Goal: Information Seeking & Learning: Learn about a topic

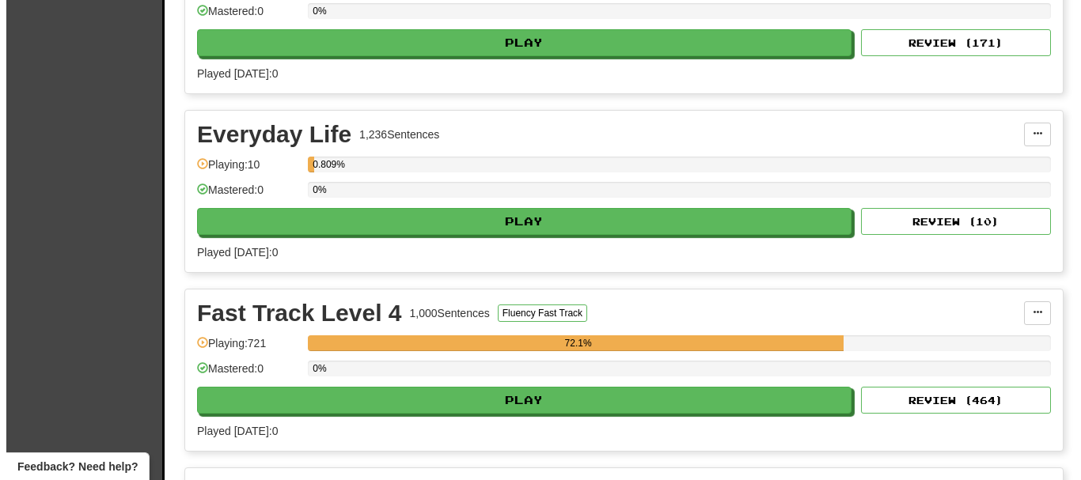
scroll to position [870, 0]
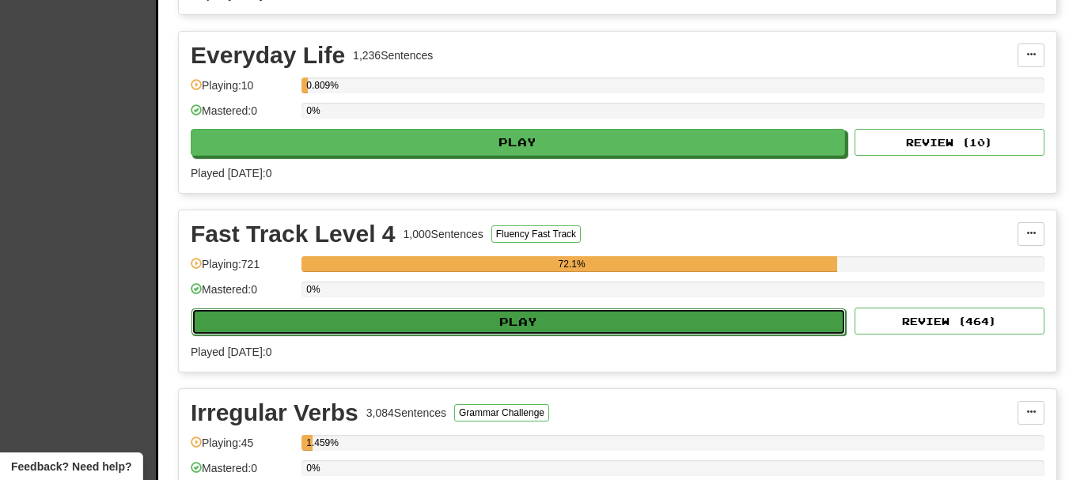
click at [441, 322] on button "Play" at bounding box center [518, 322] width 654 height 27
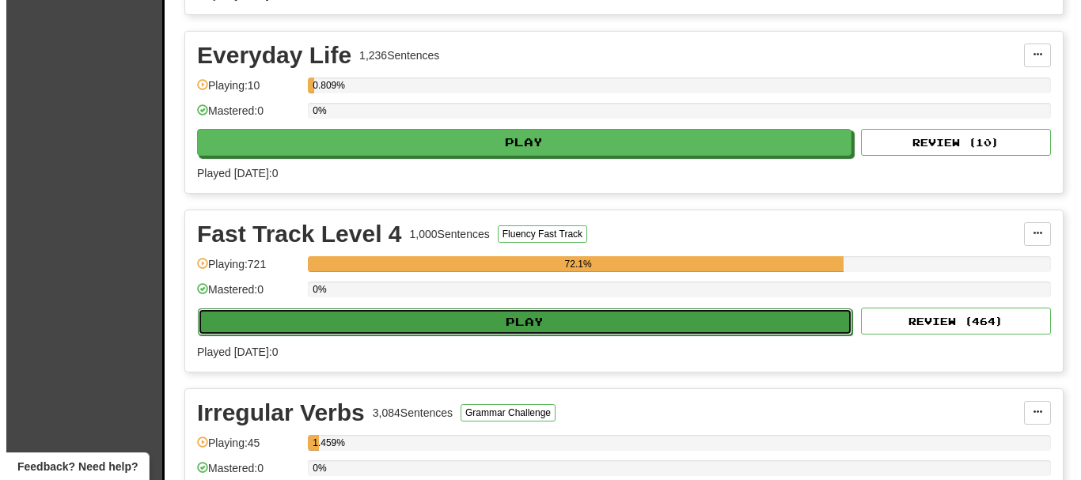
select select "**"
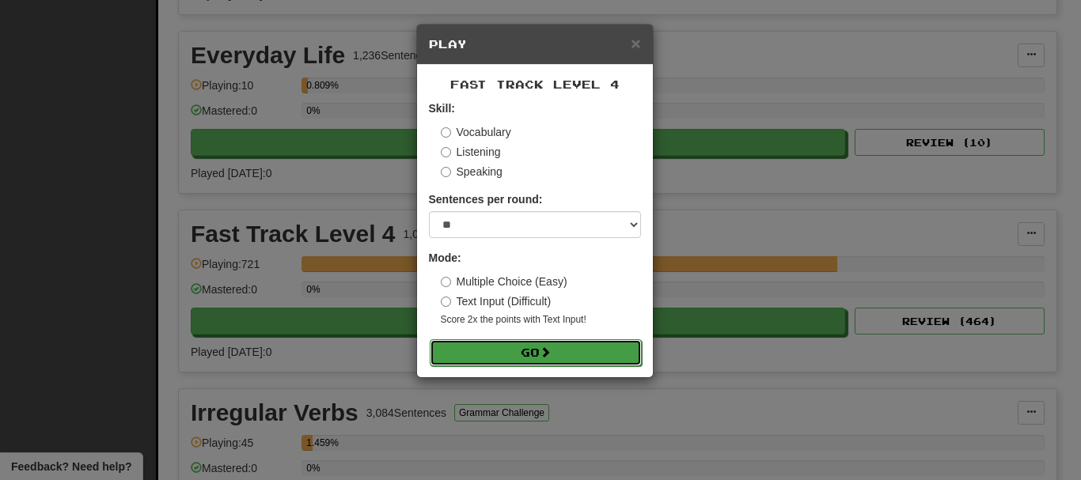
click at [500, 351] on button "Go" at bounding box center [536, 352] width 212 height 27
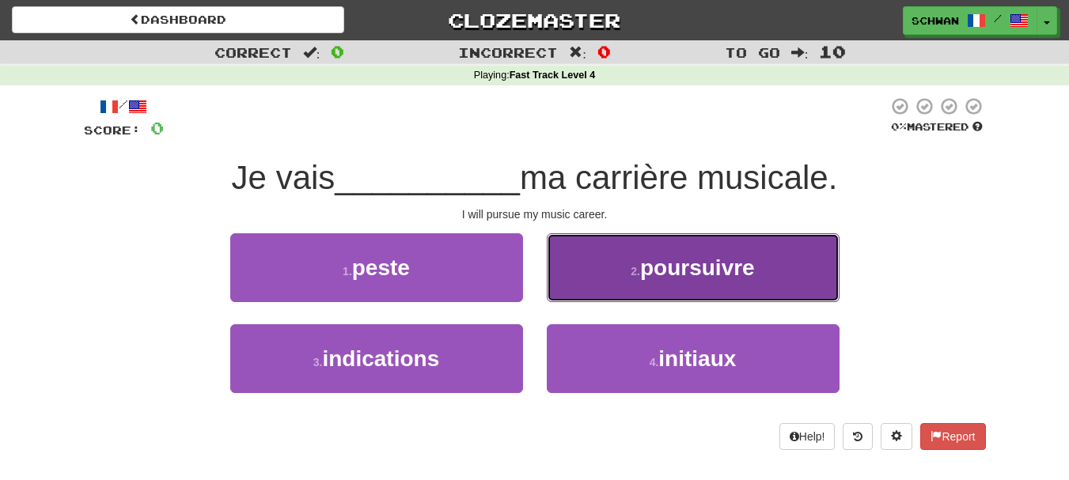
click at [655, 282] on button "2 . poursuivre" at bounding box center [693, 267] width 293 height 69
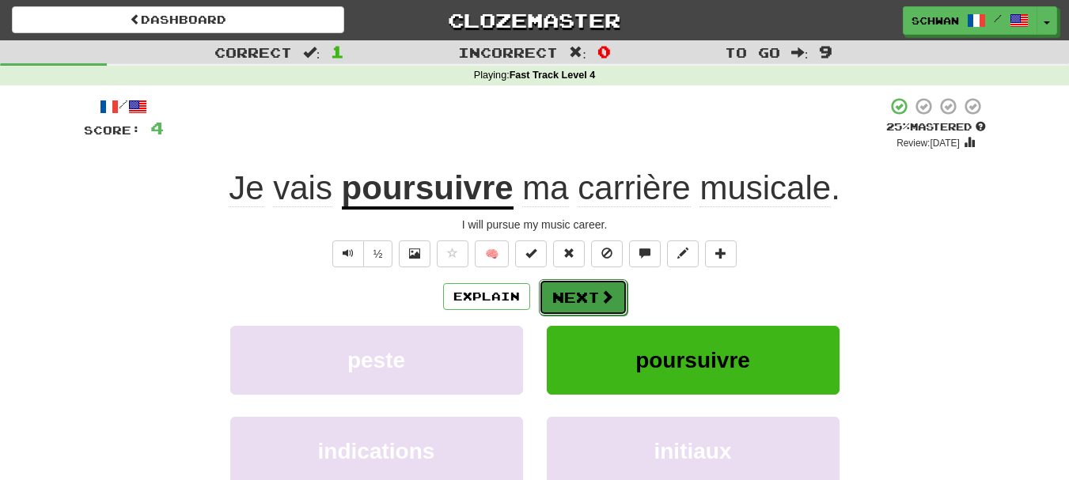
click at [585, 297] on button "Next" at bounding box center [583, 297] width 89 height 36
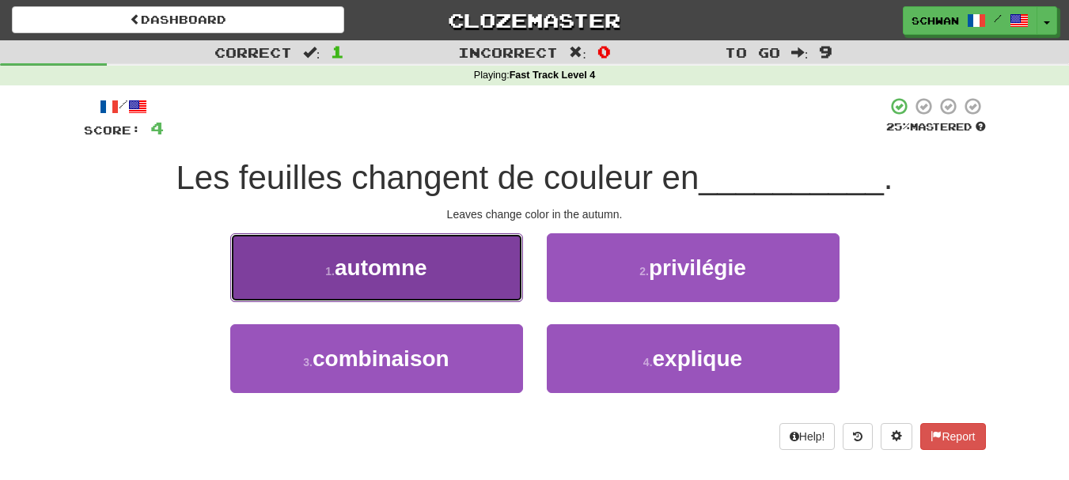
click at [474, 286] on button "1 . automne" at bounding box center [376, 267] width 293 height 69
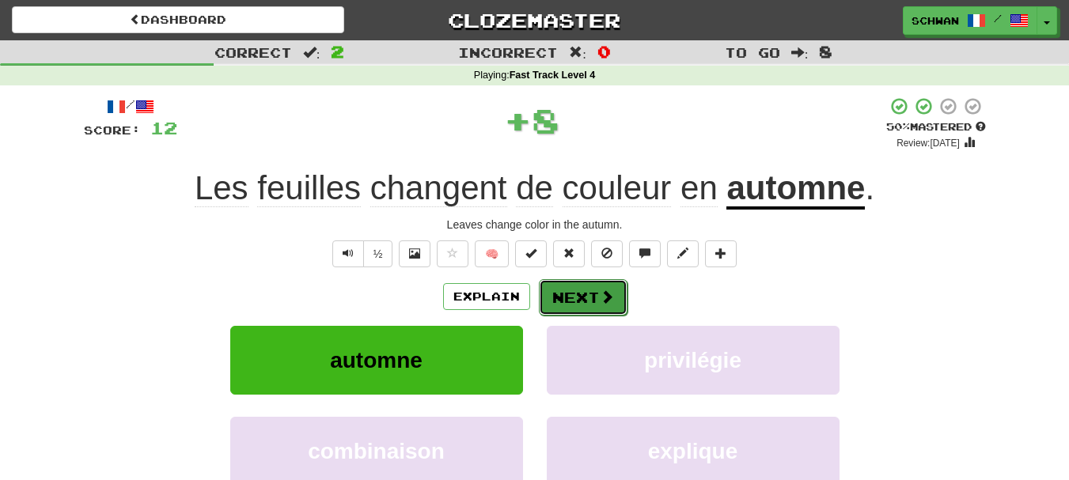
click at [561, 297] on button "Next" at bounding box center [583, 297] width 89 height 36
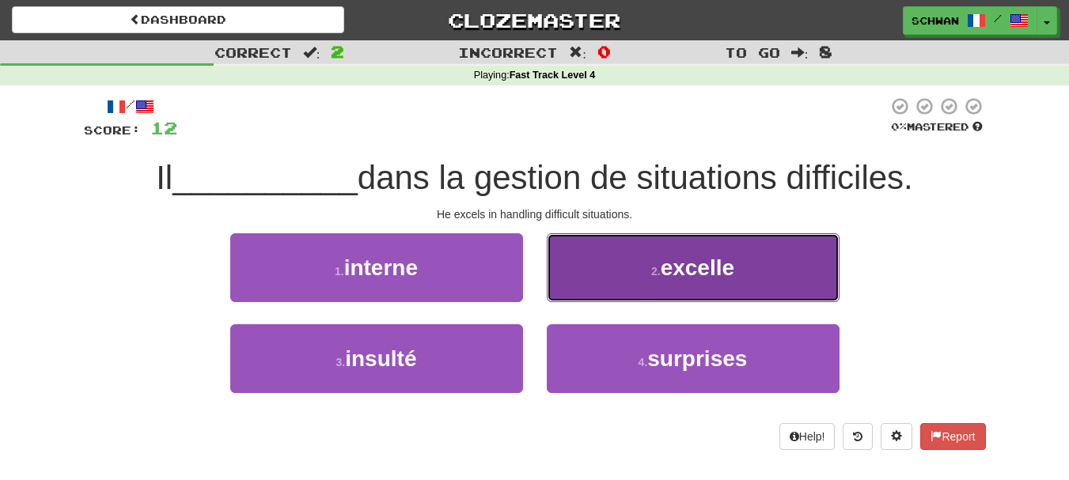
click at [593, 273] on button "2 . excelle" at bounding box center [693, 267] width 293 height 69
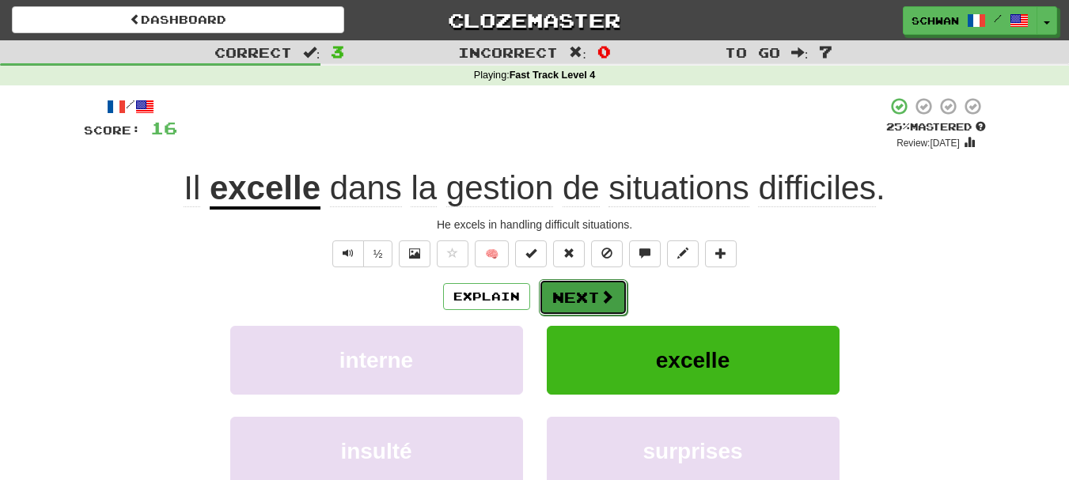
click at [560, 295] on button "Next" at bounding box center [583, 297] width 89 height 36
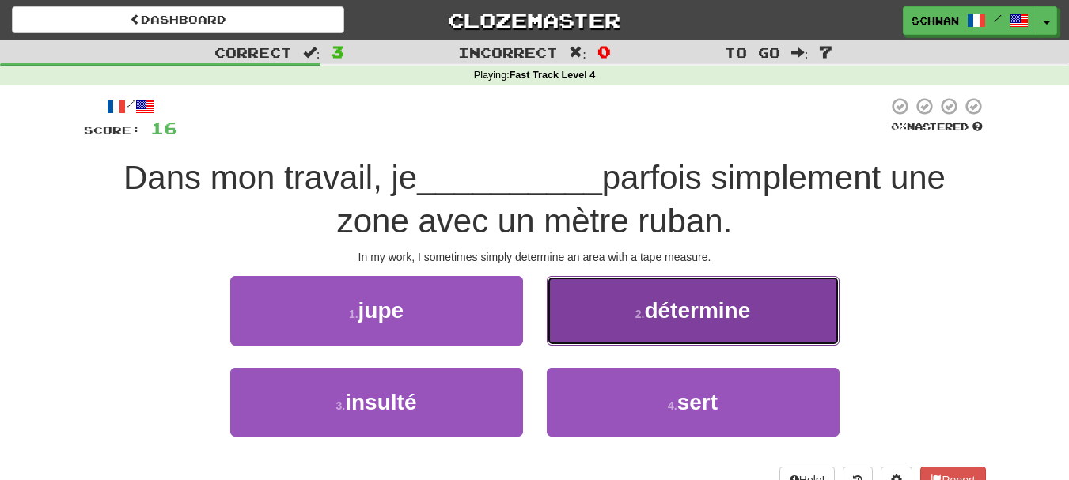
click at [678, 322] on span "détermine" at bounding box center [697, 310] width 106 height 25
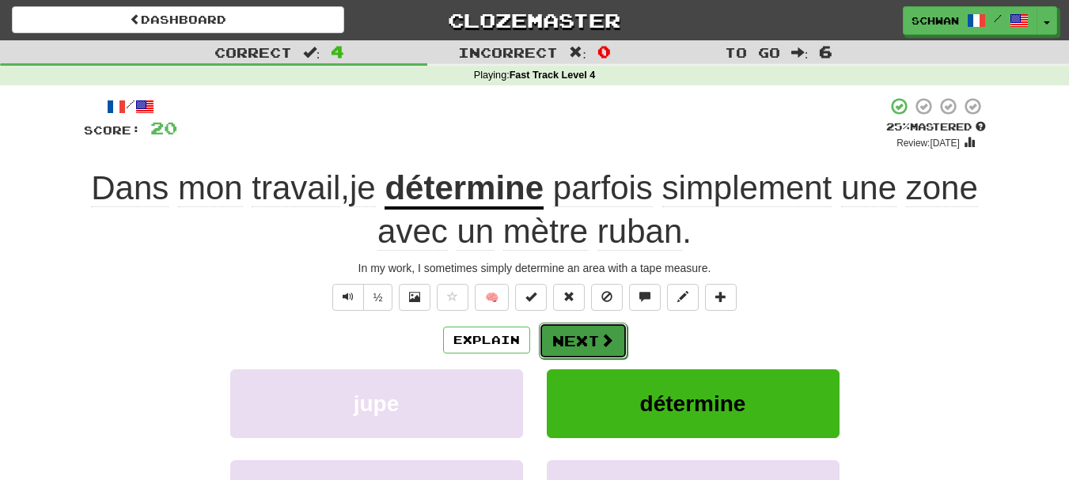
click at [581, 342] on button "Next" at bounding box center [583, 341] width 89 height 36
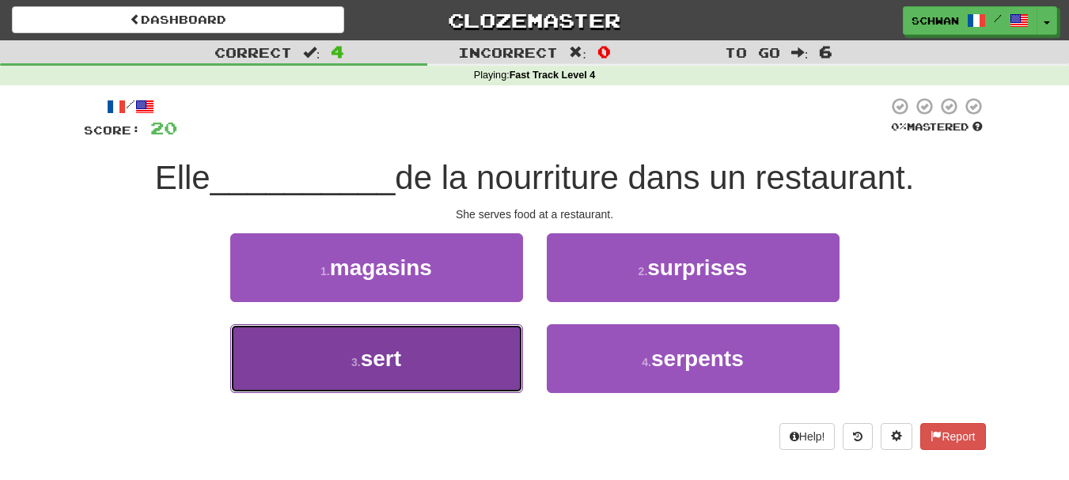
click at [330, 372] on button "3 . sert" at bounding box center [376, 358] width 293 height 69
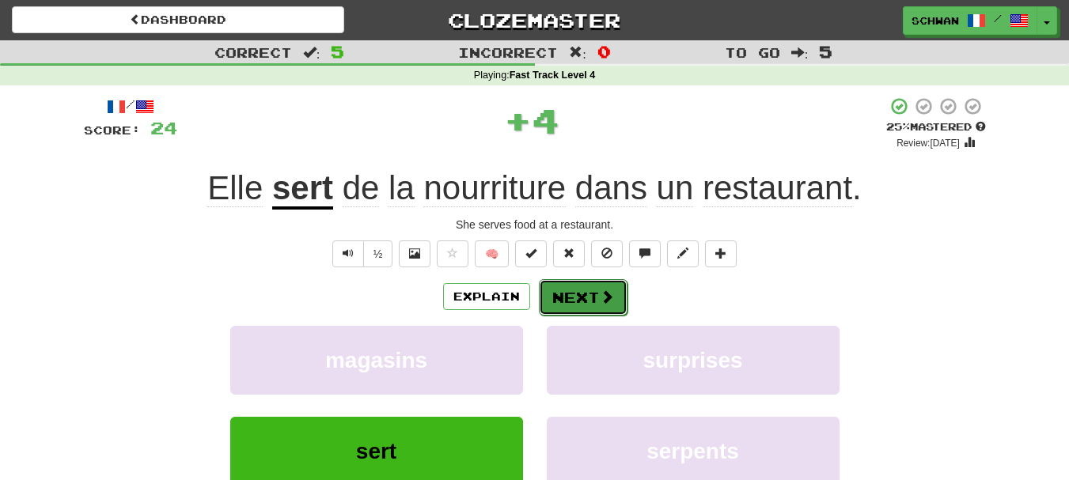
click at [587, 305] on button "Next" at bounding box center [583, 297] width 89 height 36
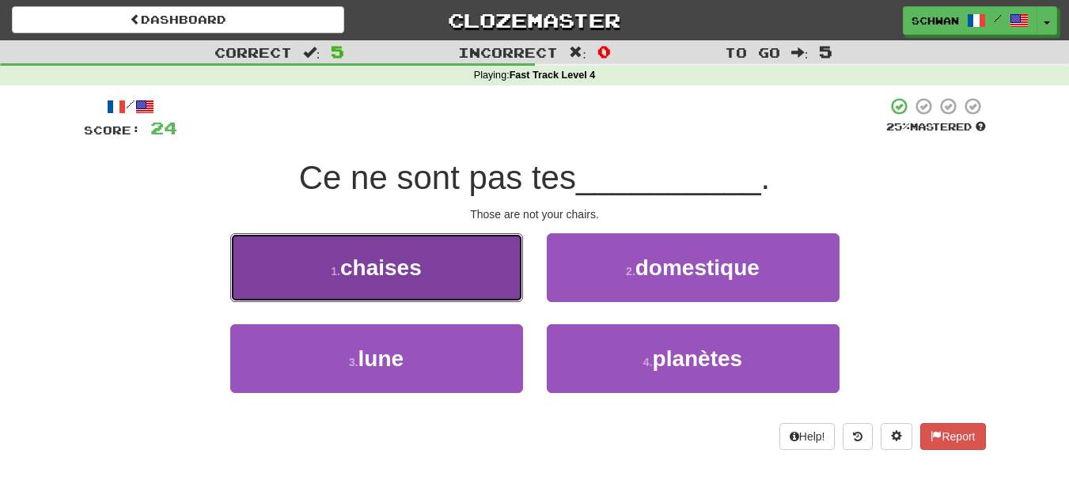
click at [349, 259] on span "chaises" at bounding box center [380, 268] width 81 height 25
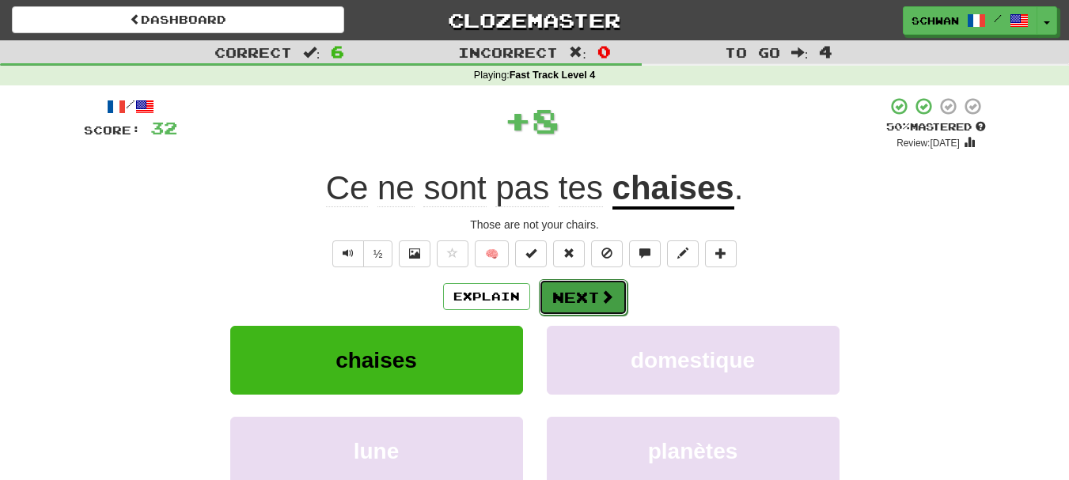
click at [583, 305] on button "Next" at bounding box center [583, 297] width 89 height 36
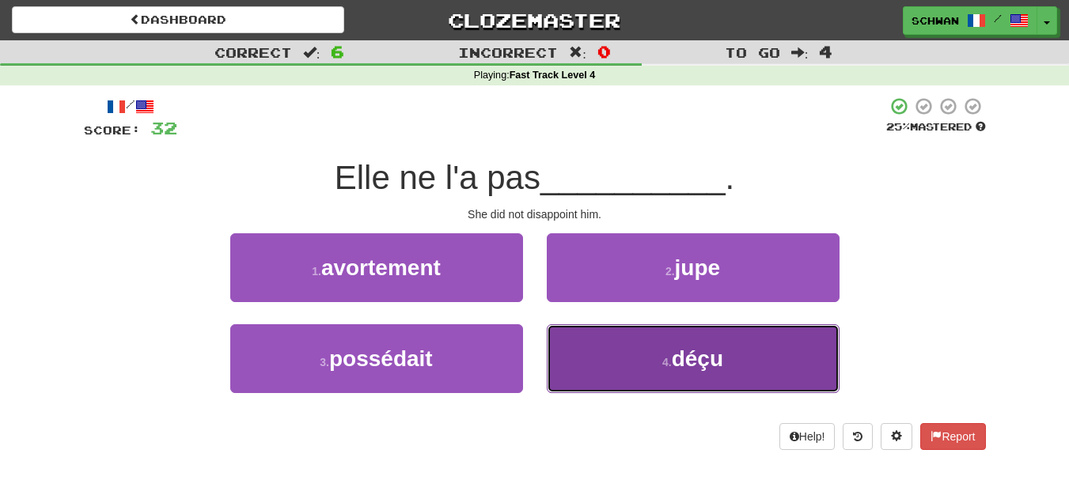
click at [594, 361] on button "4 . déçu" at bounding box center [693, 358] width 293 height 69
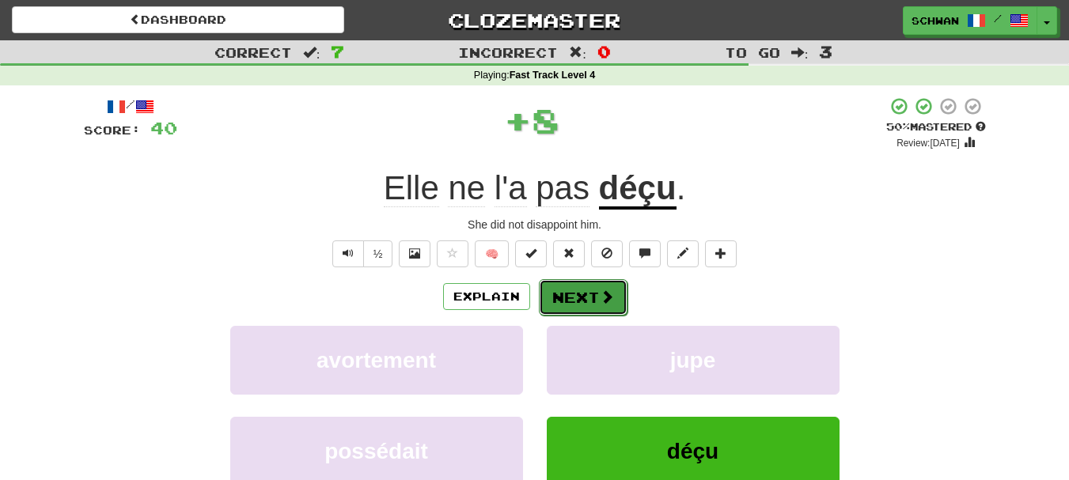
click at [564, 295] on button "Next" at bounding box center [583, 297] width 89 height 36
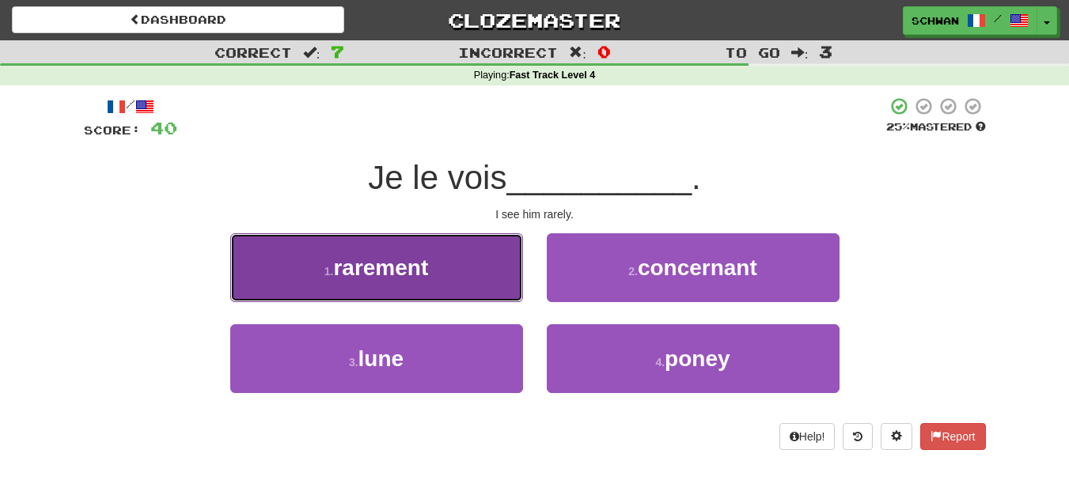
click at [385, 263] on span "rarement" at bounding box center [380, 268] width 95 height 25
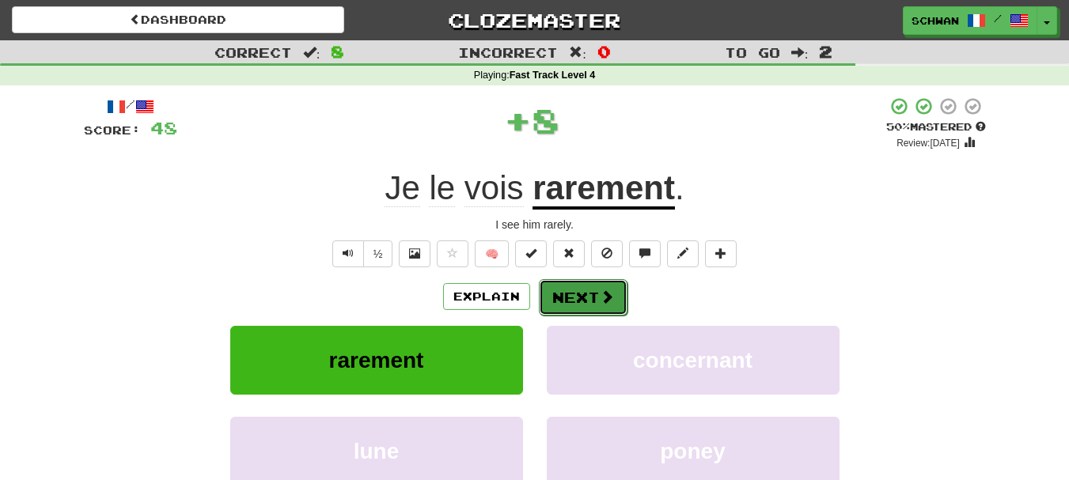
click at [590, 302] on button "Next" at bounding box center [583, 297] width 89 height 36
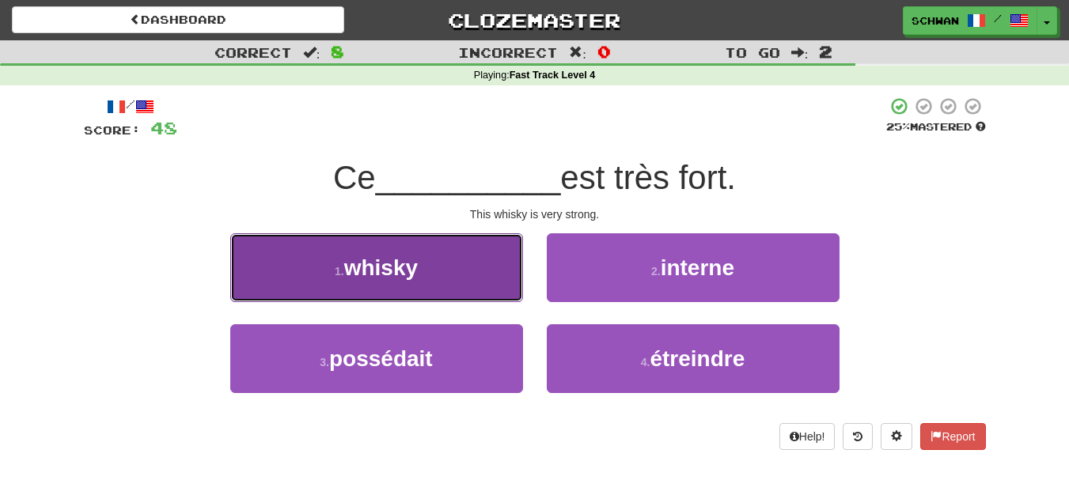
click at [369, 279] on span "whisky" at bounding box center [381, 268] width 74 height 25
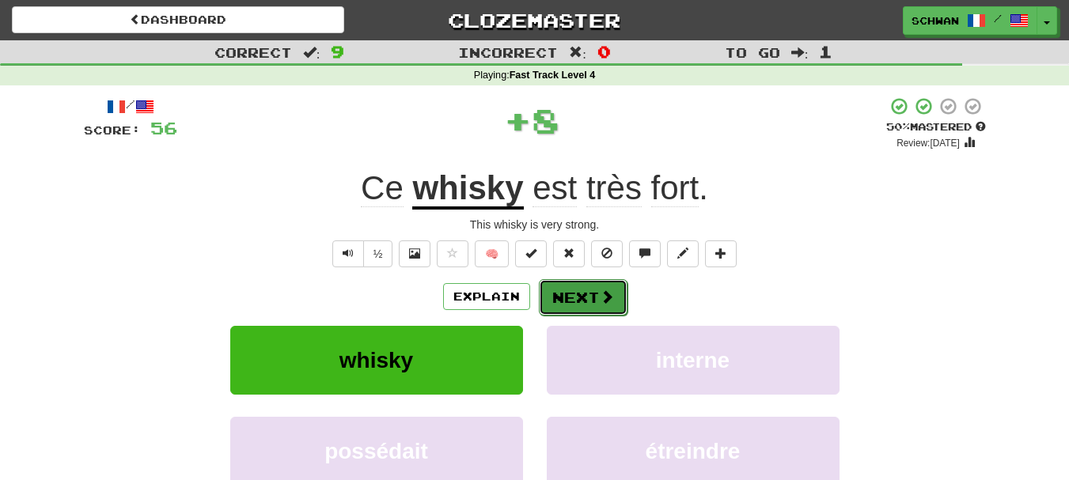
click at [566, 302] on button "Next" at bounding box center [583, 297] width 89 height 36
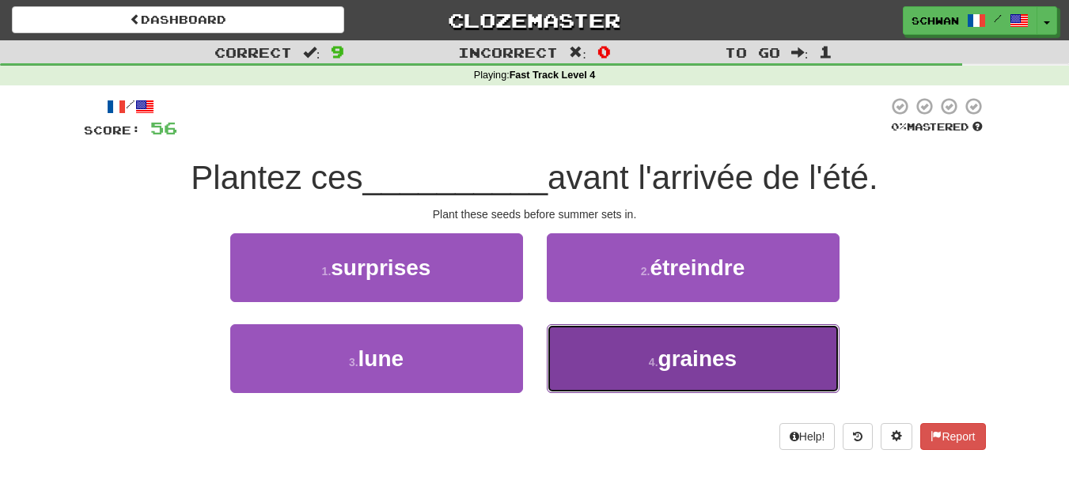
click at [649, 362] on small "4 ." at bounding box center [653, 362] width 9 height 13
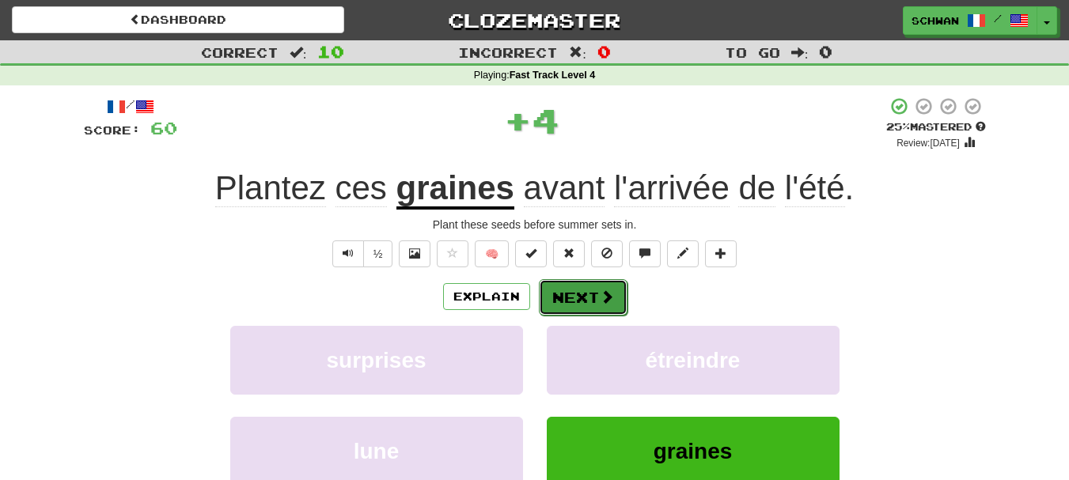
click at [563, 296] on button "Next" at bounding box center [583, 297] width 89 height 36
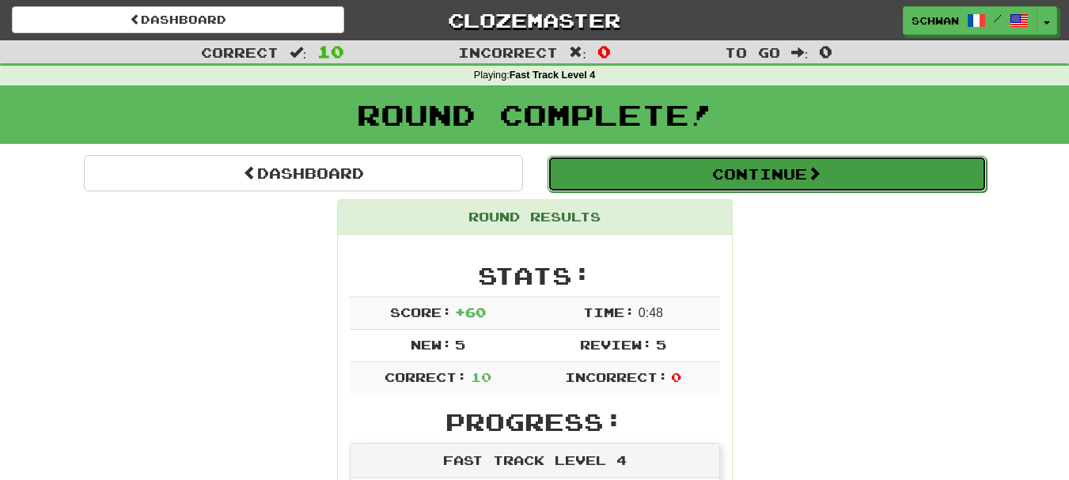
click at [730, 175] on button "Continue" at bounding box center [766, 174] width 439 height 36
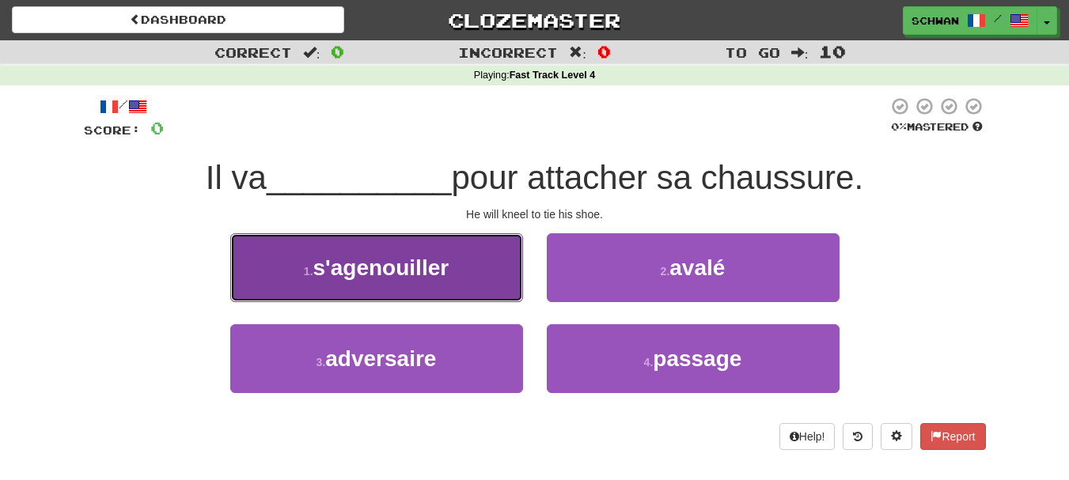
click at [369, 275] on span "s'agenouiller" at bounding box center [381, 268] width 136 height 25
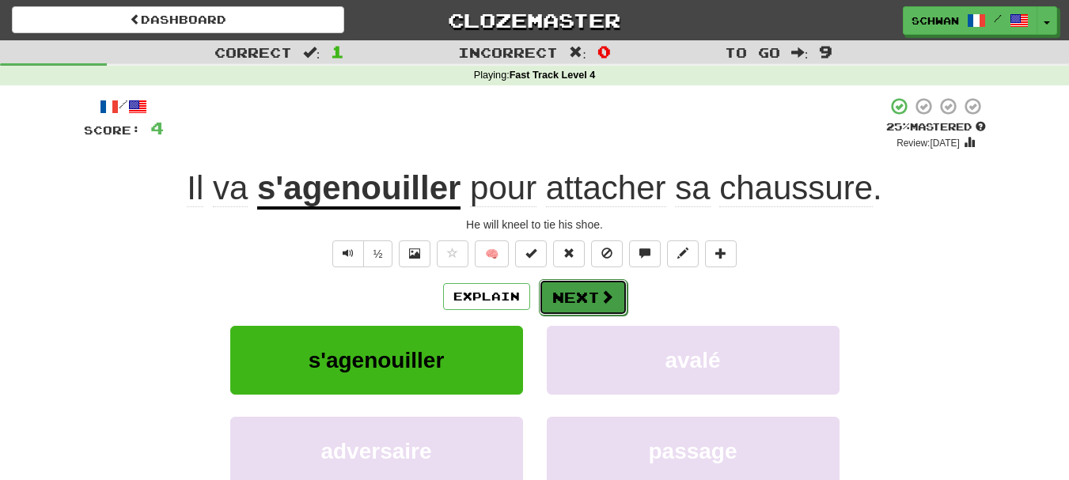
click at [573, 301] on button "Next" at bounding box center [583, 297] width 89 height 36
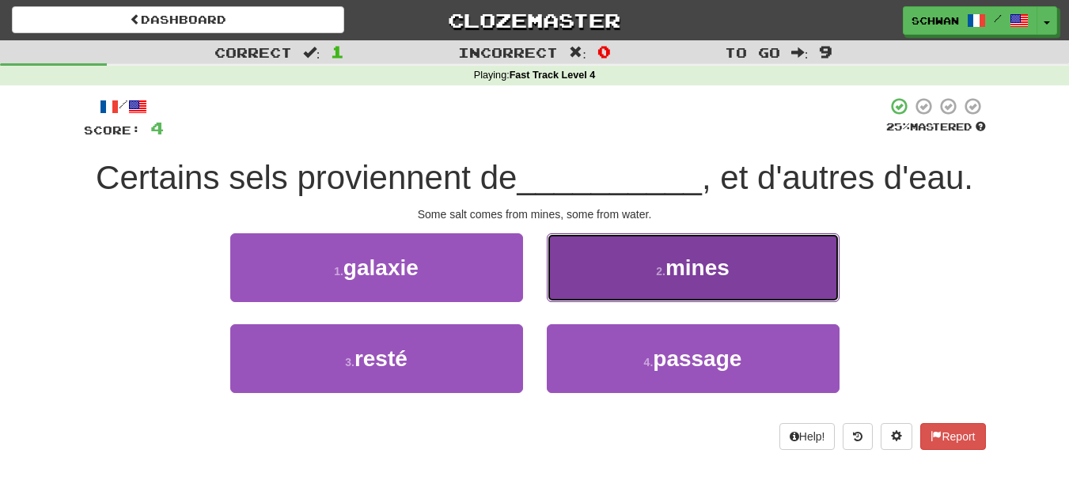
click at [669, 267] on span "mines" at bounding box center [697, 268] width 64 height 25
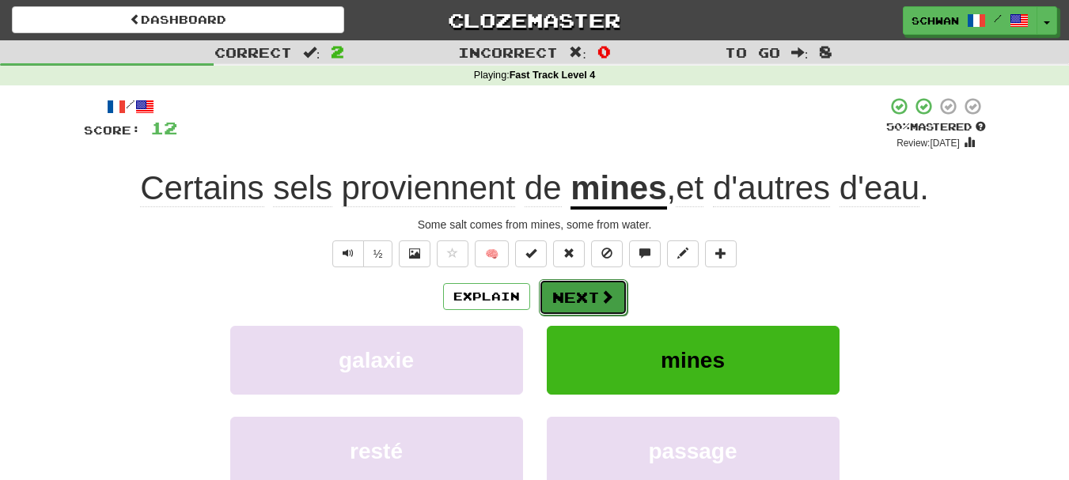
click at [581, 297] on button "Next" at bounding box center [583, 297] width 89 height 36
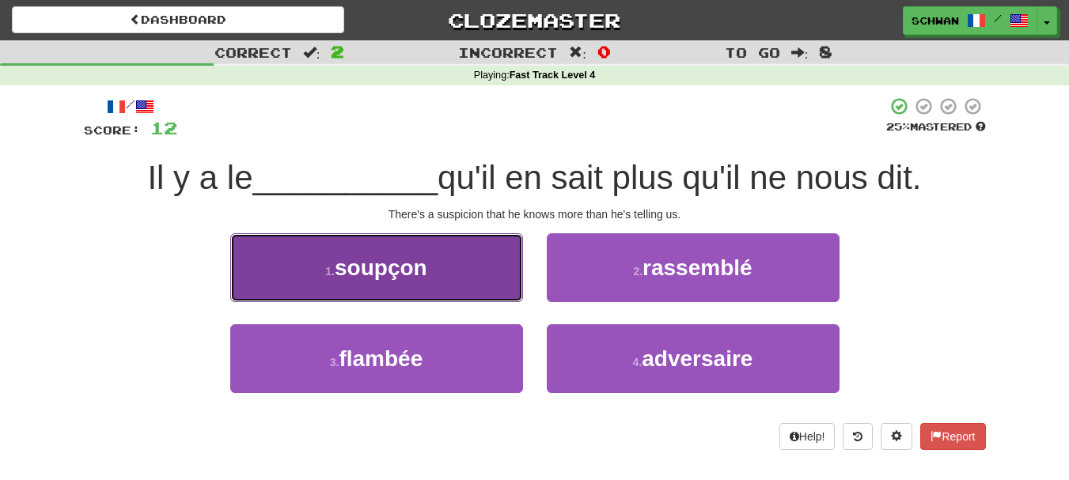
click at [448, 271] on button "1 . soupçon" at bounding box center [376, 267] width 293 height 69
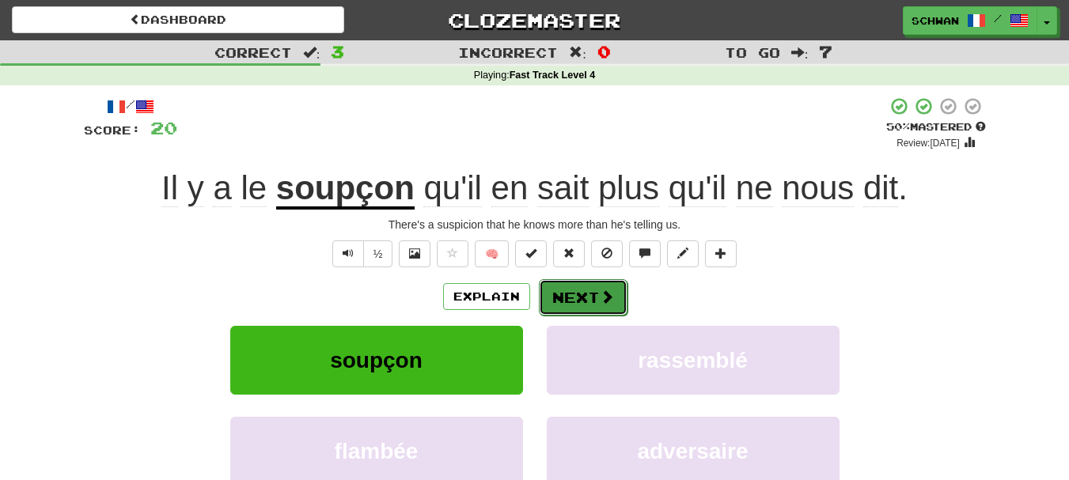
click at [563, 305] on button "Next" at bounding box center [583, 297] width 89 height 36
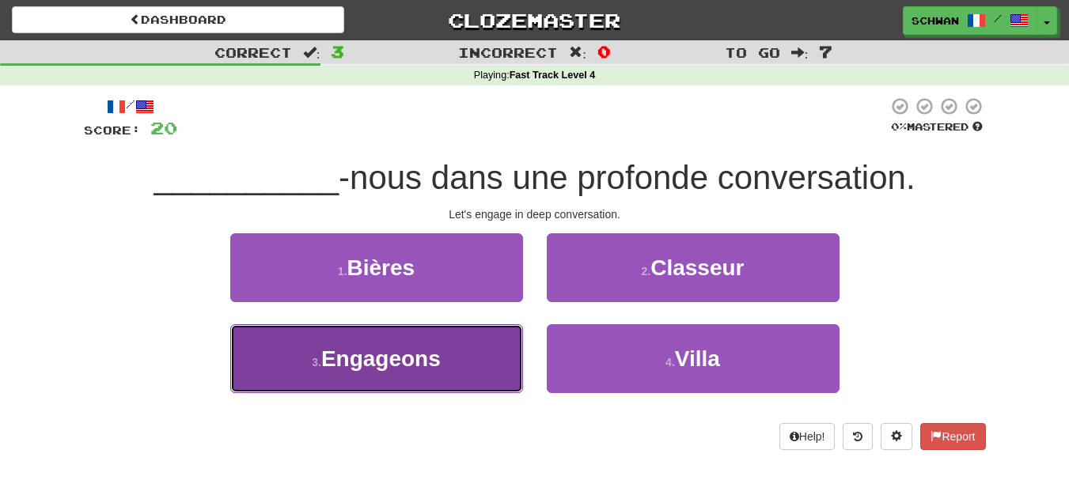
click at [451, 360] on button "3 . Engageons" at bounding box center [376, 358] width 293 height 69
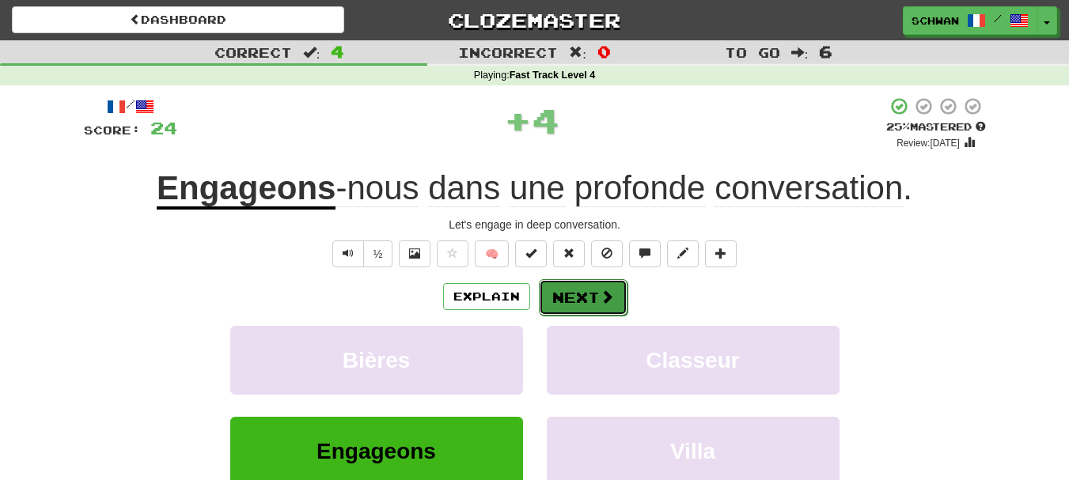
click at [579, 298] on button "Next" at bounding box center [583, 297] width 89 height 36
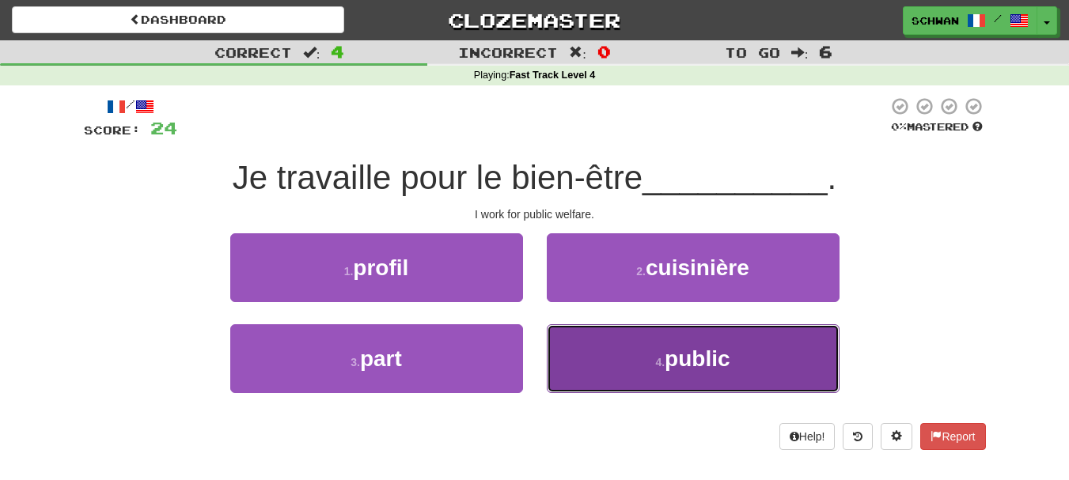
click at [581, 358] on button "4 . public" at bounding box center [693, 358] width 293 height 69
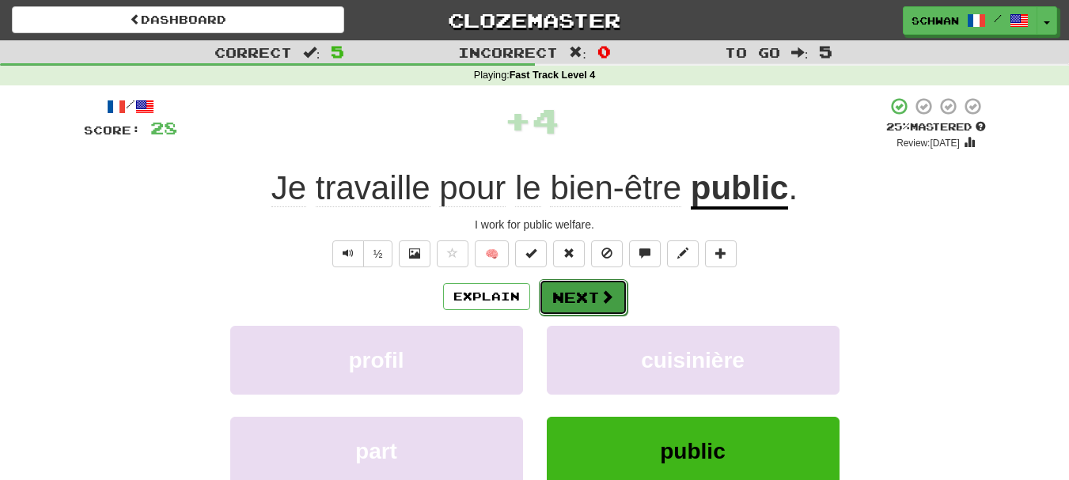
click at [571, 302] on button "Next" at bounding box center [583, 297] width 89 height 36
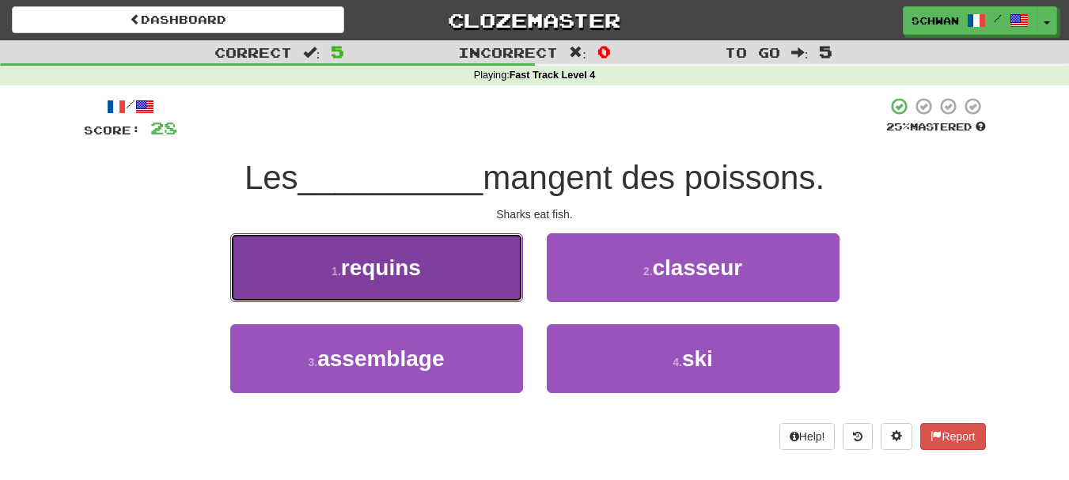
click at [460, 271] on button "1 . requins" at bounding box center [376, 267] width 293 height 69
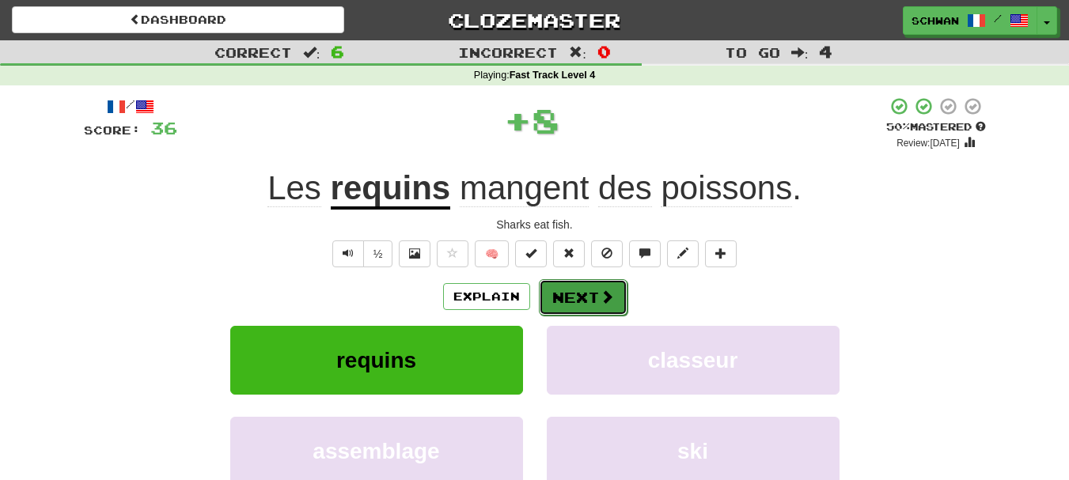
click at [556, 294] on button "Next" at bounding box center [583, 297] width 89 height 36
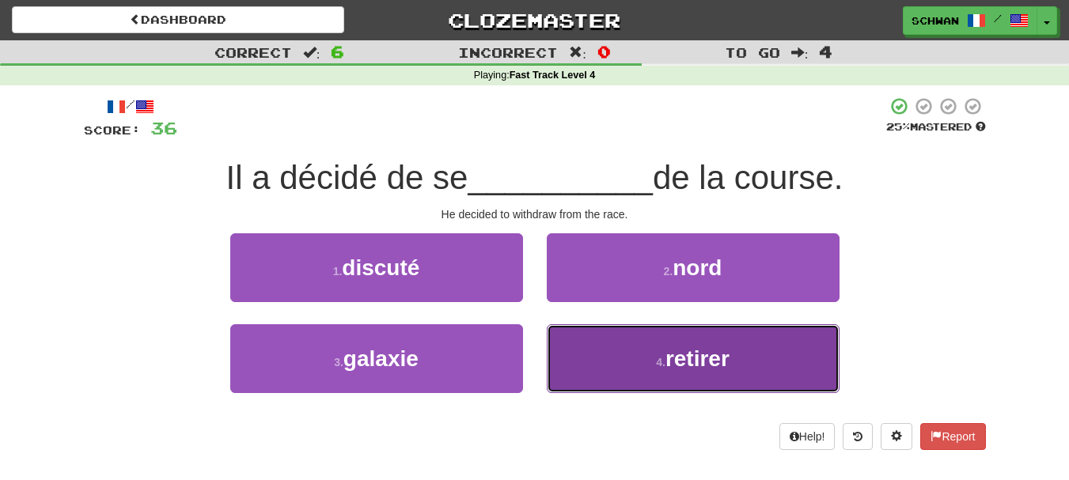
click at [591, 363] on button "4 . retirer" at bounding box center [693, 358] width 293 height 69
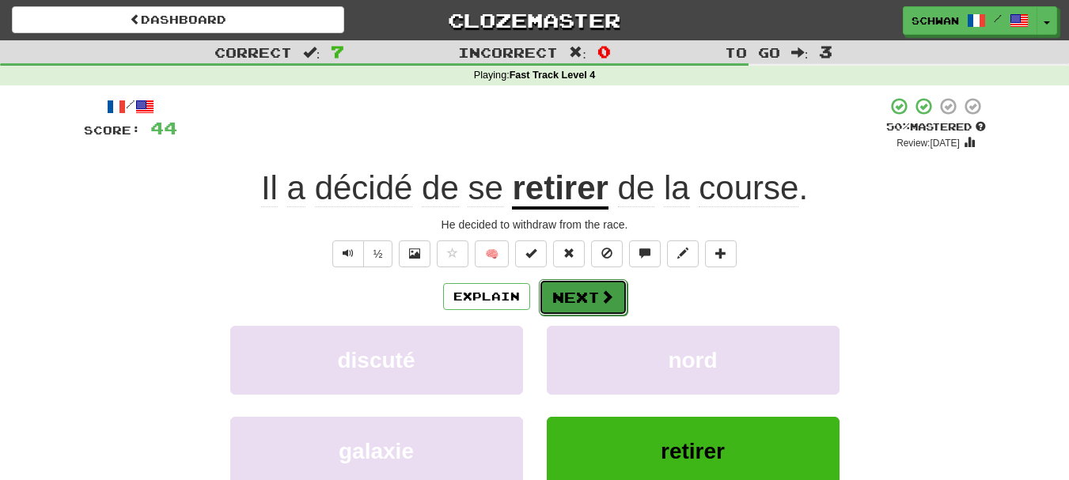
click at [583, 300] on button "Next" at bounding box center [583, 297] width 89 height 36
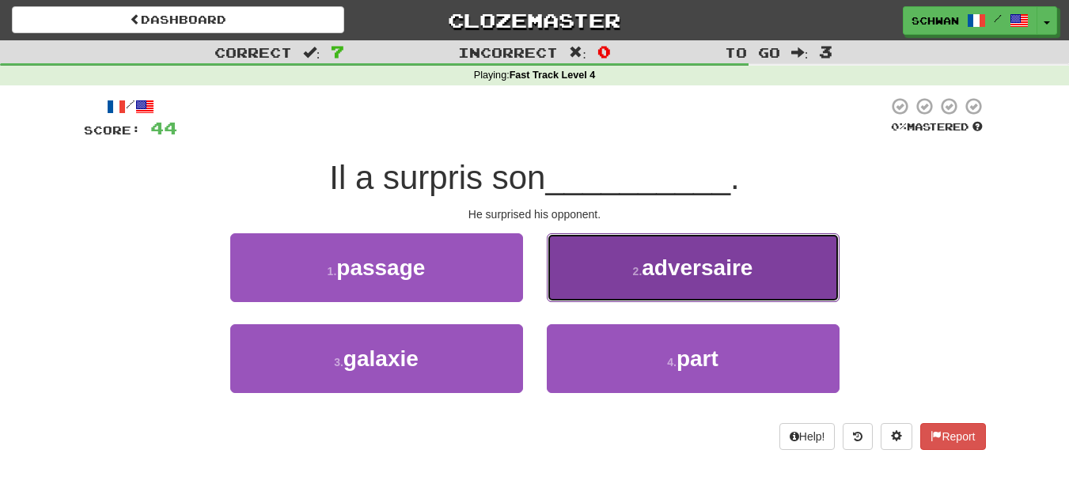
click at [591, 286] on button "2 . adversaire" at bounding box center [693, 267] width 293 height 69
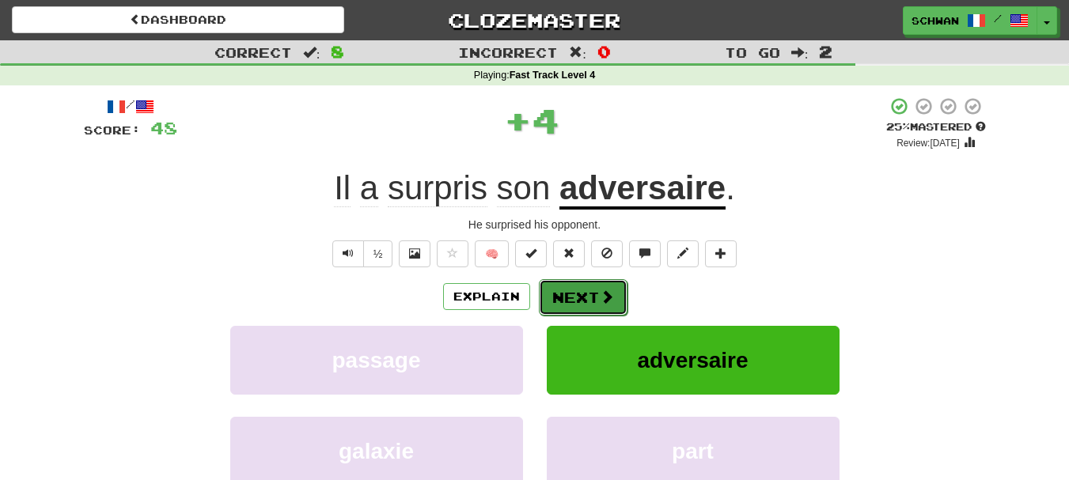
click at [566, 301] on button "Next" at bounding box center [583, 297] width 89 height 36
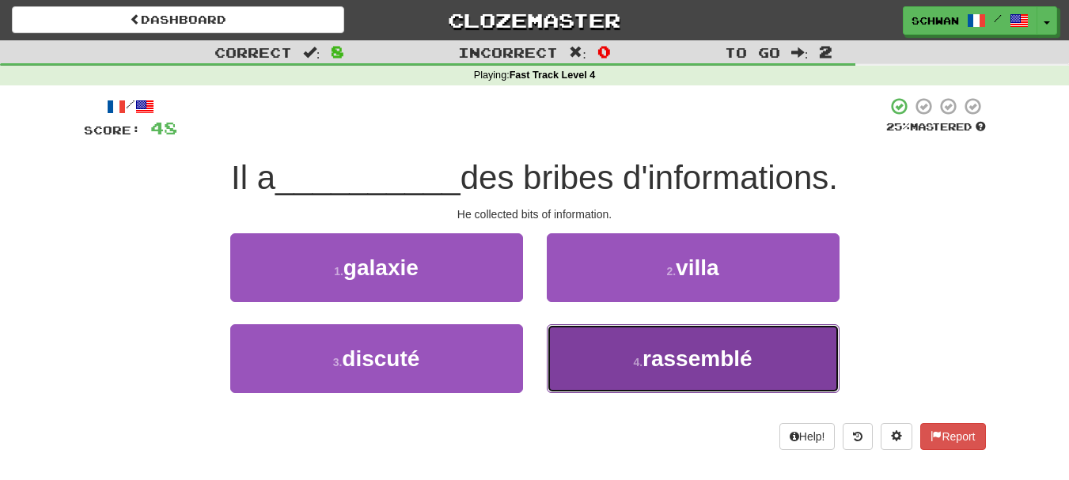
click at [593, 362] on button "4 . rassemblé" at bounding box center [693, 358] width 293 height 69
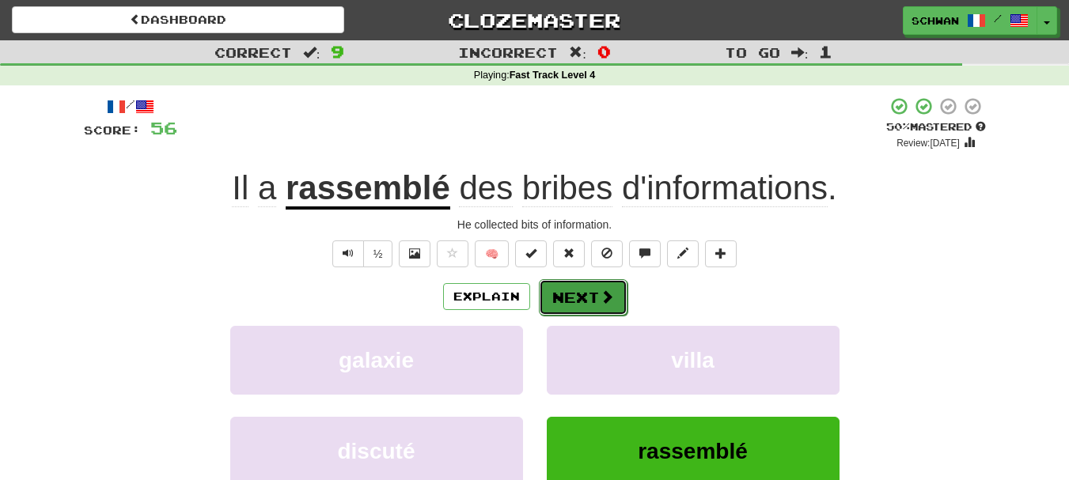
click at [574, 301] on button "Next" at bounding box center [583, 297] width 89 height 36
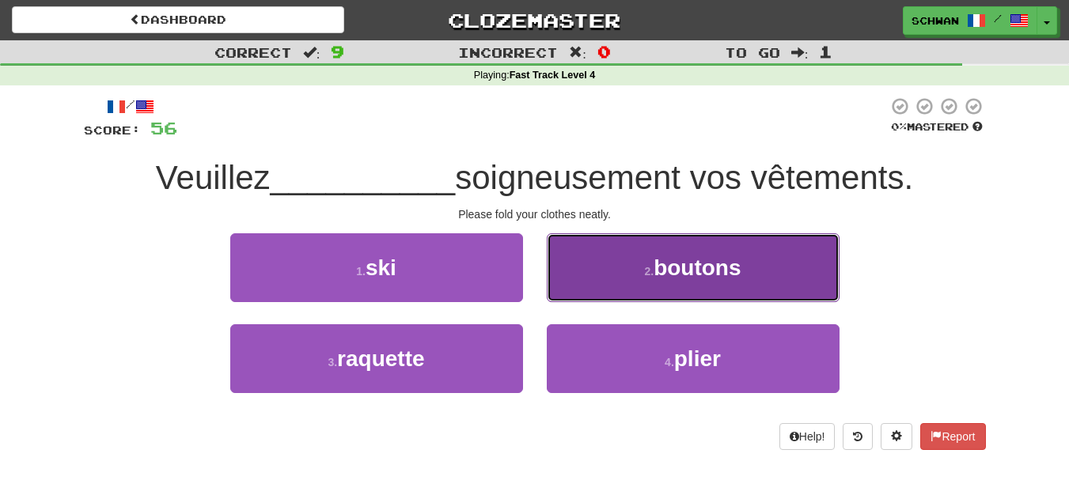
click at [591, 284] on button "2 . boutons" at bounding box center [693, 267] width 293 height 69
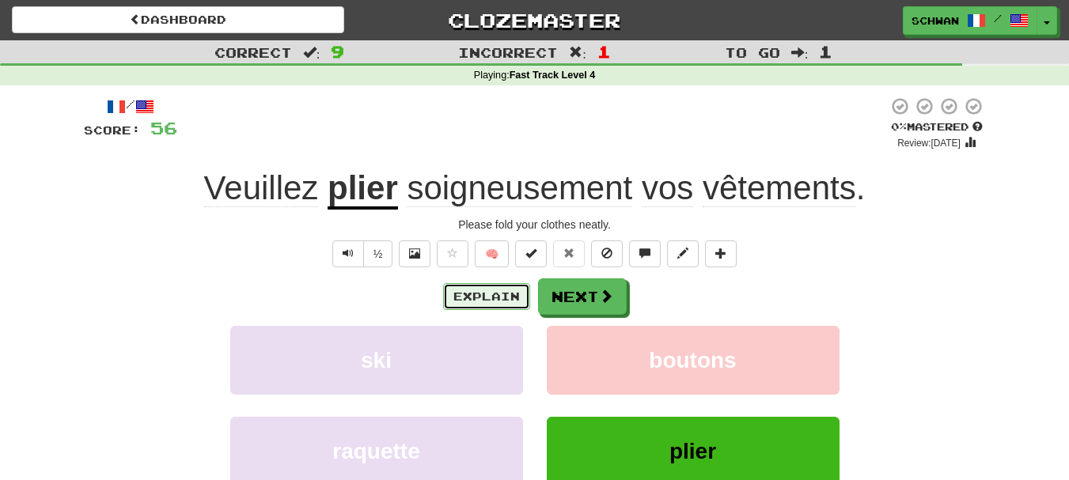
click at [486, 296] on button "Explain" at bounding box center [486, 296] width 87 height 27
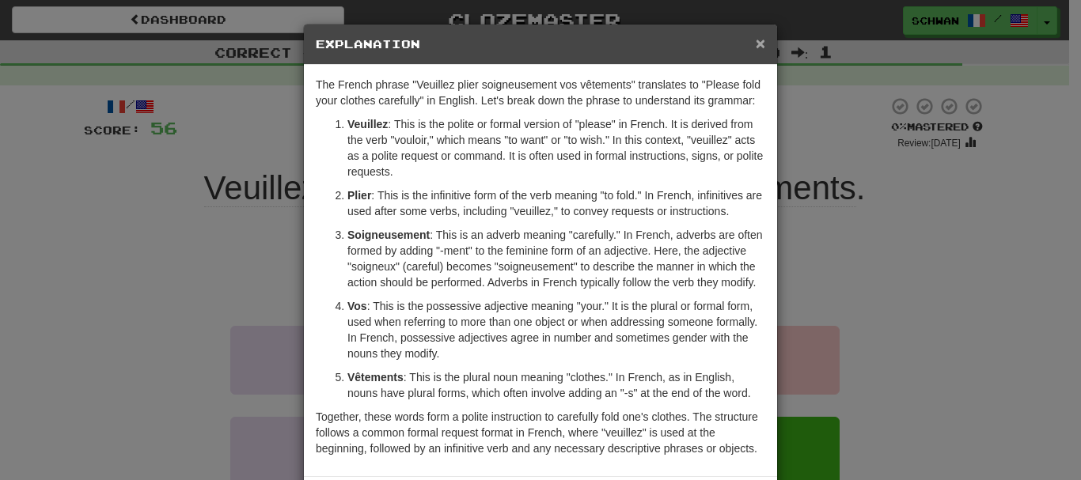
click at [755, 44] on span "×" at bounding box center [759, 43] width 9 height 18
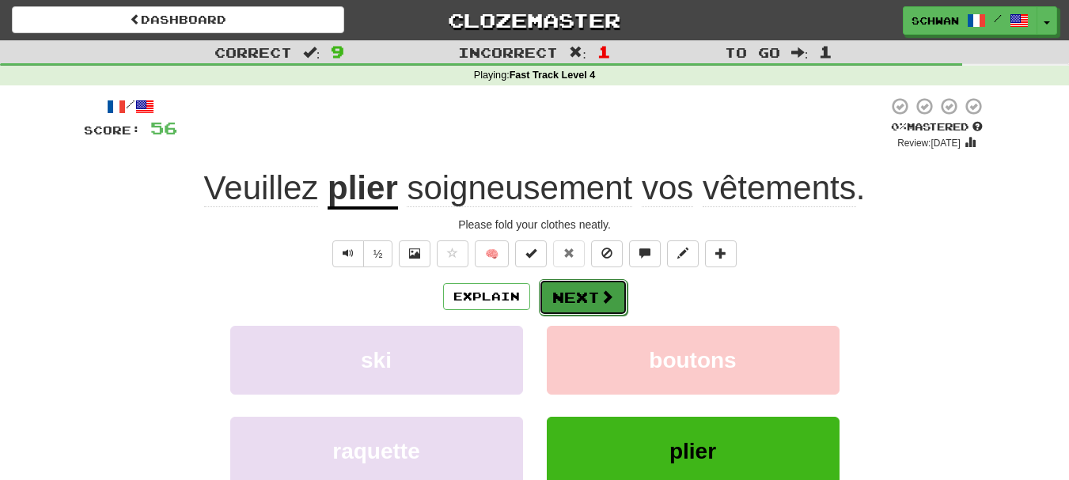
click at [593, 300] on button "Next" at bounding box center [583, 297] width 89 height 36
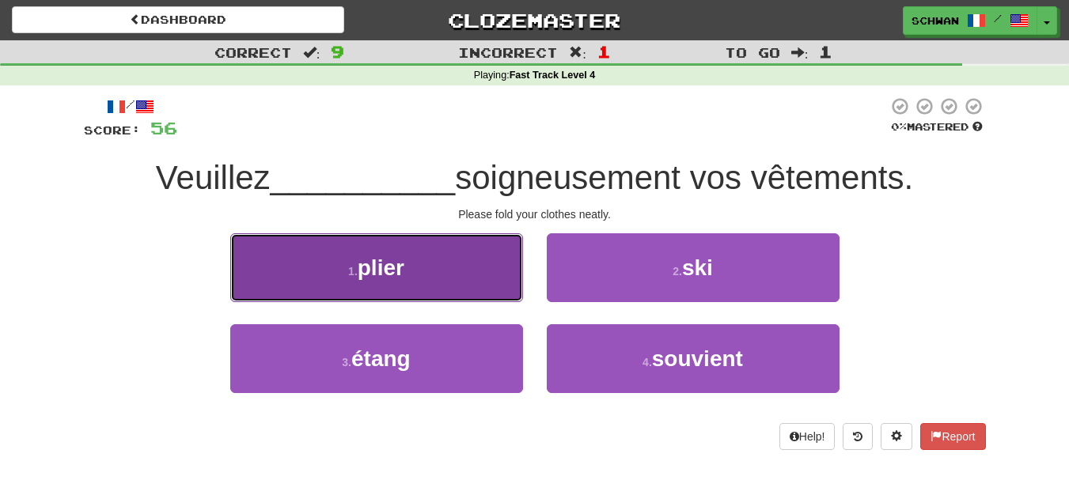
click at [321, 283] on button "1 . plier" at bounding box center [376, 267] width 293 height 69
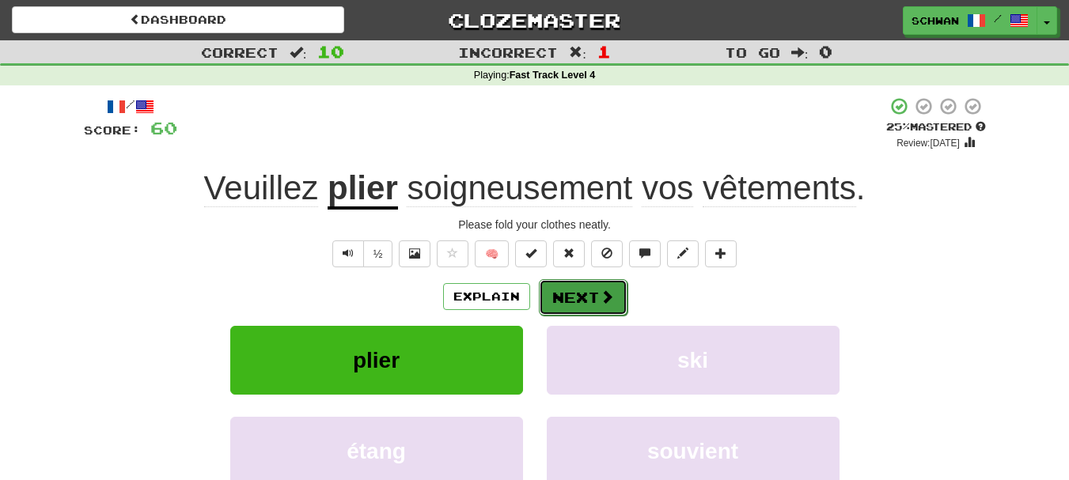
click at [602, 311] on button "Next" at bounding box center [583, 297] width 89 height 36
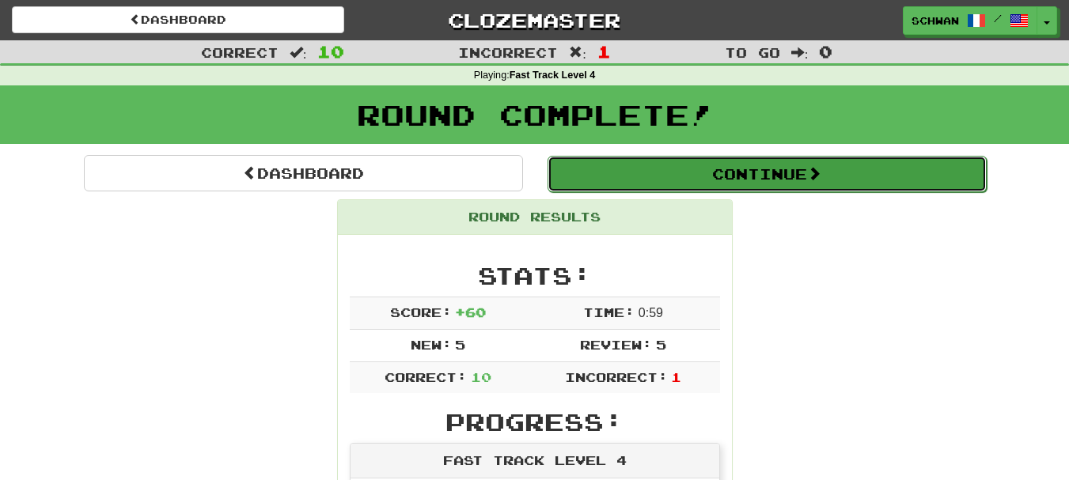
click at [679, 170] on button "Continue" at bounding box center [766, 174] width 439 height 36
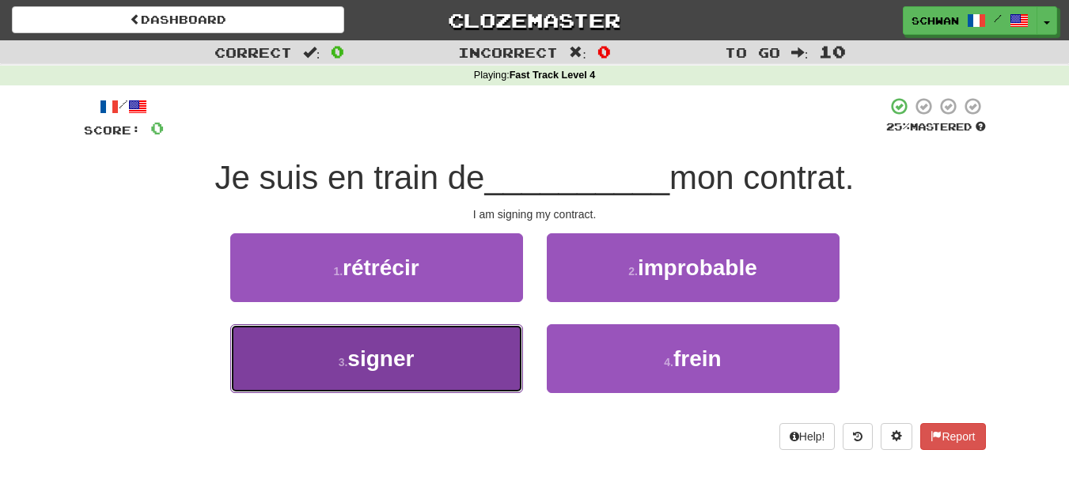
click at [326, 368] on button "3 . signer" at bounding box center [376, 358] width 293 height 69
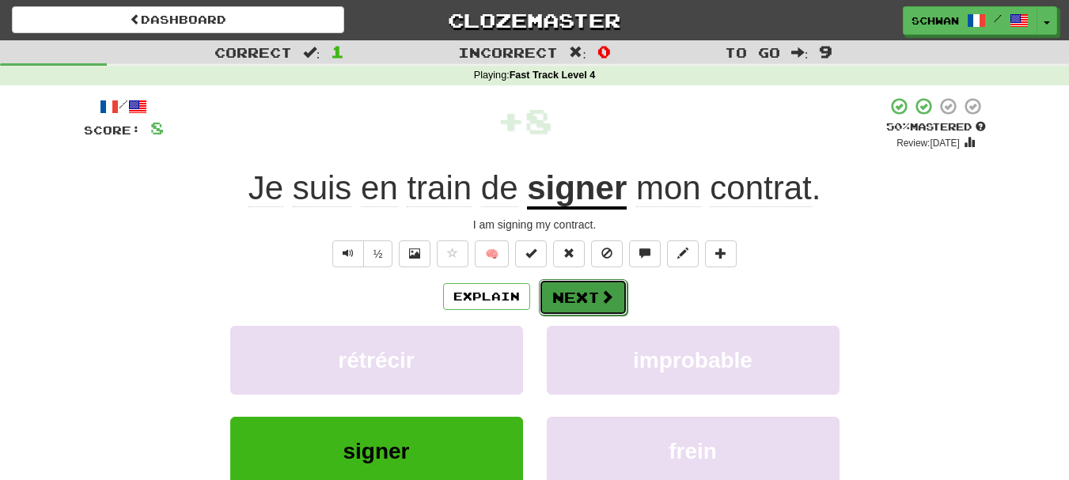
click at [569, 297] on button "Next" at bounding box center [583, 297] width 89 height 36
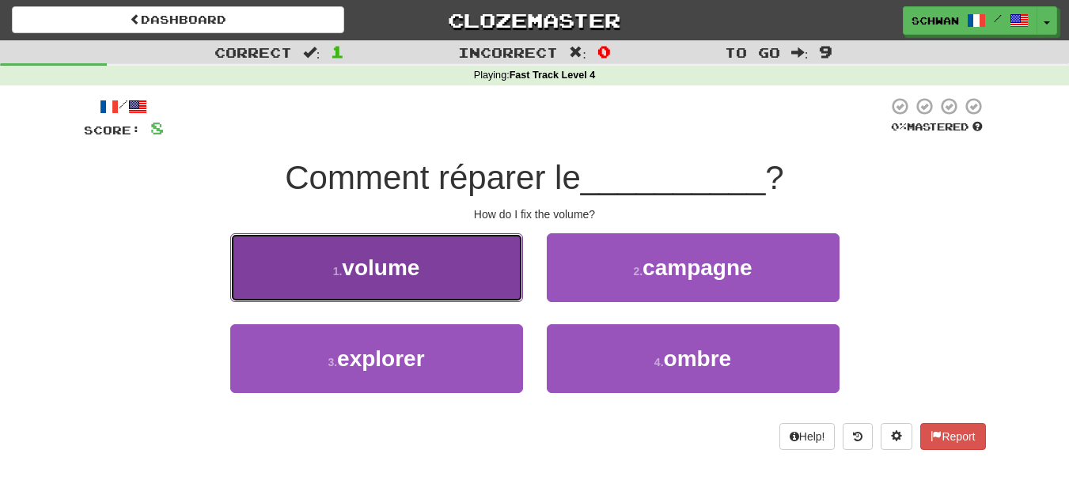
click at [319, 280] on button "1 . volume" at bounding box center [376, 267] width 293 height 69
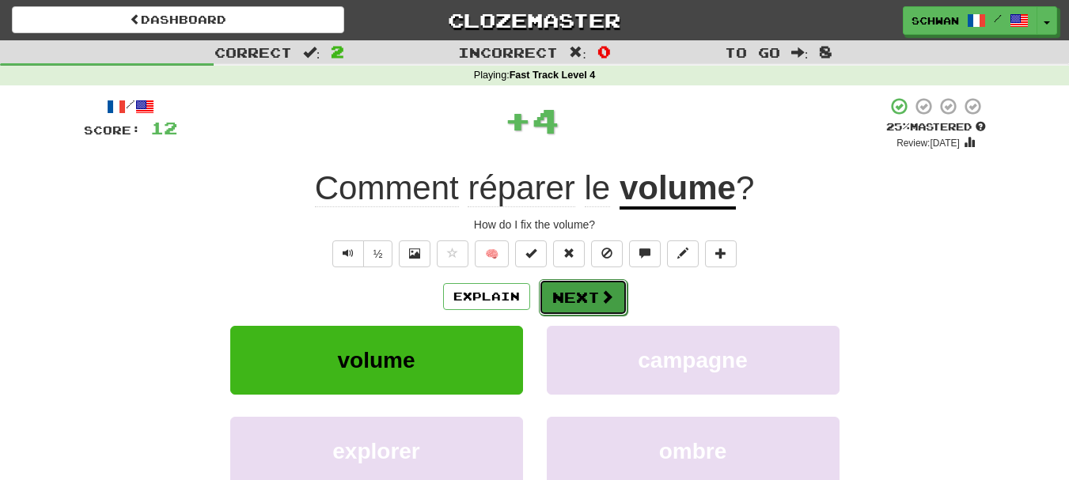
click at [605, 300] on span at bounding box center [607, 297] width 14 height 14
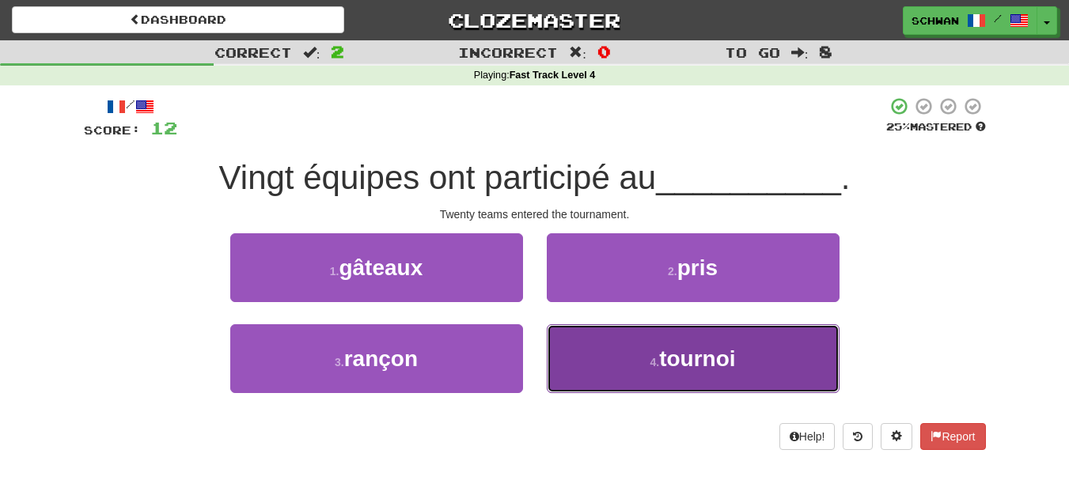
click at [600, 375] on button "4 . tournoi" at bounding box center [693, 358] width 293 height 69
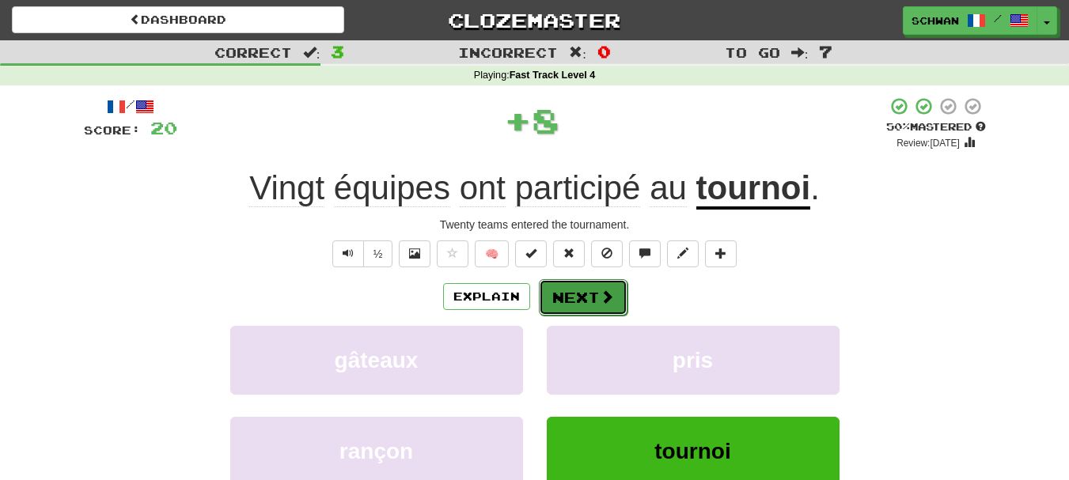
click at [581, 299] on button "Next" at bounding box center [583, 297] width 89 height 36
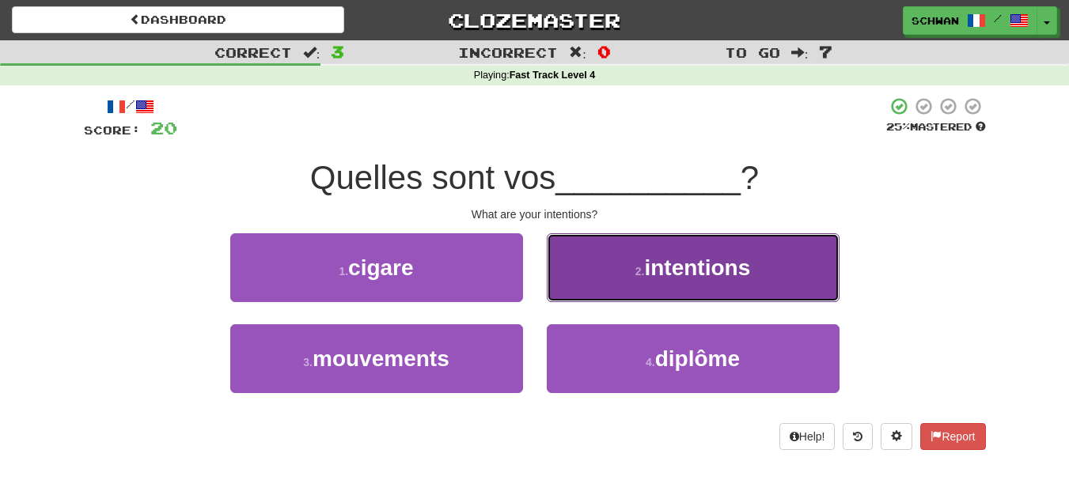
click at [582, 286] on button "2 . intentions" at bounding box center [693, 267] width 293 height 69
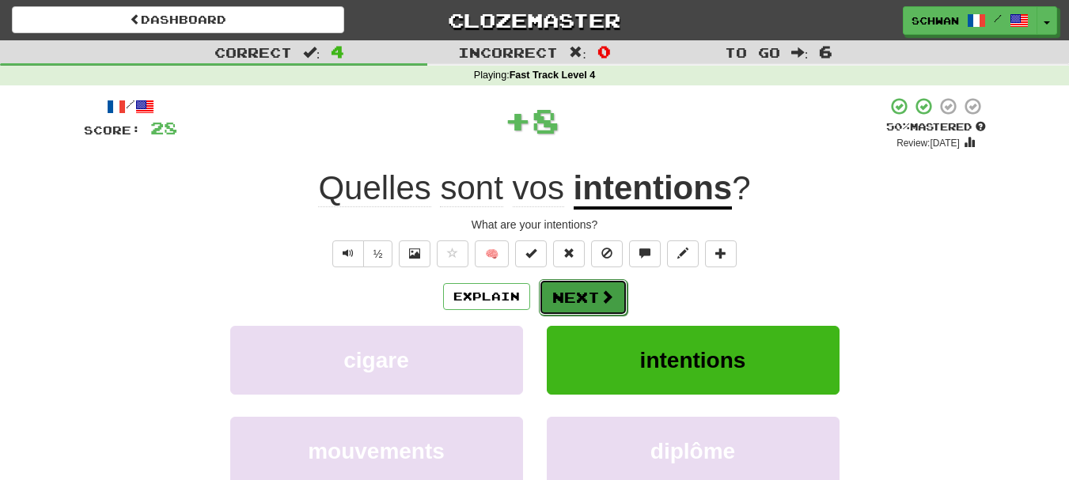
click at [571, 296] on button "Next" at bounding box center [583, 297] width 89 height 36
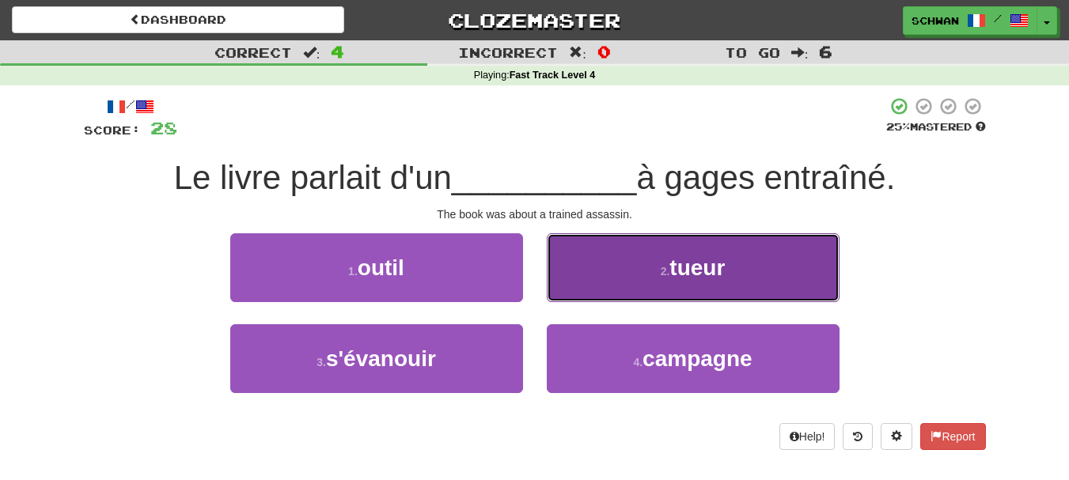
click at [688, 277] on span "tueur" at bounding box center [696, 268] width 55 height 25
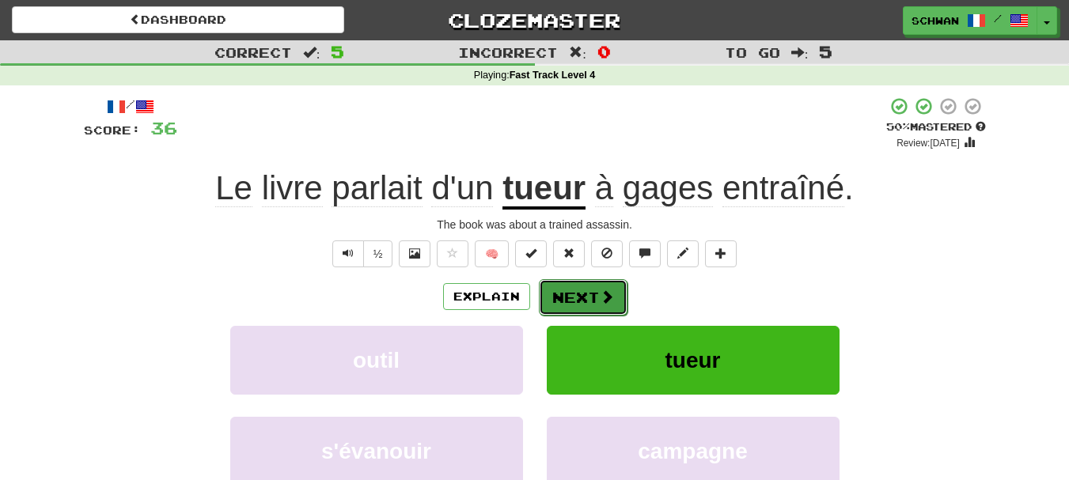
click at [589, 295] on button "Next" at bounding box center [583, 297] width 89 height 36
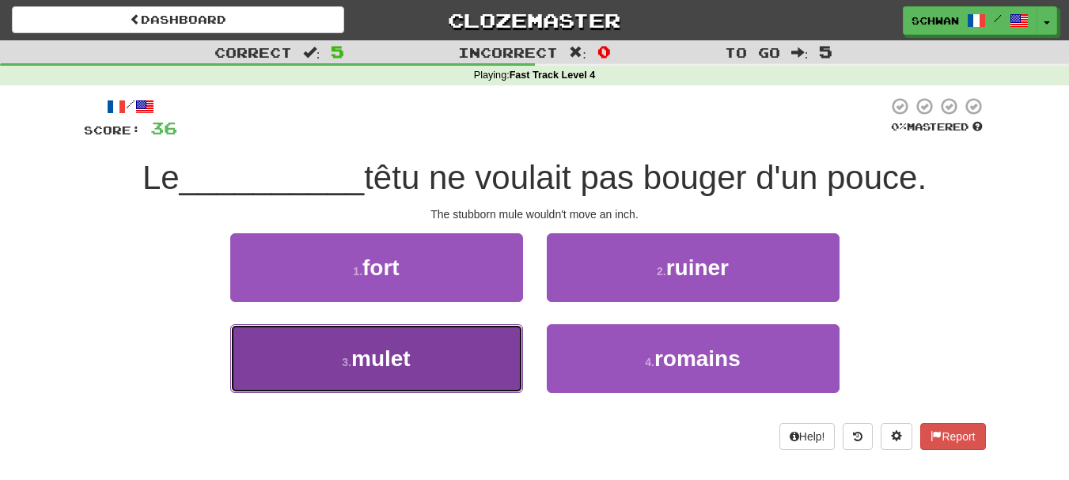
click at [342, 373] on button "3 . mulet" at bounding box center [376, 358] width 293 height 69
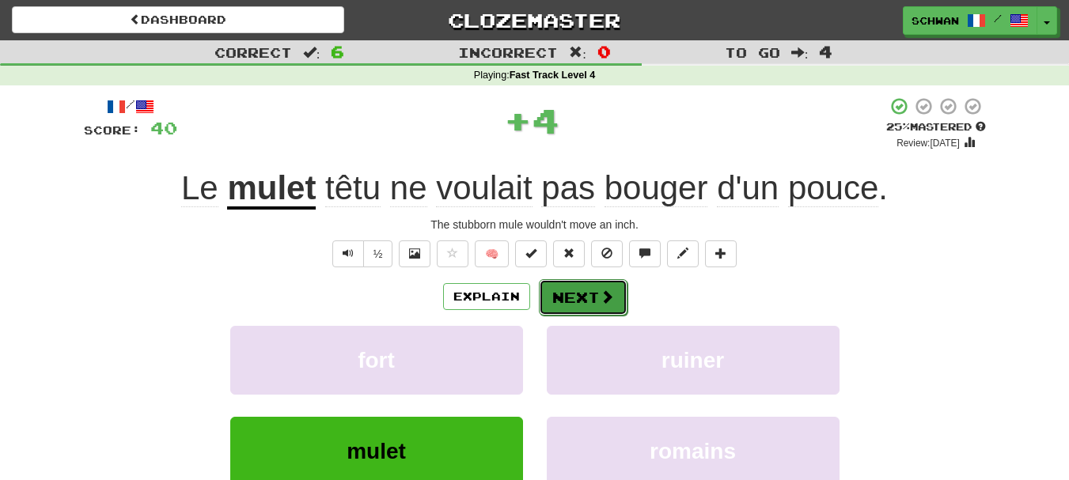
click at [574, 295] on button "Next" at bounding box center [583, 297] width 89 height 36
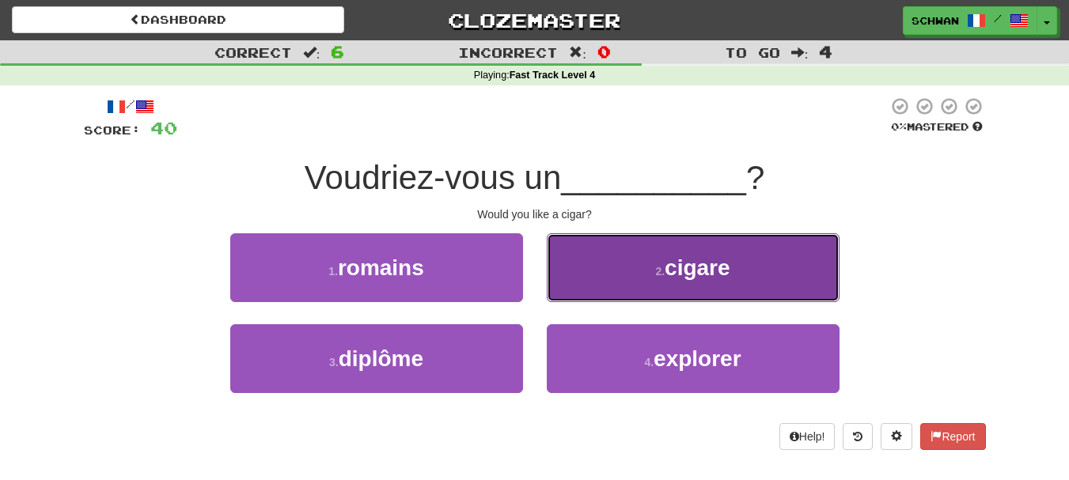
click at [664, 274] on small "2 ." at bounding box center [659, 271] width 9 height 13
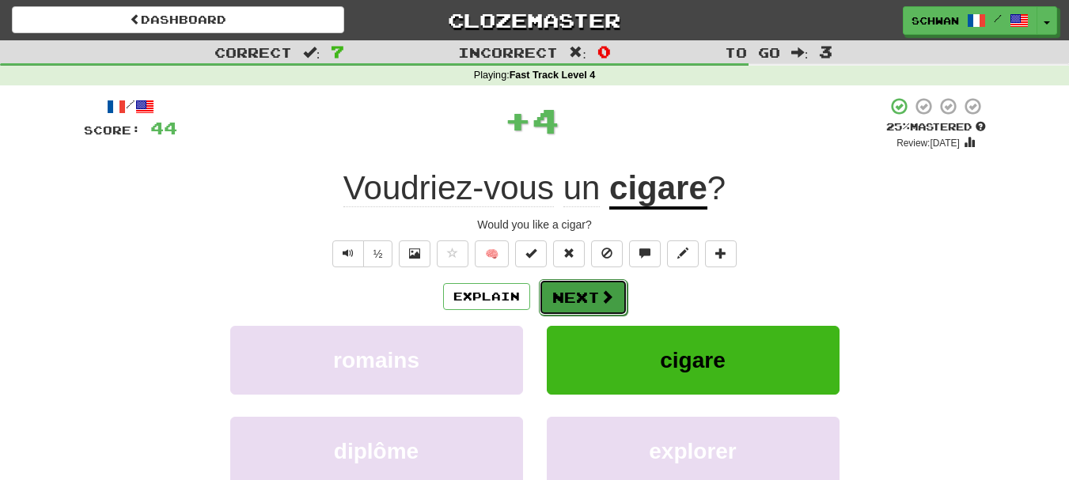
click at [596, 298] on button "Next" at bounding box center [583, 297] width 89 height 36
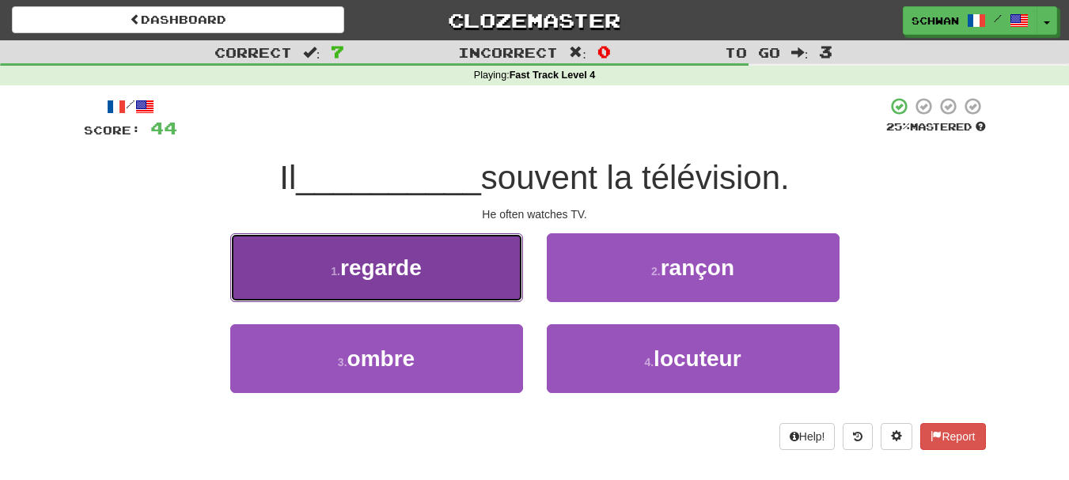
click at [356, 285] on button "1 . regarde" at bounding box center [376, 267] width 293 height 69
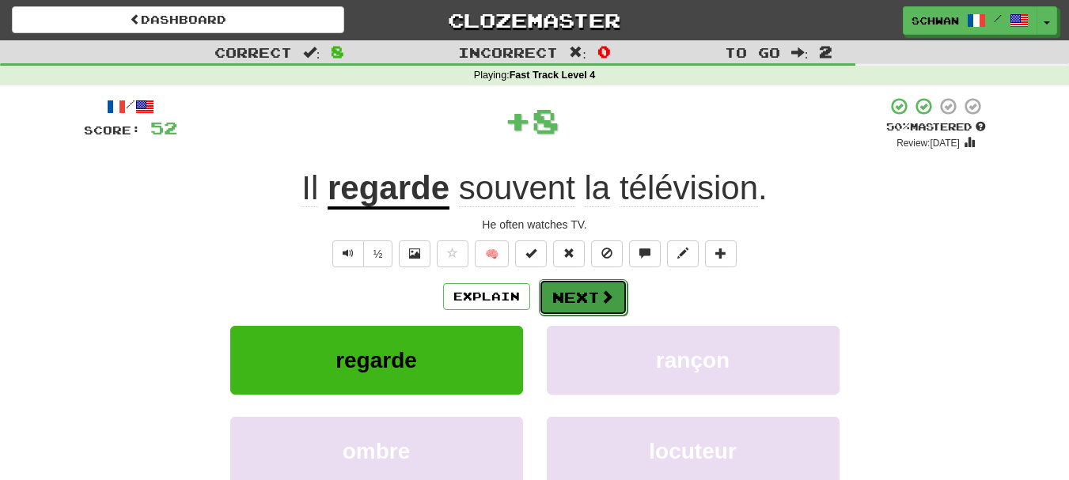
click at [586, 305] on button "Next" at bounding box center [583, 297] width 89 height 36
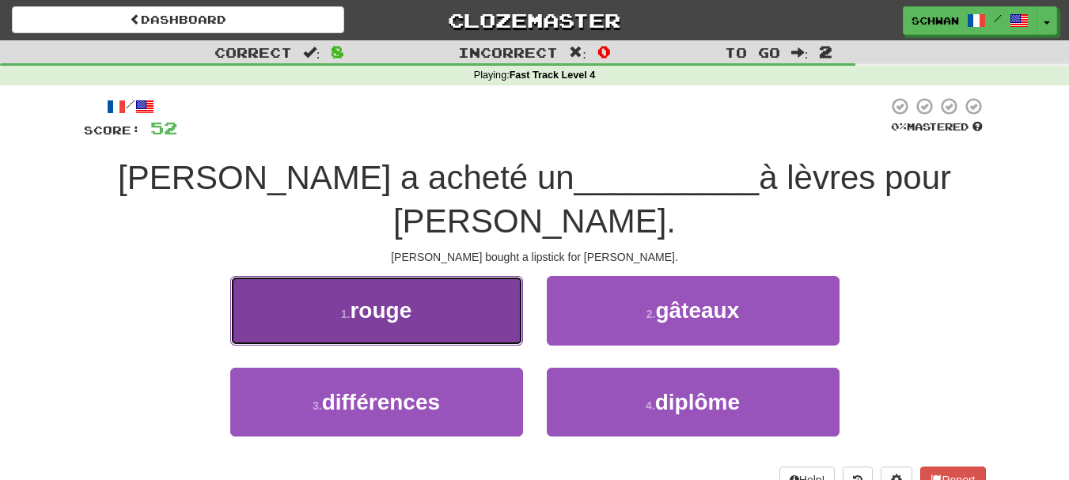
click at [400, 298] on span "rouge" at bounding box center [381, 310] width 62 height 25
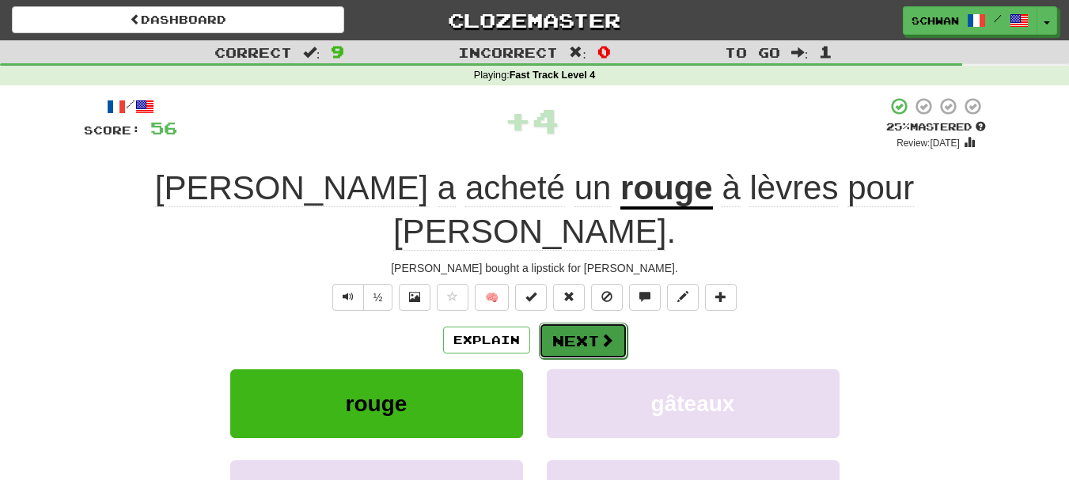
click at [562, 323] on button "Next" at bounding box center [583, 341] width 89 height 36
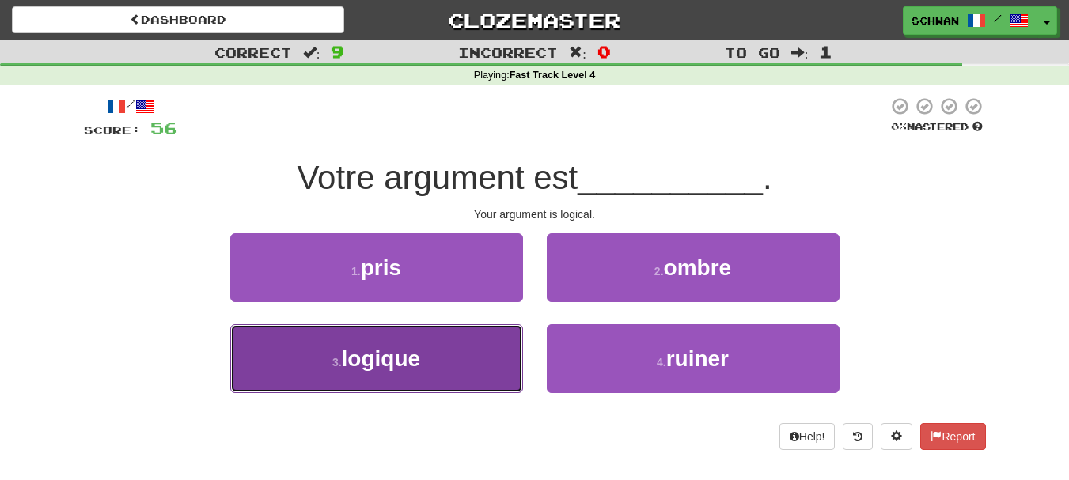
click at [465, 361] on button "3 . logique" at bounding box center [376, 358] width 293 height 69
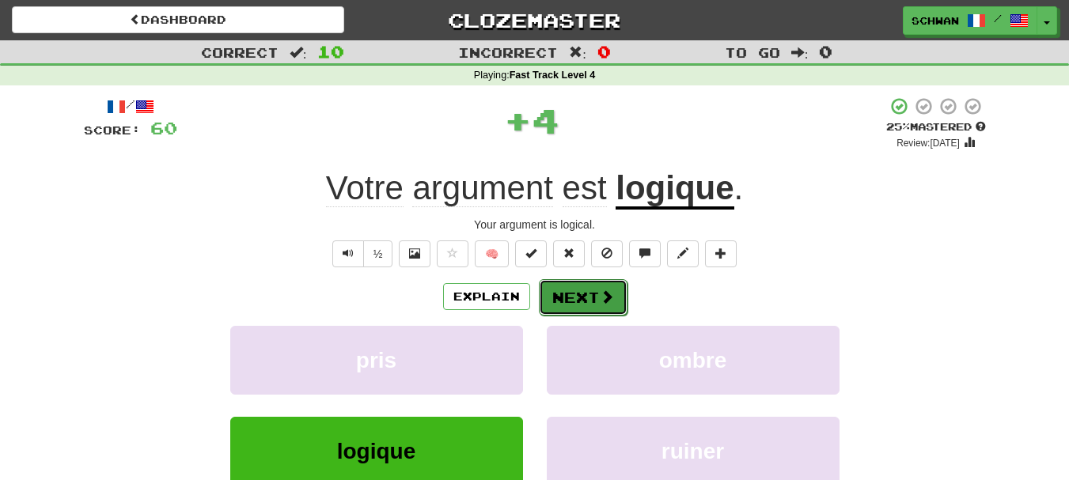
click at [582, 306] on button "Next" at bounding box center [583, 297] width 89 height 36
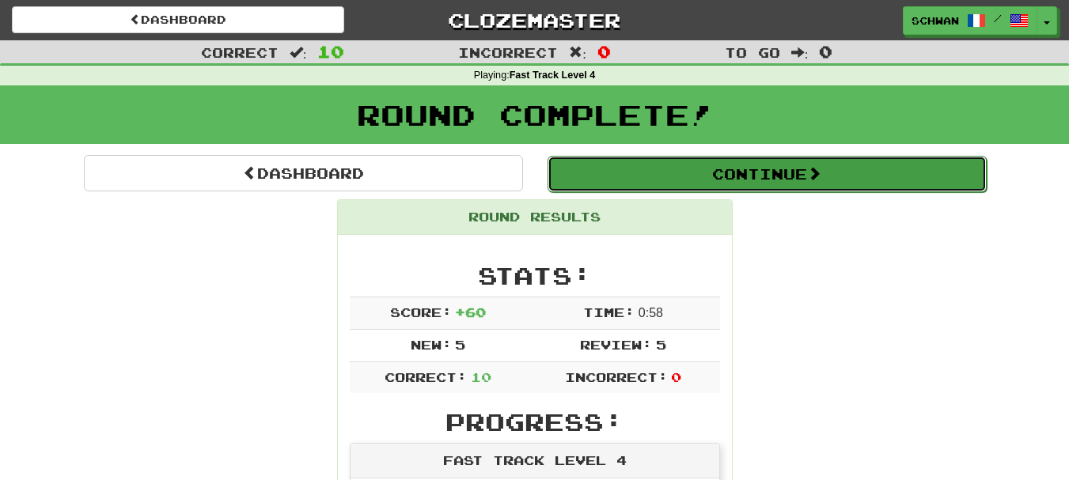
click at [742, 176] on button "Continue" at bounding box center [766, 174] width 439 height 36
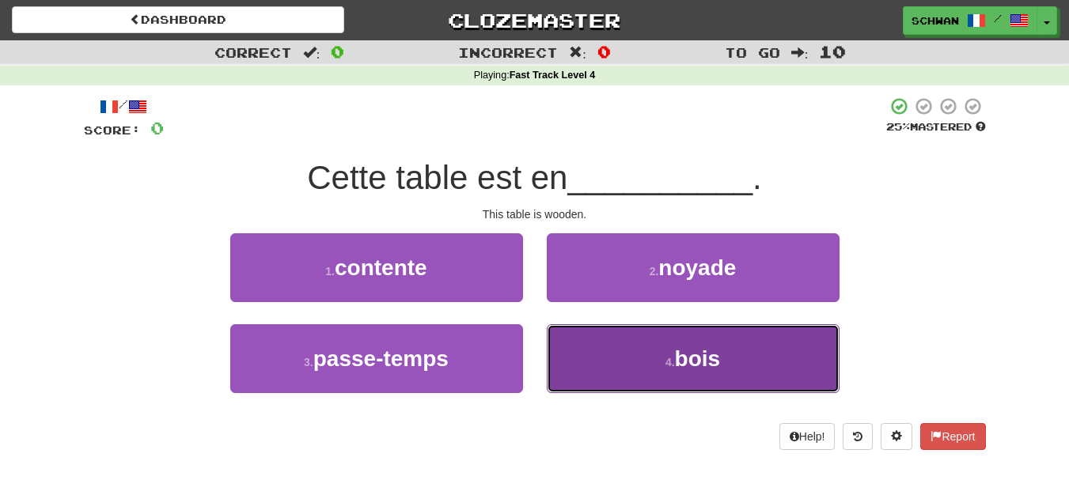
click at [685, 381] on button "4 . bois" at bounding box center [693, 358] width 293 height 69
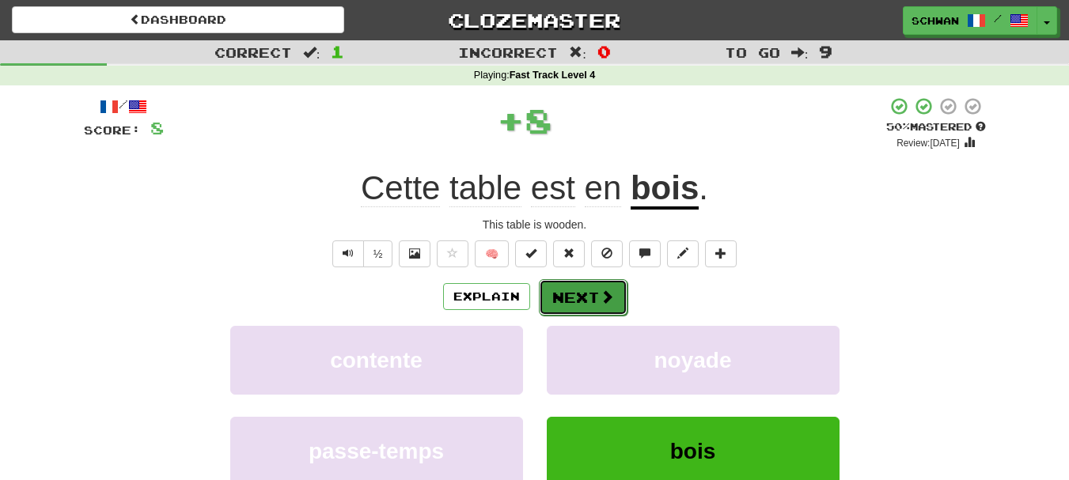
click at [601, 299] on span at bounding box center [607, 297] width 14 height 14
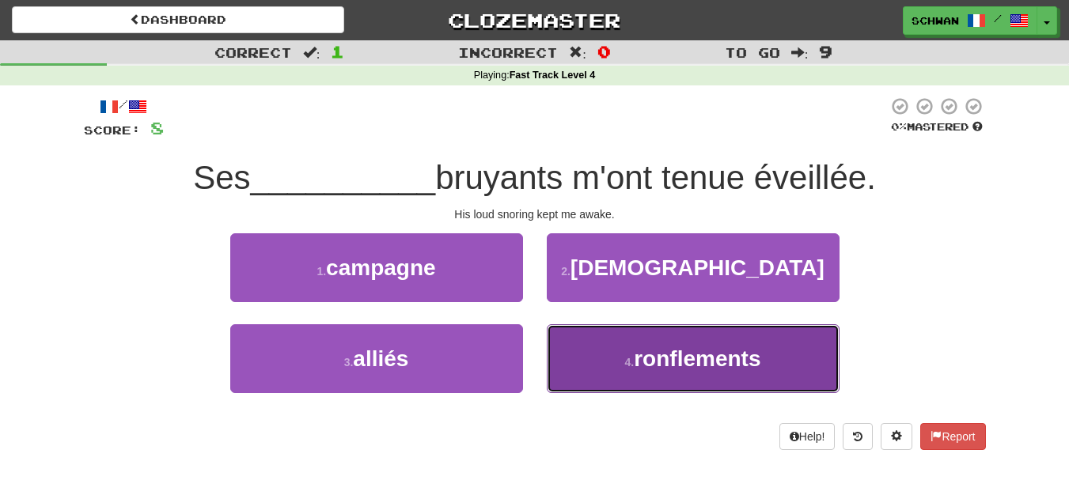
click at [614, 367] on button "4 . ronflements" at bounding box center [693, 358] width 293 height 69
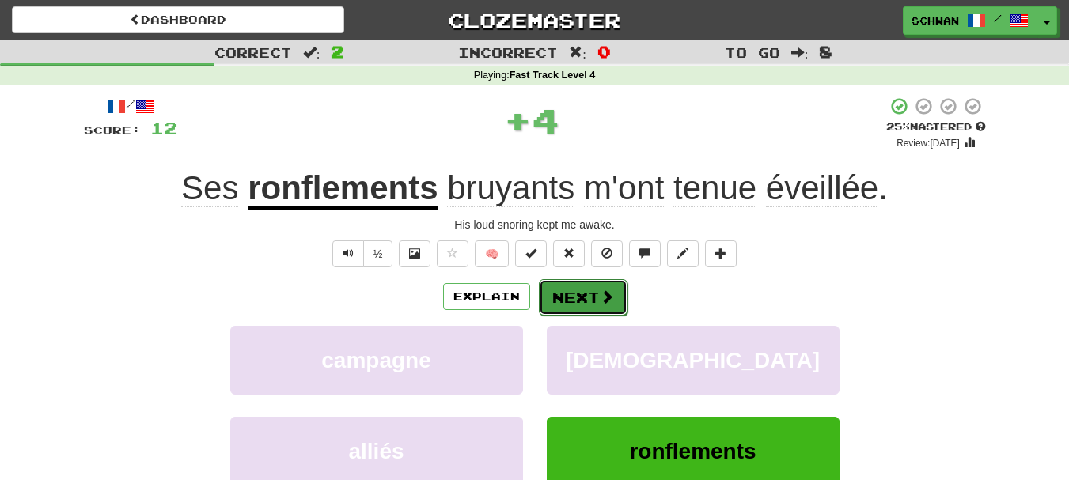
click at [579, 296] on button "Next" at bounding box center [583, 297] width 89 height 36
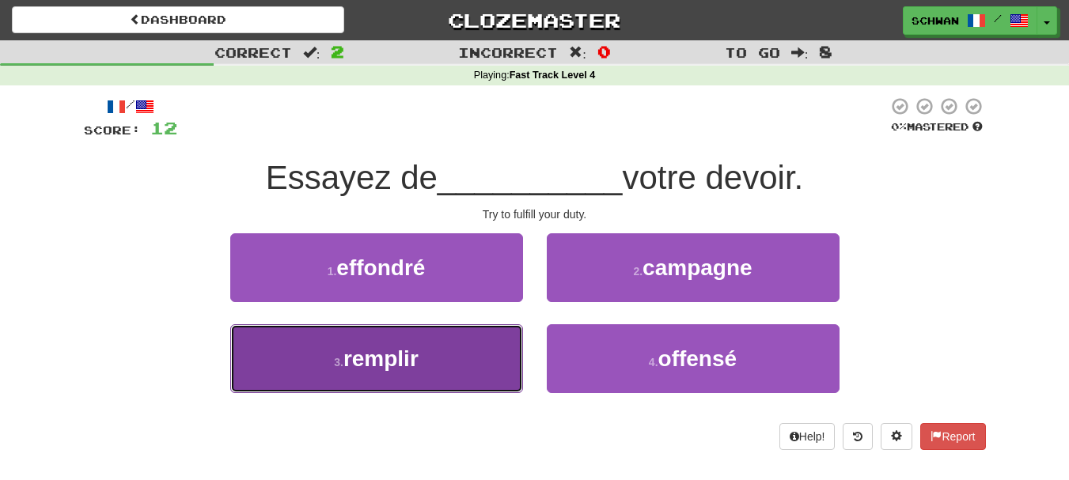
click at [490, 350] on button "3 . remplir" at bounding box center [376, 358] width 293 height 69
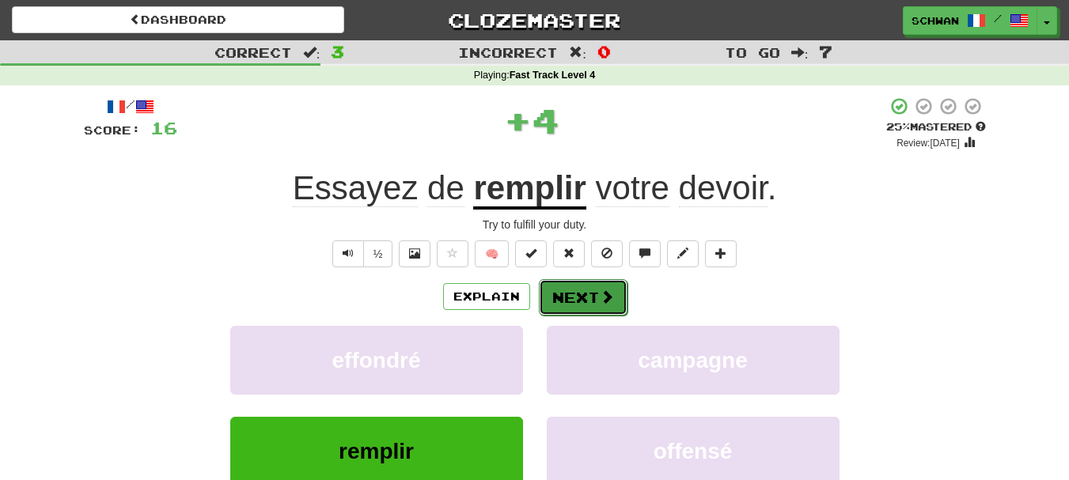
click at [585, 301] on button "Next" at bounding box center [583, 297] width 89 height 36
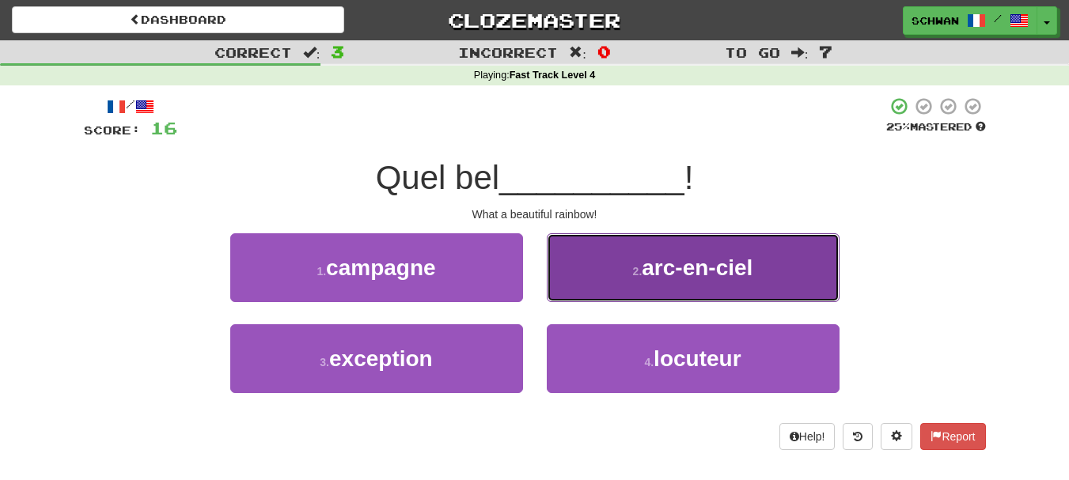
click at [596, 284] on button "2 . arc-en-ciel" at bounding box center [693, 267] width 293 height 69
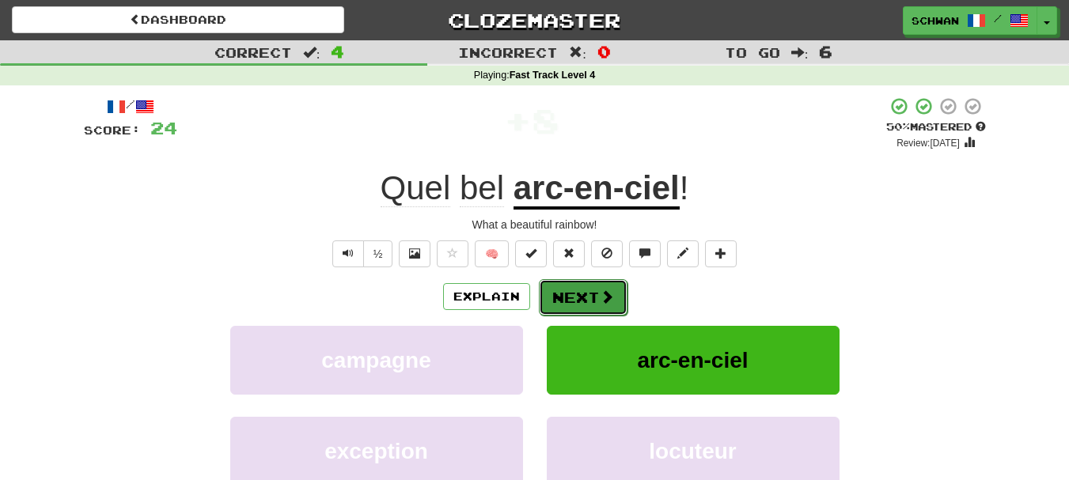
click at [580, 296] on button "Next" at bounding box center [583, 297] width 89 height 36
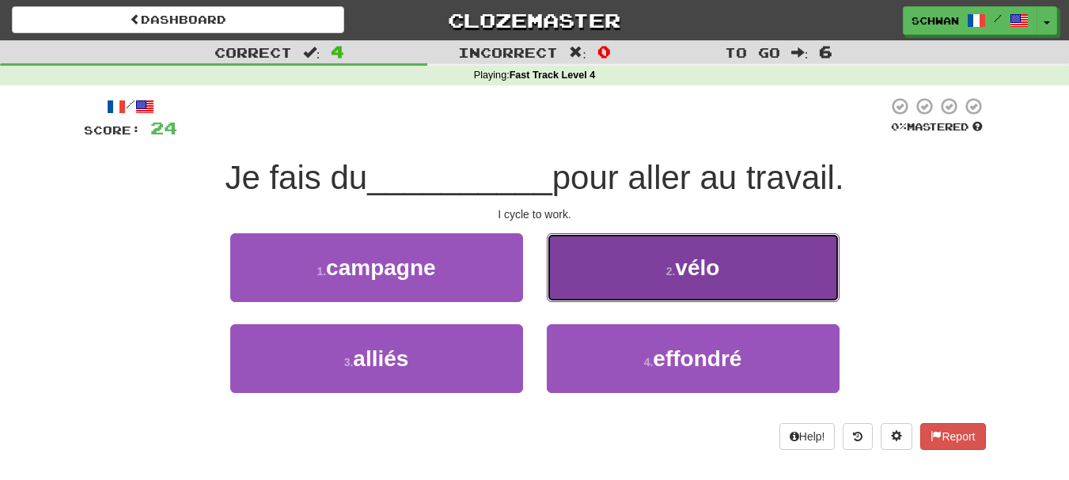
click at [623, 286] on button "2 . vélo" at bounding box center [693, 267] width 293 height 69
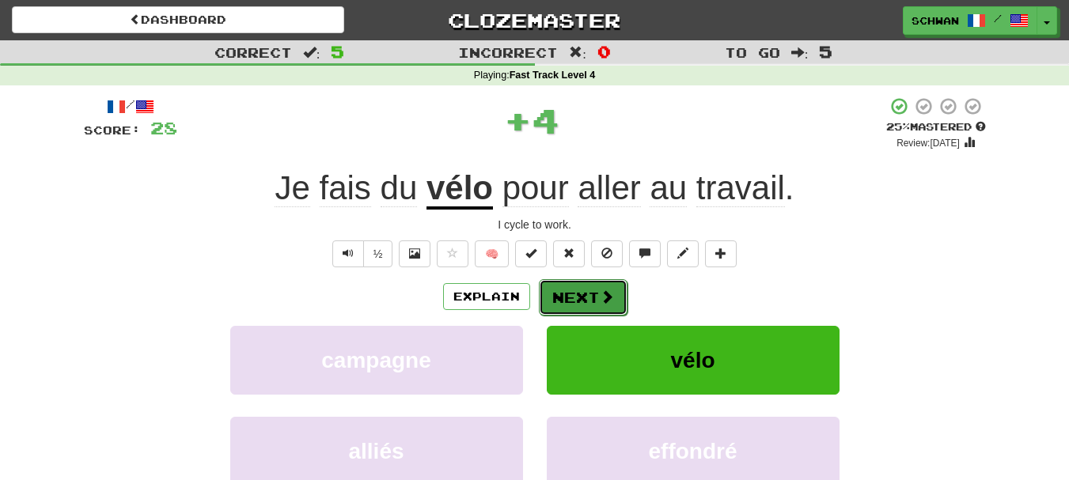
click at [600, 296] on span at bounding box center [607, 297] width 14 height 14
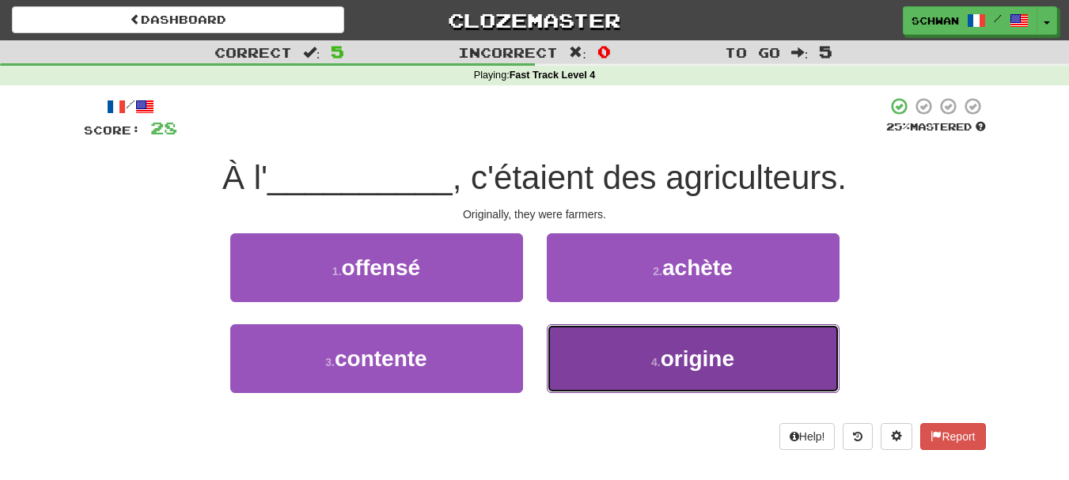
click at [601, 361] on button "4 . origine" at bounding box center [693, 358] width 293 height 69
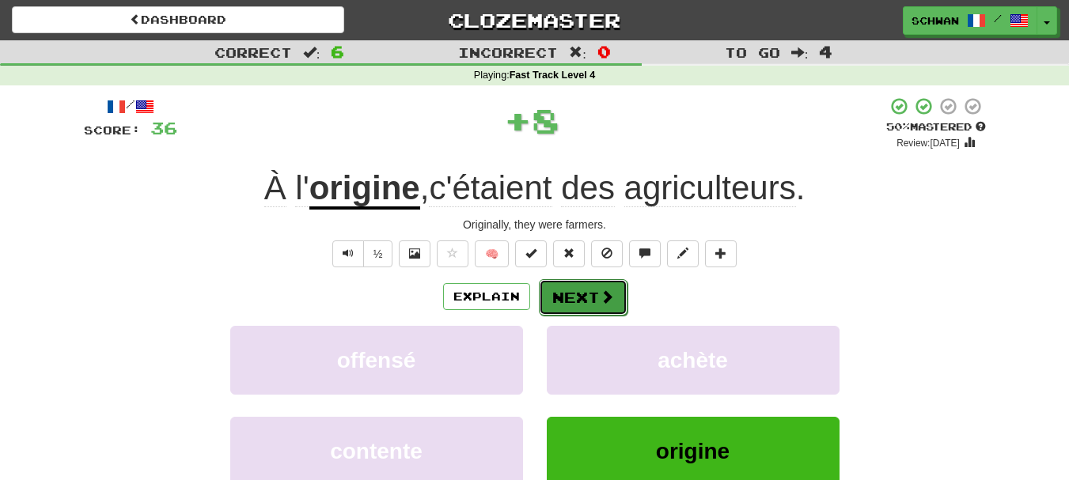
click at [593, 300] on button "Next" at bounding box center [583, 297] width 89 height 36
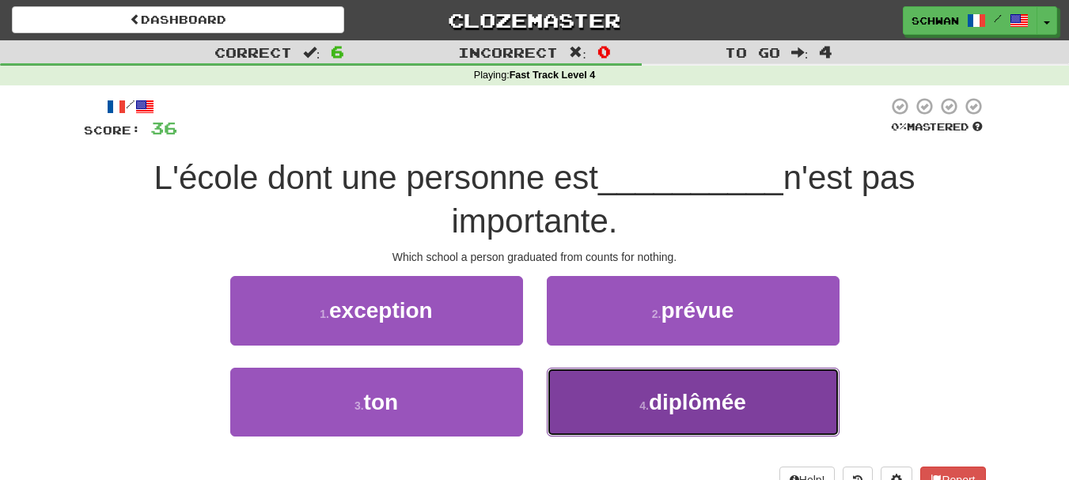
click at [611, 423] on button "4 . diplômée" at bounding box center [693, 402] width 293 height 69
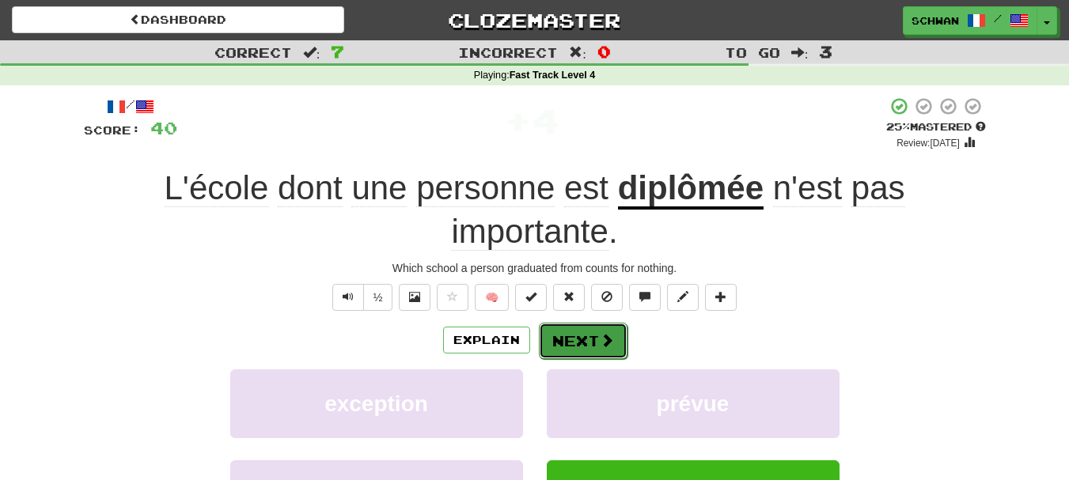
click at [580, 347] on button "Next" at bounding box center [583, 341] width 89 height 36
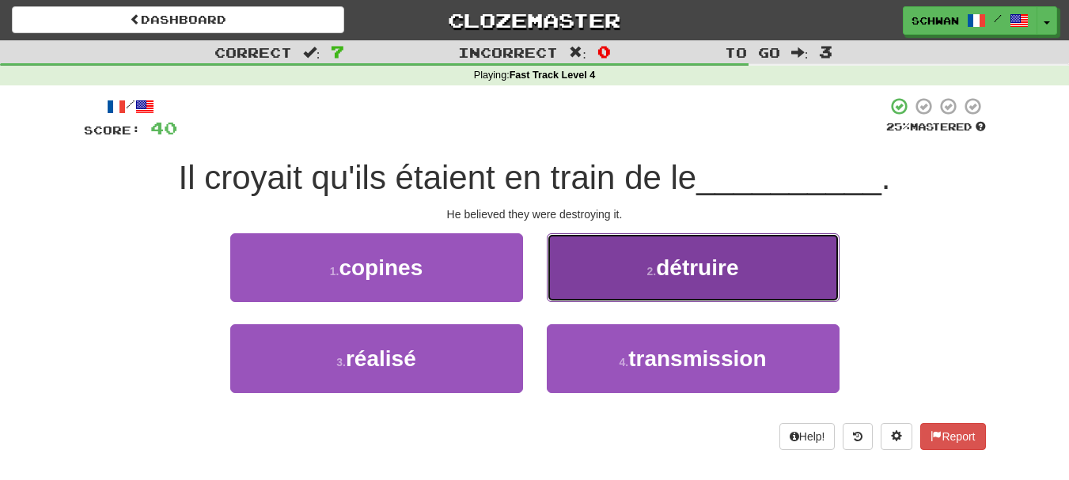
click at [598, 273] on button "2 . détruire" at bounding box center [693, 267] width 293 height 69
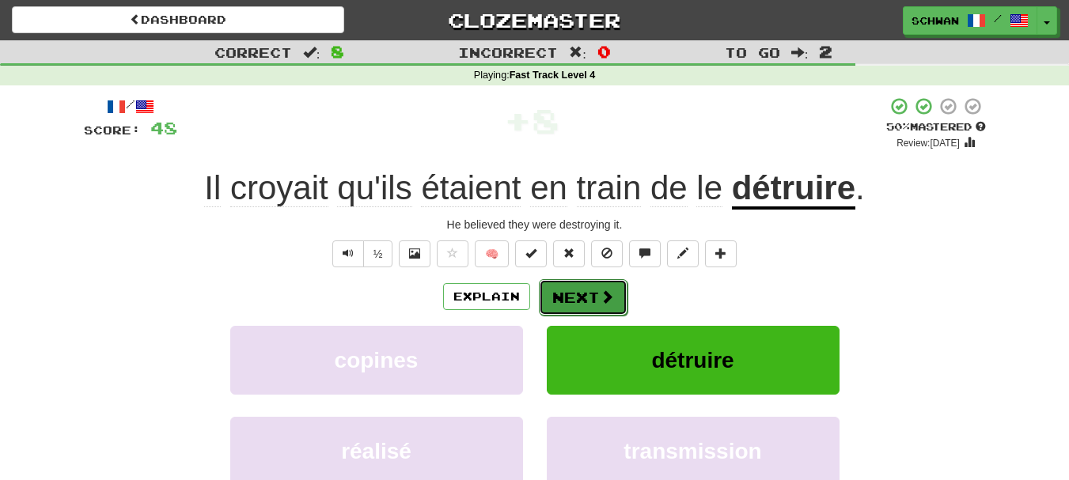
click at [577, 302] on button "Next" at bounding box center [583, 297] width 89 height 36
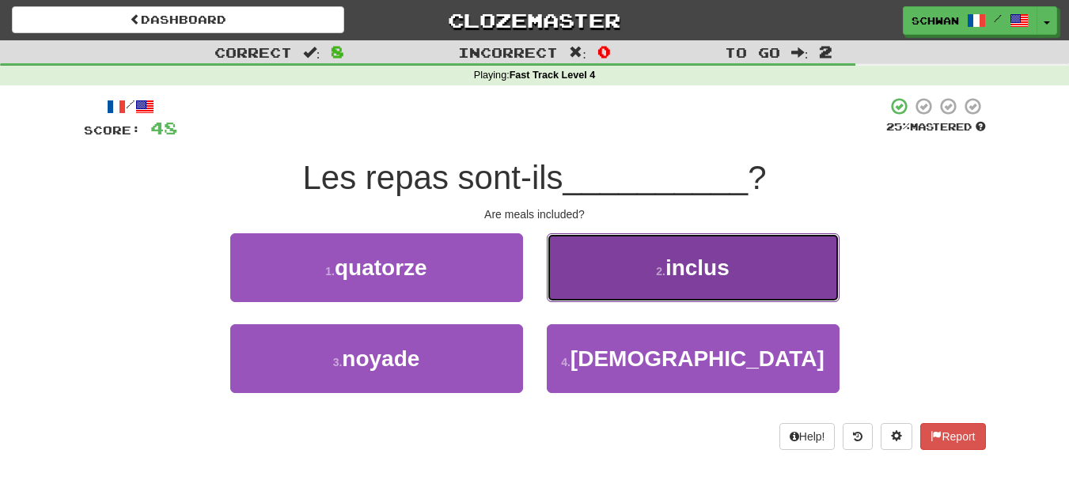
click at [589, 290] on button "2 . inclus" at bounding box center [693, 267] width 293 height 69
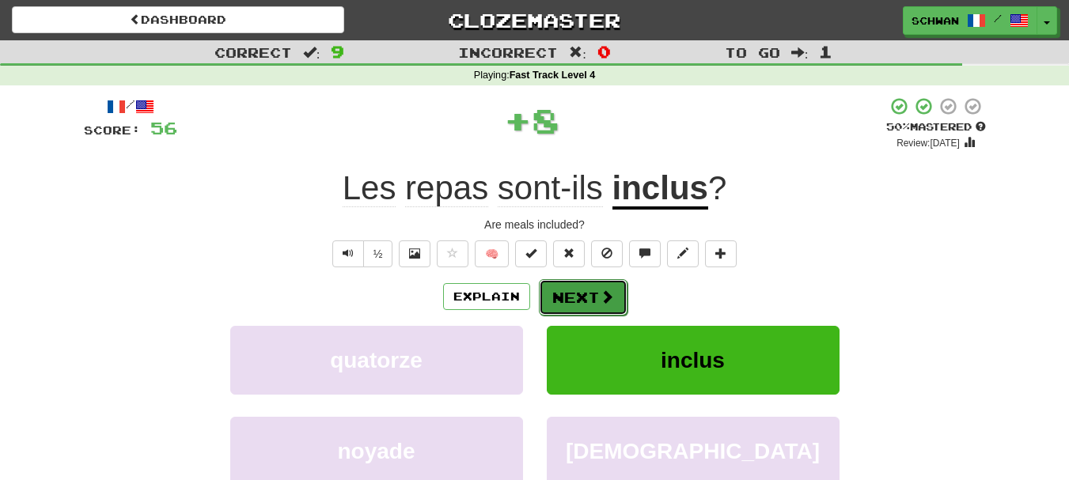
click at [586, 294] on button "Next" at bounding box center [583, 297] width 89 height 36
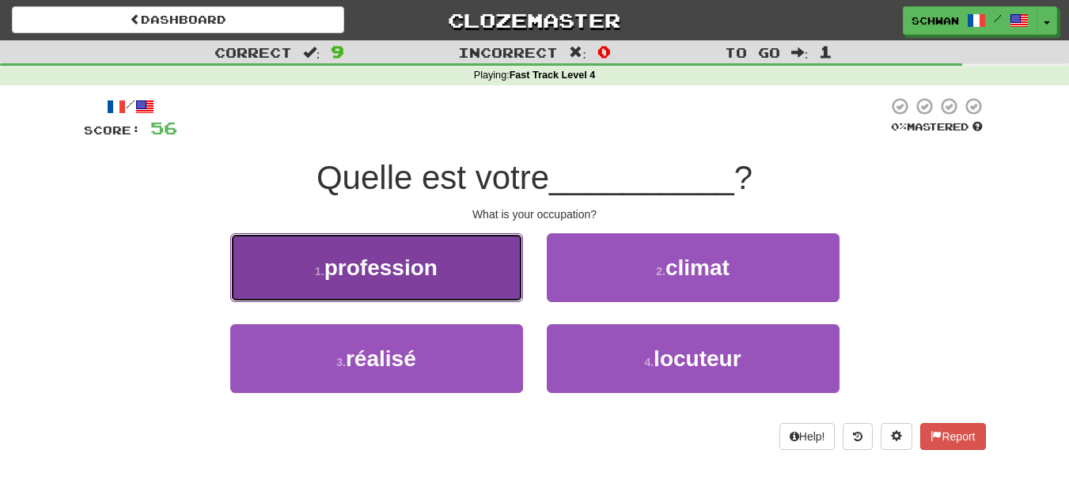
click at [349, 286] on button "1 . profession" at bounding box center [376, 267] width 293 height 69
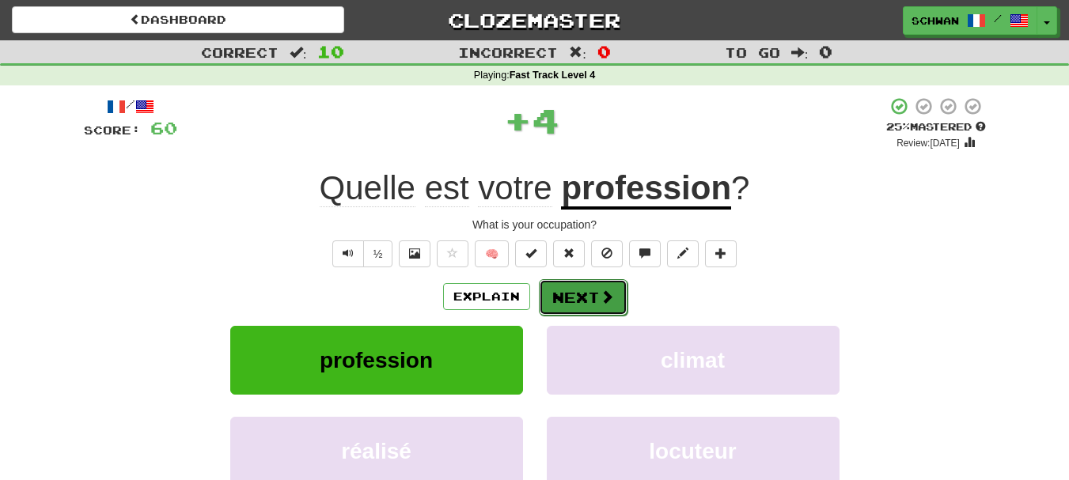
click at [581, 299] on button "Next" at bounding box center [583, 297] width 89 height 36
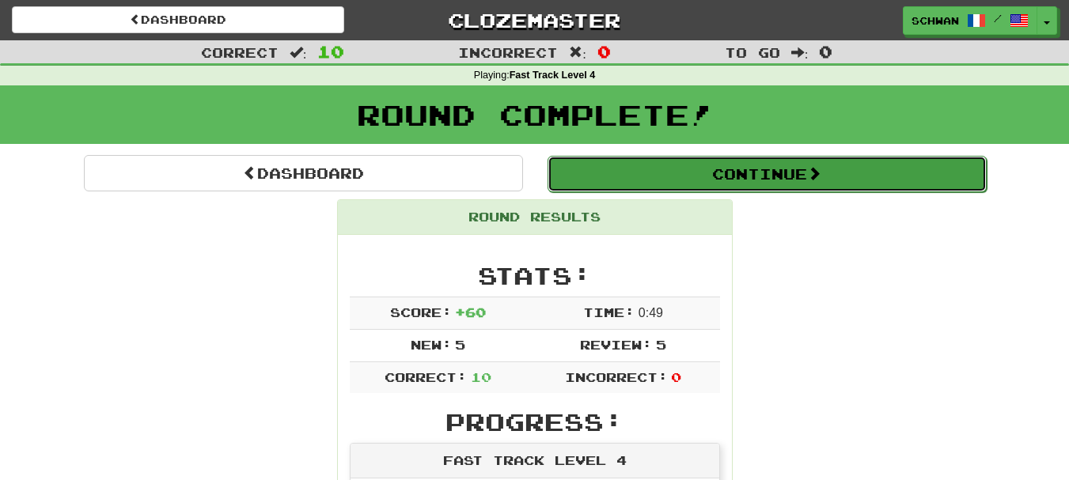
click at [717, 178] on button "Continue" at bounding box center [766, 174] width 439 height 36
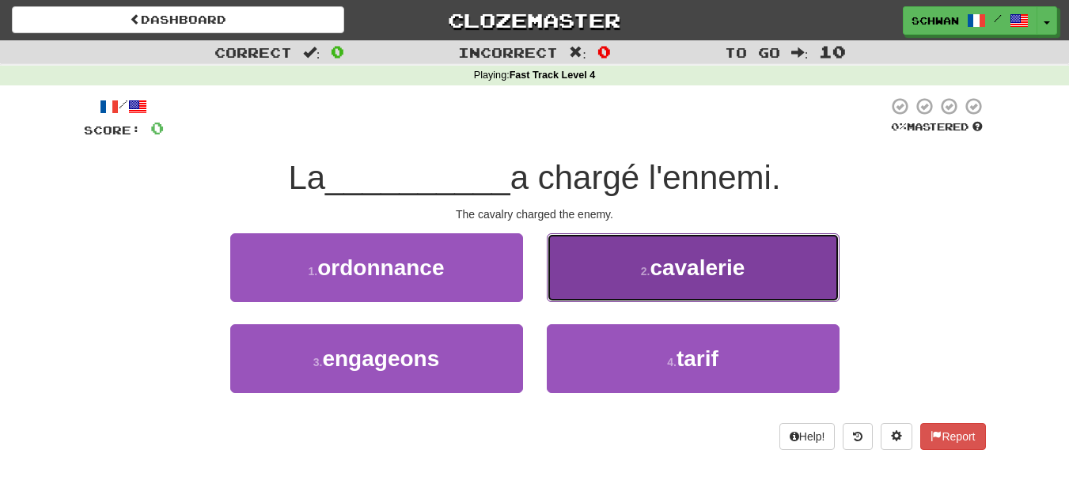
click at [634, 284] on button "2 . cavalerie" at bounding box center [693, 267] width 293 height 69
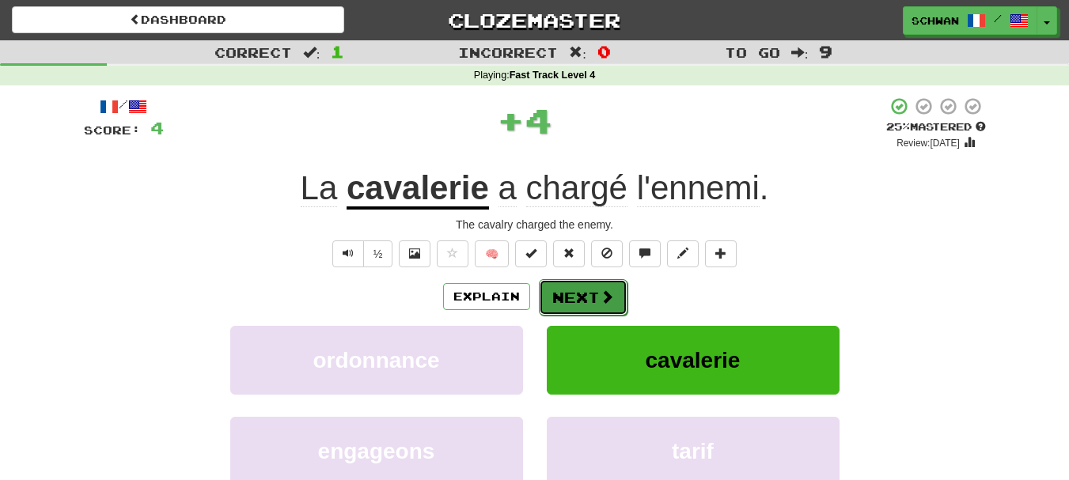
click at [593, 296] on button "Next" at bounding box center [583, 297] width 89 height 36
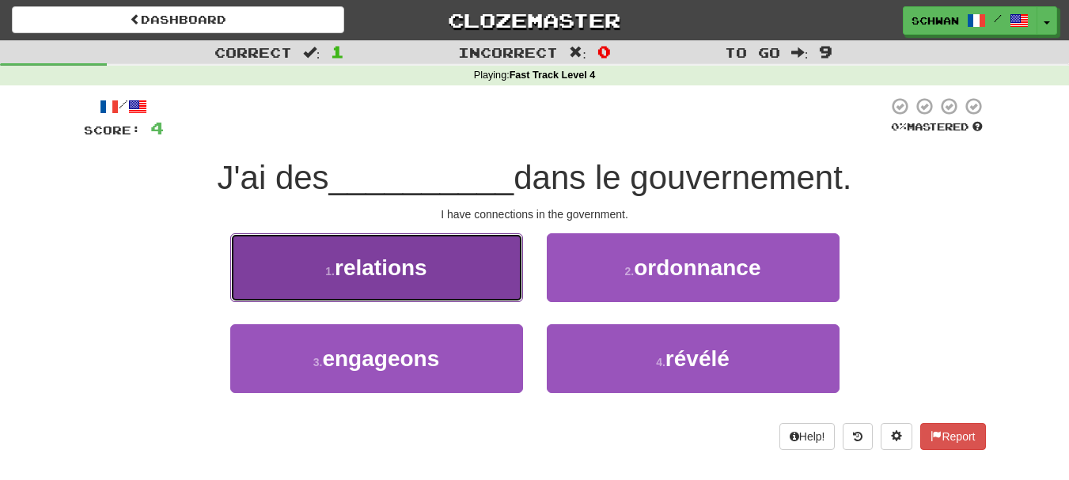
click at [392, 284] on button "1 . relations" at bounding box center [376, 267] width 293 height 69
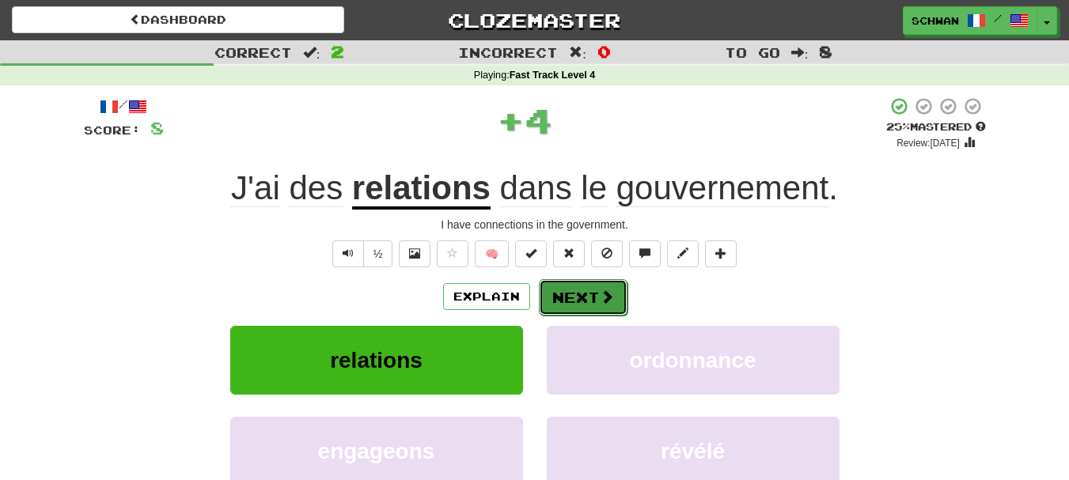
click at [574, 303] on button "Next" at bounding box center [583, 297] width 89 height 36
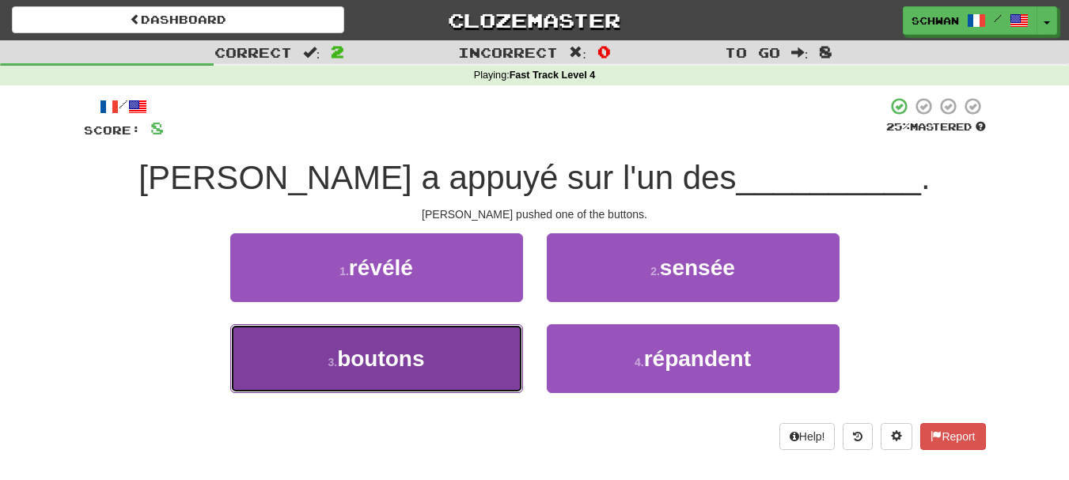
click at [370, 364] on span "boutons" at bounding box center [380, 358] width 87 height 25
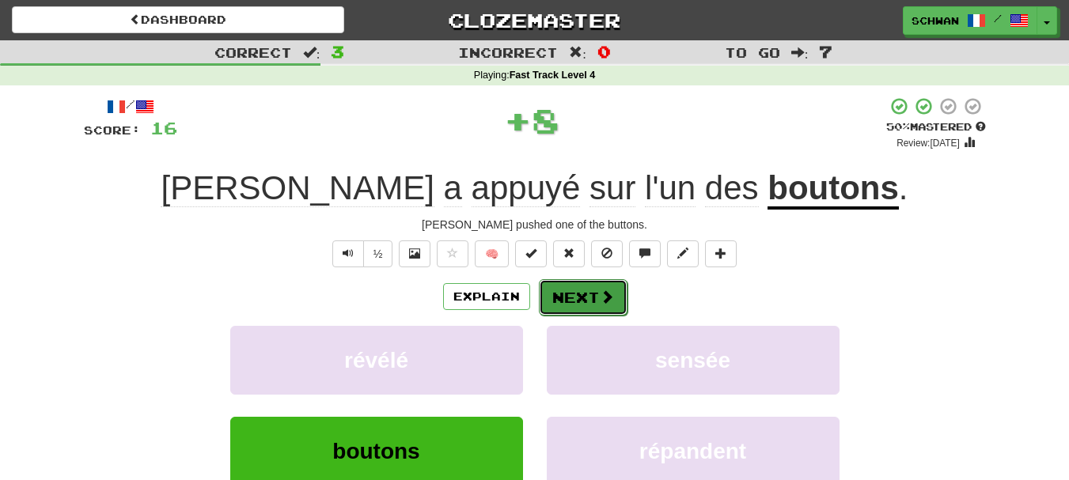
click at [579, 302] on button "Next" at bounding box center [583, 297] width 89 height 36
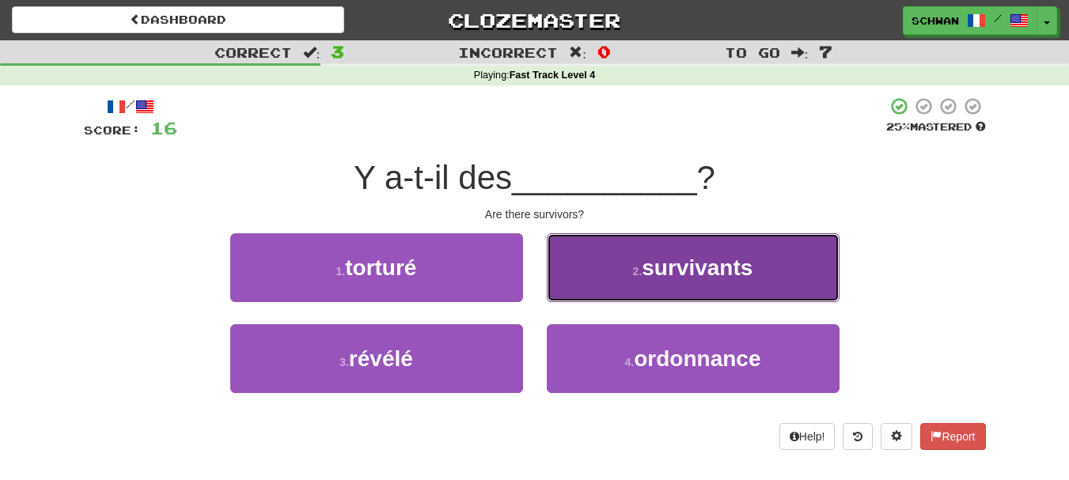
click at [650, 264] on span "survivants" at bounding box center [697, 268] width 111 height 25
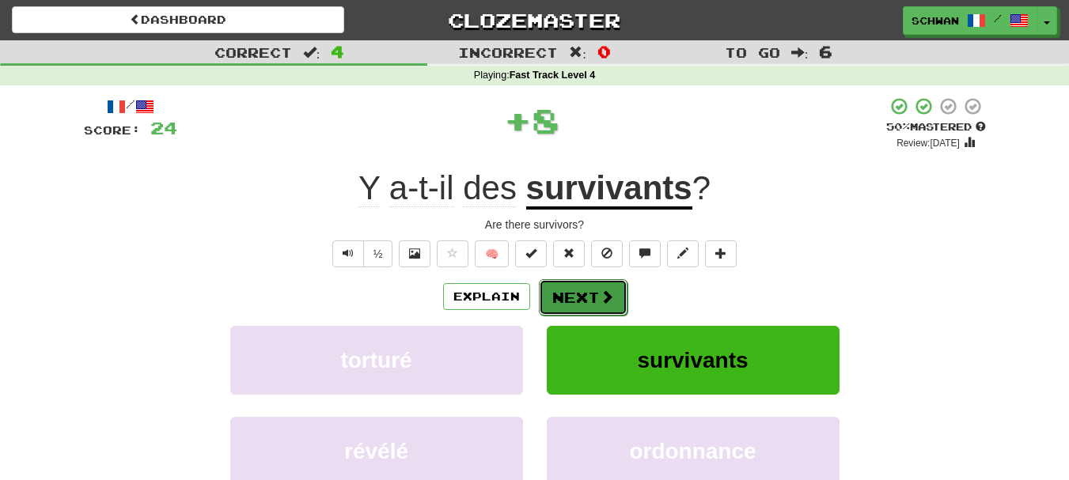
click at [576, 301] on button "Next" at bounding box center [583, 297] width 89 height 36
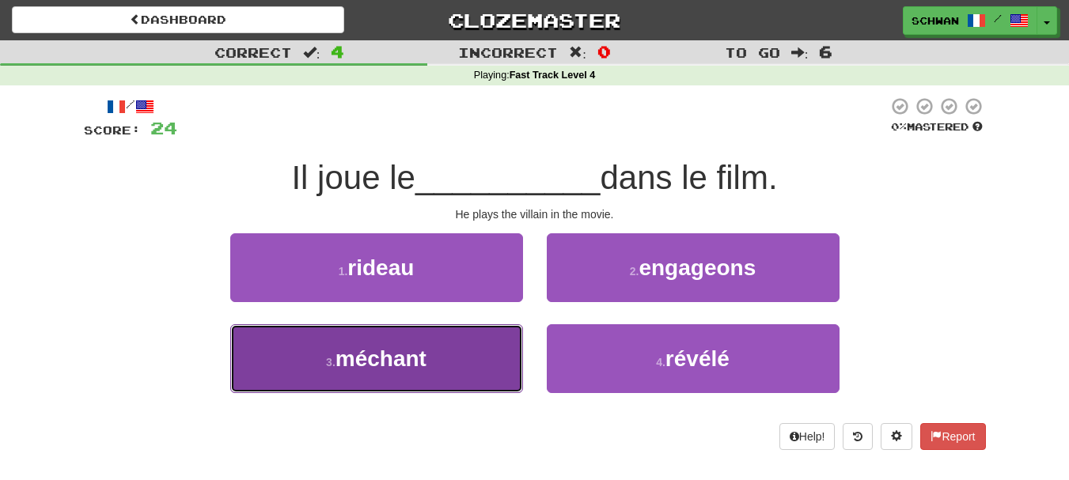
click at [348, 368] on span "méchant" at bounding box center [380, 358] width 91 height 25
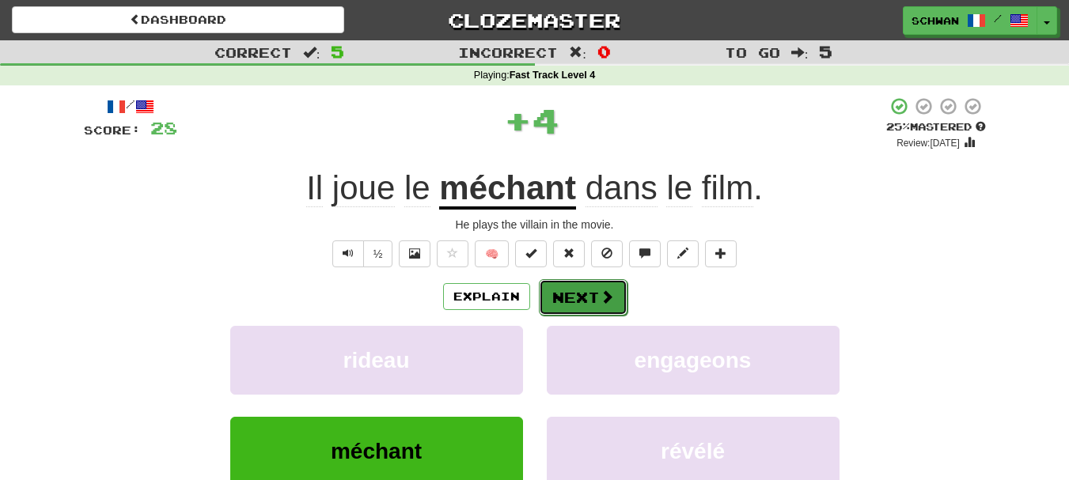
click at [585, 300] on button "Next" at bounding box center [583, 297] width 89 height 36
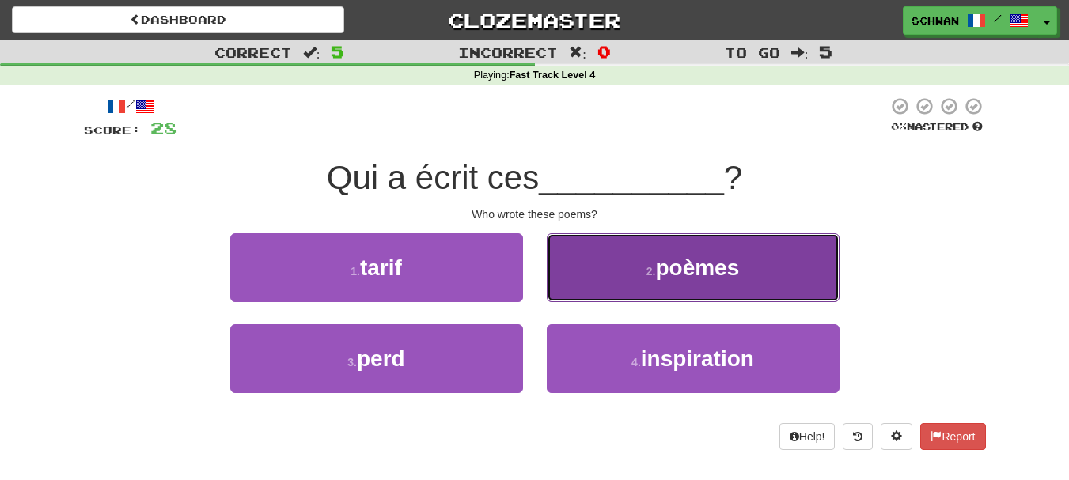
click at [609, 275] on button "2 . poèmes" at bounding box center [693, 267] width 293 height 69
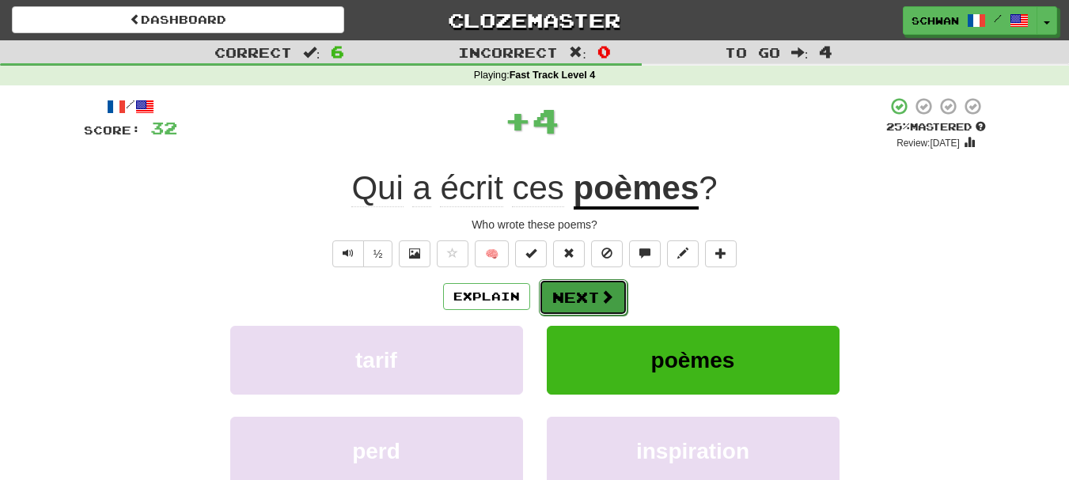
click at [583, 300] on button "Next" at bounding box center [583, 297] width 89 height 36
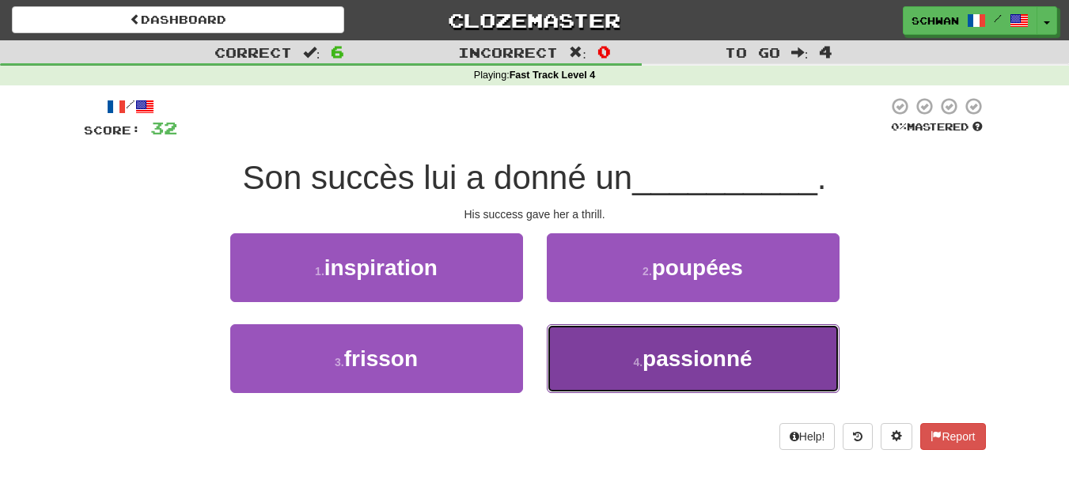
click at [592, 363] on button "4 . passionné" at bounding box center [693, 358] width 293 height 69
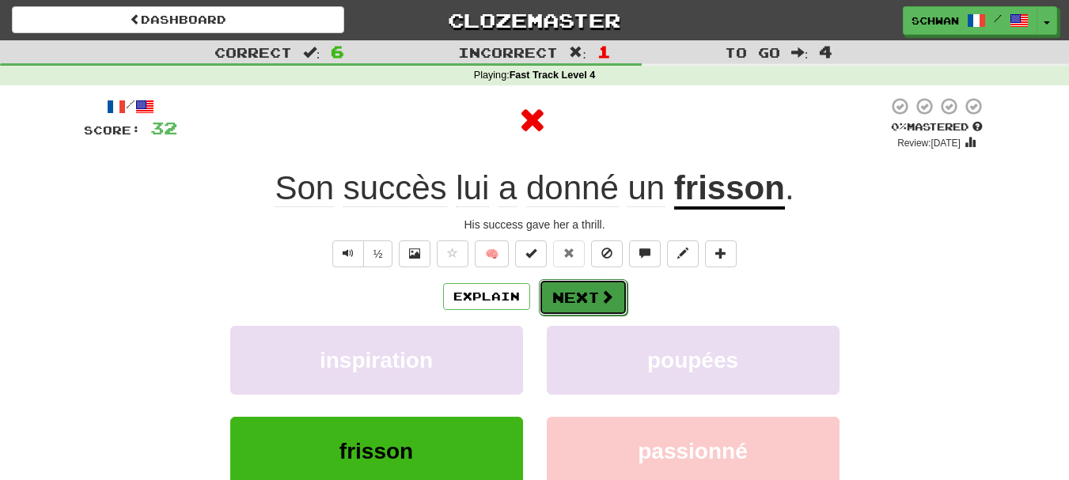
click at [581, 301] on button "Next" at bounding box center [583, 297] width 89 height 36
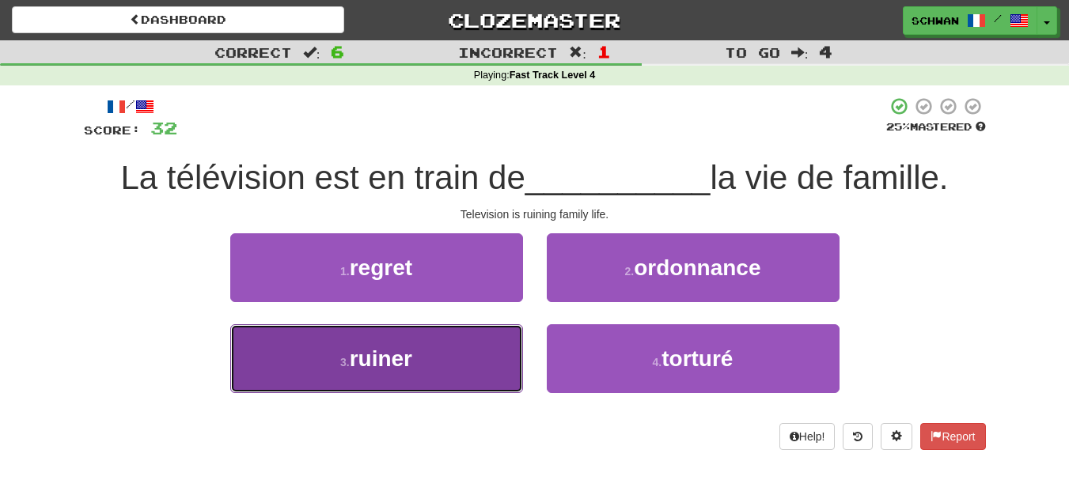
click at [410, 374] on button "3 . ruiner" at bounding box center [376, 358] width 293 height 69
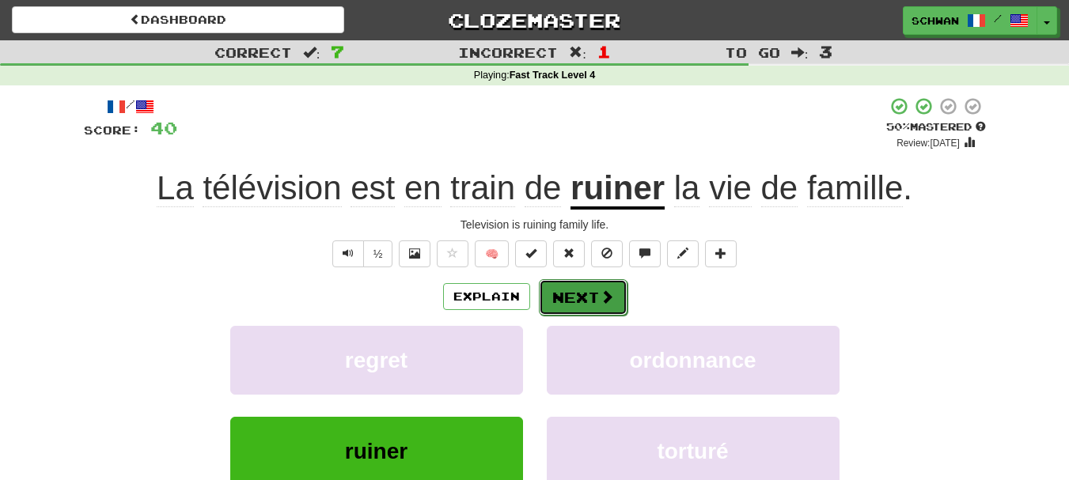
click at [585, 299] on button "Next" at bounding box center [583, 297] width 89 height 36
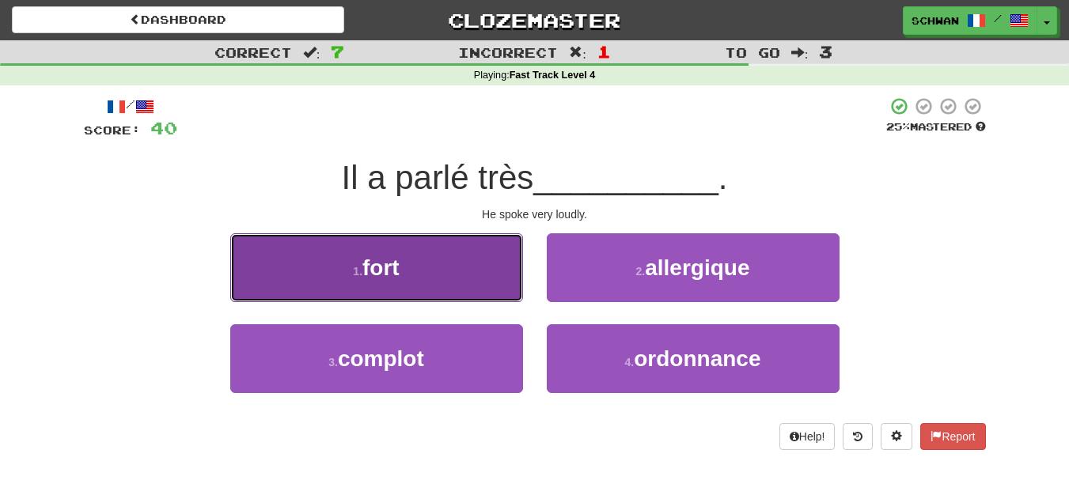
click at [316, 268] on button "1 . fort" at bounding box center [376, 267] width 293 height 69
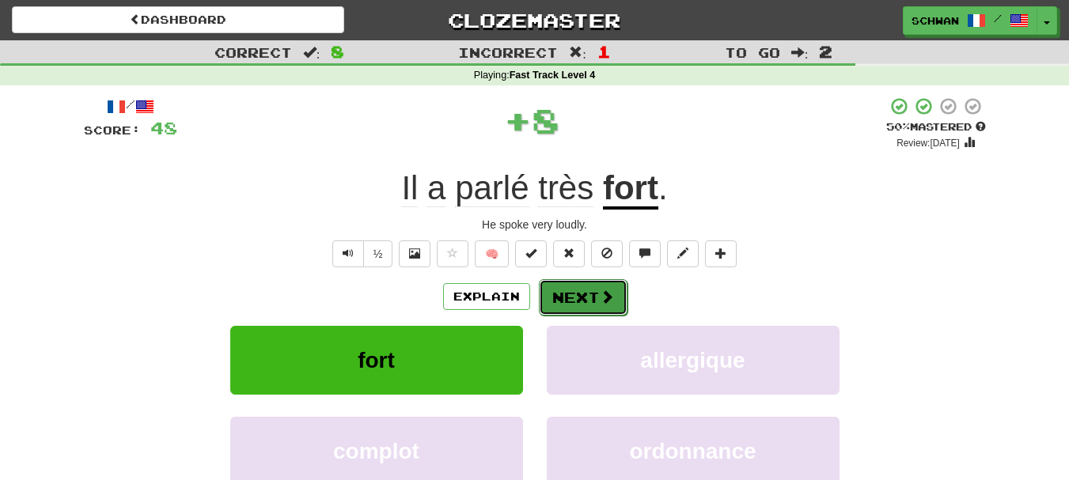
click at [588, 306] on button "Next" at bounding box center [583, 297] width 89 height 36
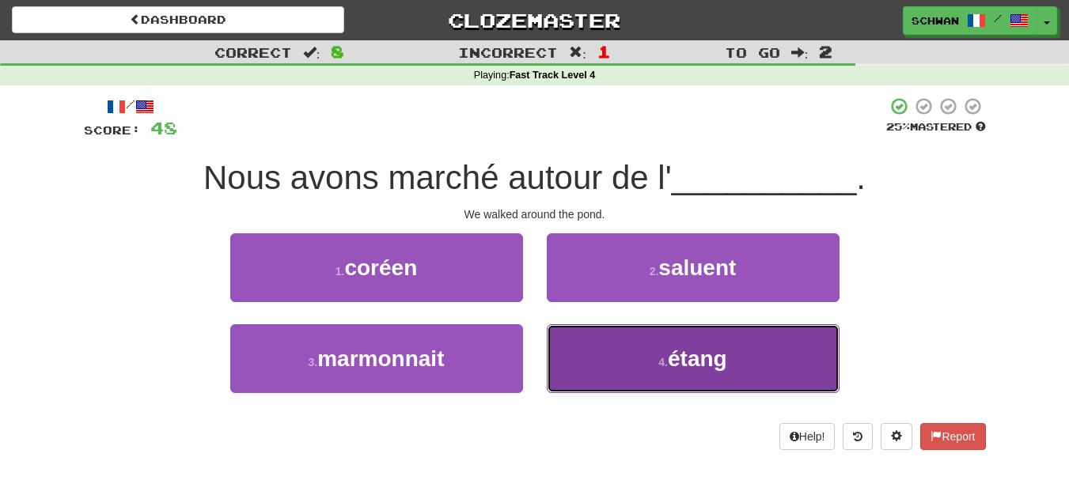
click at [649, 359] on button "4 . étang" at bounding box center [693, 358] width 293 height 69
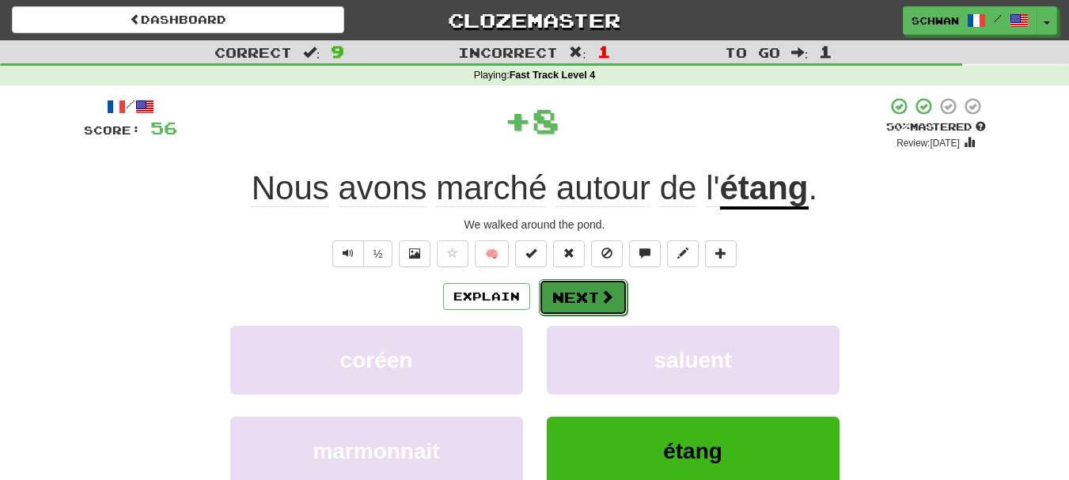
click at [588, 302] on button "Next" at bounding box center [583, 297] width 89 height 36
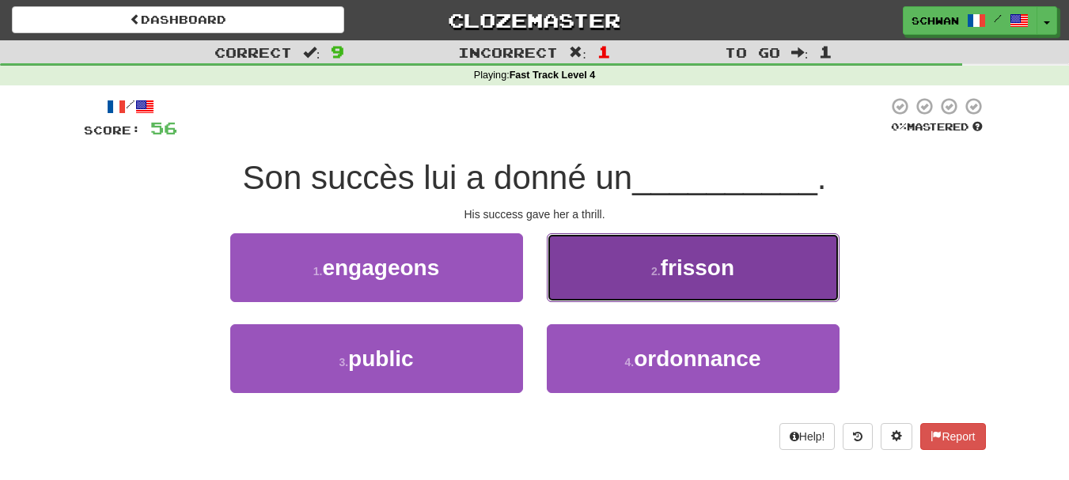
click at [570, 278] on button "2 . frisson" at bounding box center [693, 267] width 293 height 69
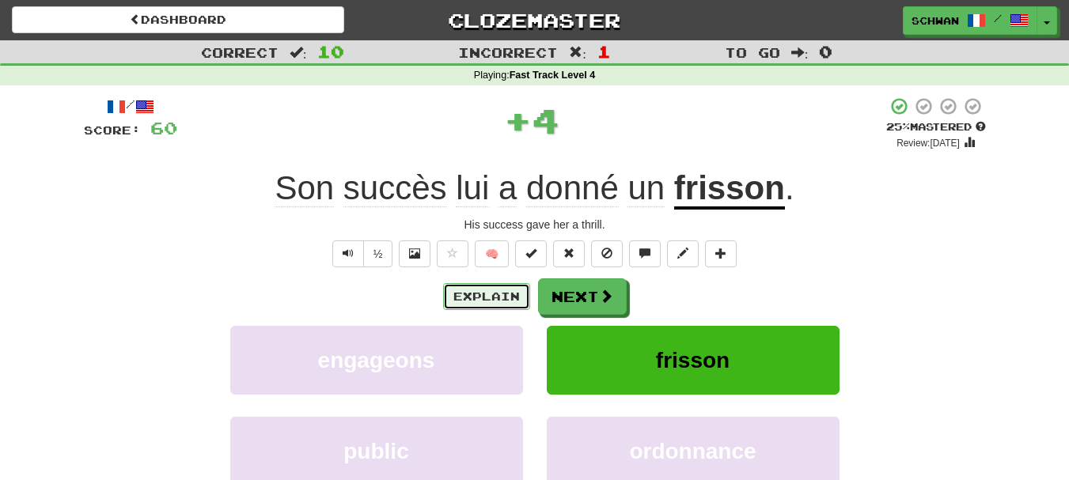
click at [497, 301] on button "Explain" at bounding box center [486, 296] width 87 height 27
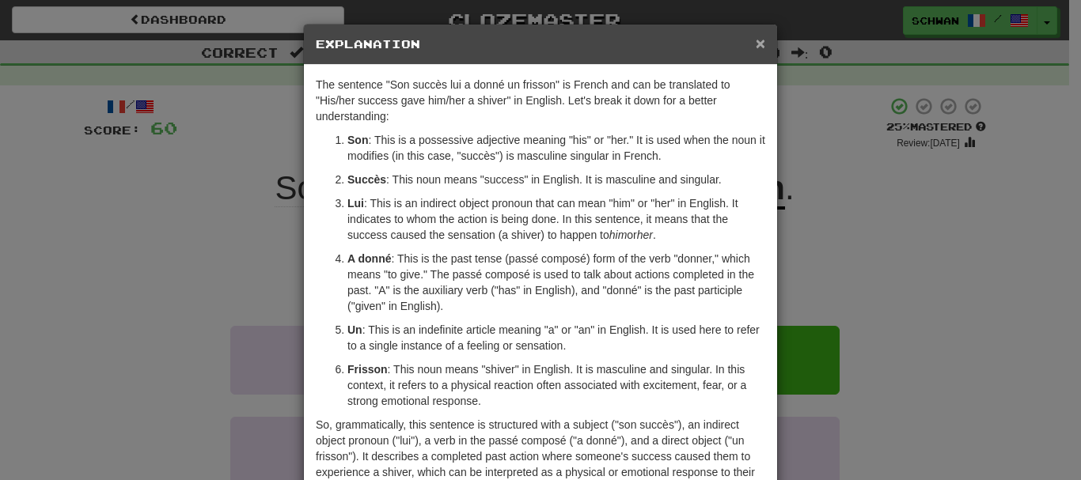
click at [755, 43] on span "×" at bounding box center [759, 43] width 9 height 18
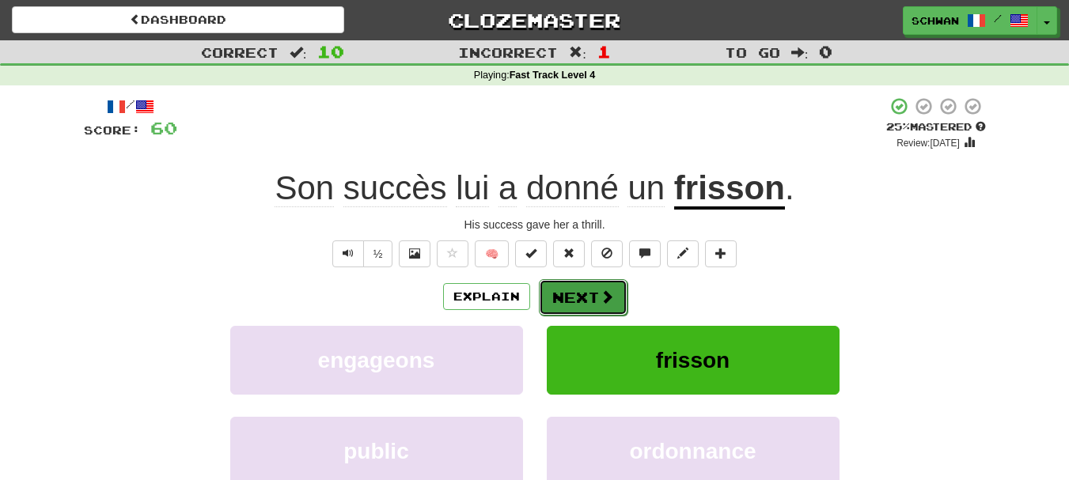
click at [574, 301] on button "Next" at bounding box center [583, 297] width 89 height 36
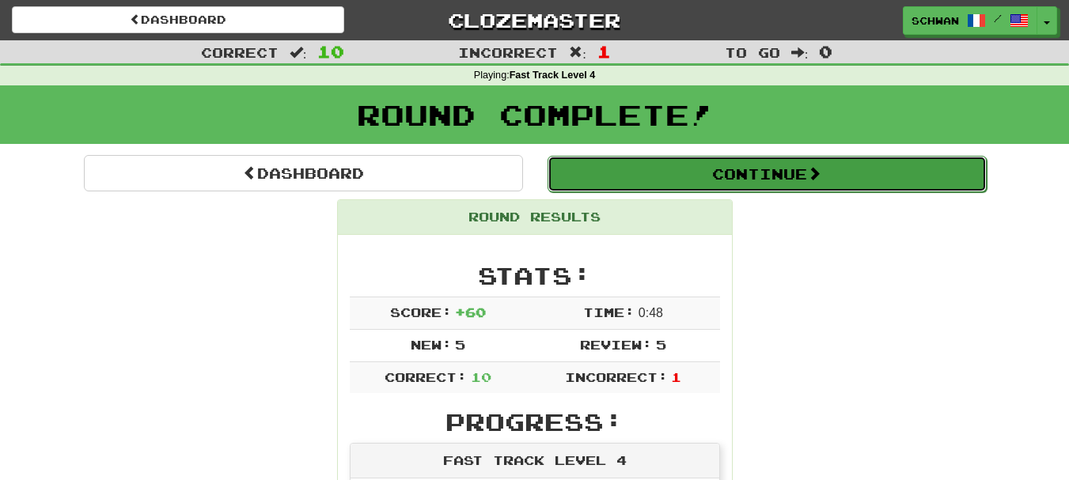
click at [753, 180] on button "Continue" at bounding box center [766, 174] width 439 height 36
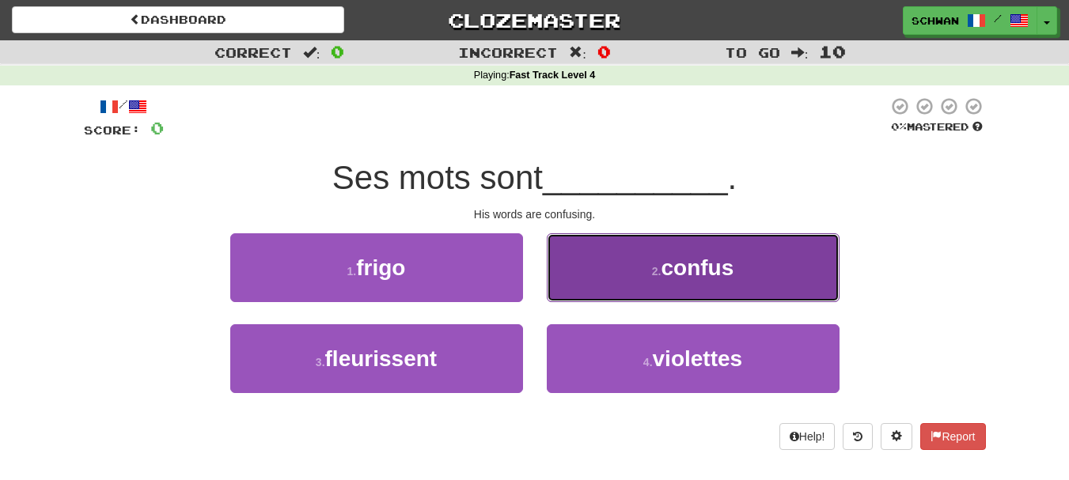
click at [592, 288] on button "2 . confus" at bounding box center [693, 267] width 293 height 69
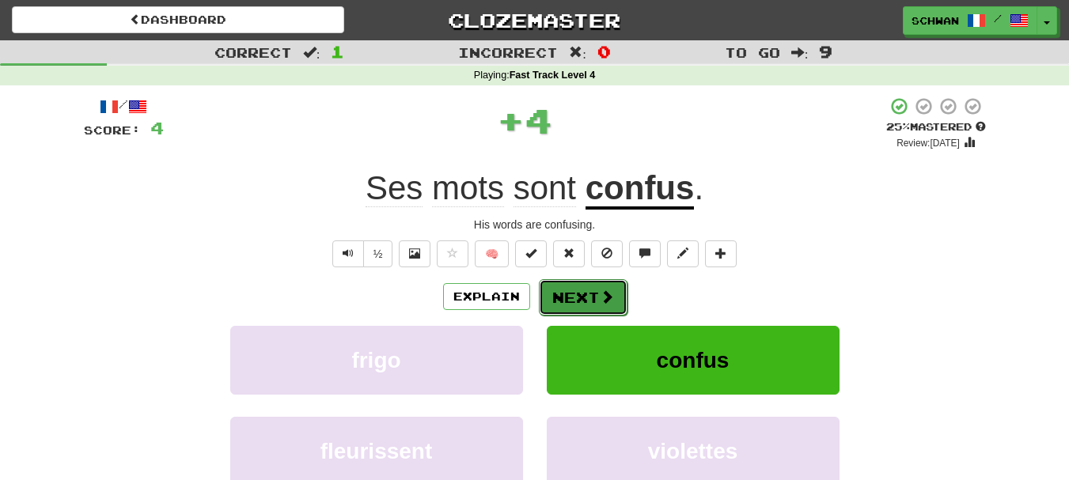
click at [577, 301] on button "Next" at bounding box center [583, 297] width 89 height 36
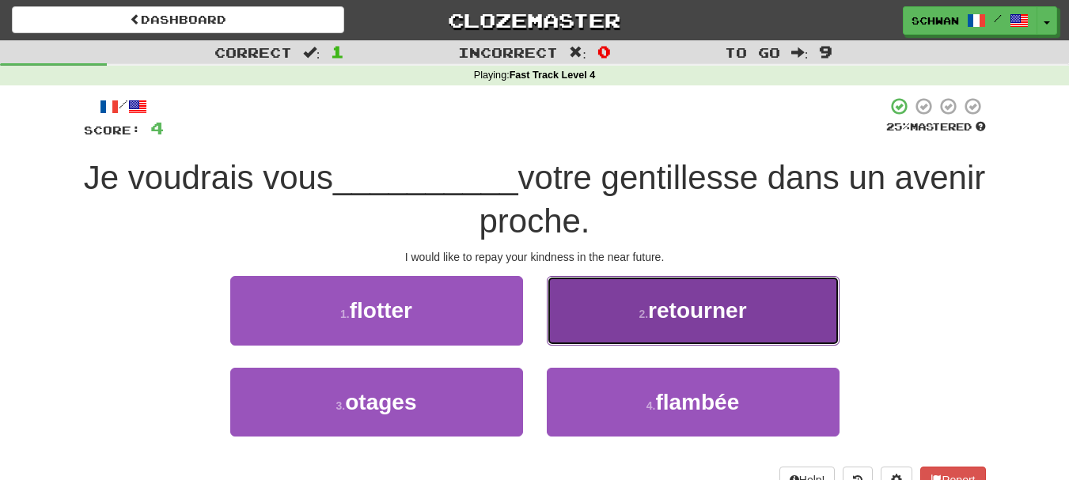
click at [593, 310] on button "2 . retourner" at bounding box center [693, 310] width 293 height 69
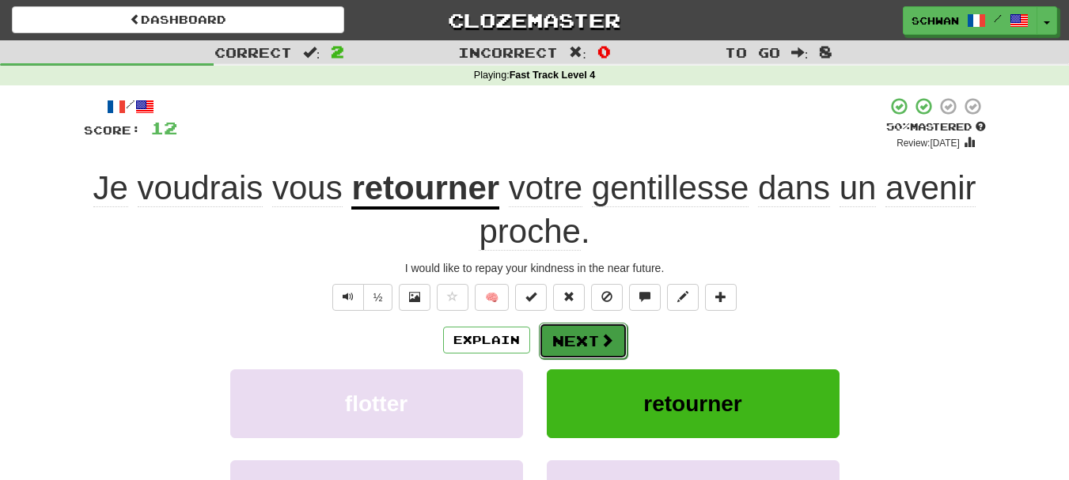
click at [585, 349] on button "Next" at bounding box center [583, 341] width 89 height 36
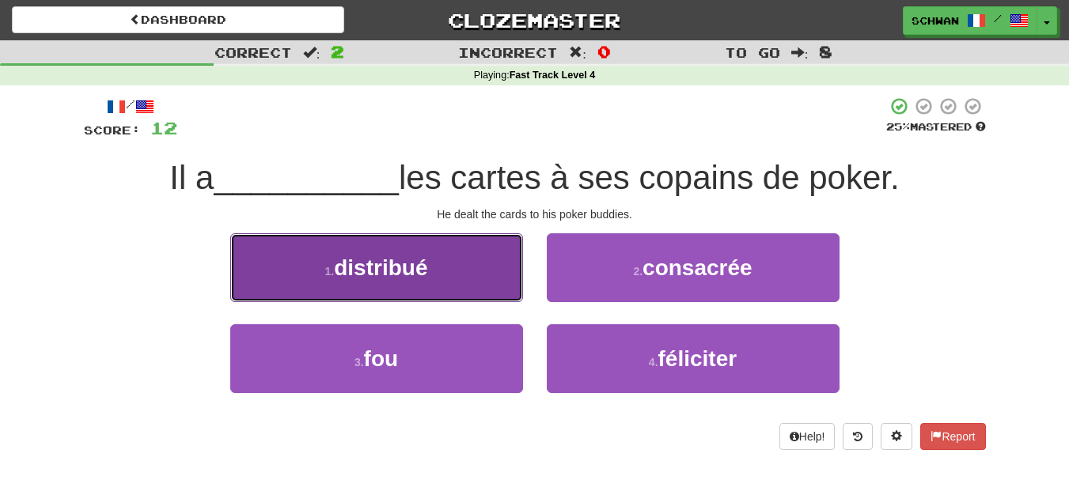
click at [481, 291] on button "1 . distribué" at bounding box center [376, 267] width 293 height 69
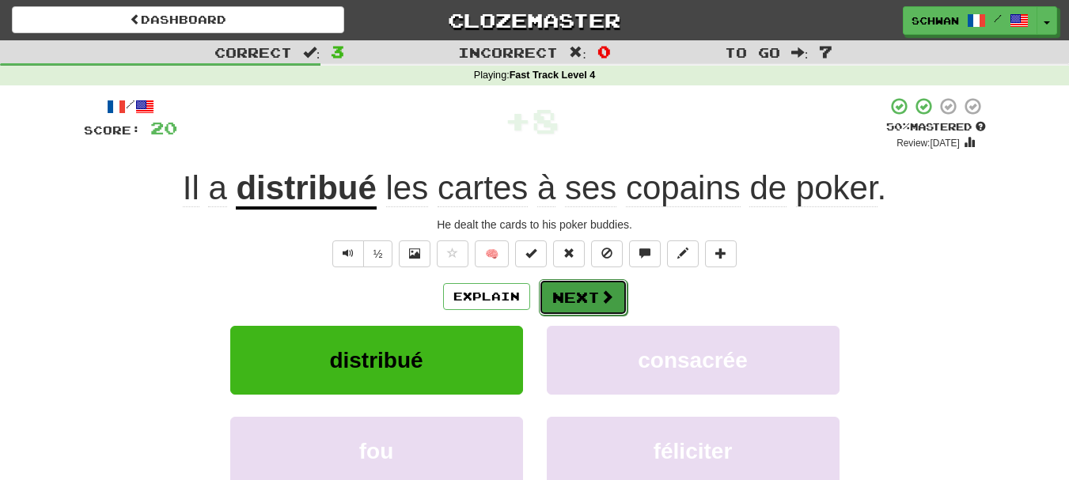
click at [584, 299] on button "Next" at bounding box center [583, 297] width 89 height 36
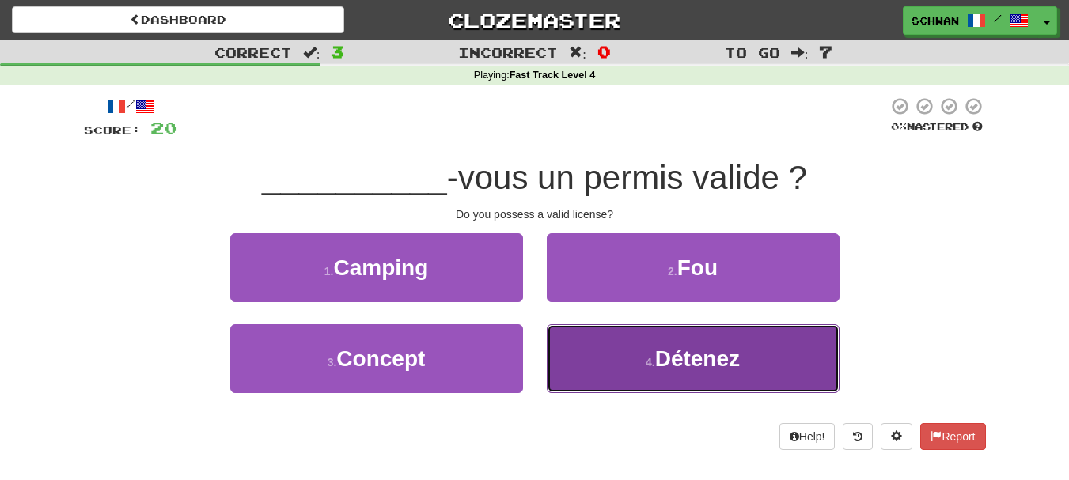
click at [583, 347] on button "4 . Détenez" at bounding box center [693, 358] width 293 height 69
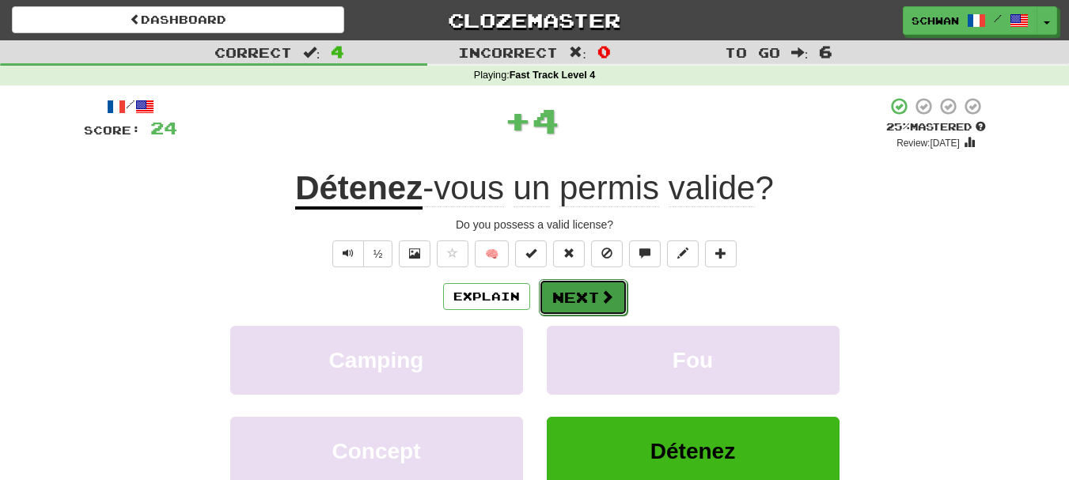
click at [570, 301] on button "Next" at bounding box center [583, 297] width 89 height 36
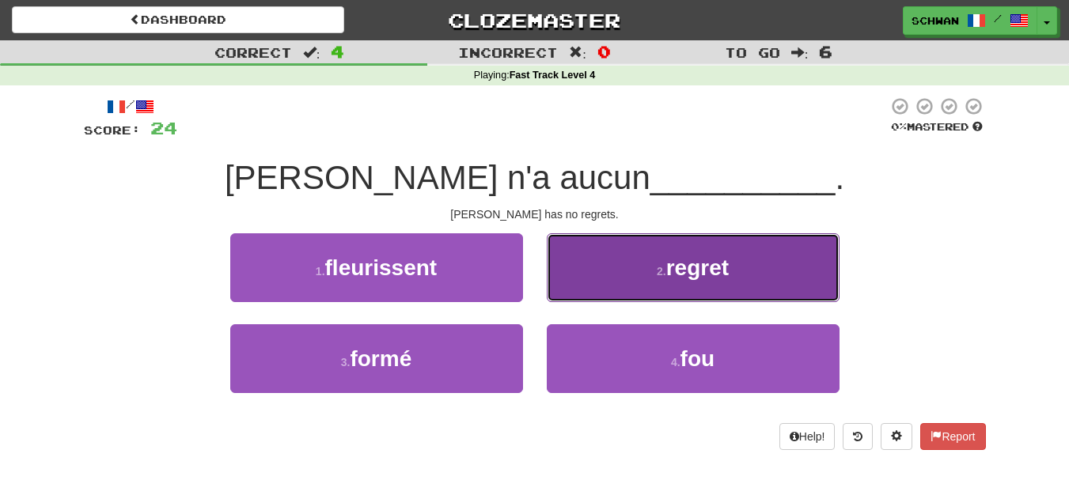
click at [589, 282] on button "2 . regret" at bounding box center [693, 267] width 293 height 69
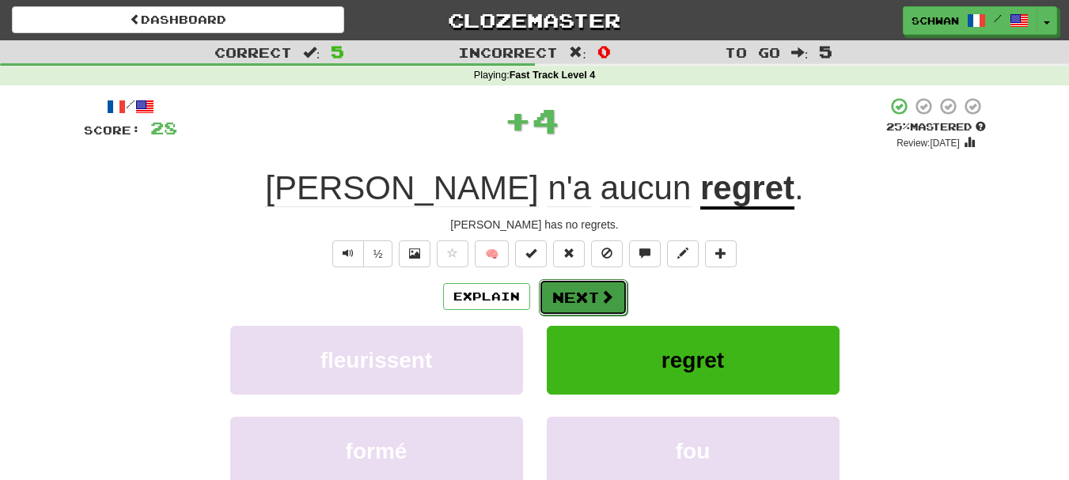
click at [581, 297] on button "Next" at bounding box center [583, 297] width 89 height 36
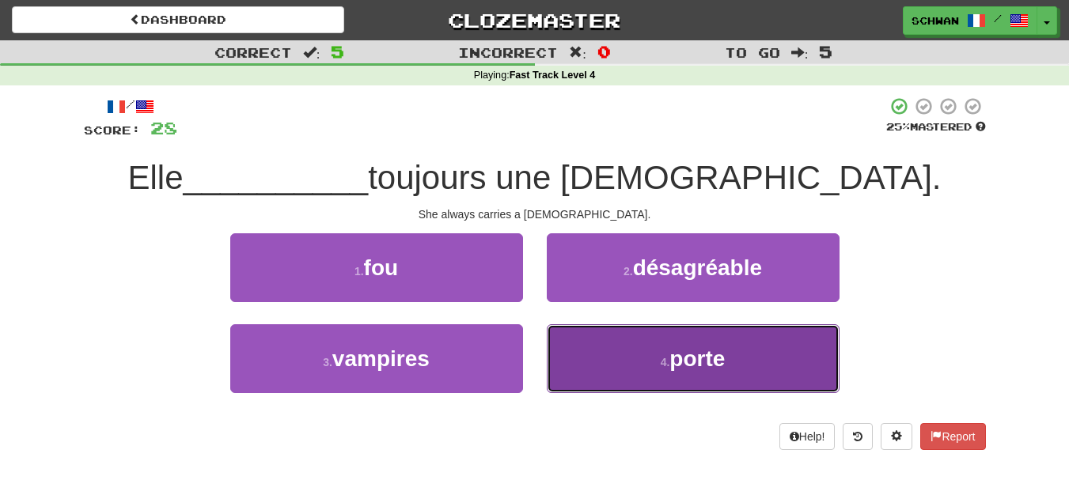
click at [581, 360] on button "4 . porte" at bounding box center [693, 358] width 293 height 69
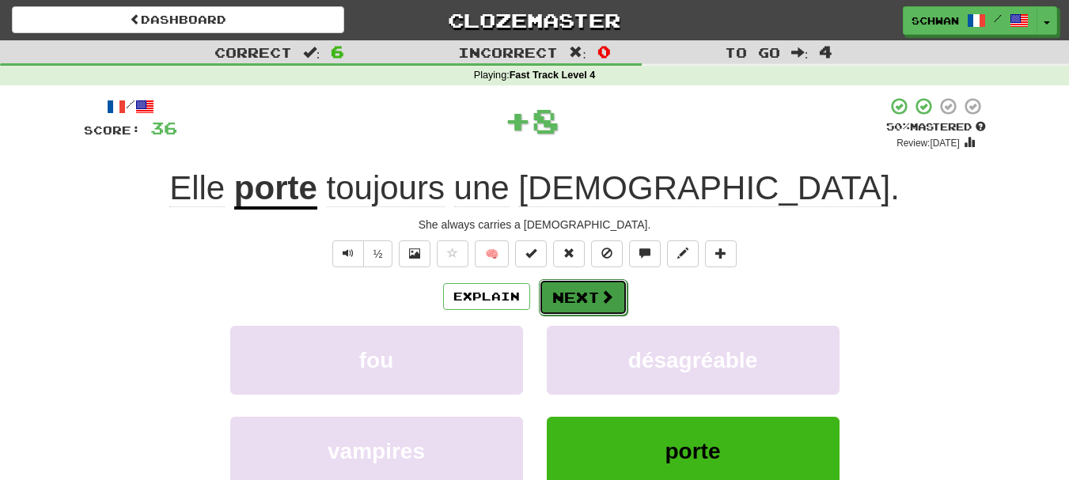
click at [566, 299] on button "Next" at bounding box center [583, 297] width 89 height 36
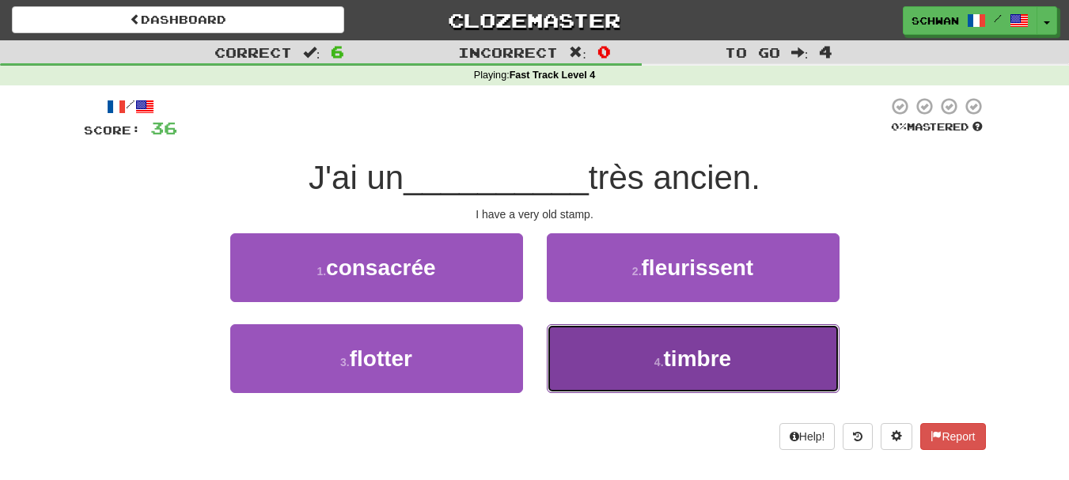
click at [598, 358] on button "4 . timbre" at bounding box center [693, 358] width 293 height 69
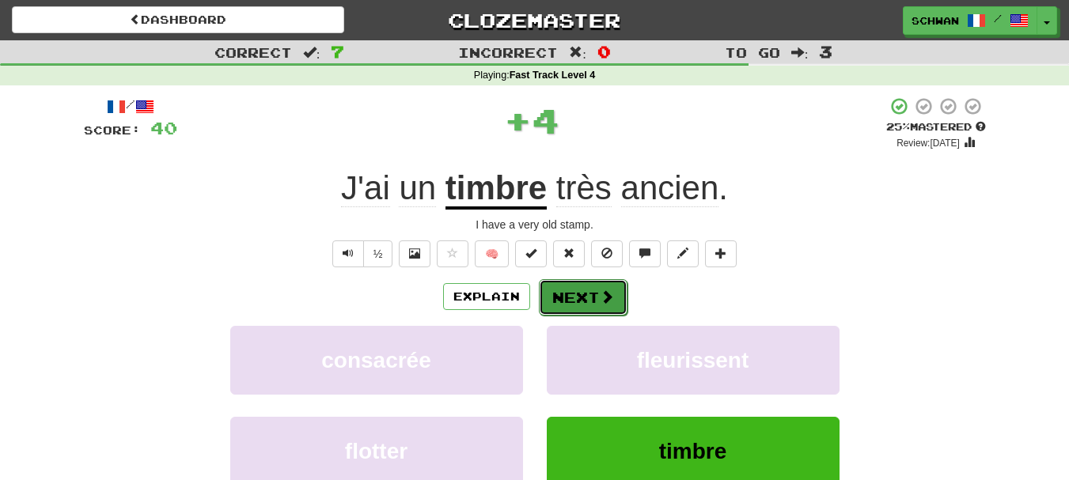
click at [567, 299] on button "Next" at bounding box center [583, 297] width 89 height 36
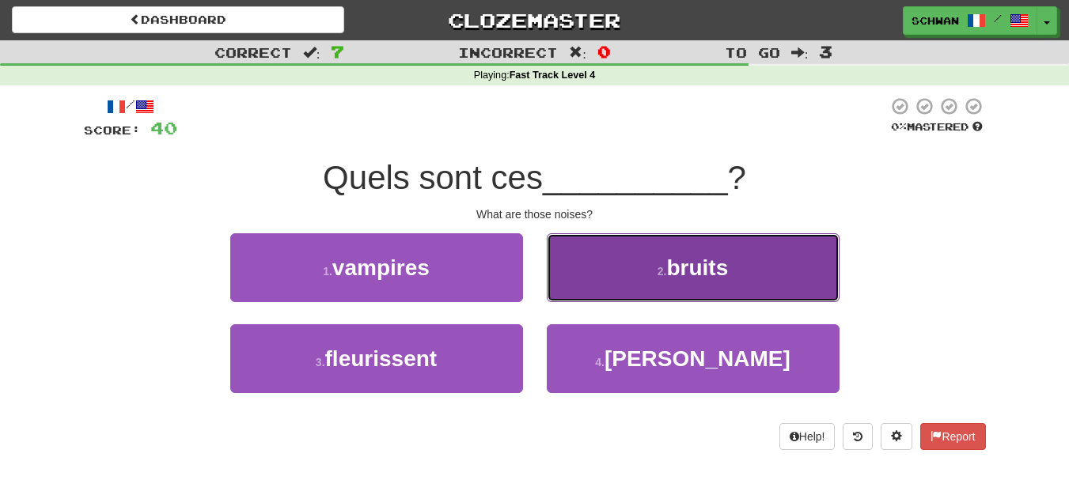
click at [578, 281] on button "2 . bruits" at bounding box center [693, 267] width 293 height 69
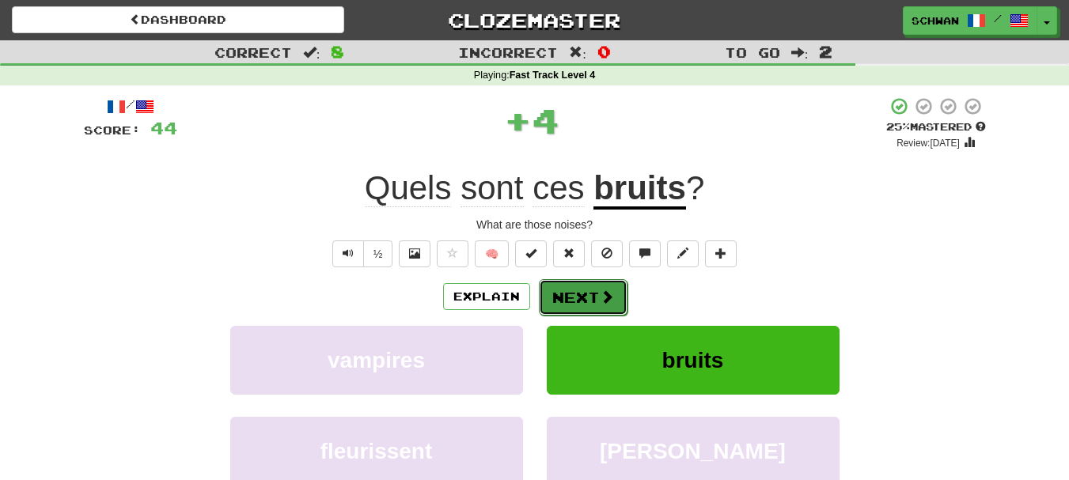
click at [575, 297] on button "Next" at bounding box center [583, 297] width 89 height 36
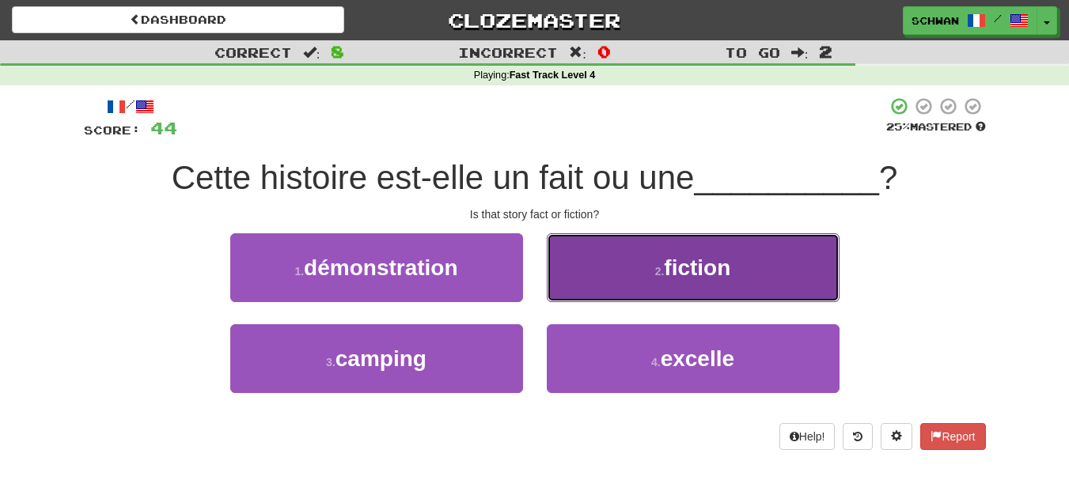
click at [580, 286] on button "2 . fiction" at bounding box center [693, 267] width 293 height 69
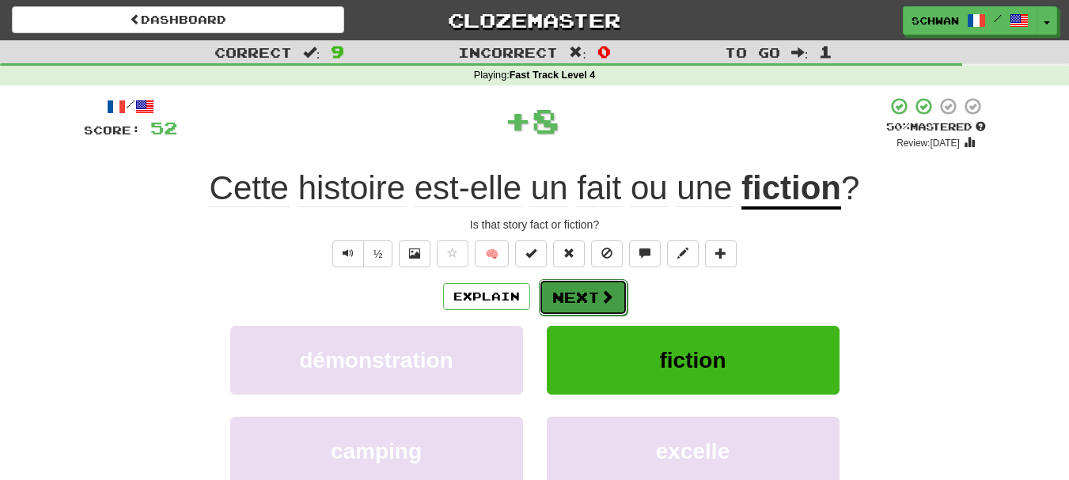
click at [577, 294] on button "Next" at bounding box center [583, 297] width 89 height 36
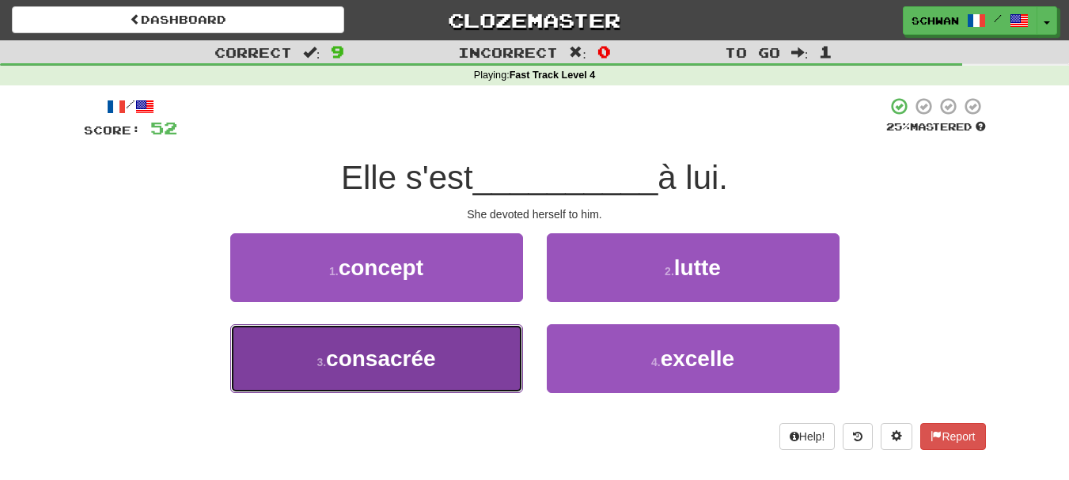
click at [483, 358] on button "3 . consacrée" at bounding box center [376, 358] width 293 height 69
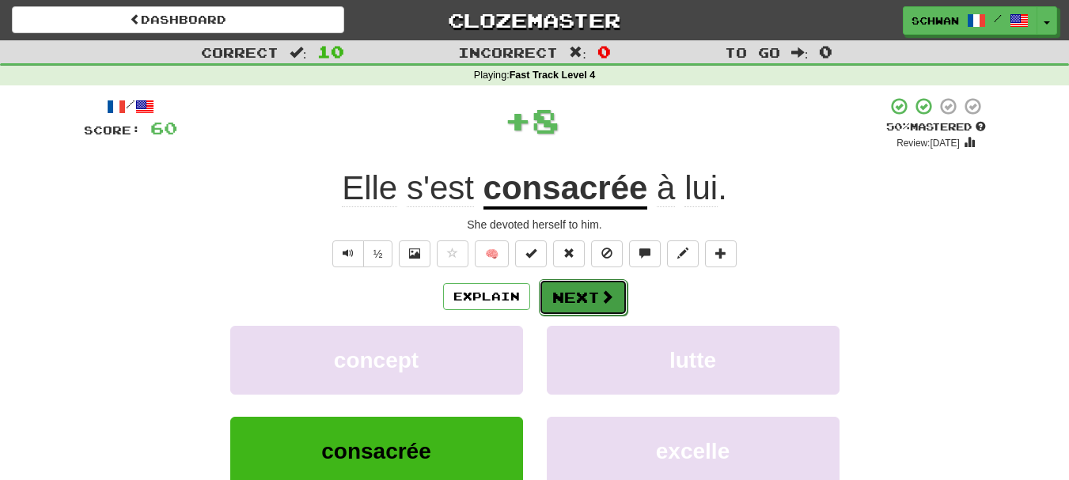
click at [587, 297] on button "Next" at bounding box center [583, 297] width 89 height 36
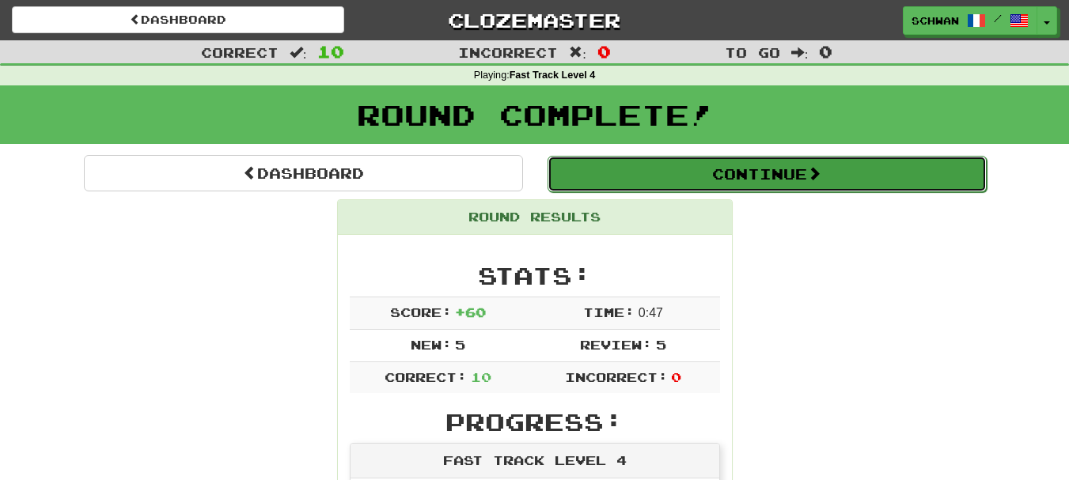
click at [753, 172] on button "Continue" at bounding box center [766, 174] width 439 height 36
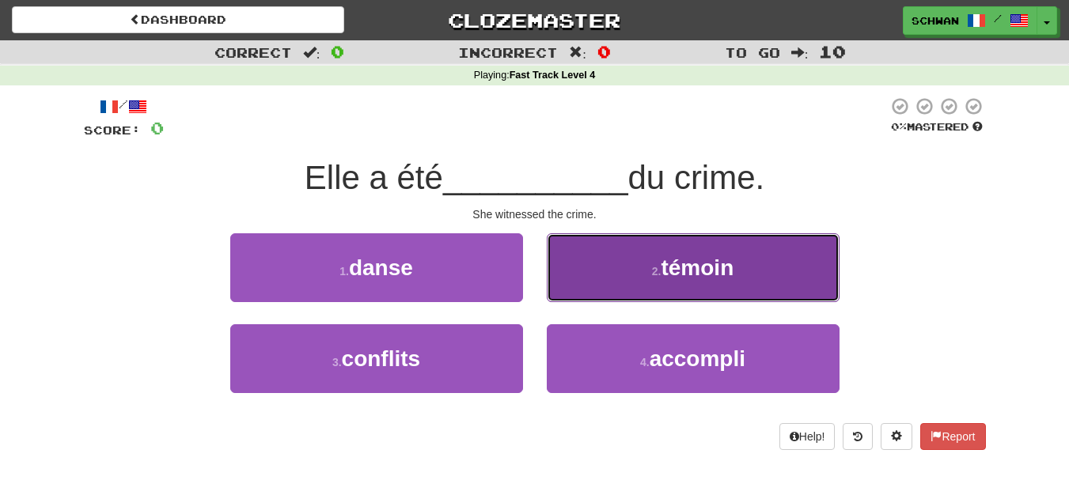
click at [602, 294] on button "2 . témoin" at bounding box center [693, 267] width 293 height 69
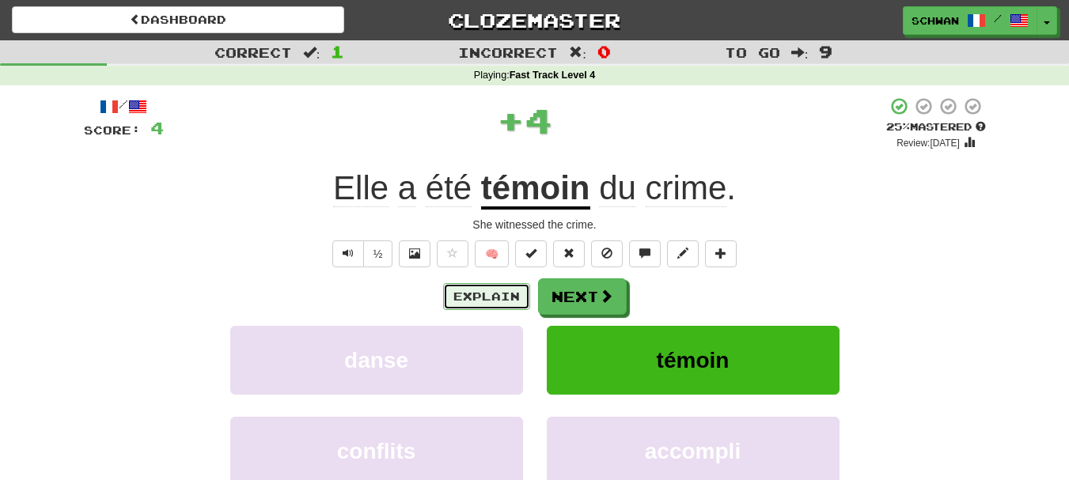
click at [477, 301] on button "Explain" at bounding box center [486, 296] width 87 height 27
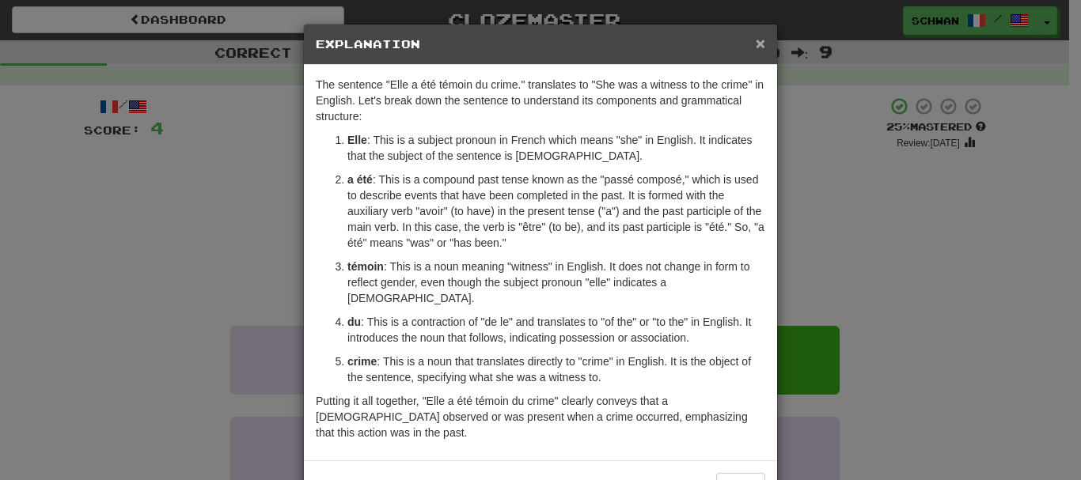
click at [755, 46] on span "×" at bounding box center [759, 43] width 9 height 18
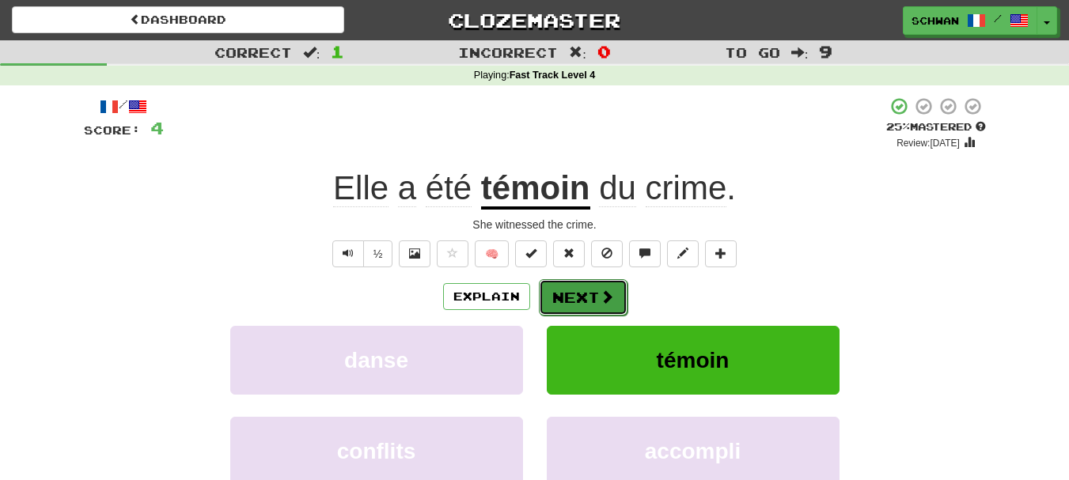
click at [600, 297] on span at bounding box center [607, 297] width 14 height 14
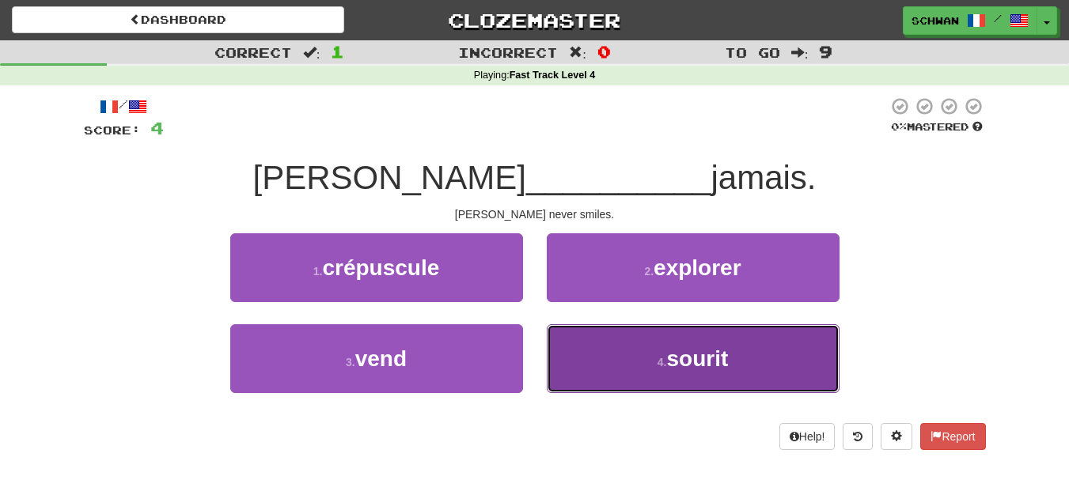
click at [699, 362] on span "sourit" at bounding box center [697, 358] width 62 height 25
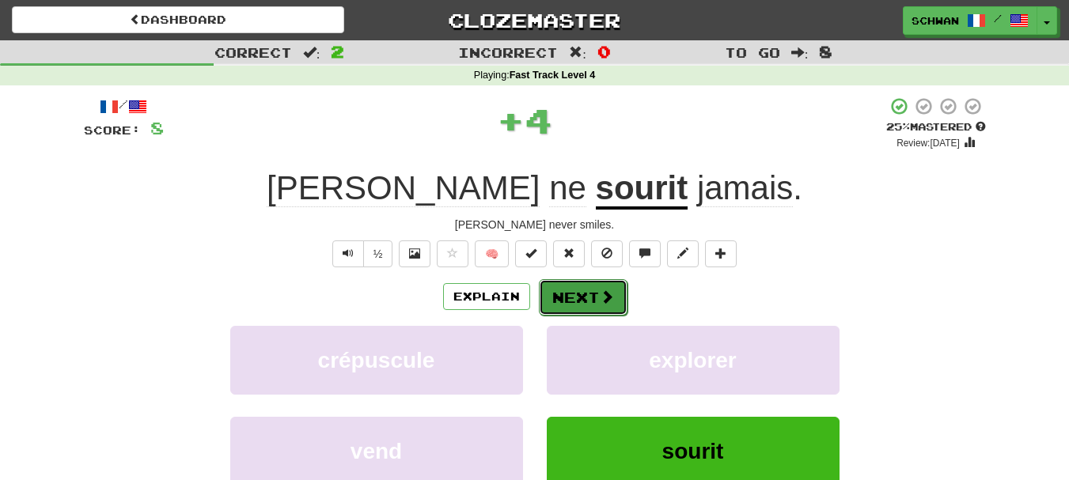
click at [581, 297] on button "Next" at bounding box center [583, 297] width 89 height 36
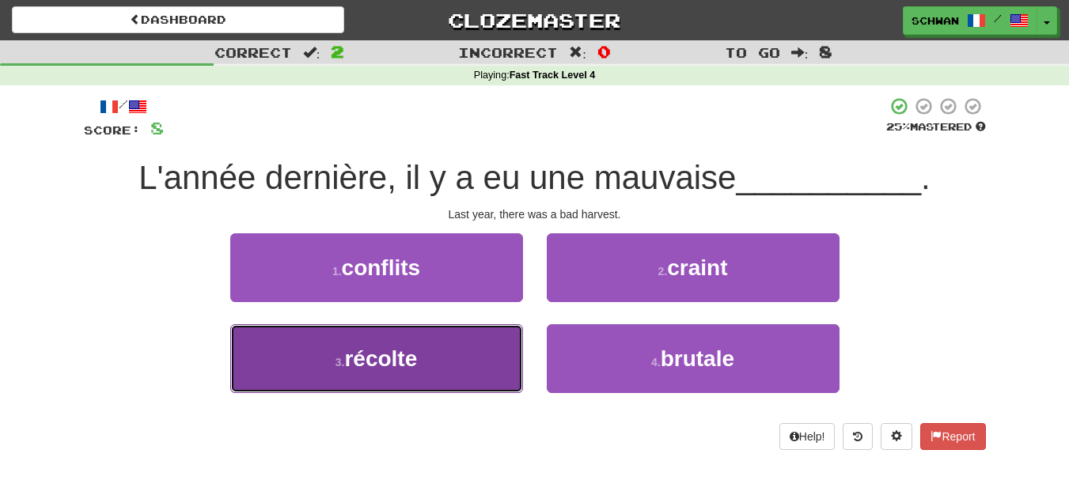
click at [388, 362] on span "récolte" at bounding box center [380, 358] width 73 height 25
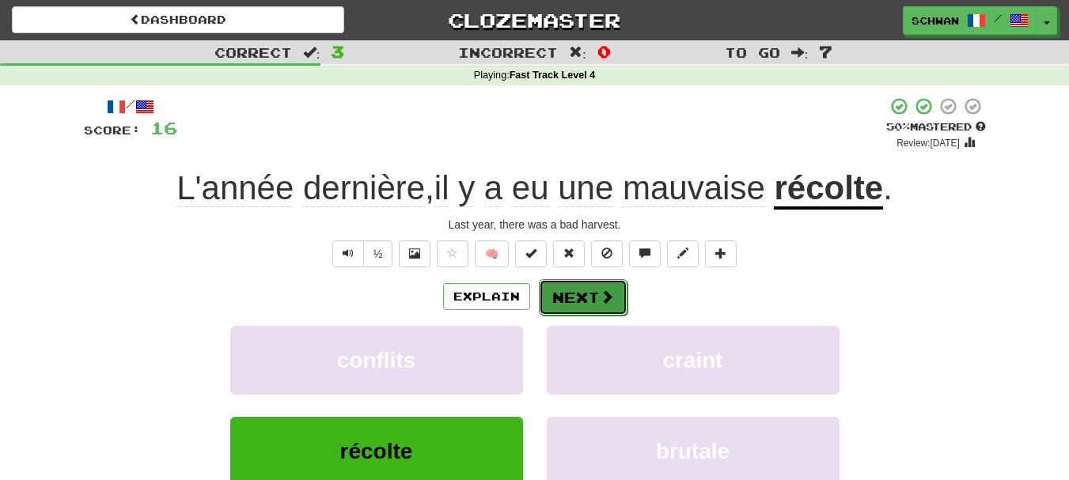
click at [584, 297] on button "Next" at bounding box center [583, 297] width 89 height 36
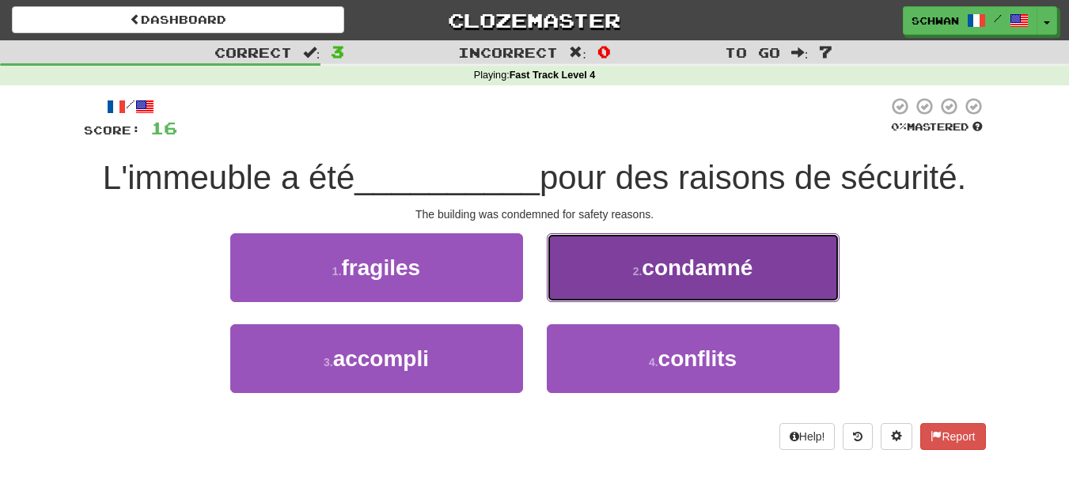
click at [681, 276] on span "condamné" at bounding box center [697, 268] width 111 height 25
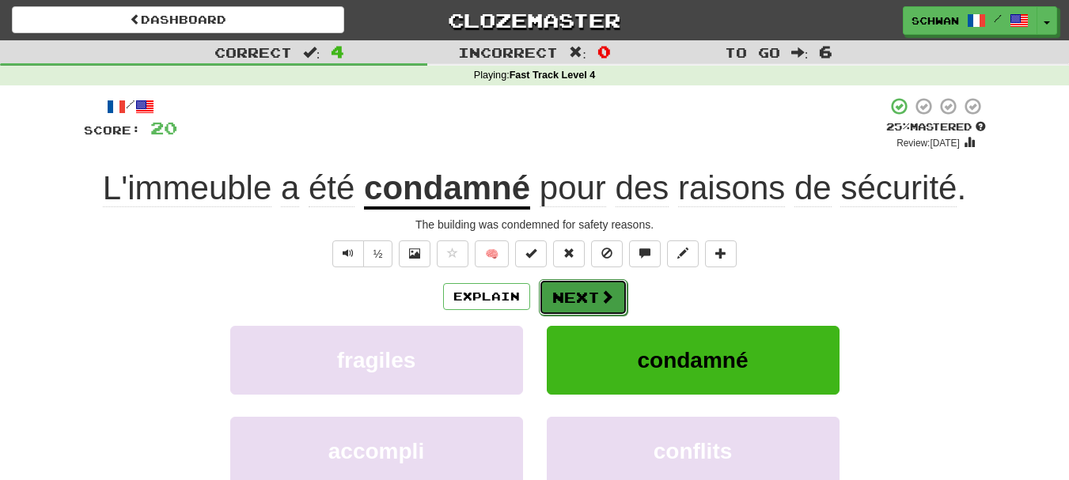
click at [581, 302] on button "Next" at bounding box center [583, 297] width 89 height 36
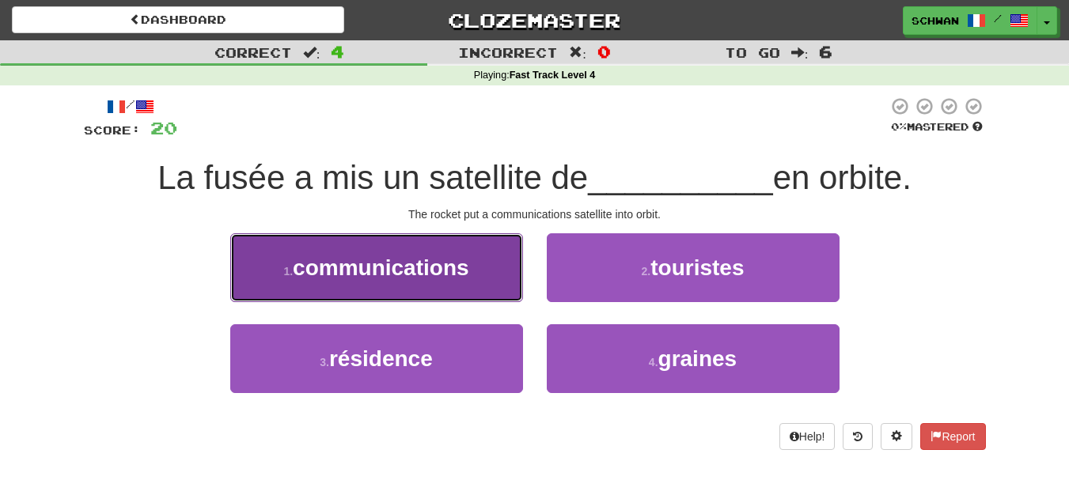
click at [314, 285] on button "1 . communications" at bounding box center [376, 267] width 293 height 69
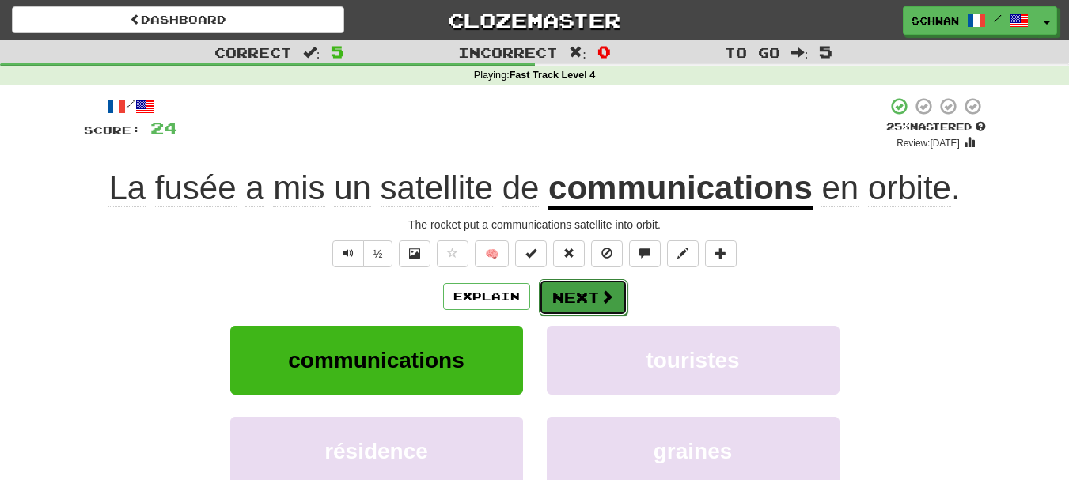
click at [595, 305] on button "Next" at bounding box center [583, 297] width 89 height 36
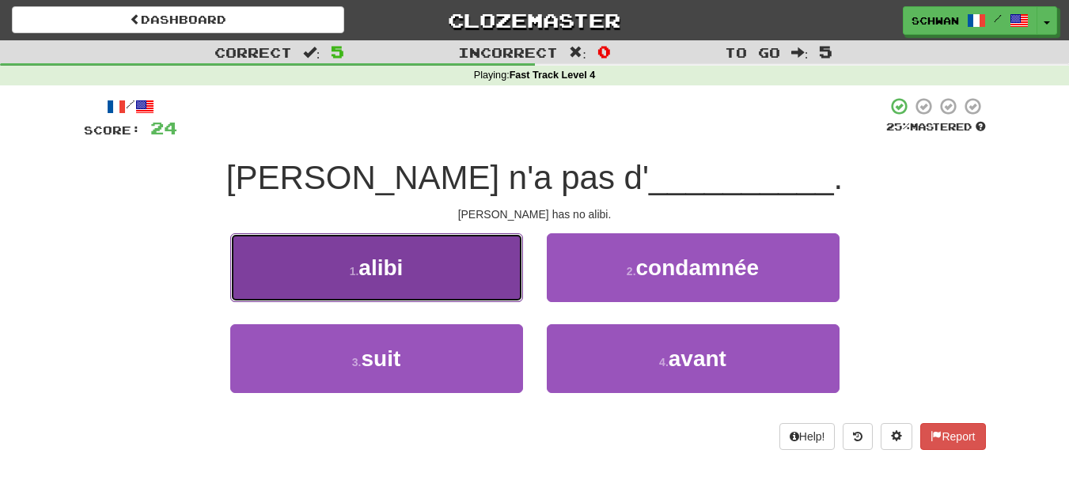
click at [473, 286] on button "1 . alibi" at bounding box center [376, 267] width 293 height 69
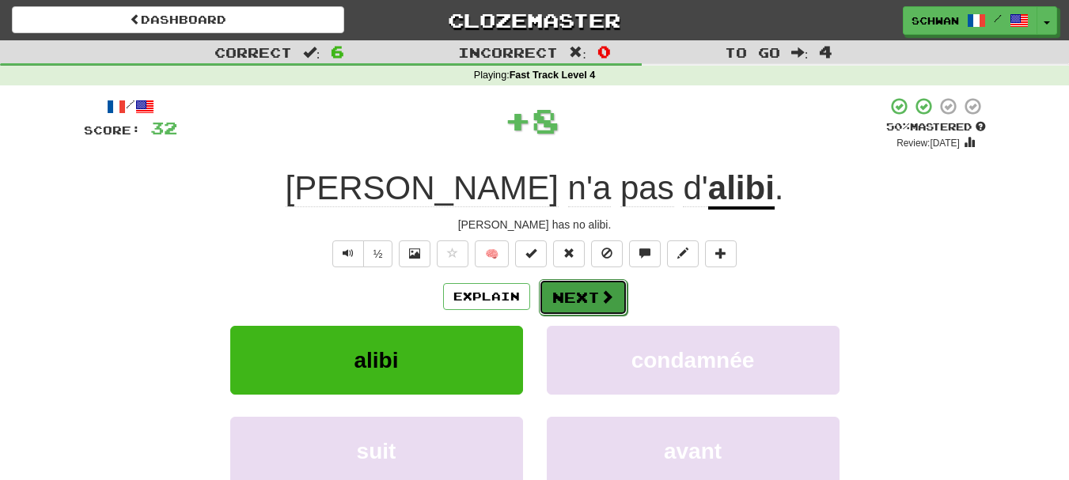
click at [586, 300] on button "Next" at bounding box center [583, 297] width 89 height 36
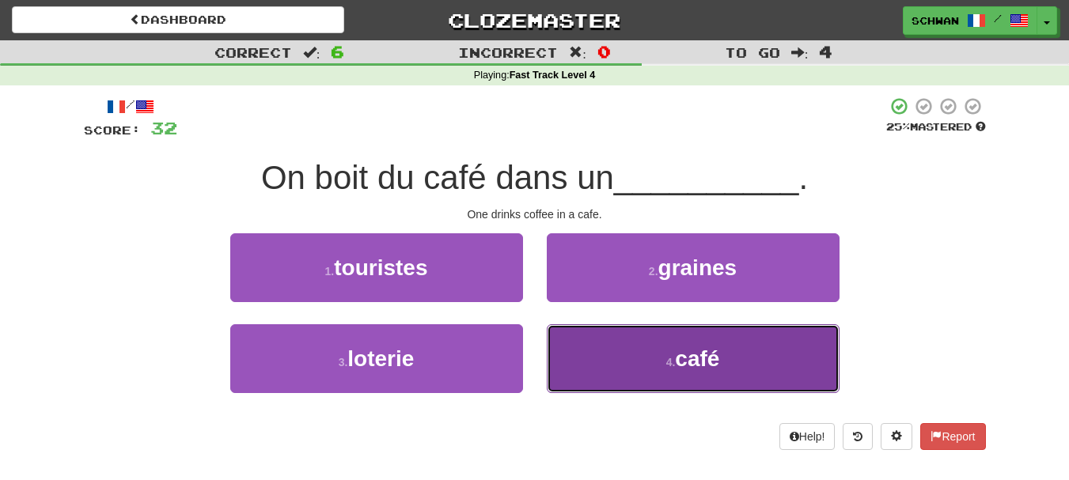
click at [598, 369] on button "4 . café" at bounding box center [693, 358] width 293 height 69
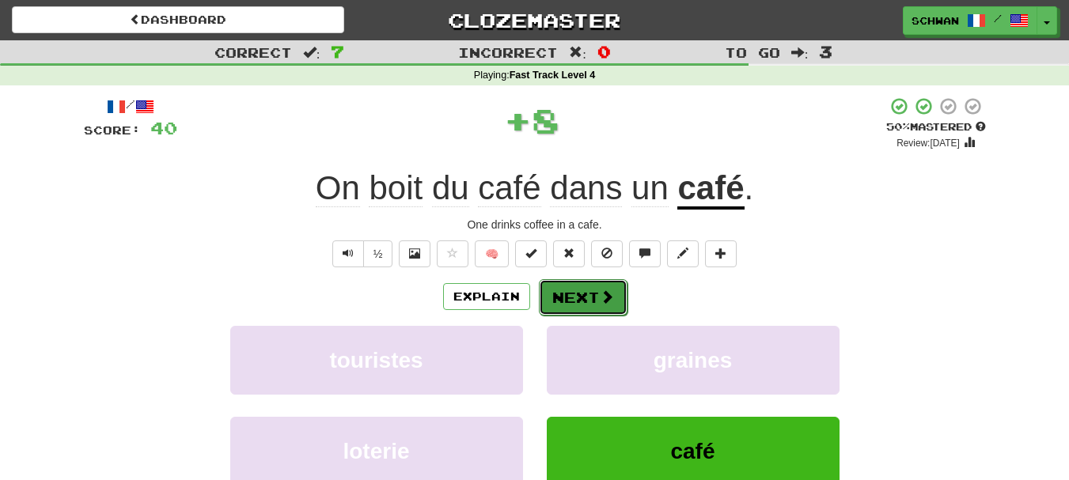
click at [584, 296] on button "Next" at bounding box center [583, 297] width 89 height 36
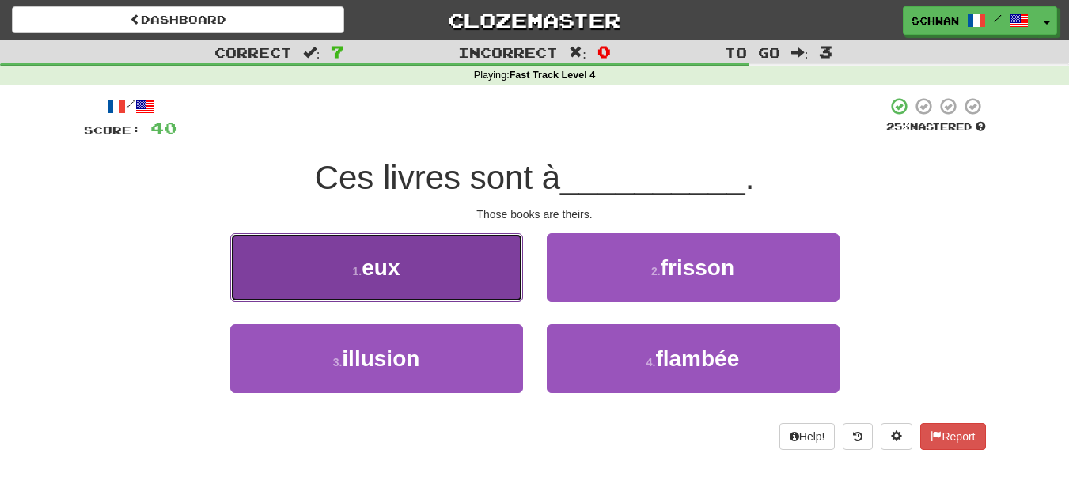
click at [326, 268] on button "1 . eux" at bounding box center [376, 267] width 293 height 69
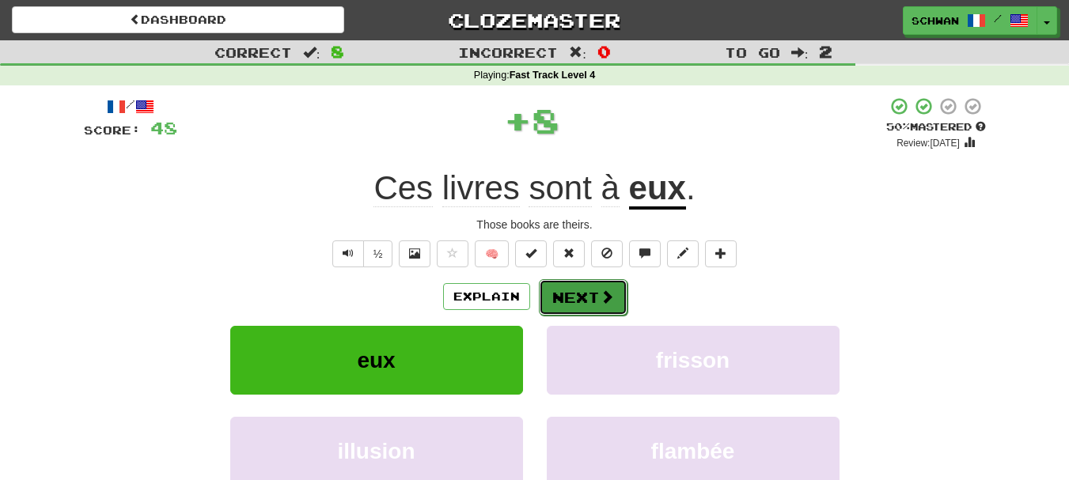
click at [585, 304] on button "Next" at bounding box center [583, 297] width 89 height 36
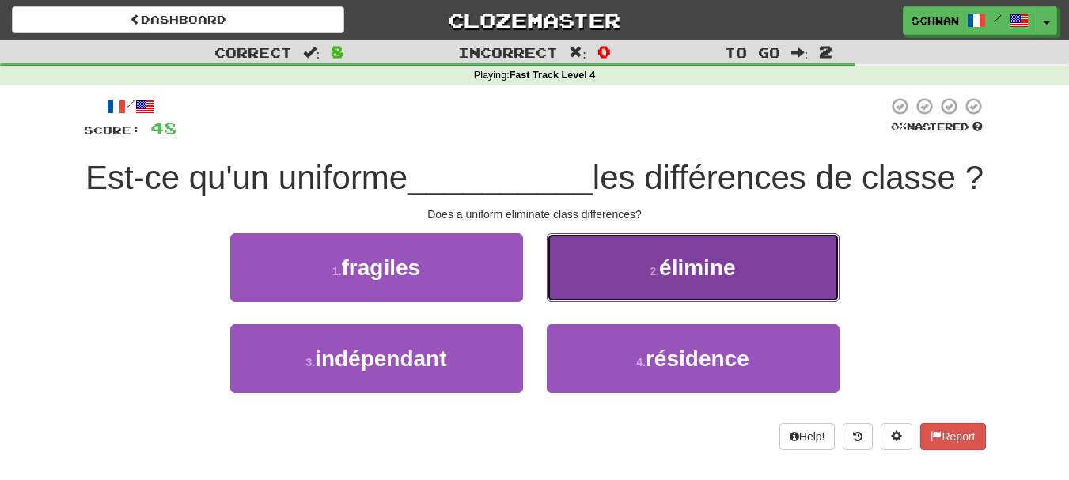
click at [642, 302] on button "2 . élimine" at bounding box center [693, 267] width 293 height 69
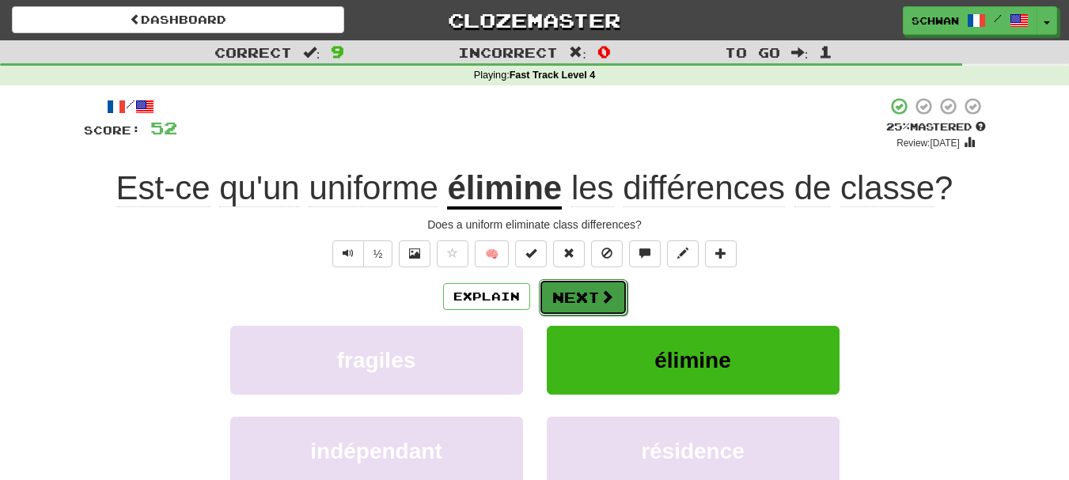
click at [583, 301] on button "Next" at bounding box center [583, 297] width 89 height 36
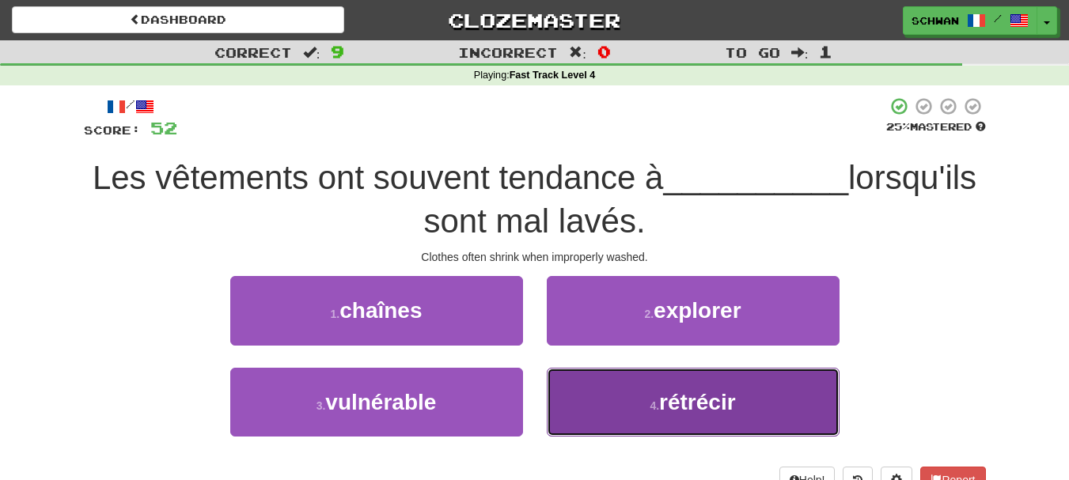
click at [646, 397] on button "4 . rétrécir" at bounding box center [693, 402] width 293 height 69
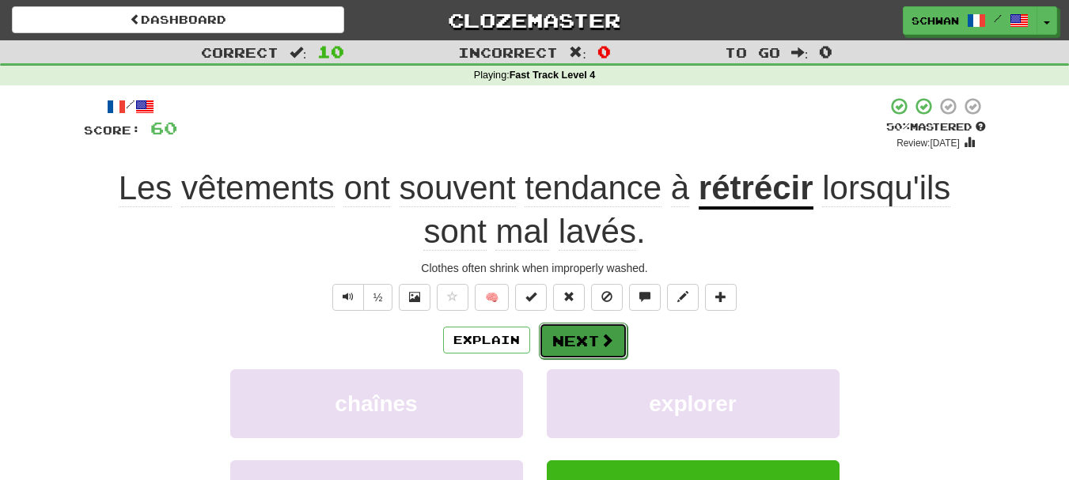
click at [577, 346] on button "Next" at bounding box center [583, 341] width 89 height 36
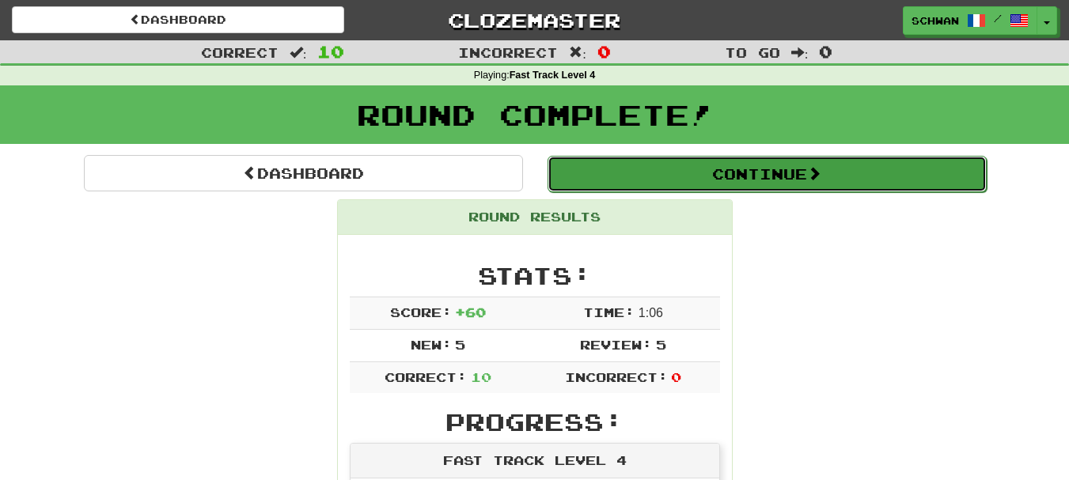
click at [748, 174] on button "Continue" at bounding box center [766, 174] width 439 height 36
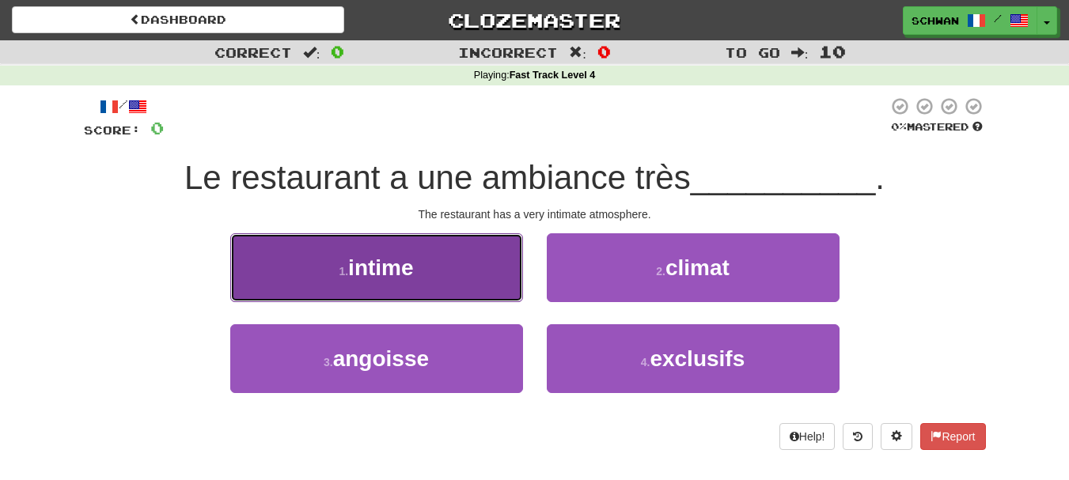
click at [322, 273] on button "1 . intime" at bounding box center [376, 267] width 293 height 69
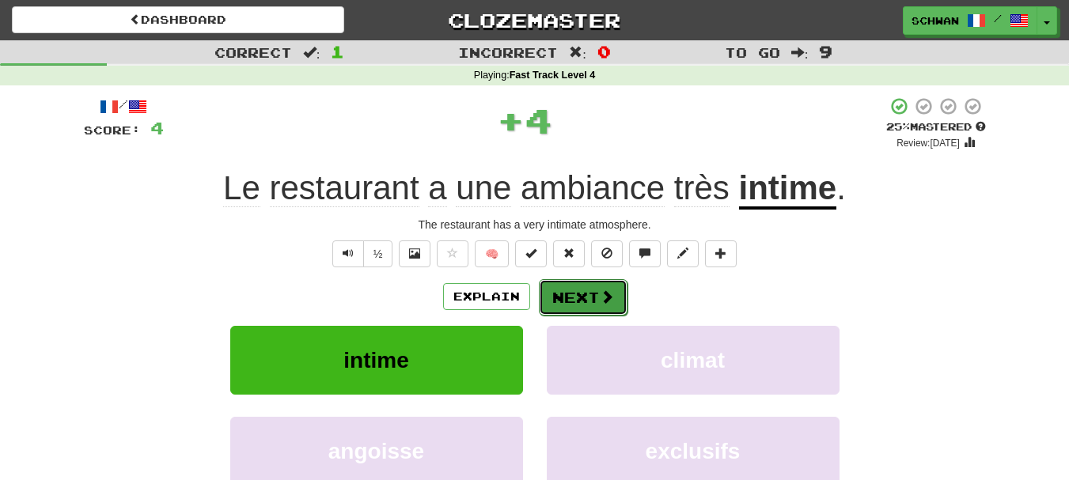
click at [570, 300] on button "Next" at bounding box center [583, 297] width 89 height 36
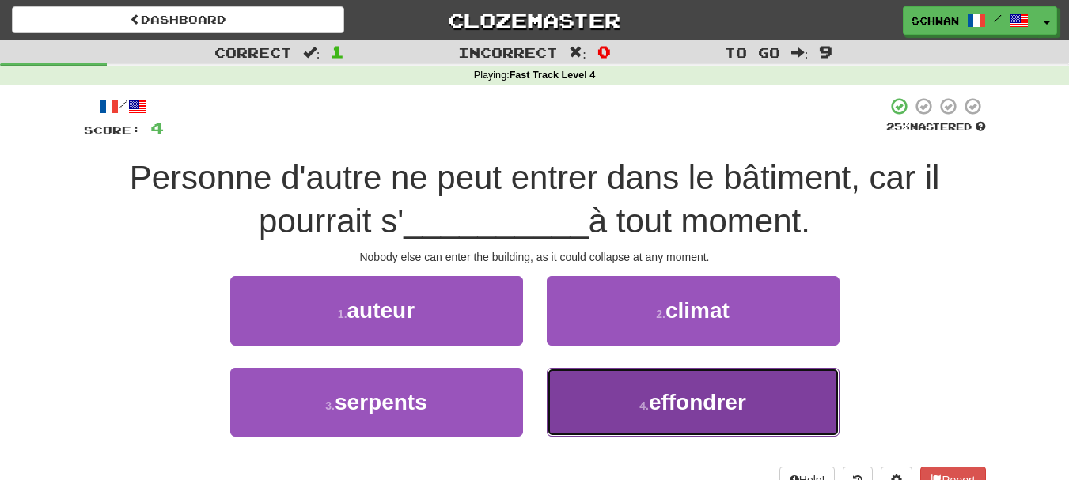
click at [680, 402] on span "effondrer" at bounding box center [697, 402] width 97 height 25
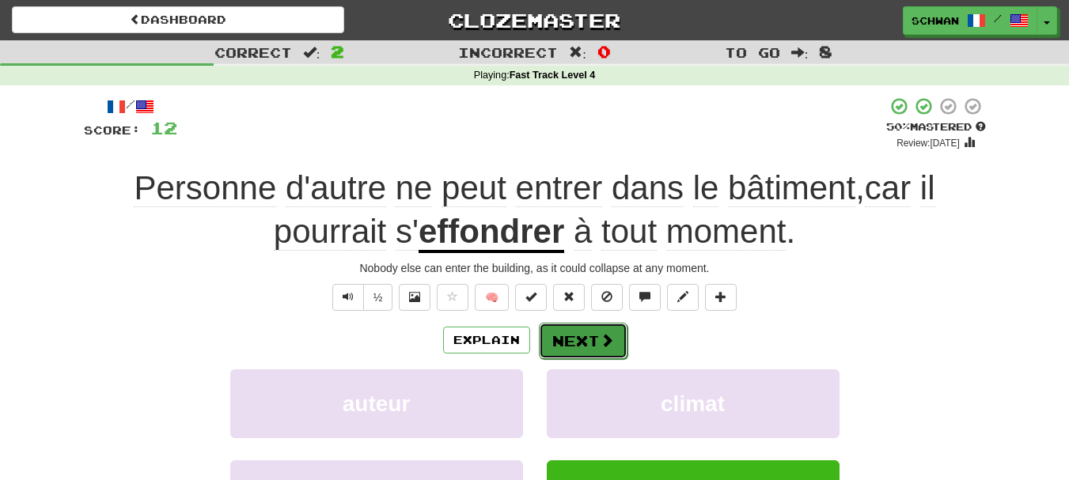
click at [584, 338] on button "Next" at bounding box center [583, 341] width 89 height 36
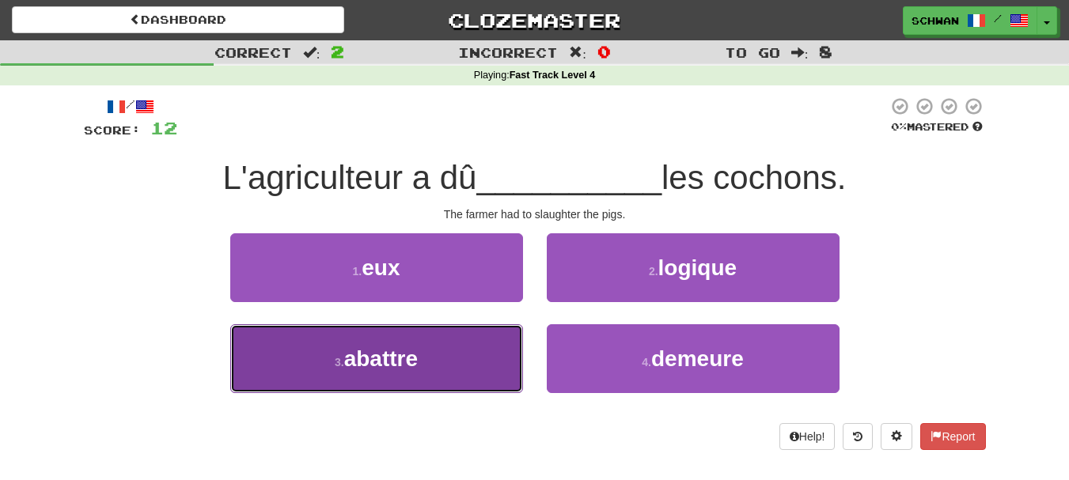
click at [422, 352] on button "3 . abattre" at bounding box center [376, 358] width 293 height 69
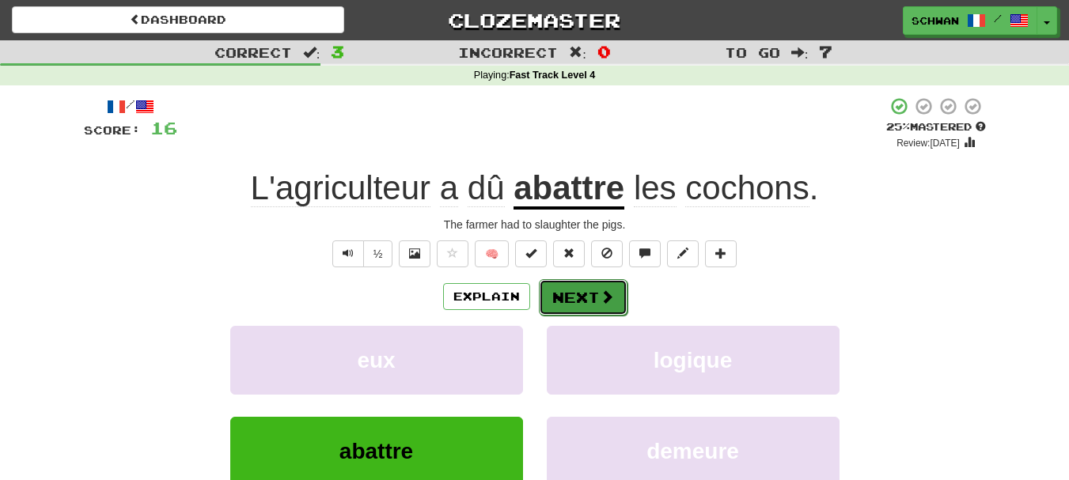
click at [577, 297] on button "Next" at bounding box center [583, 297] width 89 height 36
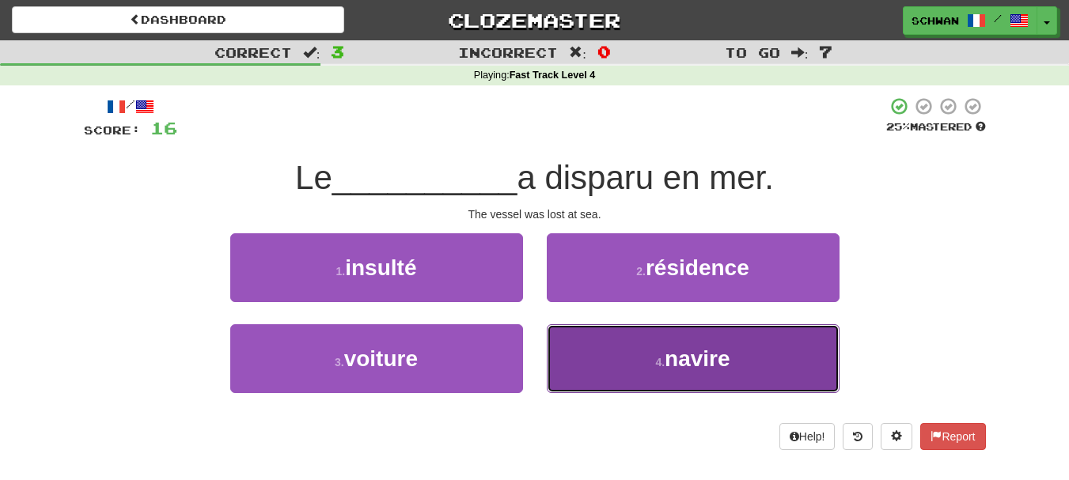
click at [627, 378] on button "4 . navire" at bounding box center [693, 358] width 293 height 69
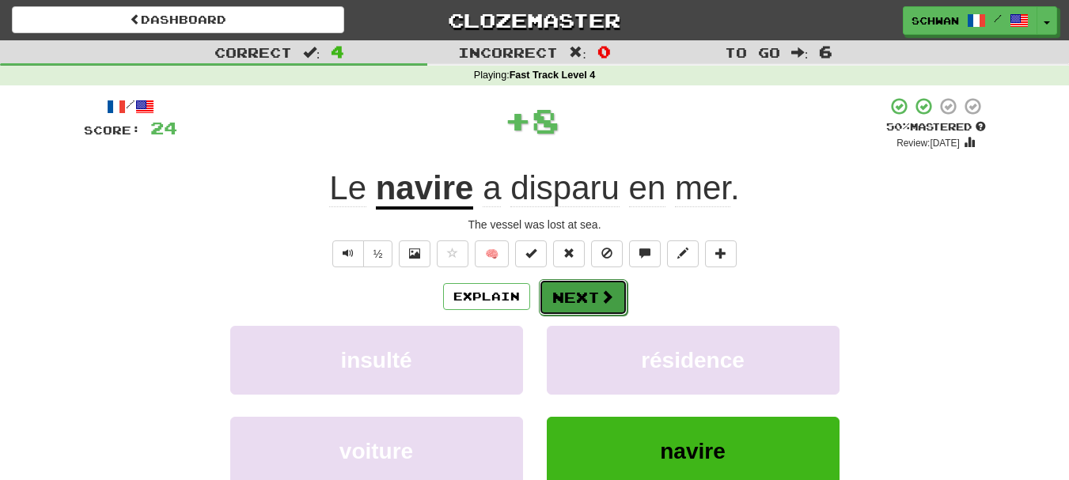
click at [589, 302] on button "Next" at bounding box center [583, 297] width 89 height 36
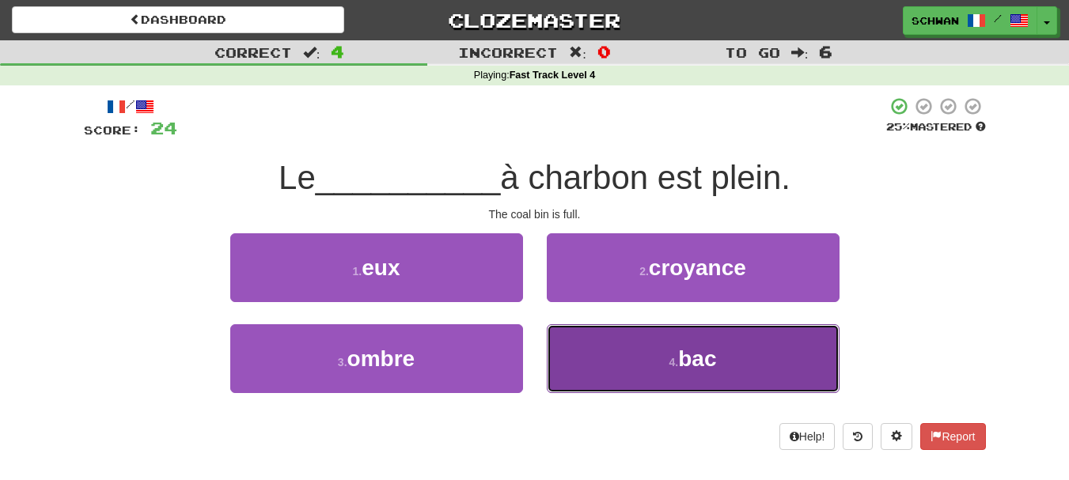
click at [648, 371] on button "4 . bac" at bounding box center [693, 358] width 293 height 69
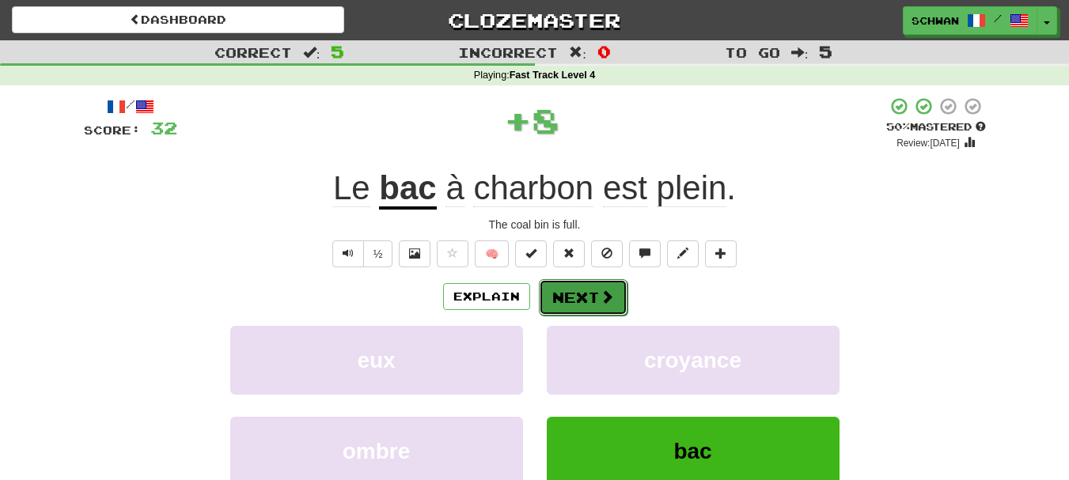
click at [570, 301] on button "Next" at bounding box center [583, 297] width 89 height 36
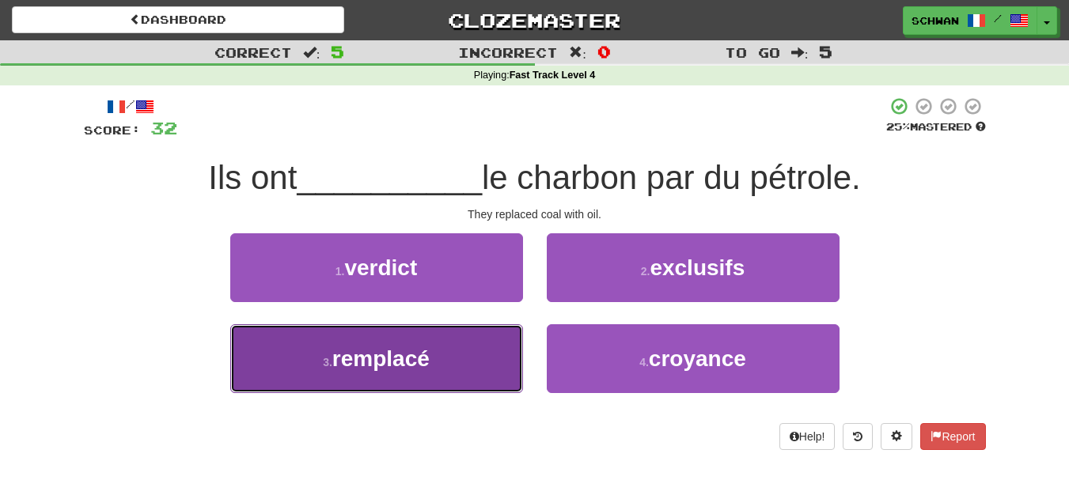
click at [345, 364] on span "remplacé" at bounding box center [380, 358] width 97 height 25
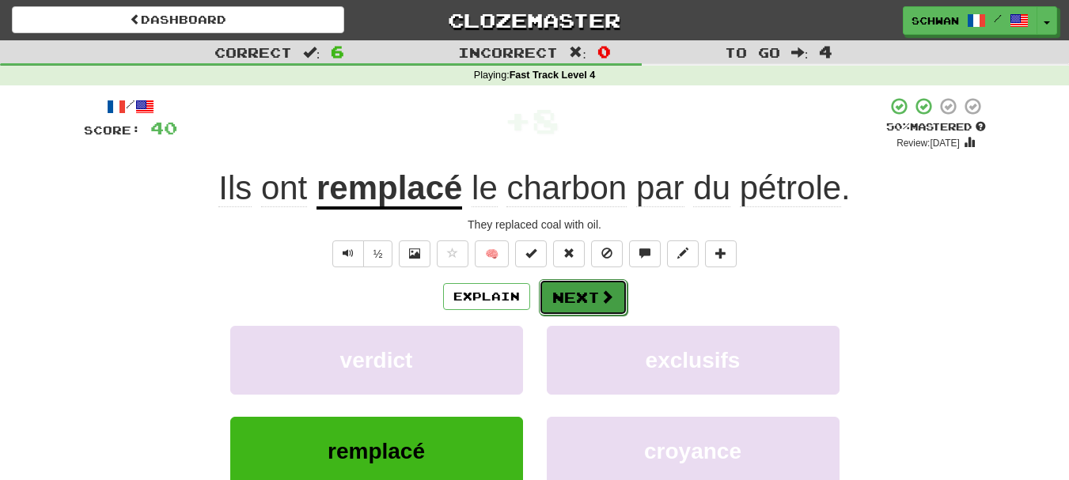
click at [591, 297] on button "Next" at bounding box center [583, 297] width 89 height 36
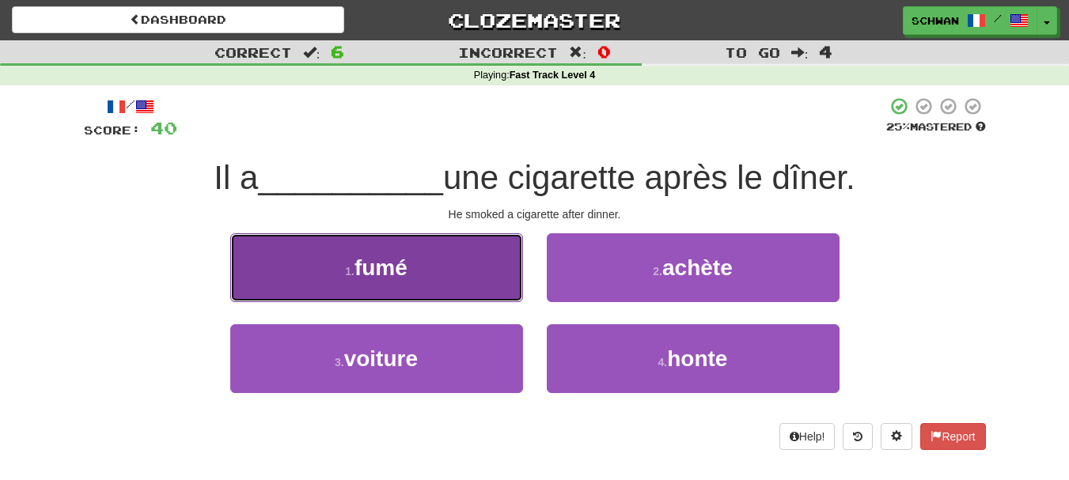
click at [417, 279] on button "1 . fumé" at bounding box center [376, 267] width 293 height 69
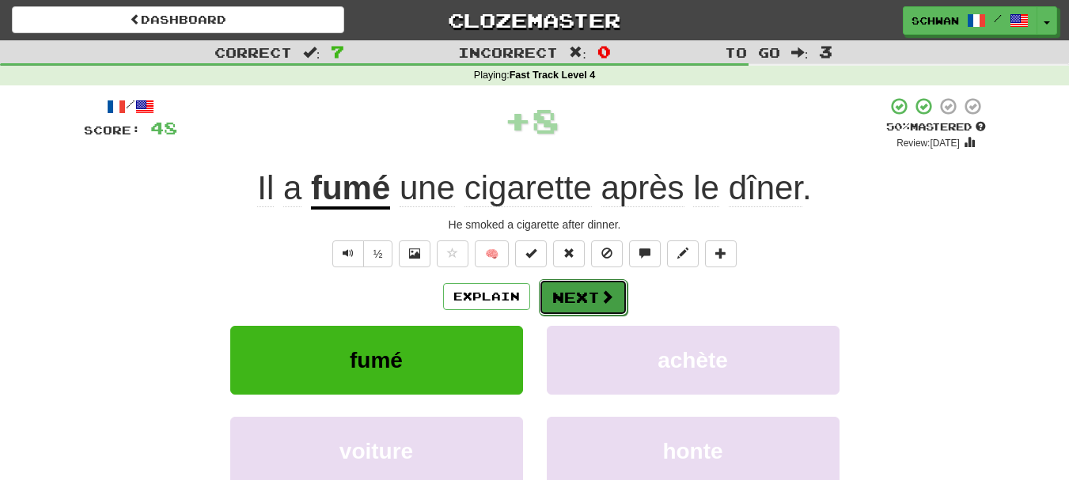
click at [589, 297] on button "Next" at bounding box center [583, 297] width 89 height 36
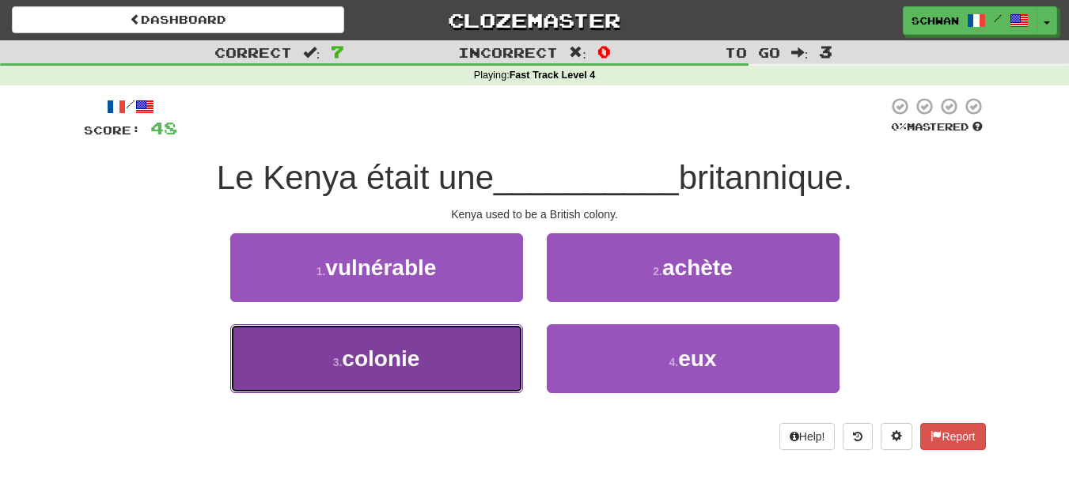
click at [307, 358] on button "3 . colonie" at bounding box center [376, 358] width 293 height 69
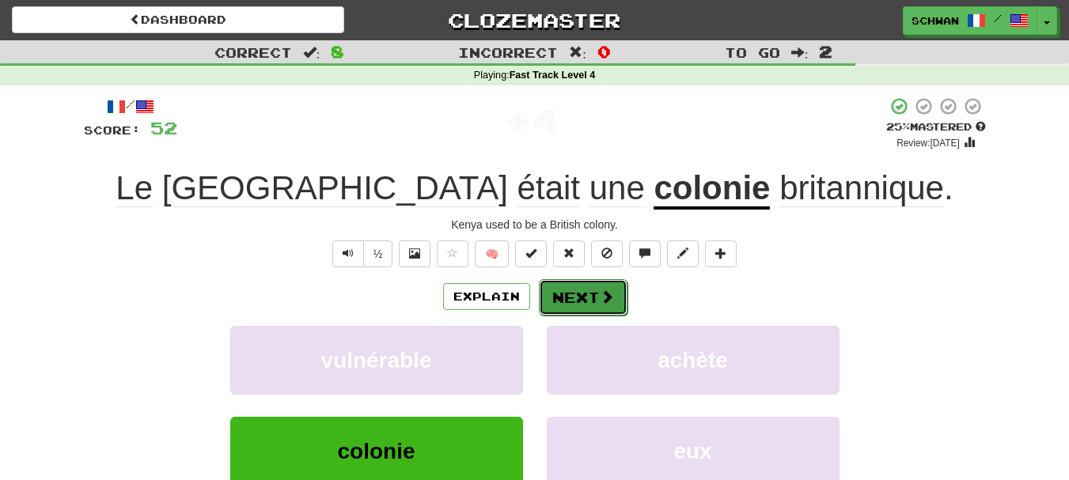
click at [579, 297] on button "Next" at bounding box center [583, 297] width 89 height 36
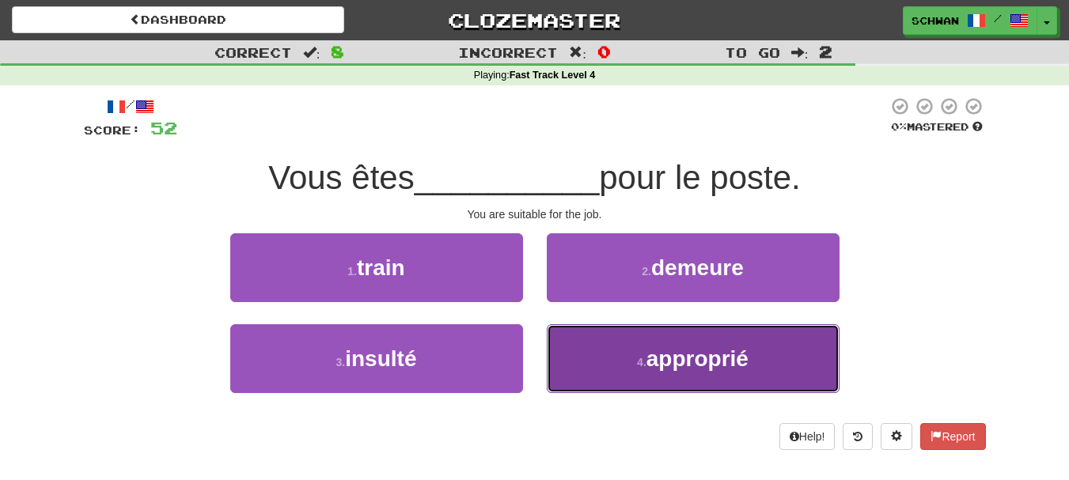
click at [630, 363] on button "4 . approprié" at bounding box center [693, 358] width 293 height 69
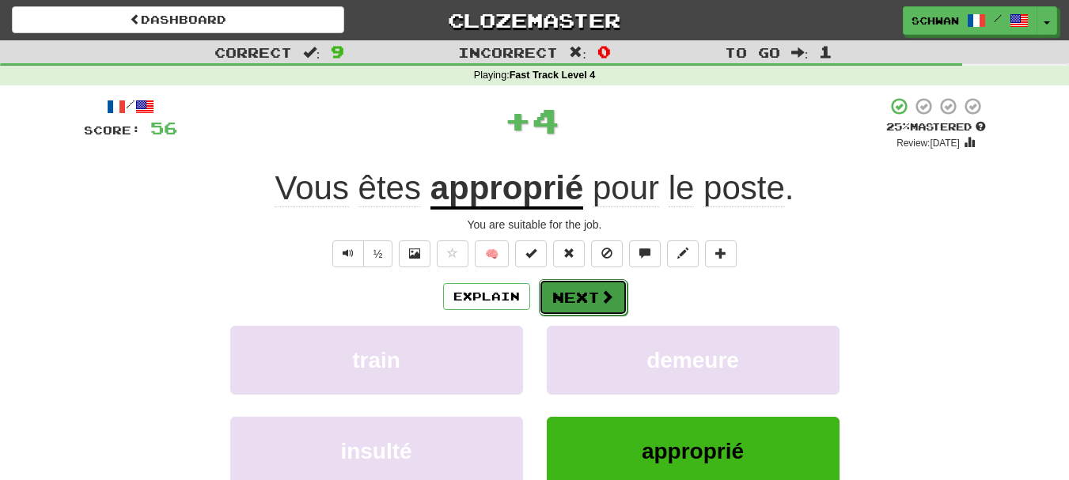
click at [581, 298] on button "Next" at bounding box center [583, 297] width 89 height 36
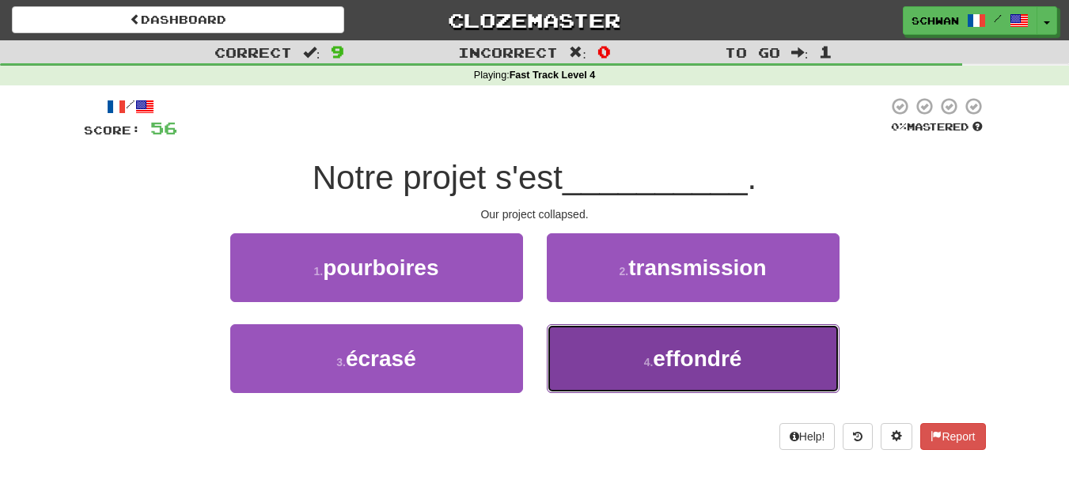
click at [606, 376] on button "4 . effondré" at bounding box center [693, 358] width 293 height 69
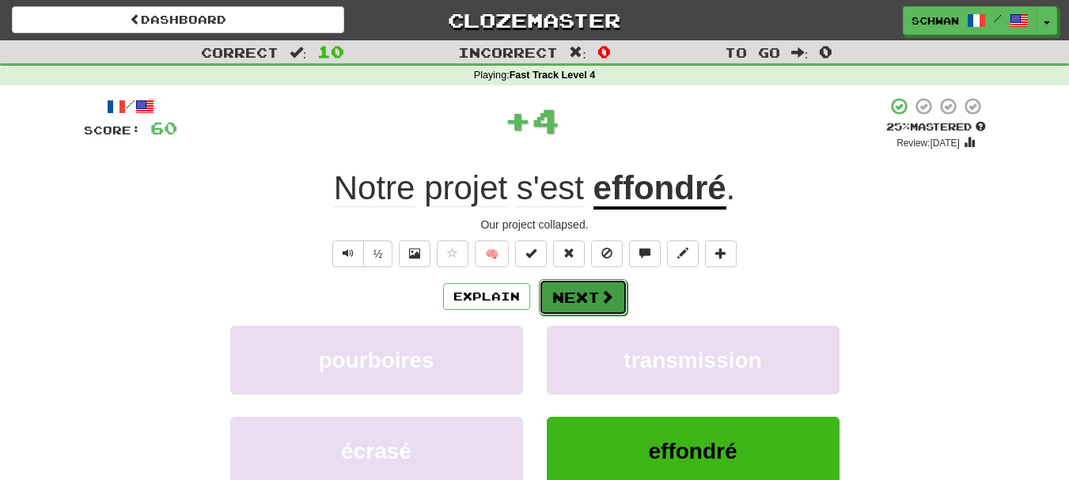
click at [592, 304] on button "Next" at bounding box center [583, 297] width 89 height 36
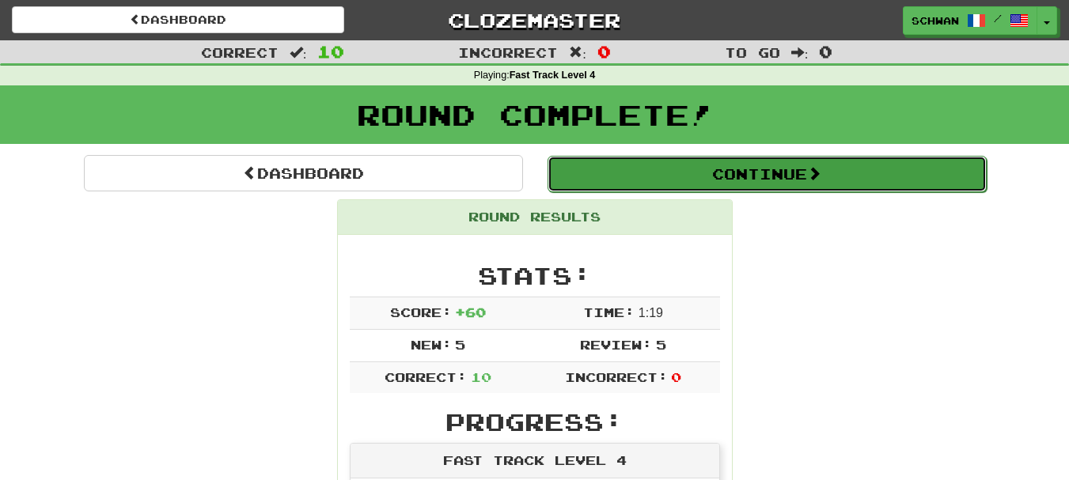
click at [737, 182] on button "Continue" at bounding box center [766, 174] width 439 height 36
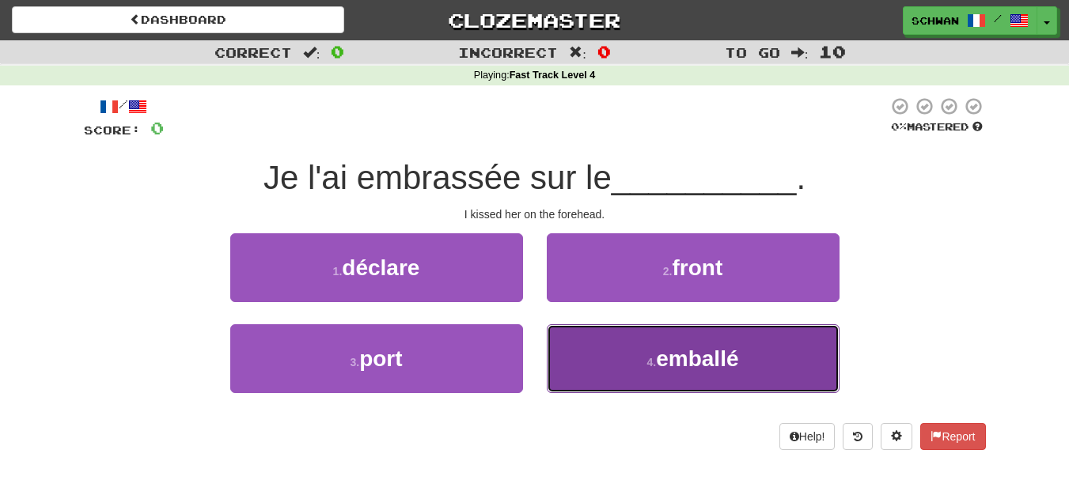
click at [648, 369] on button "4 . emballé" at bounding box center [693, 358] width 293 height 69
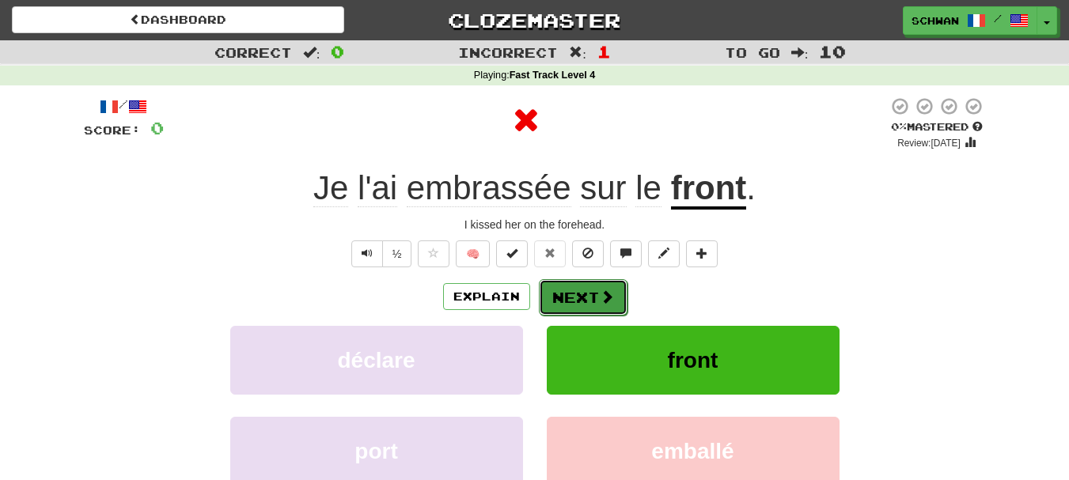
click at [565, 307] on button "Next" at bounding box center [583, 297] width 89 height 36
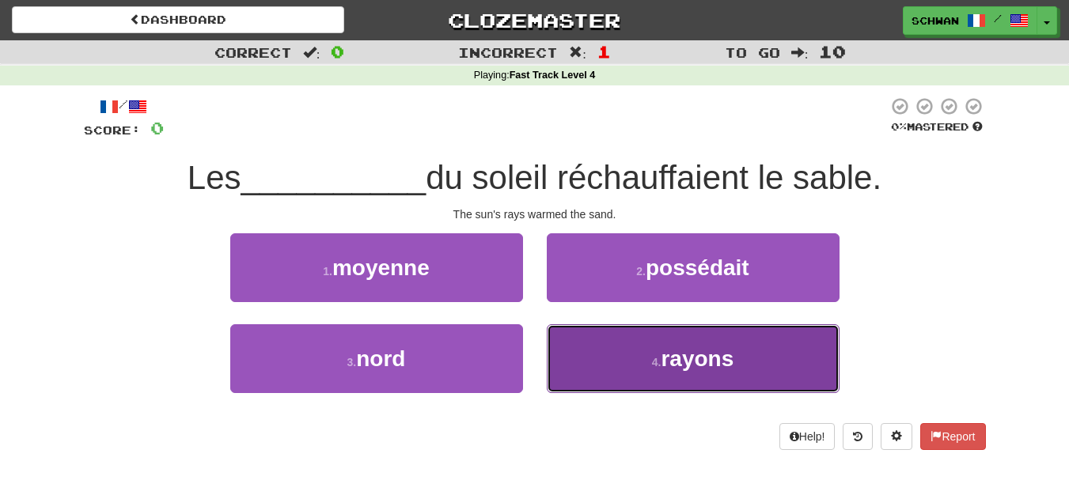
click at [645, 373] on button "4 . rayons" at bounding box center [693, 358] width 293 height 69
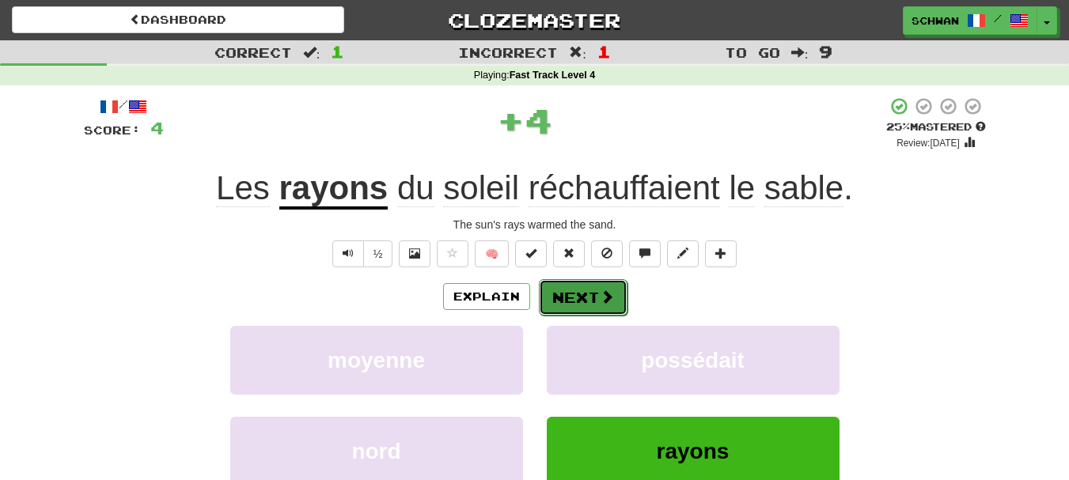
click at [589, 305] on button "Next" at bounding box center [583, 297] width 89 height 36
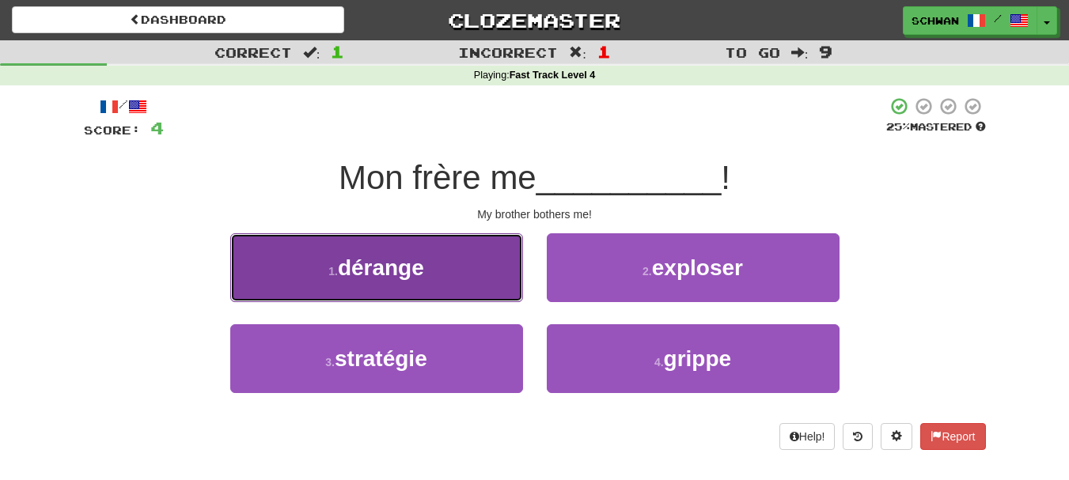
click at [471, 282] on button "1 . dérange" at bounding box center [376, 267] width 293 height 69
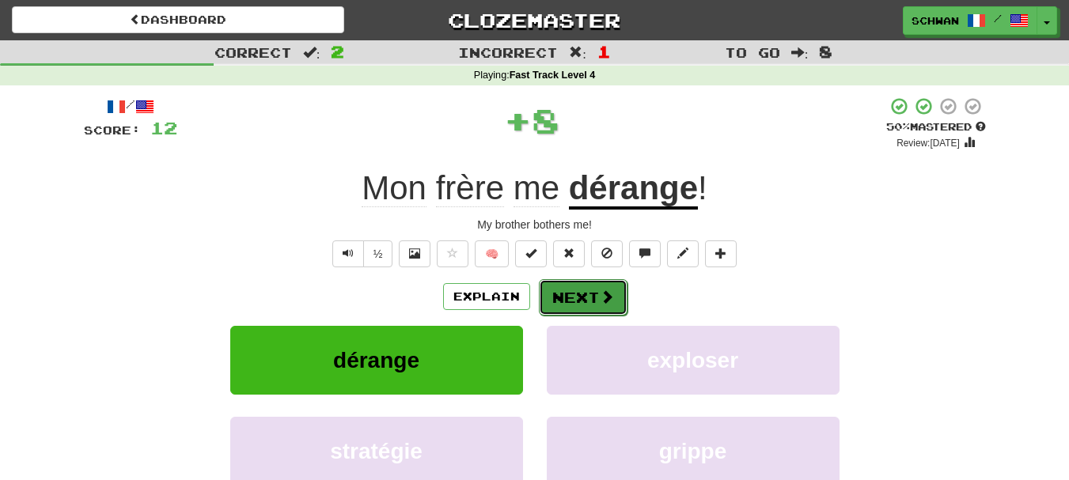
click at [586, 308] on button "Next" at bounding box center [583, 297] width 89 height 36
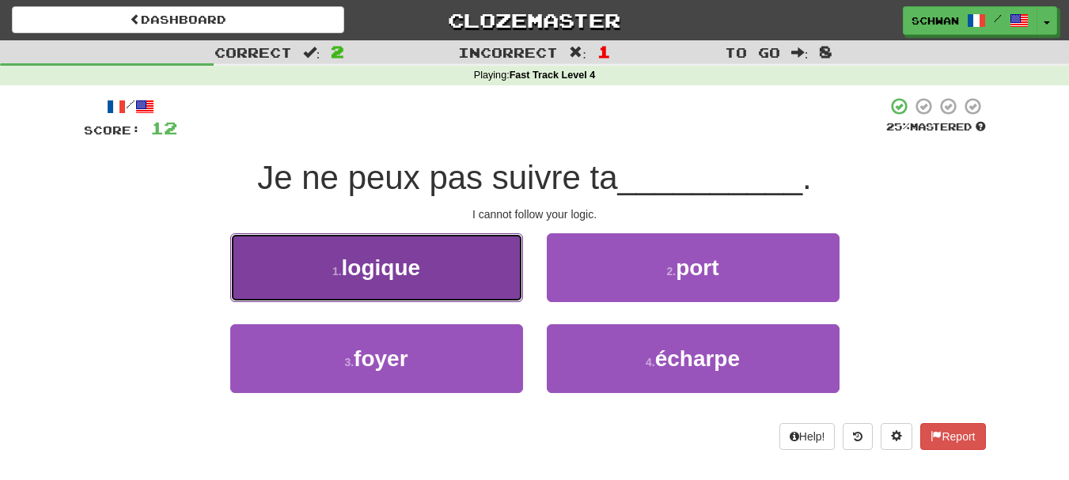
click at [479, 290] on button "1 . logique" at bounding box center [376, 267] width 293 height 69
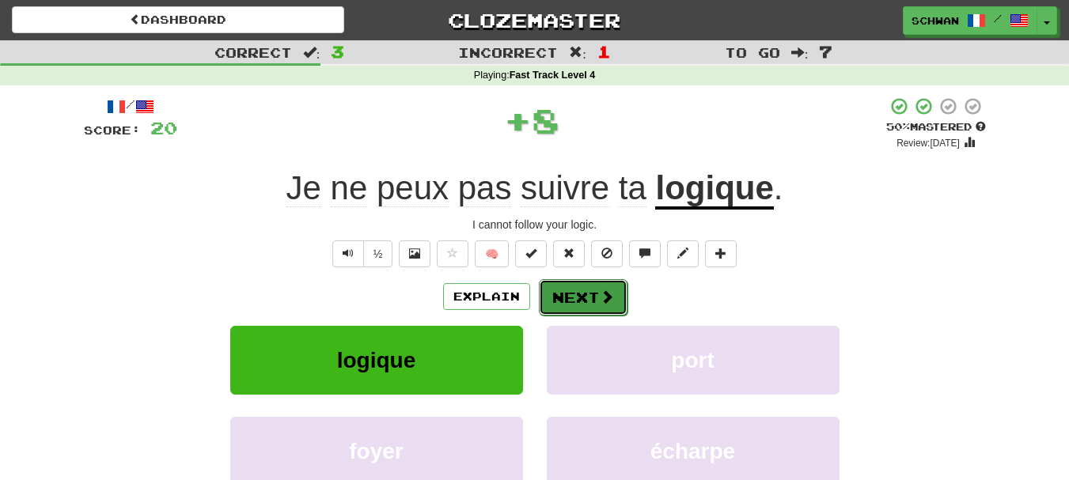
click at [584, 298] on button "Next" at bounding box center [583, 297] width 89 height 36
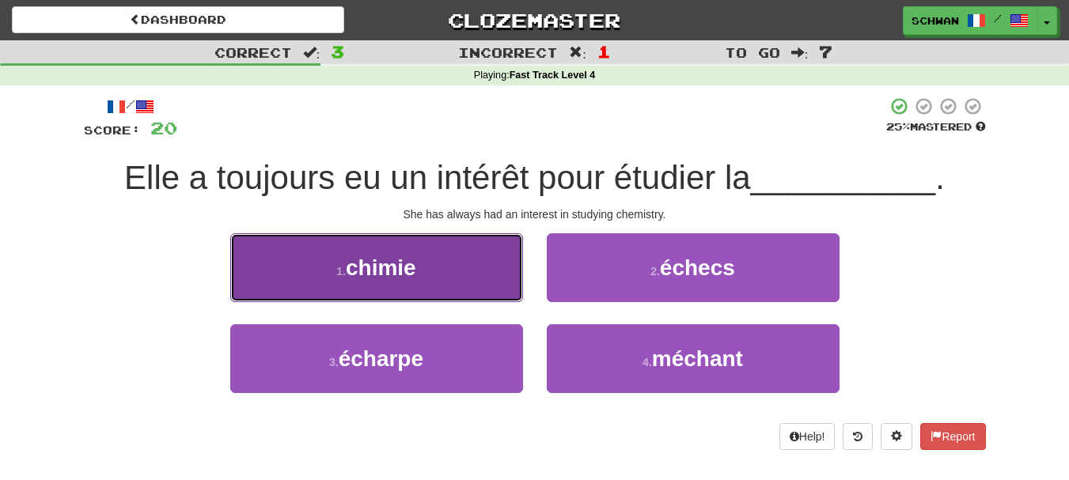
click at [330, 285] on button "1 . chimie" at bounding box center [376, 267] width 293 height 69
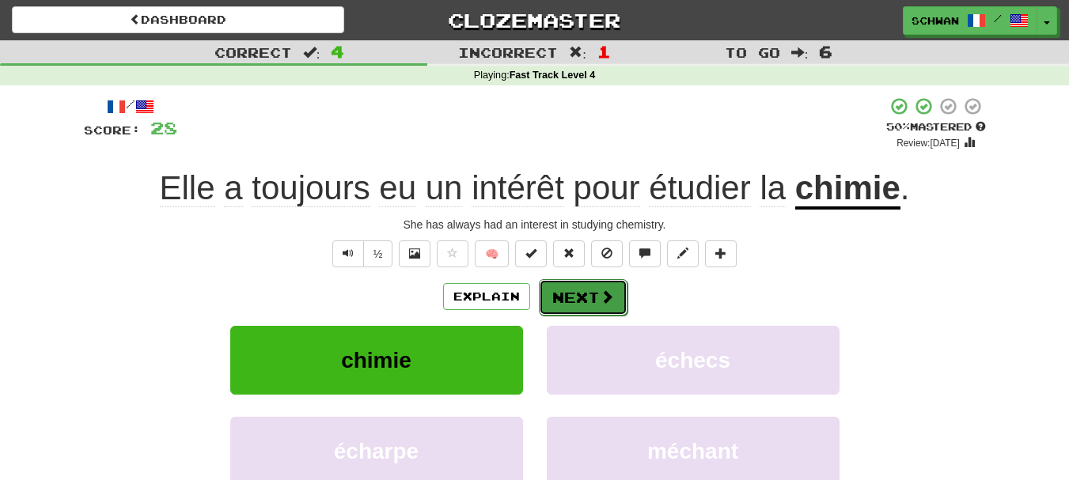
click at [568, 304] on button "Next" at bounding box center [583, 297] width 89 height 36
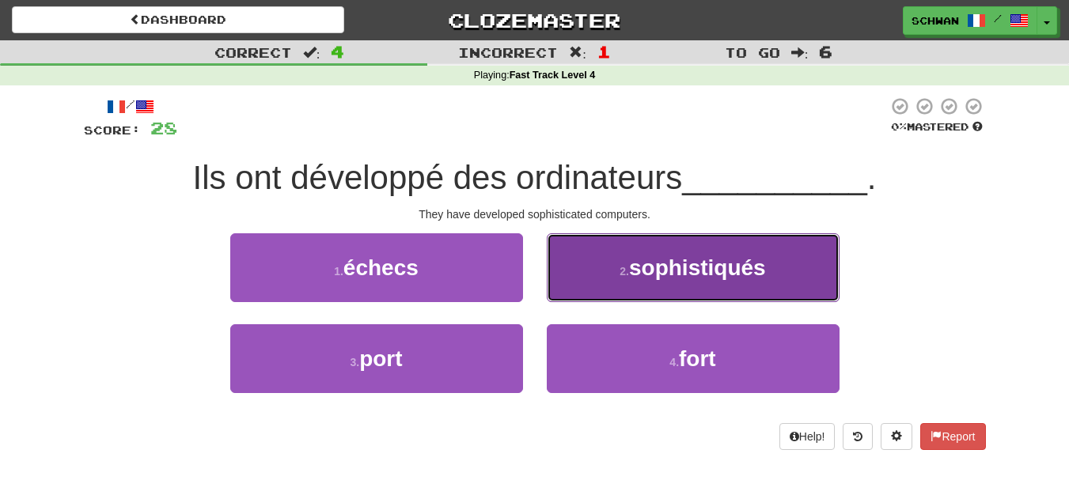
click at [605, 290] on button "2 . sophistiqués" at bounding box center [693, 267] width 293 height 69
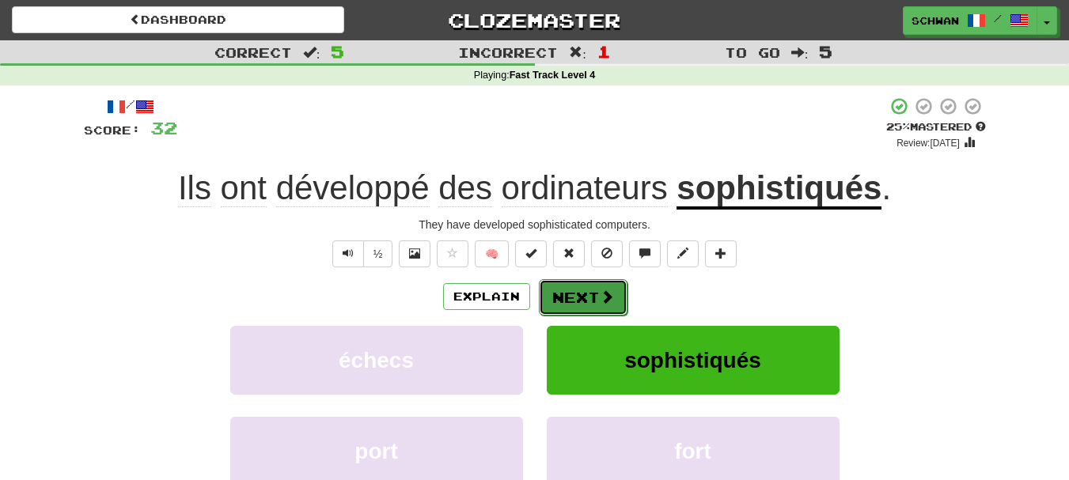
click at [590, 306] on button "Next" at bounding box center [583, 297] width 89 height 36
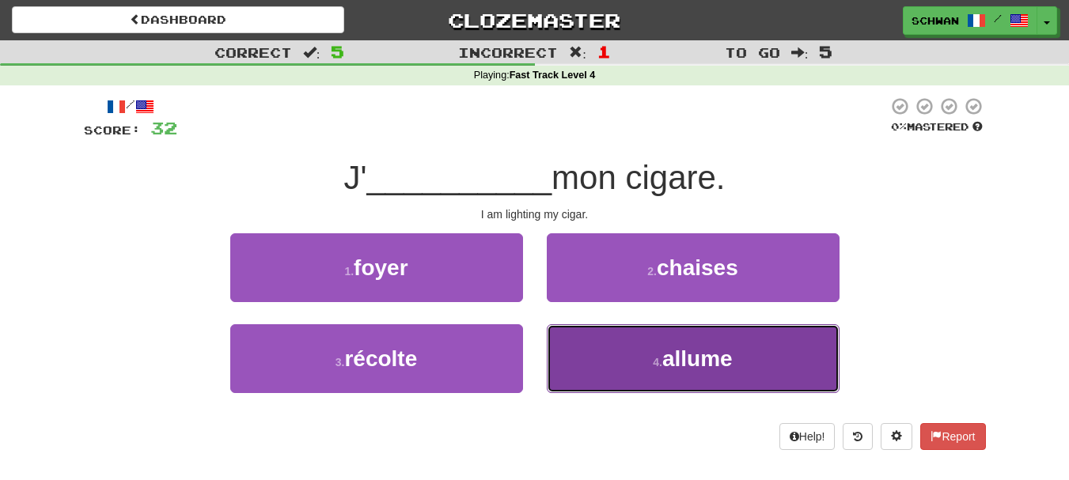
click at [577, 357] on button "4 . allume" at bounding box center [693, 358] width 293 height 69
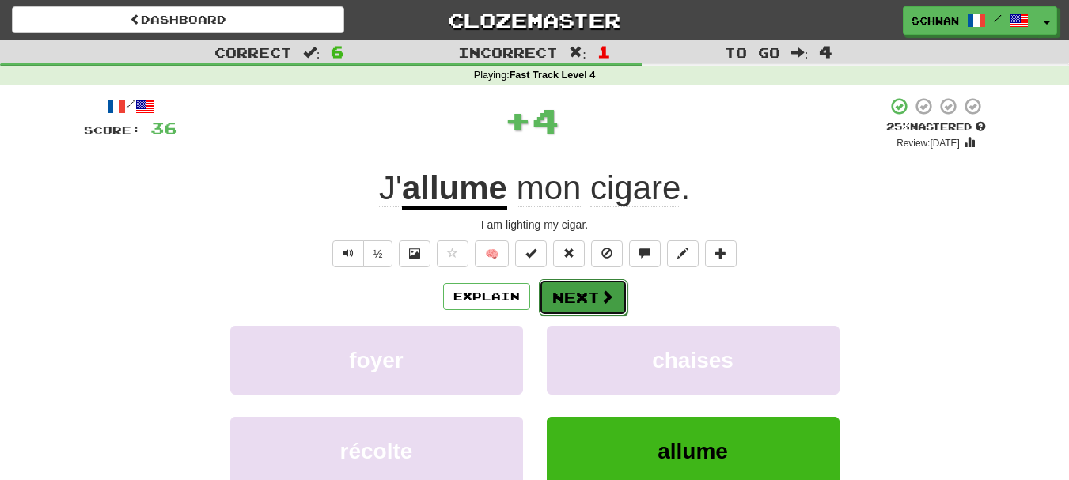
click at [566, 295] on button "Next" at bounding box center [583, 297] width 89 height 36
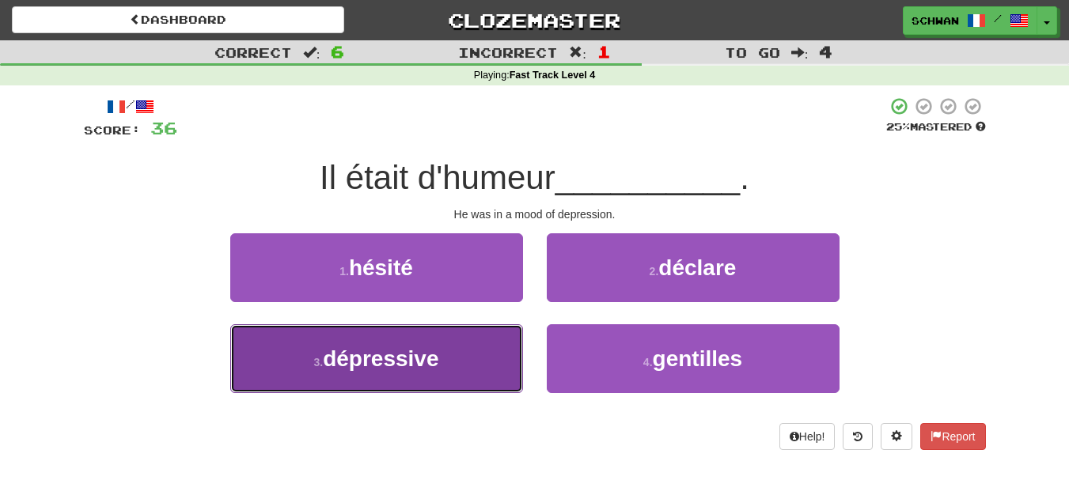
click at [479, 354] on button "3 . dépressive" at bounding box center [376, 358] width 293 height 69
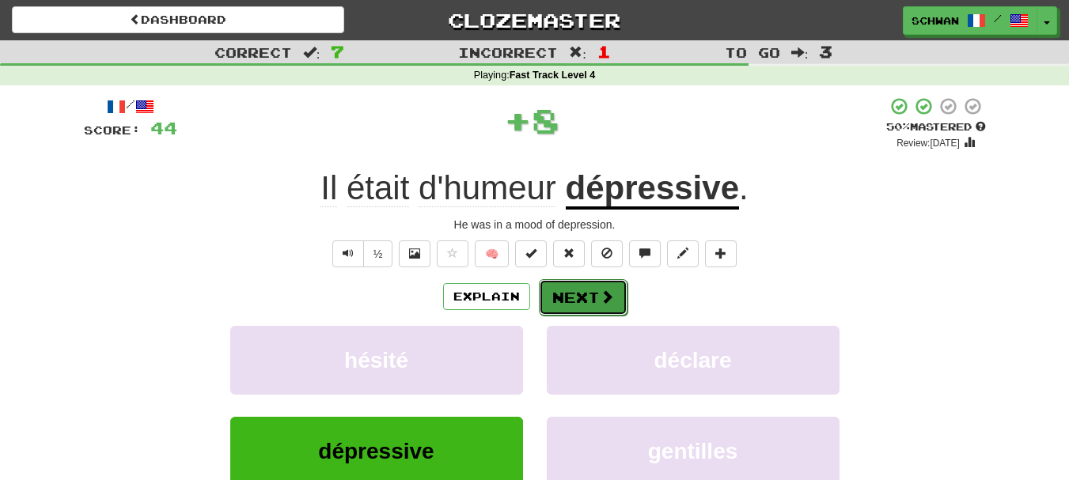
click at [578, 304] on button "Next" at bounding box center [583, 297] width 89 height 36
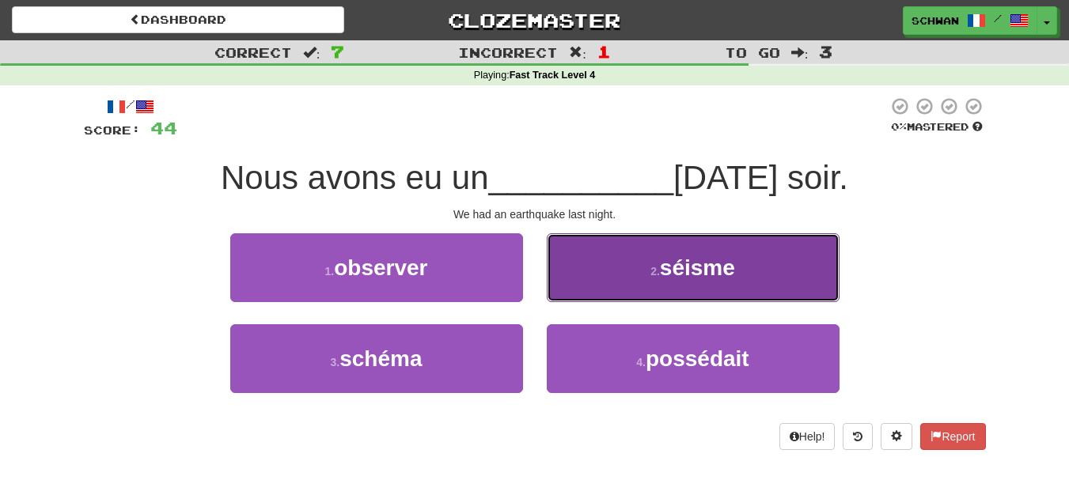
click at [580, 280] on button "2 . séisme" at bounding box center [693, 267] width 293 height 69
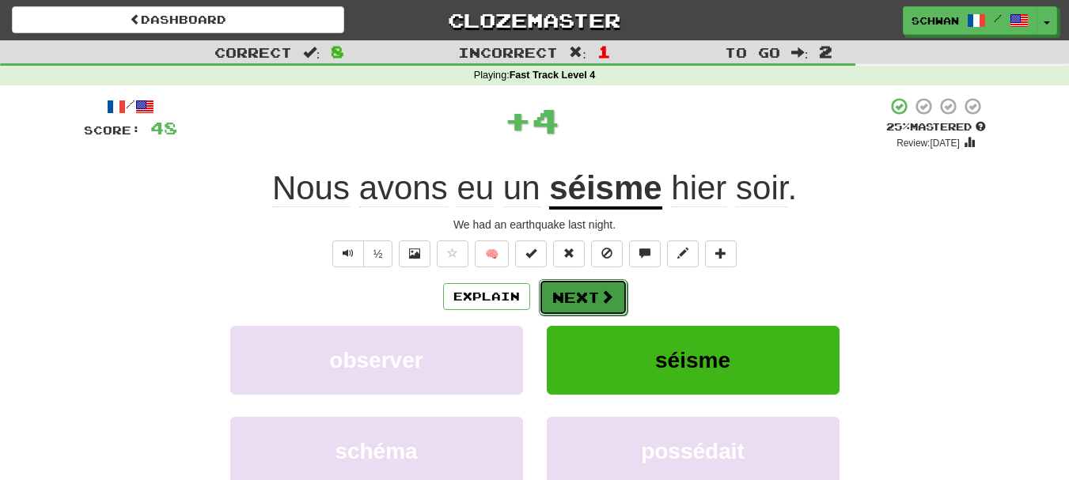
click at [570, 301] on button "Next" at bounding box center [583, 297] width 89 height 36
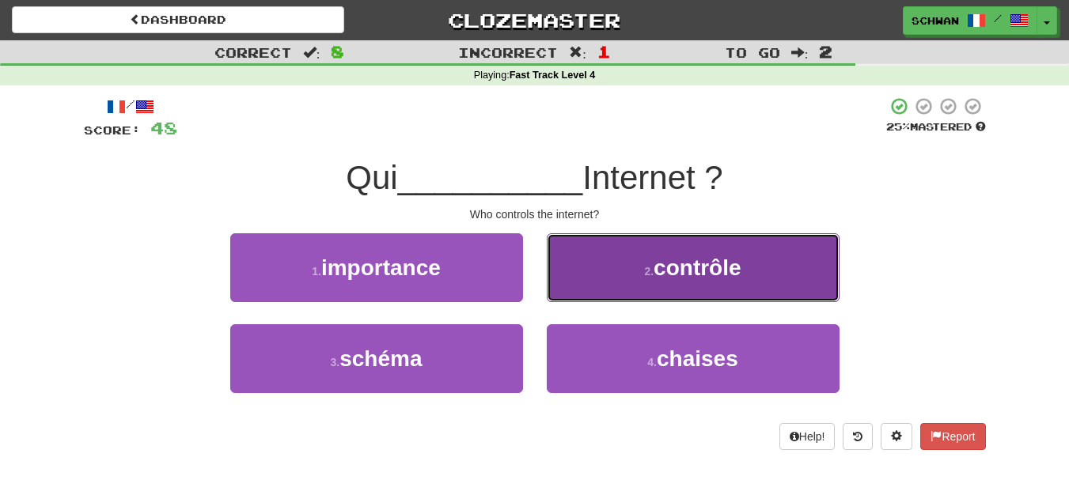
click at [600, 280] on button "2 . contrôle" at bounding box center [693, 267] width 293 height 69
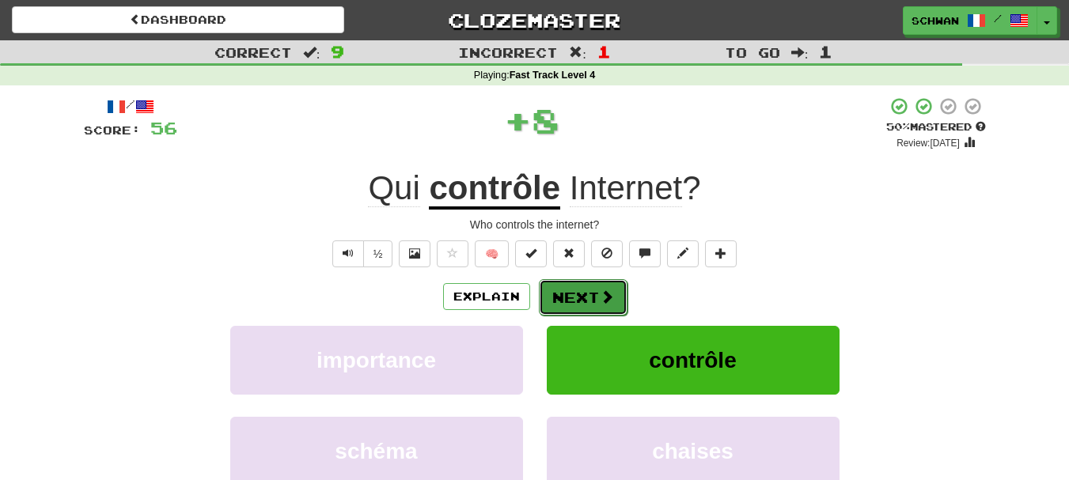
click at [577, 301] on button "Next" at bounding box center [583, 297] width 89 height 36
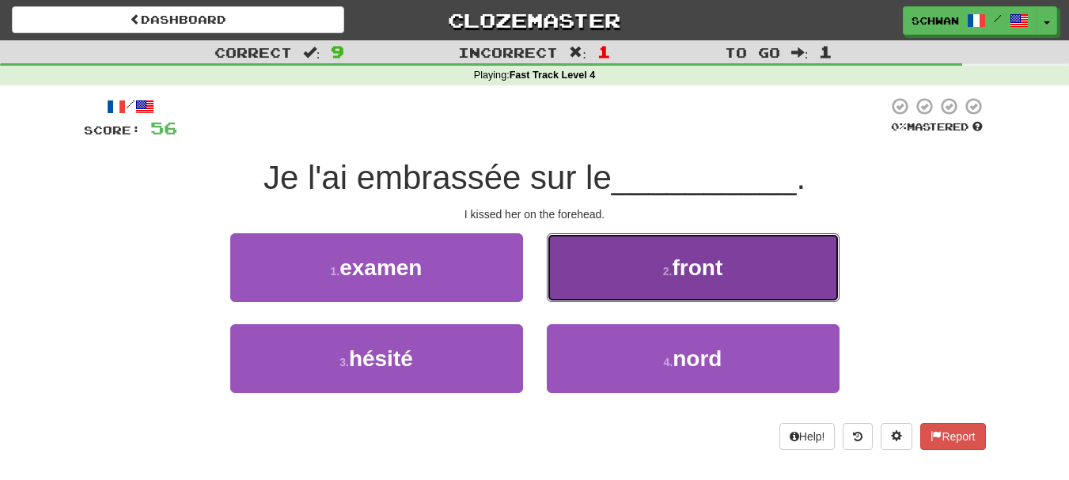
click at [597, 280] on button "2 . front" at bounding box center [693, 267] width 293 height 69
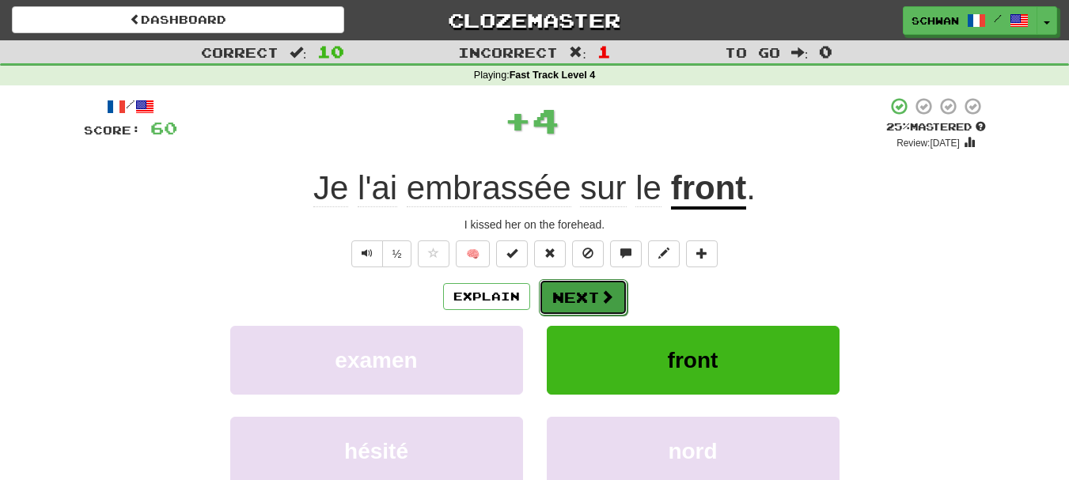
click at [588, 294] on button "Next" at bounding box center [583, 297] width 89 height 36
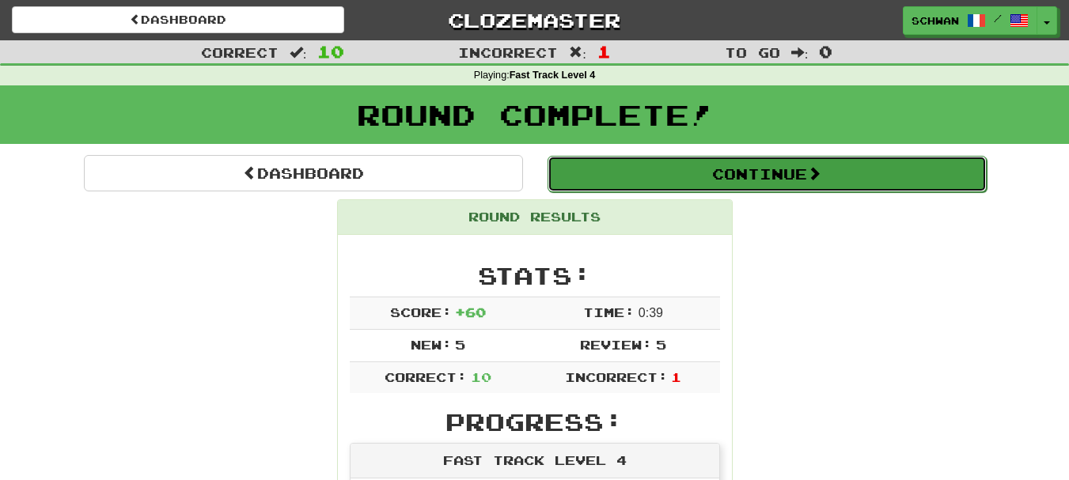
click at [768, 182] on button "Continue" at bounding box center [766, 174] width 439 height 36
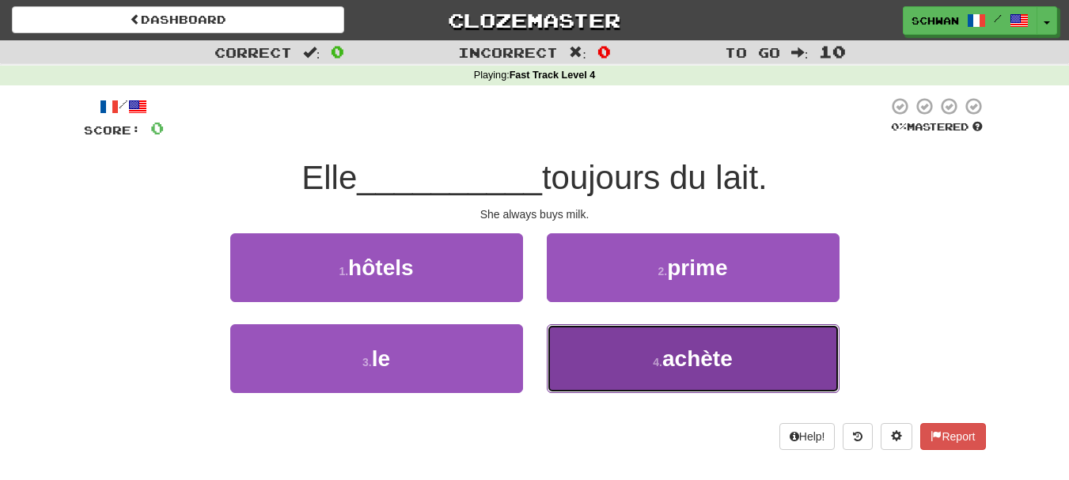
click at [638, 365] on button "4 . achète" at bounding box center [693, 358] width 293 height 69
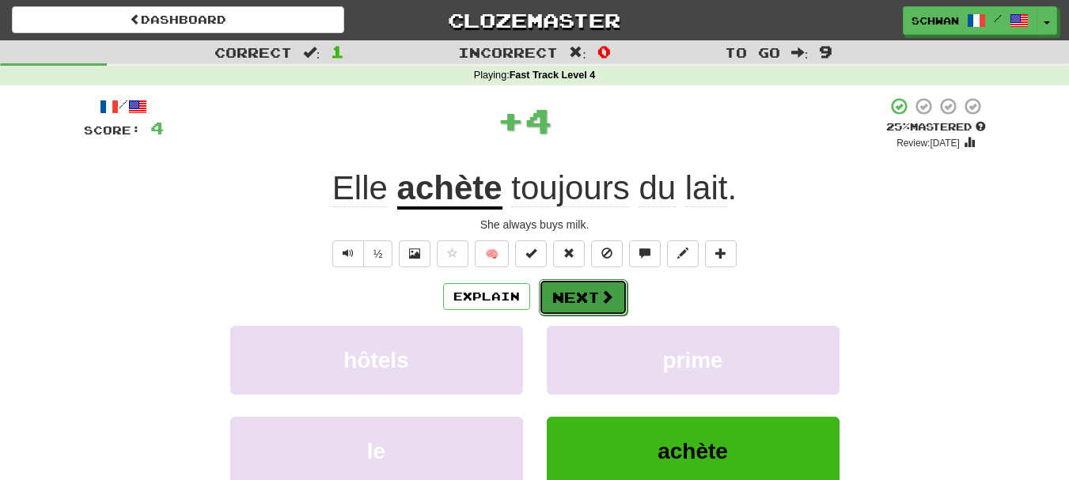
click at [588, 298] on button "Next" at bounding box center [583, 297] width 89 height 36
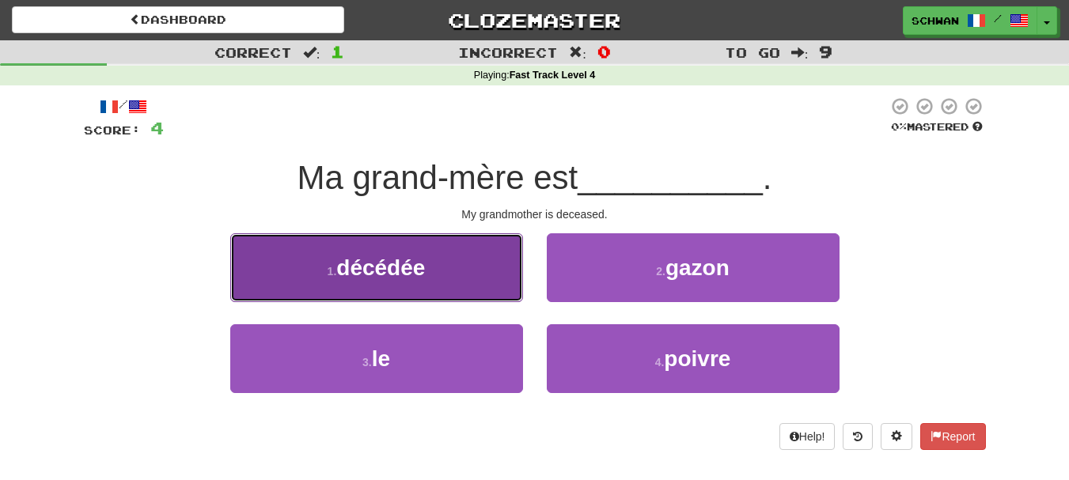
click at [494, 294] on button "1 . décédée" at bounding box center [376, 267] width 293 height 69
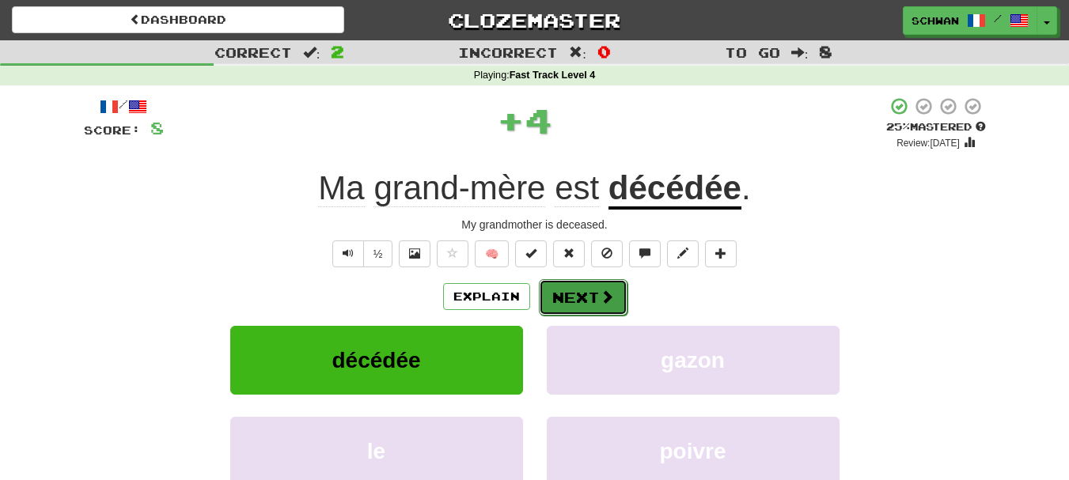
click at [570, 302] on button "Next" at bounding box center [583, 297] width 89 height 36
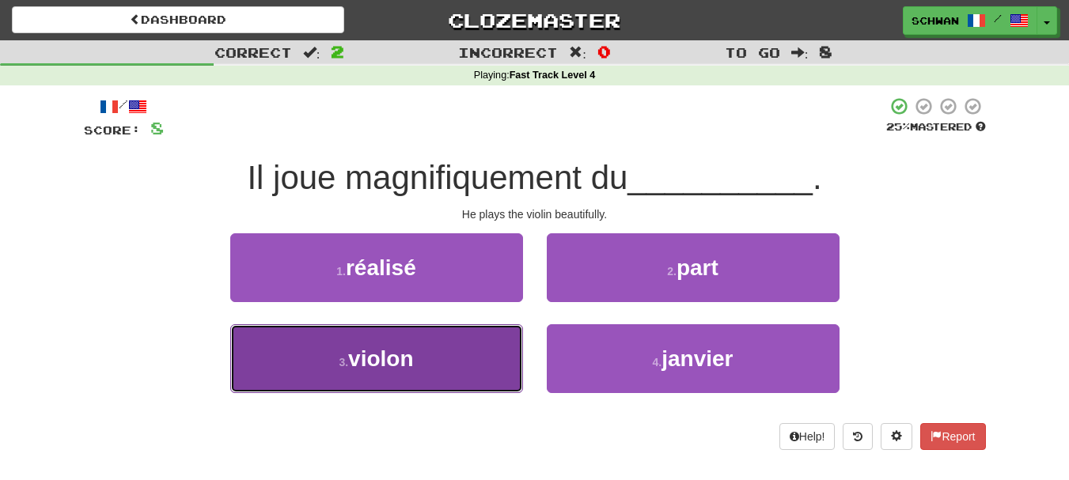
click at [464, 352] on button "3 . violon" at bounding box center [376, 358] width 293 height 69
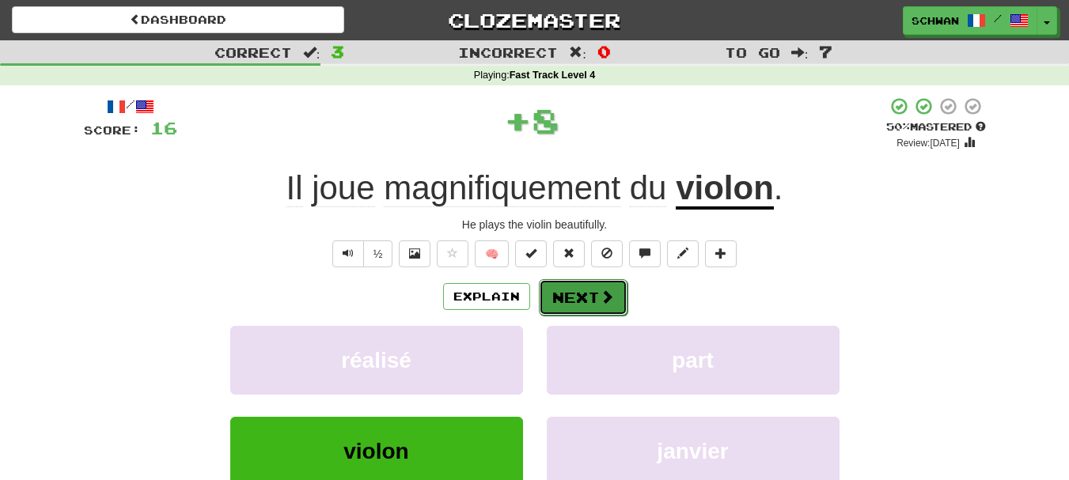
click at [580, 302] on button "Next" at bounding box center [583, 297] width 89 height 36
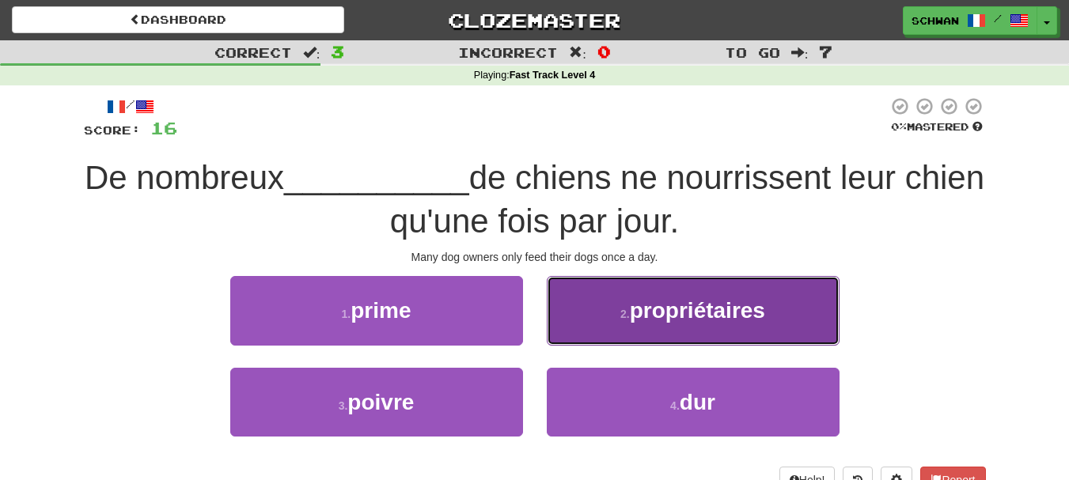
click at [636, 324] on button "2 . propriétaires" at bounding box center [693, 310] width 293 height 69
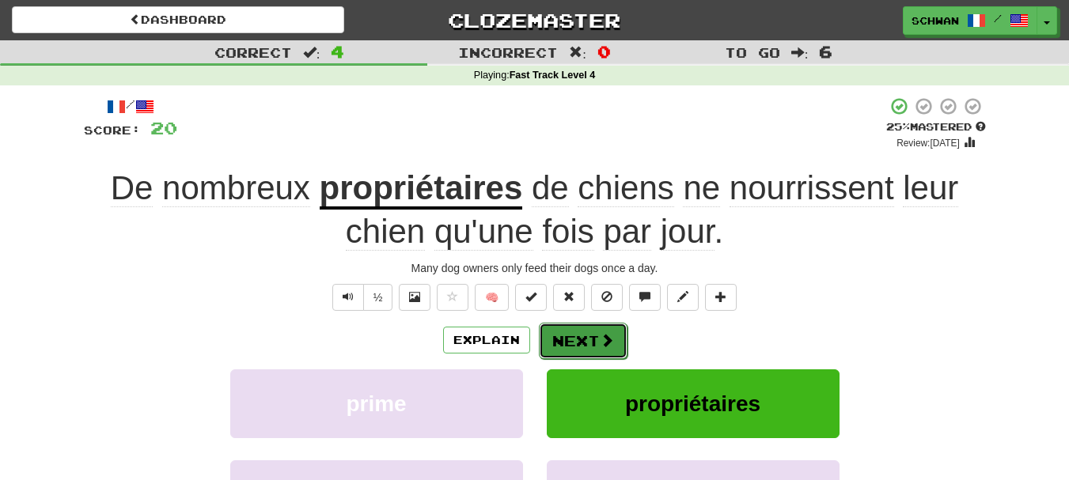
click at [608, 341] on span at bounding box center [607, 340] width 14 height 14
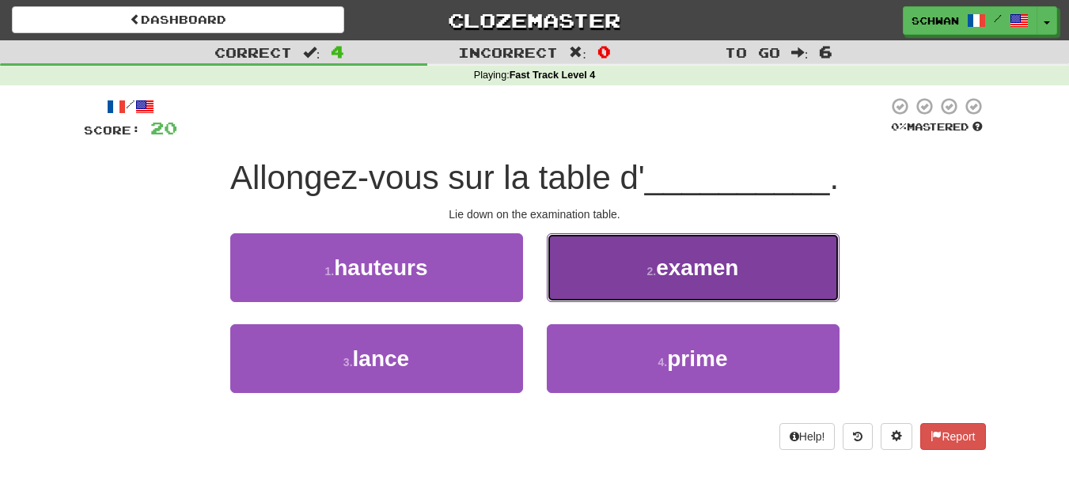
click at [615, 281] on button "2 . examen" at bounding box center [693, 267] width 293 height 69
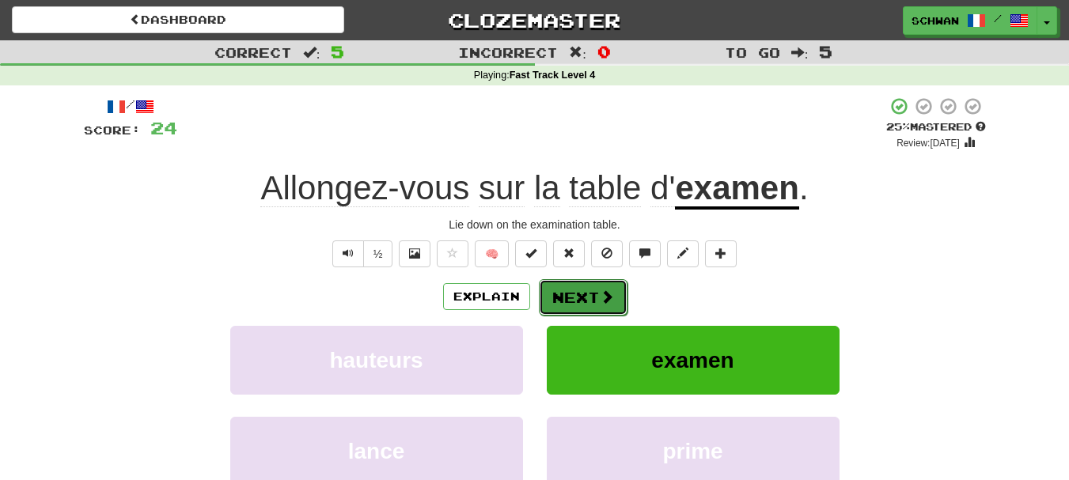
click at [600, 293] on span at bounding box center [607, 297] width 14 height 14
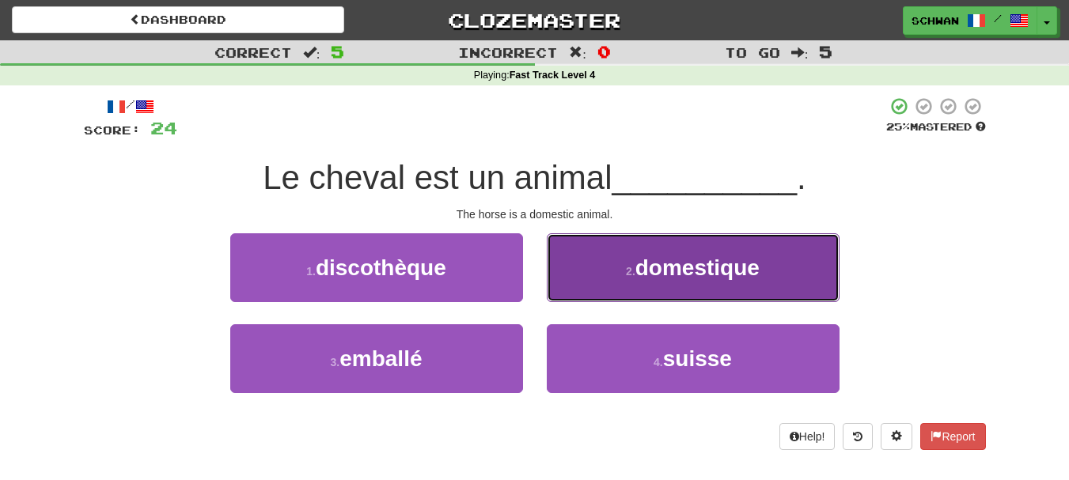
click at [602, 284] on button "2 . domestique" at bounding box center [693, 267] width 293 height 69
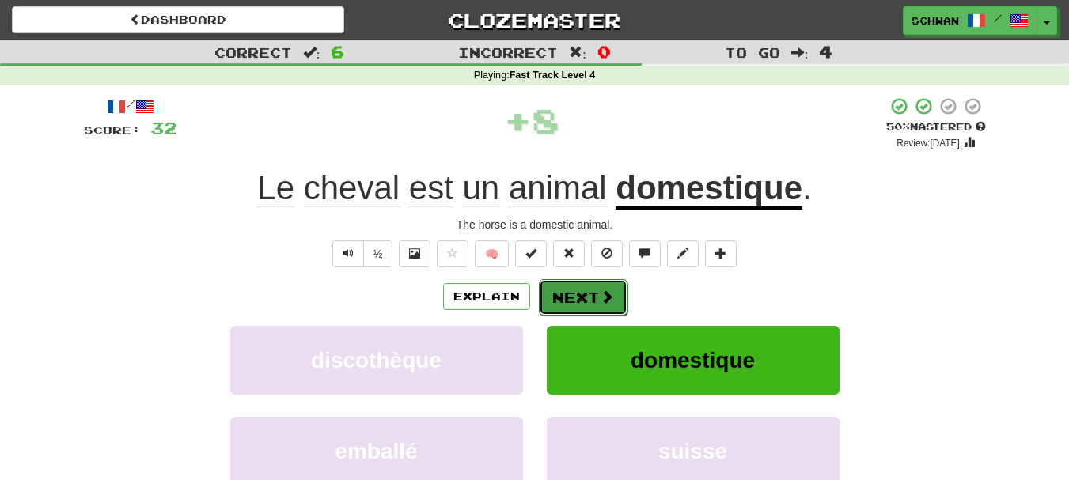
click at [600, 293] on span at bounding box center [607, 297] width 14 height 14
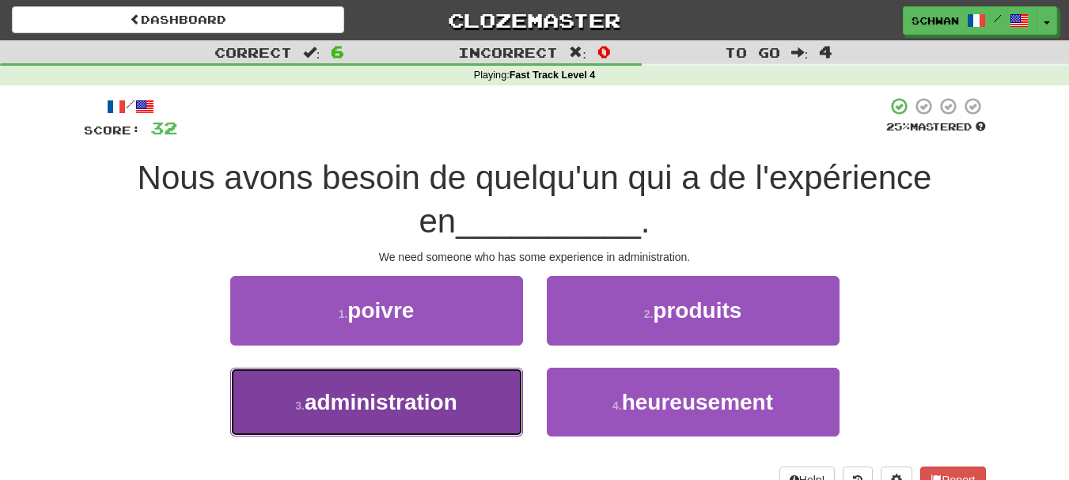
click at [442, 405] on span "administration" at bounding box center [381, 402] width 153 height 25
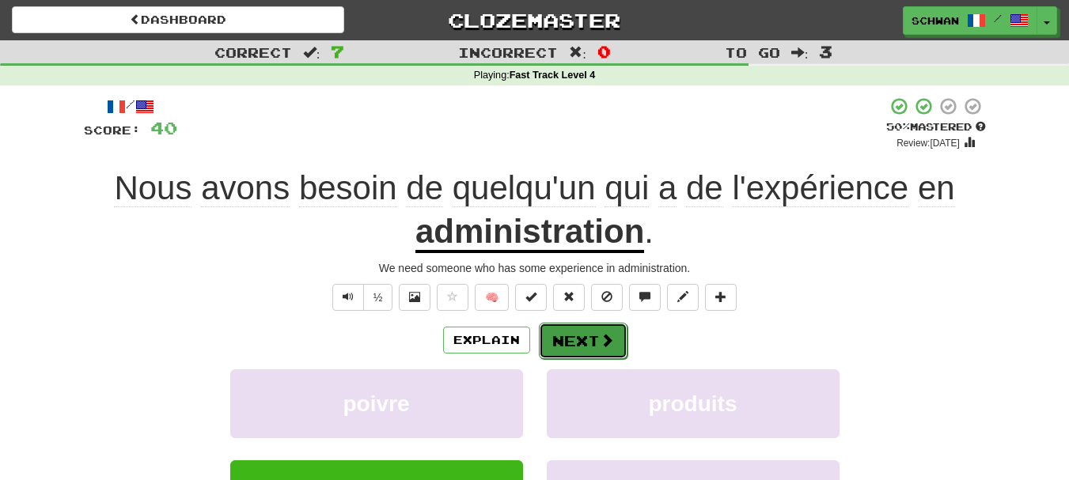
click at [577, 339] on button "Next" at bounding box center [583, 341] width 89 height 36
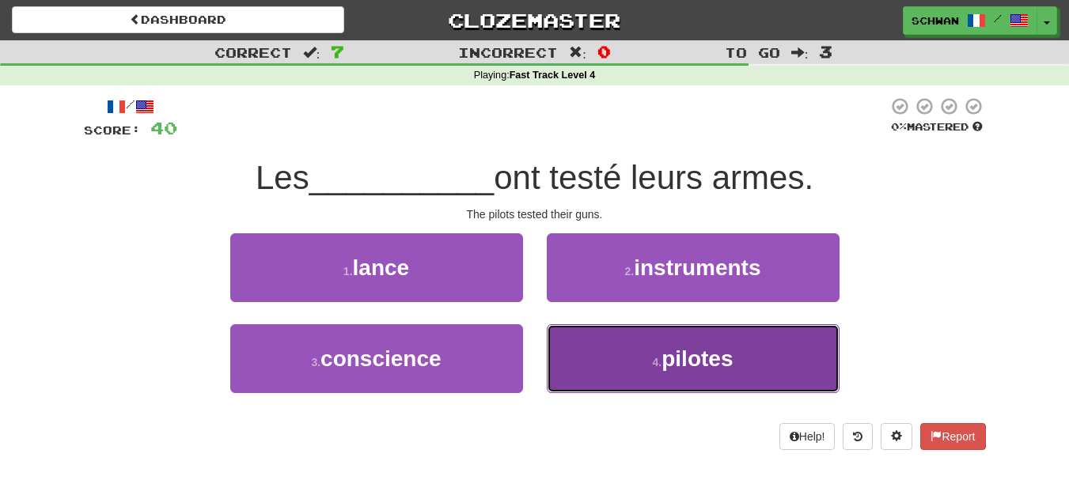
click at [616, 377] on button "4 . pilotes" at bounding box center [693, 358] width 293 height 69
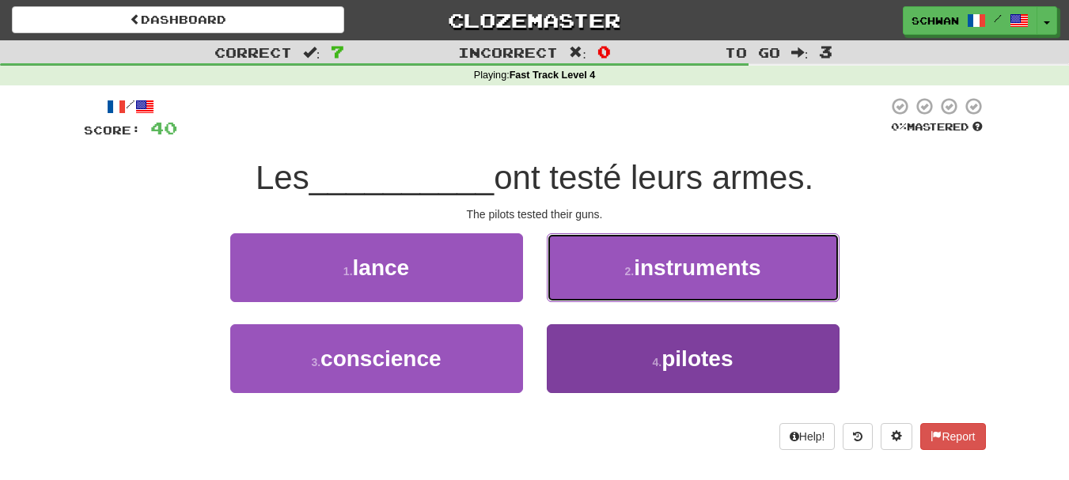
click at [616, 302] on button "2 . instruments" at bounding box center [693, 267] width 293 height 69
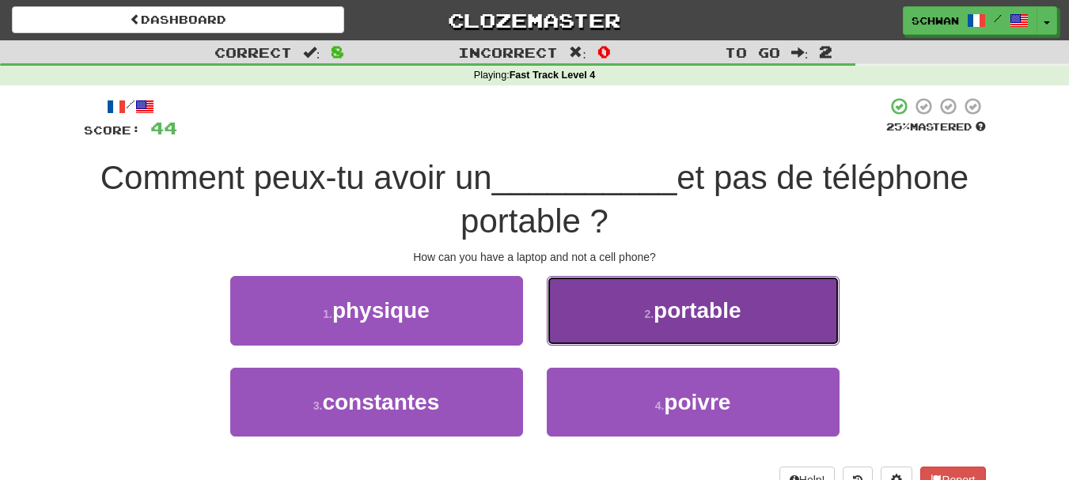
click at [604, 324] on button "2 . portable" at bounding box center [693, 310] width 293 height 69
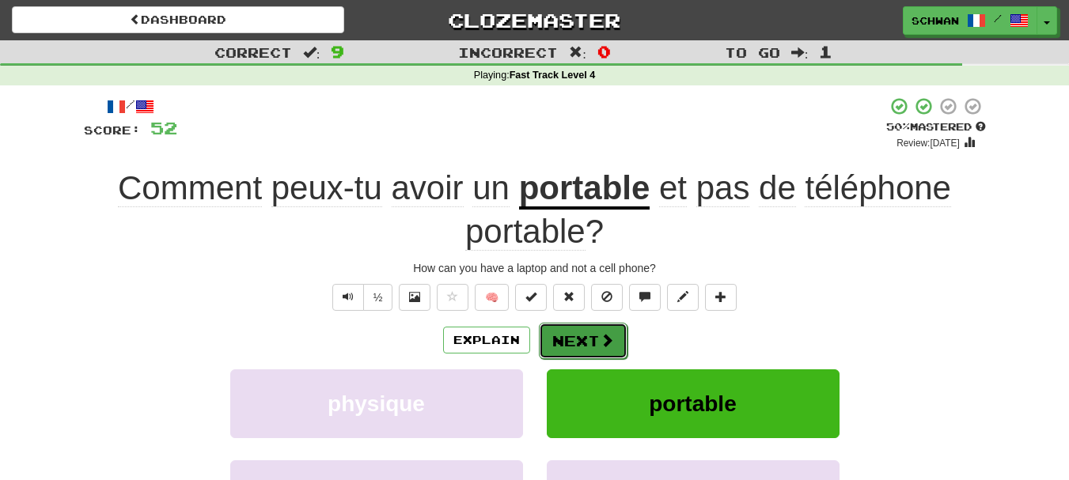
click at [595, 343] on button "Next" at bounding box center [583, 341] width 89 height 36
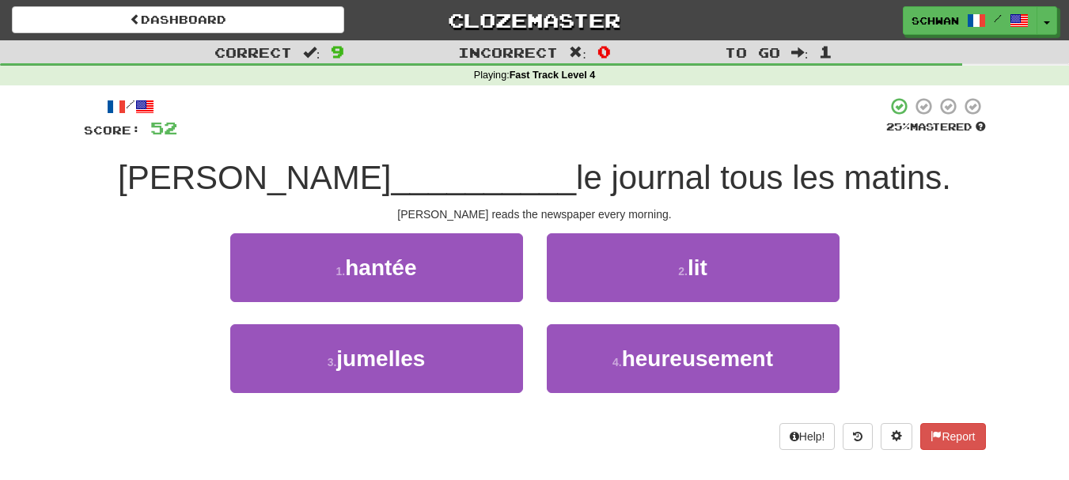
click at [608, 306] on div "2 . lit" at bounding box center [693, 278] width 316 height 91
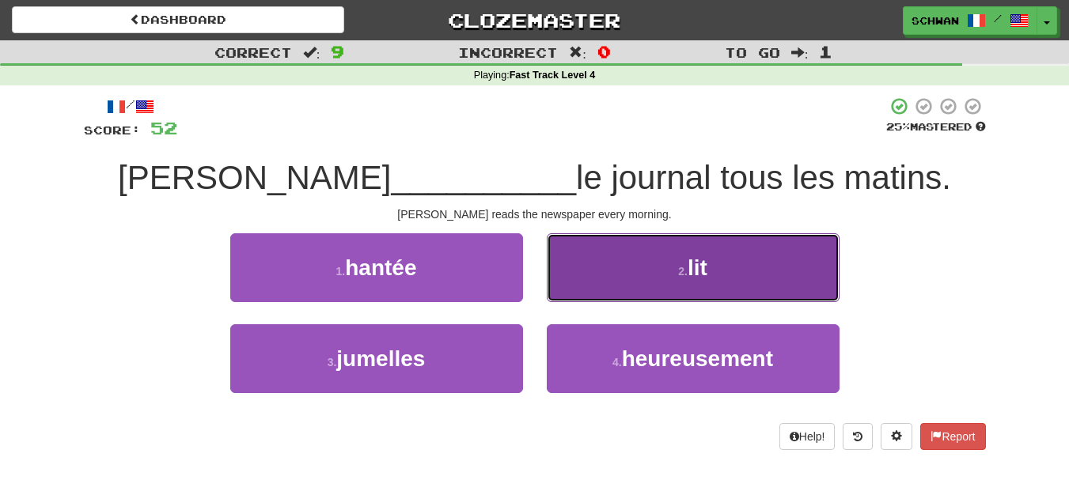
click at [608, 293] on button "2 . lit" at bounding box center [693, 267] width 293 height 69
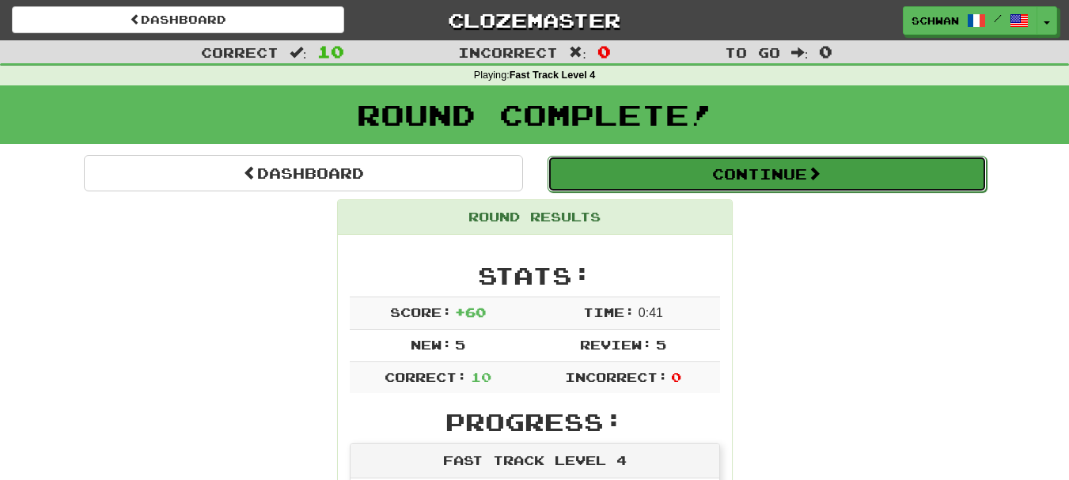
click at [755, 174] on button "Continue" at bounding box center [766, 174] width 439 height 36
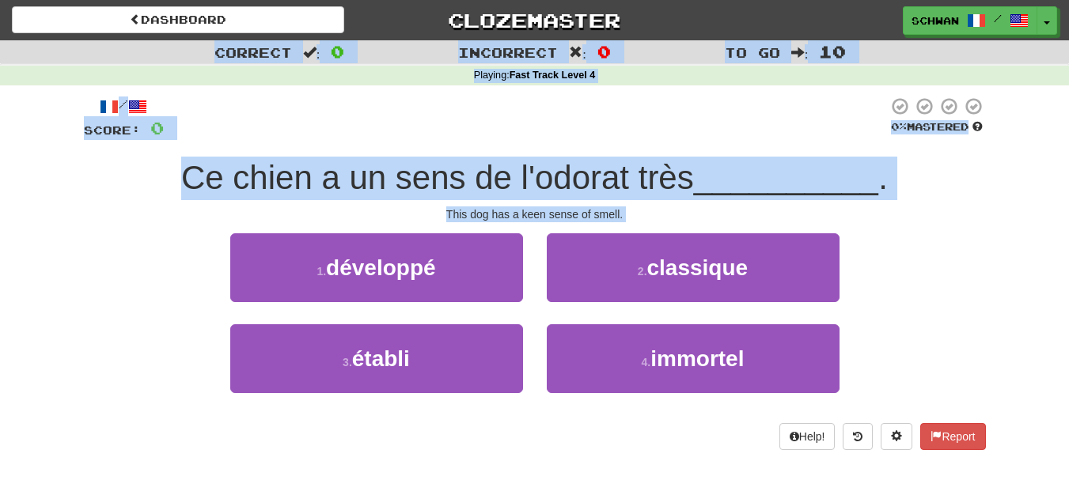
click at [185, 354] on div "3 . établi 4 . immortel" at bounding box center [534, 369] width 949 height 91
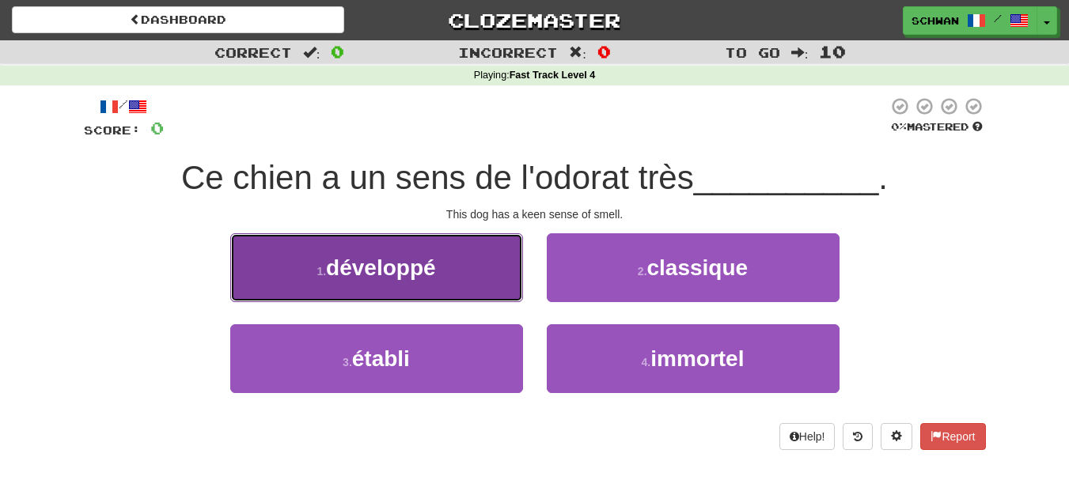
click at [397, 274] on span "développé" at bounding box center [380, 268] width 109 height 25
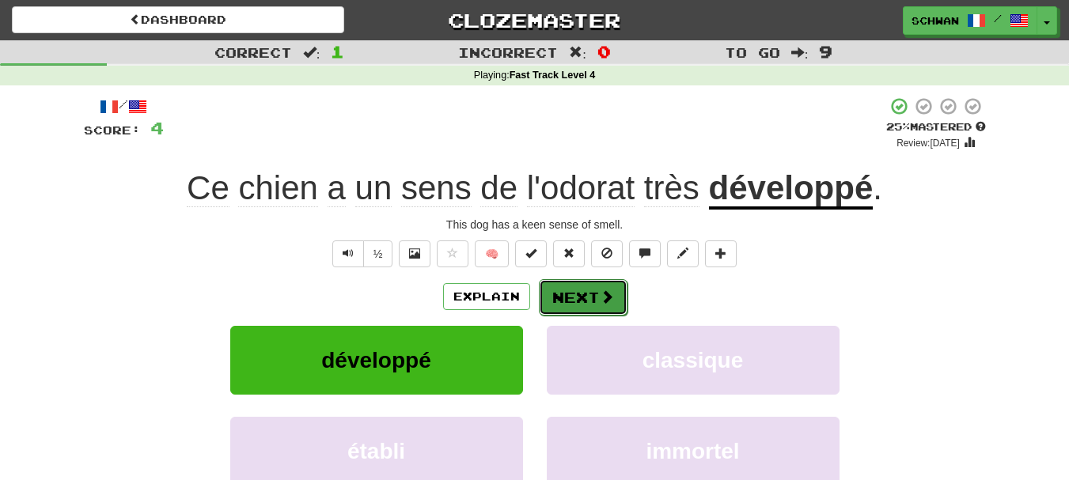
click at [574, 297] on button "Next" at bounding box center [583, 297] width 89 height 36
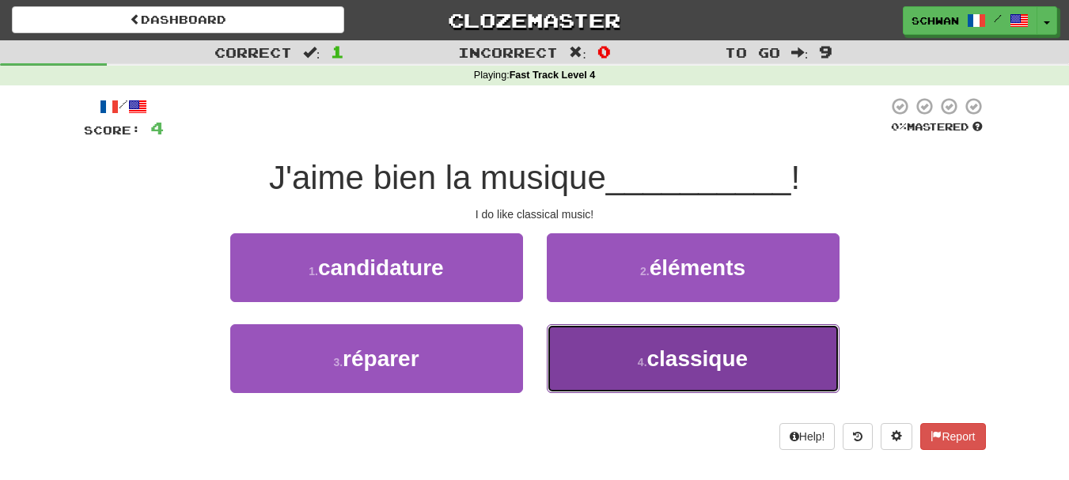
click at [647, 376] on button "4 . classique" at bounding box center [693, 358] width 293 height 69
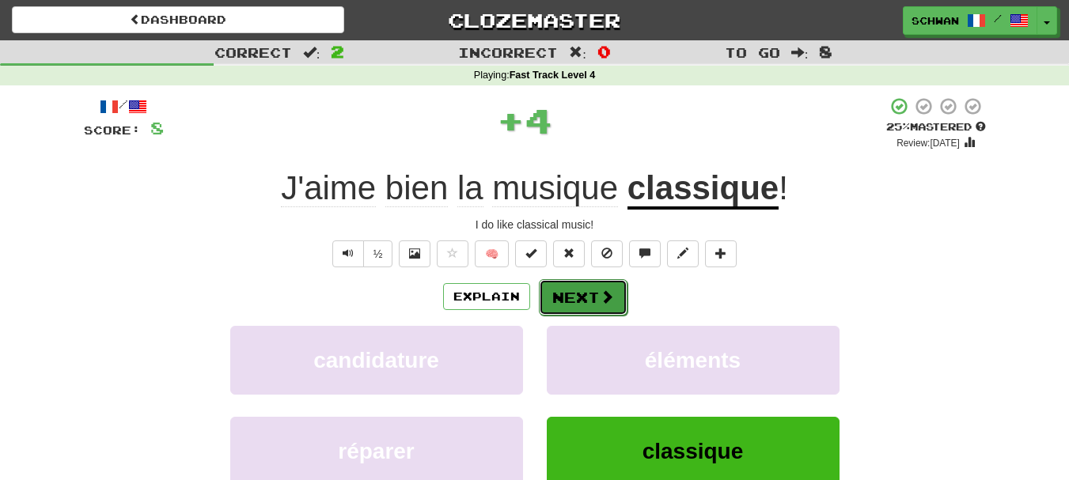
click at [593, 296] on button "Next" at bounding box center [583, 297] width 89 height 36
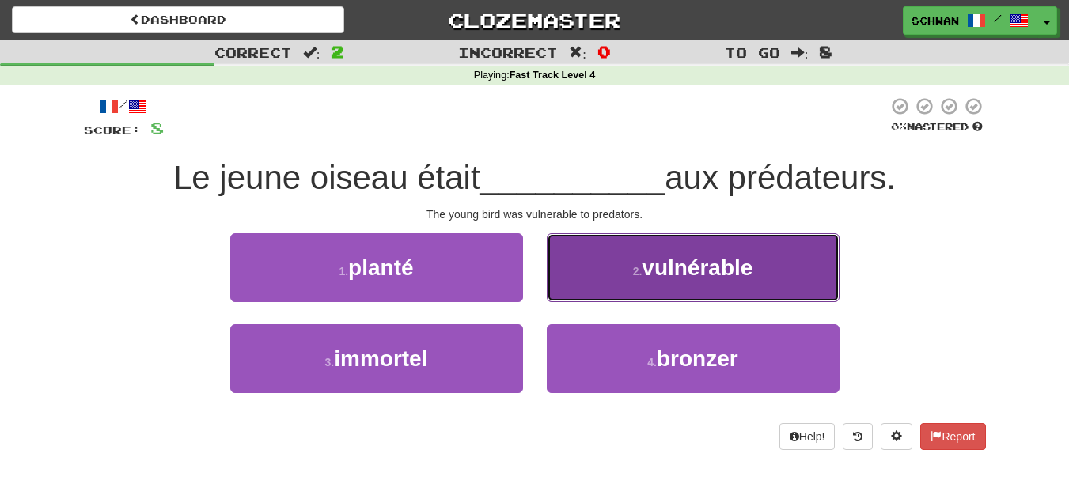
click at [605, 271] on button "2 . vulnérable" at bounding box center [693, 267] width 293 height 69
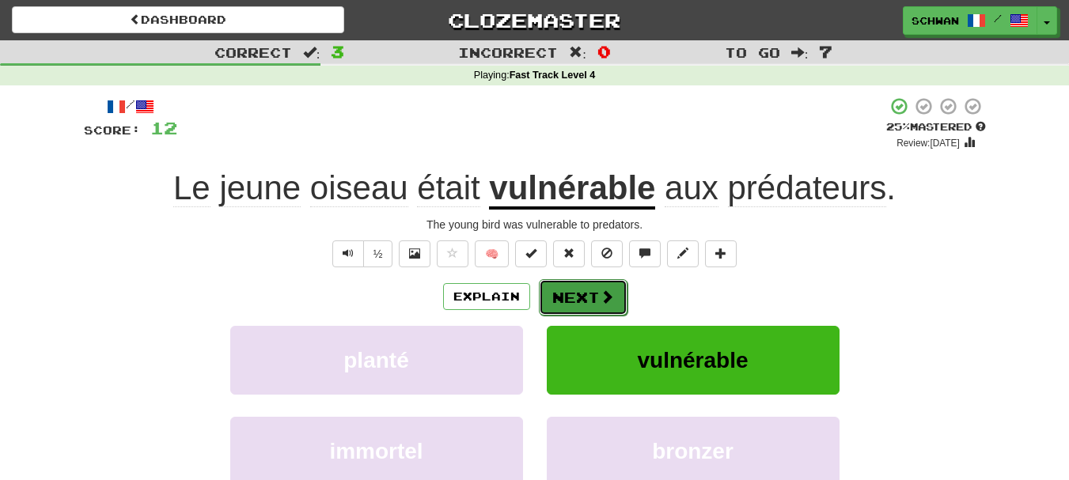
click at [573, 302] on button "Next" at bounding box center [583, 297] width 89 height 36
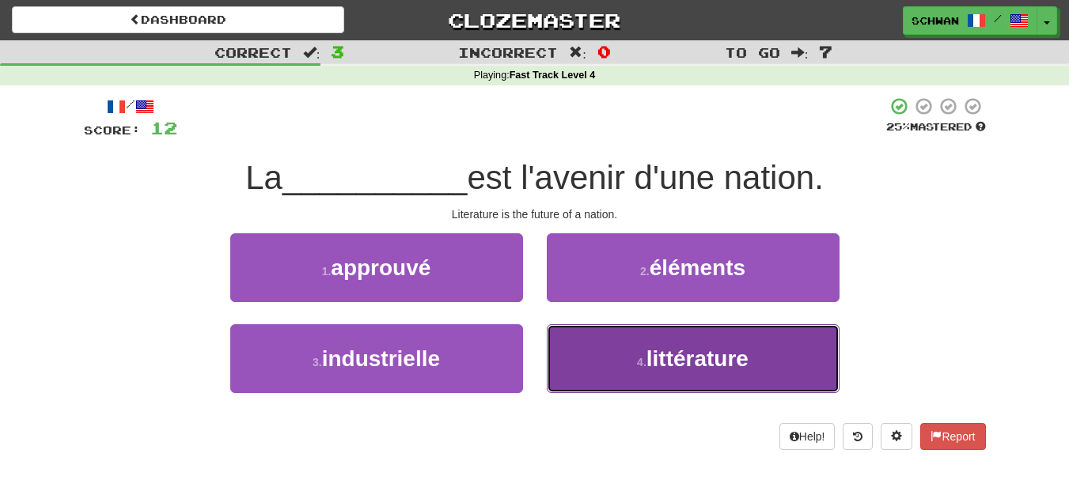
click at [596, 370] on button "4 . littérature" at bounding box center [693, 358] width 293 height 69
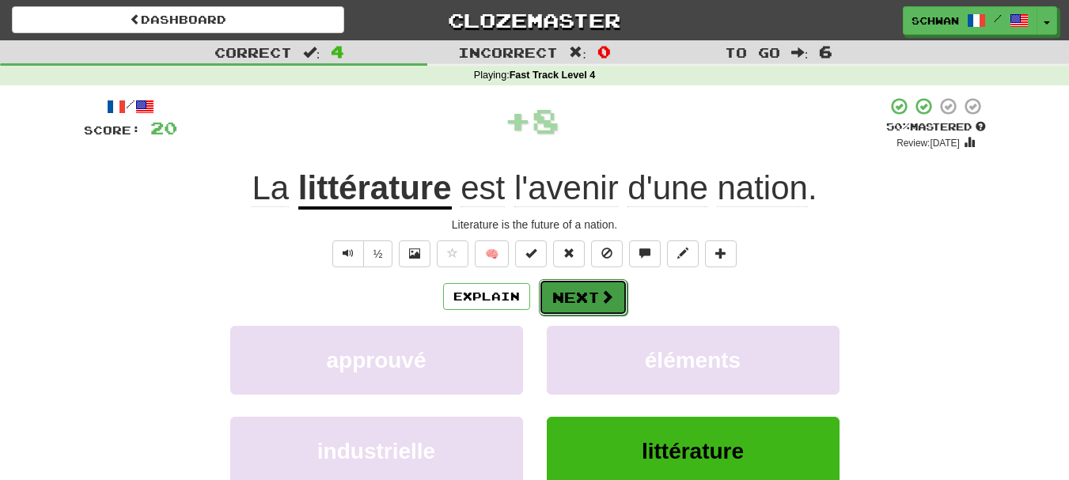
click at [600, 297] on span at bounding box center [607, 297] width 14 height 14
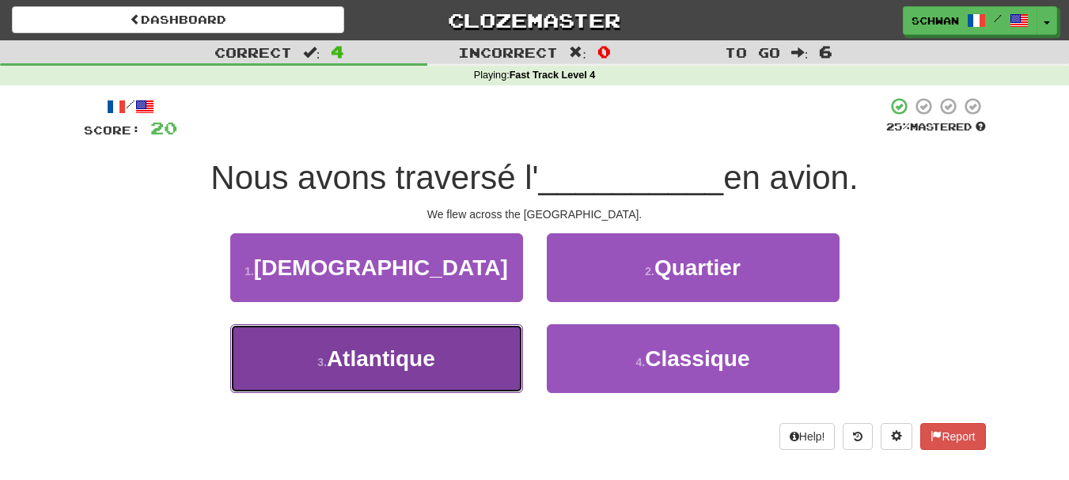
click at [490, 352] on button "3 . [GEOGRAPHIC_DATA]" at bounding box center [376, 358] width 293 height 69
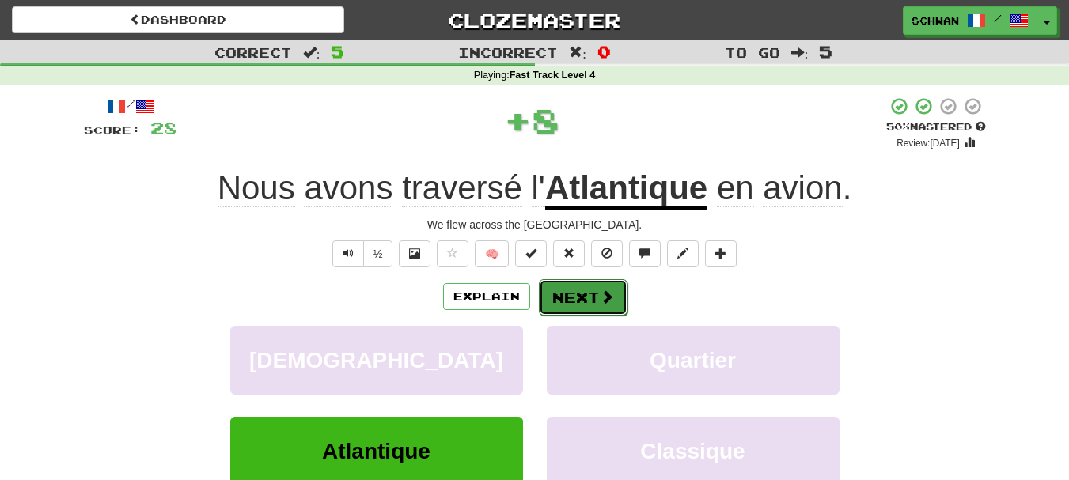
click at [594, 295] on button "Next" at bounding box center [583, 297] width 89 height 36
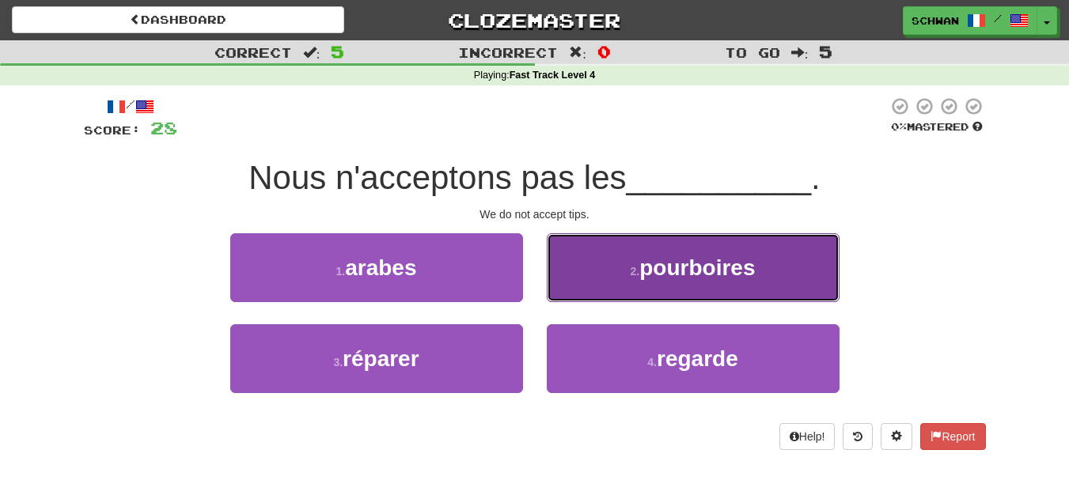
click at [621, 277] on button "2 . pourboires" at bounding box center [693, 267] width 293 height 69
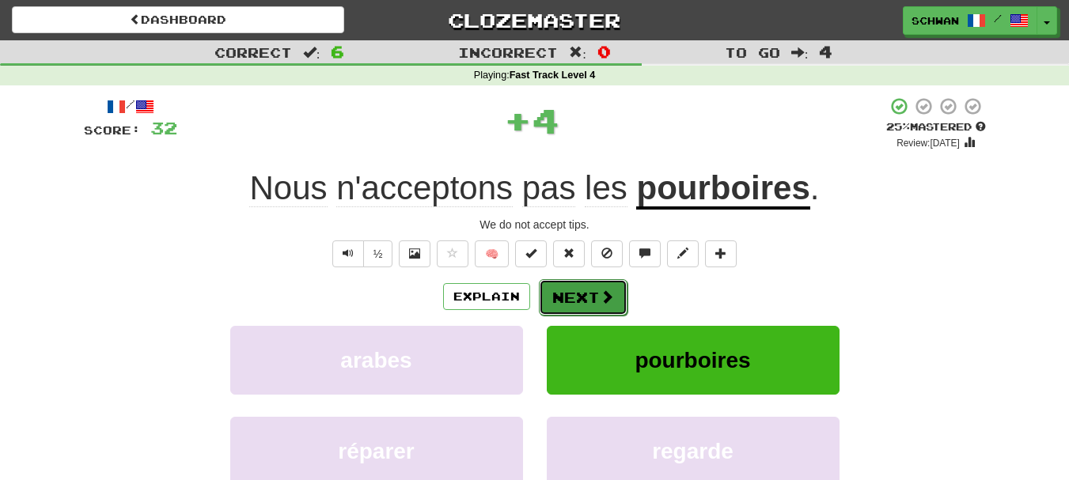
click at [607, 298] on span at bounding box center [607, 297] width 14 height 14
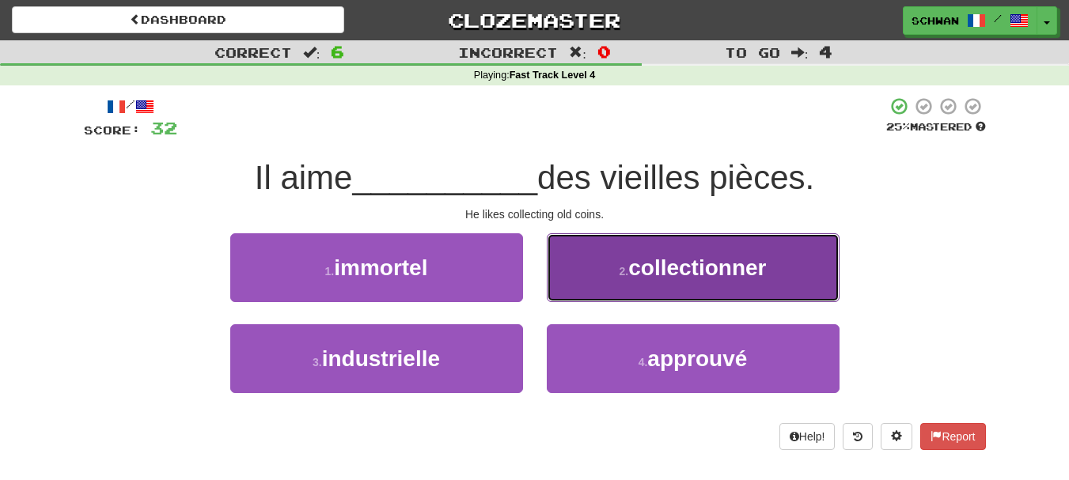
click at [618, 278] on button "2 . collectionner" at bounding box center [693, 267] width 293 height 69
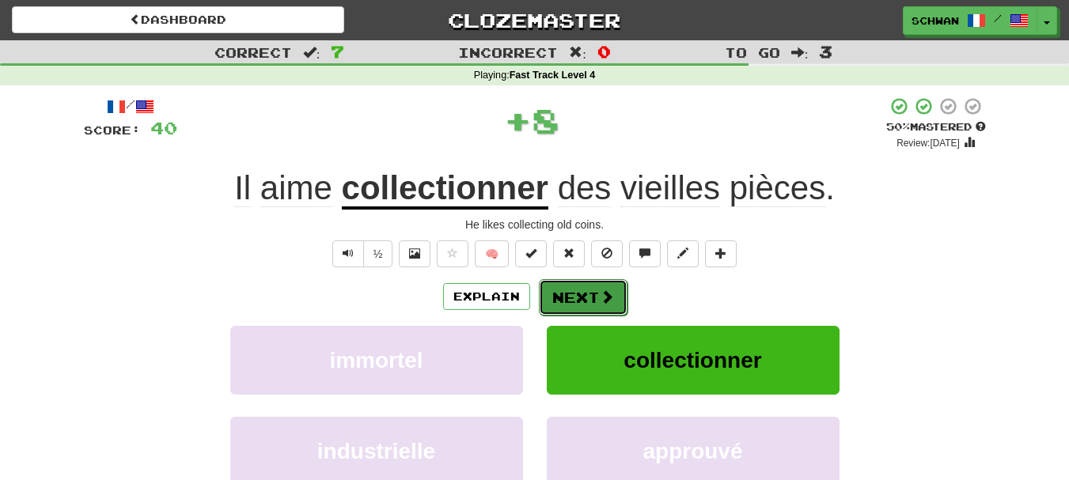
click at [593, 297] on button "Next" at bounding box center [583, 297] width 89 height 36
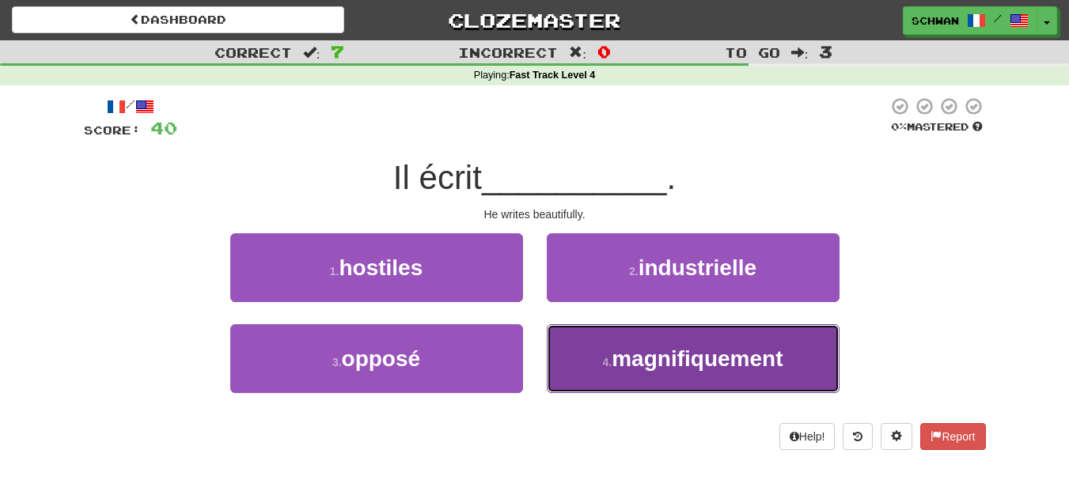
click at [624, 365] on span "magnifiquement" at bounding box center [696, 358] width 171 height 25
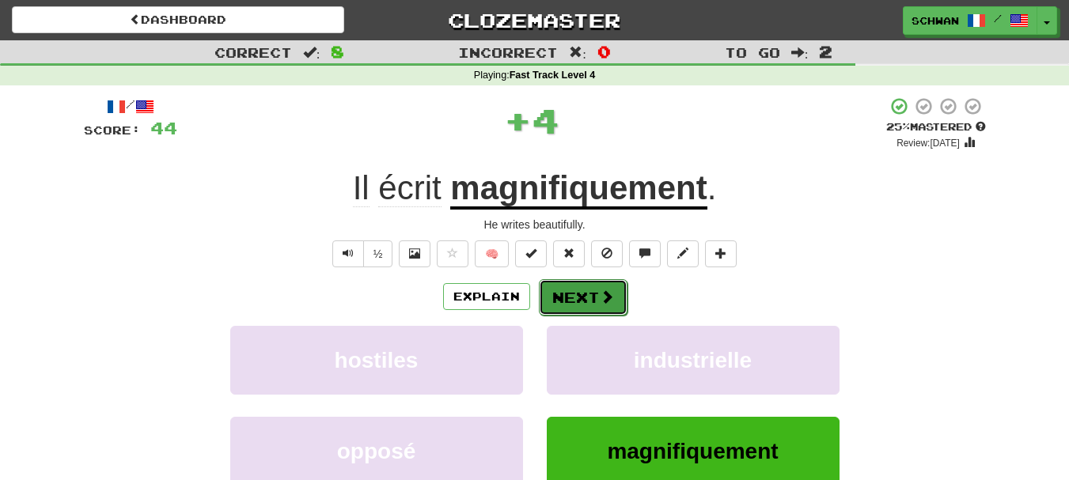
click at [564, 297] on button "Next" at bounding box center [583, 297] width 89 height 36
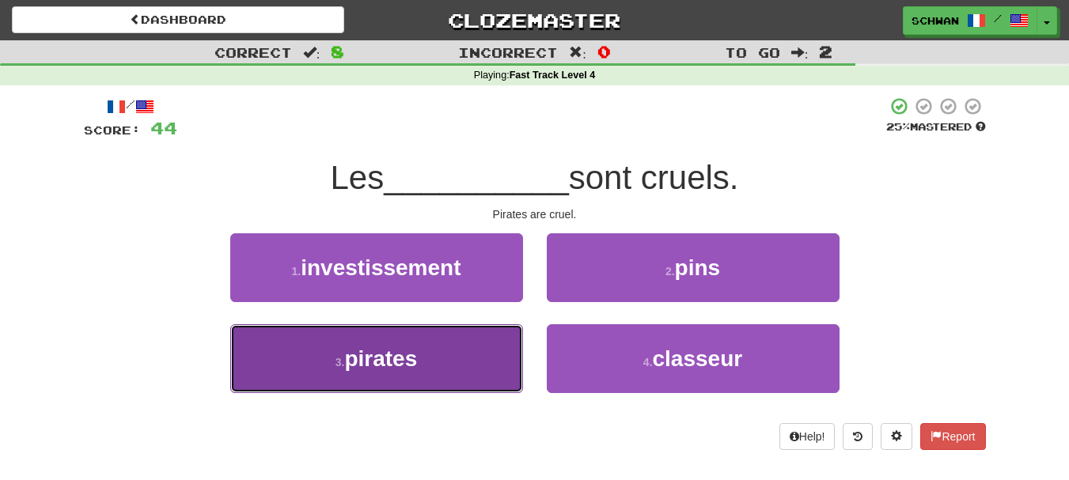
click at [463, 362] on button "3 . pirates" at bounding box center [376, 358] width 293 height 69
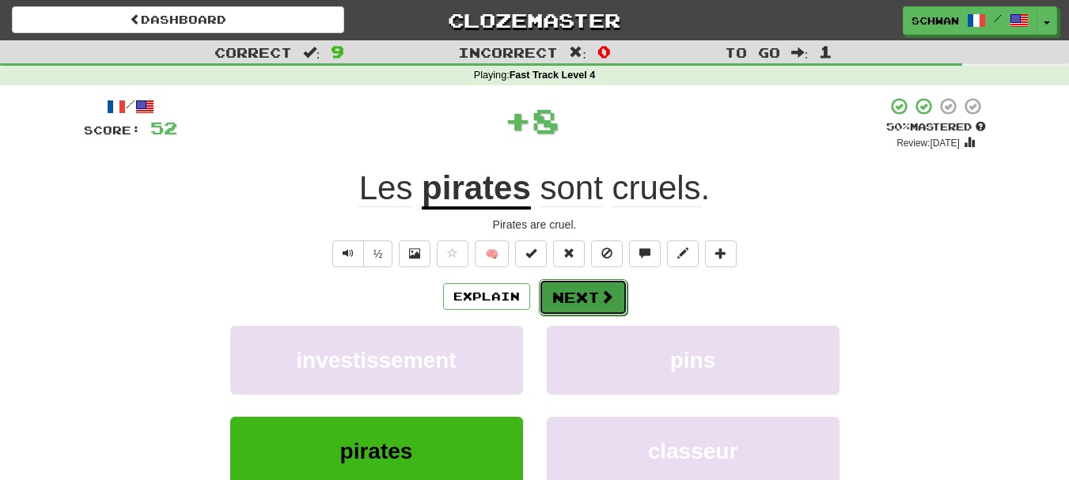
click at [595, 299] on button "Next" at bounding box center [583, 297] width 89 height 36
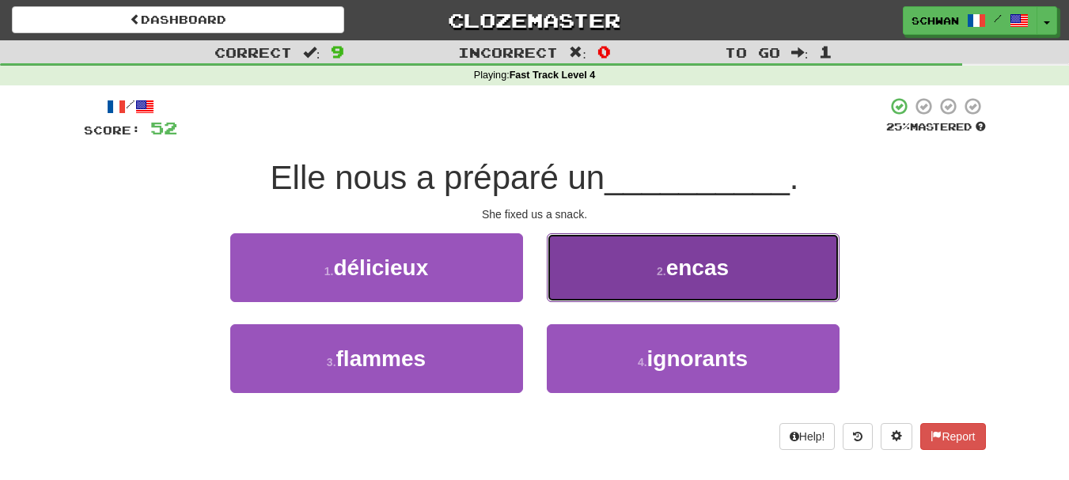
click at [602, 282] on button "2 . encas" at bounding box center [693, 267] width 293 height 69
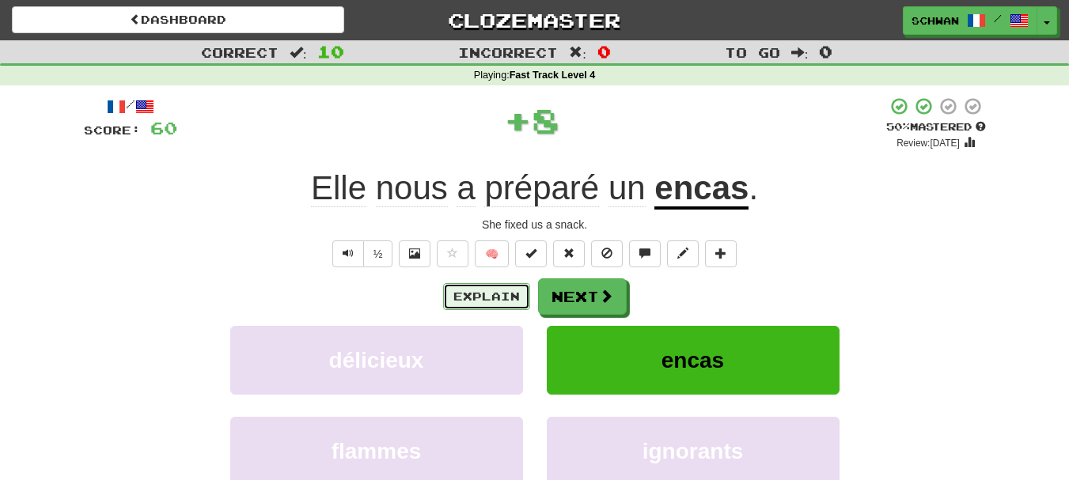
click at [462, 295] on button "Explain" at bounding box center [486, 296] width 87 height 27
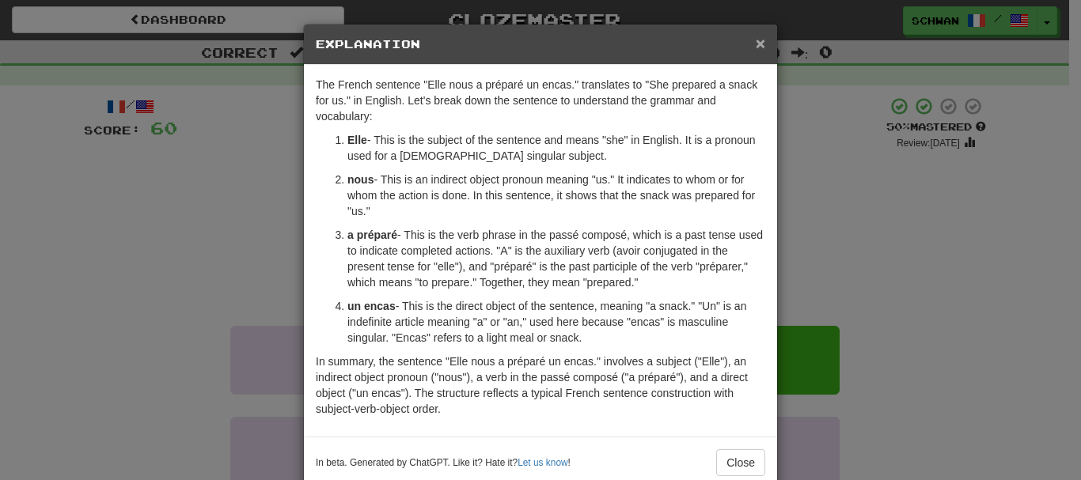
click at [755, 45] on span "×" at bounding box center [759, 43] width 9 height 18
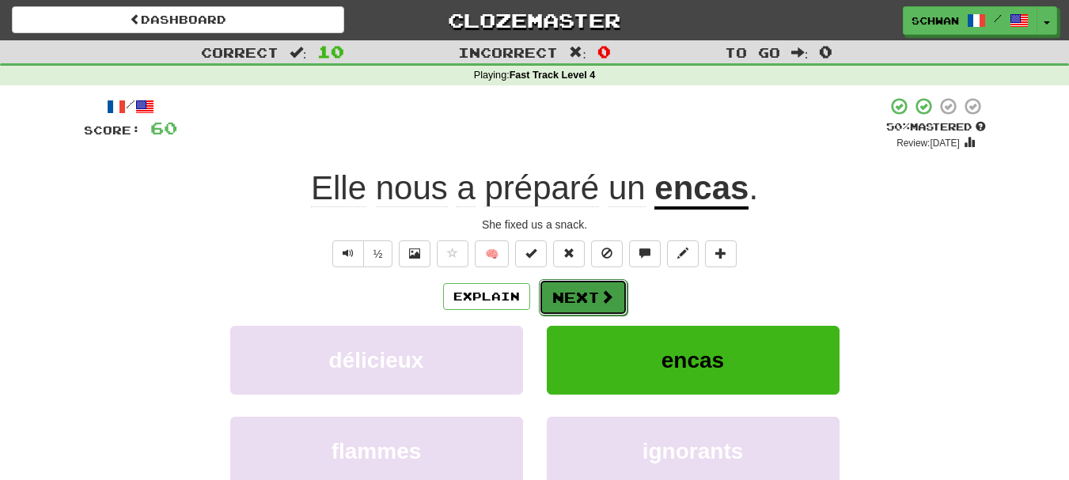
click at [613, 297] on button "Next" at bounding box center [583, 297] width 89 height 36
click at [613, 297] on div "Dashboard Clozemaster schwan / Toggle Dropdown Dashboard Leaderboard Activity F…" at bounding box center [534, 294] width 1069 height 589
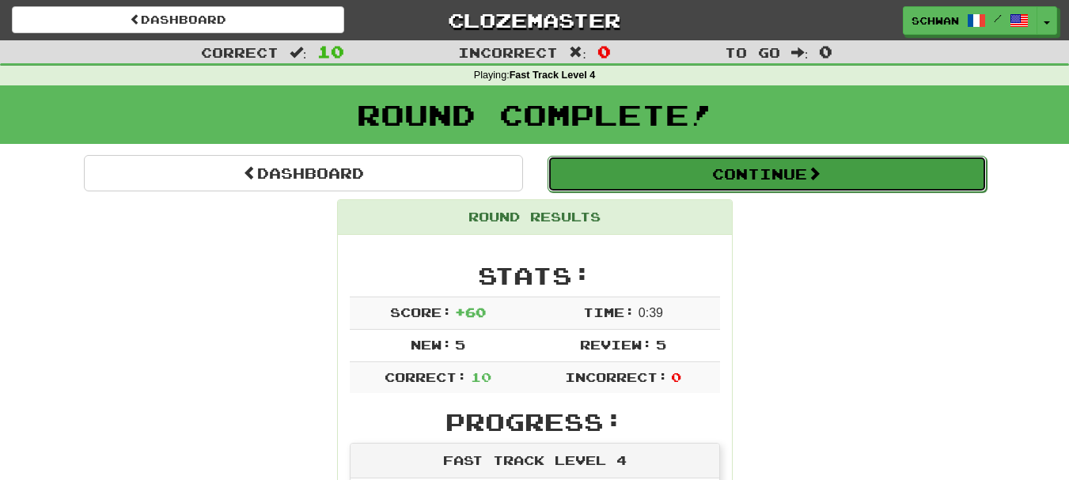
click at [785, 180] on button "Continue" at bounding box center [766, 174] width 439 height 36
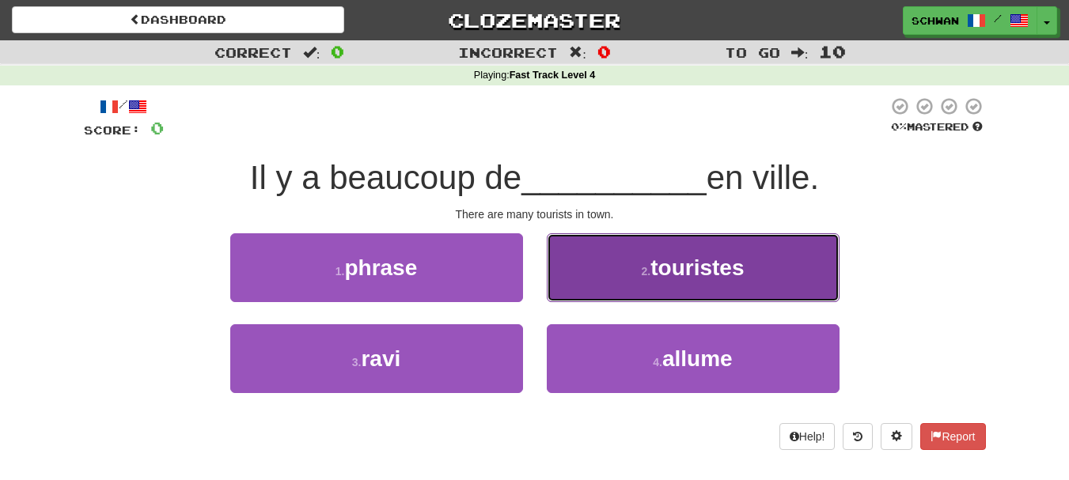
click at [631, 271] on button "2 . touristes" at bounding box center [693, 267] width 293 height 69
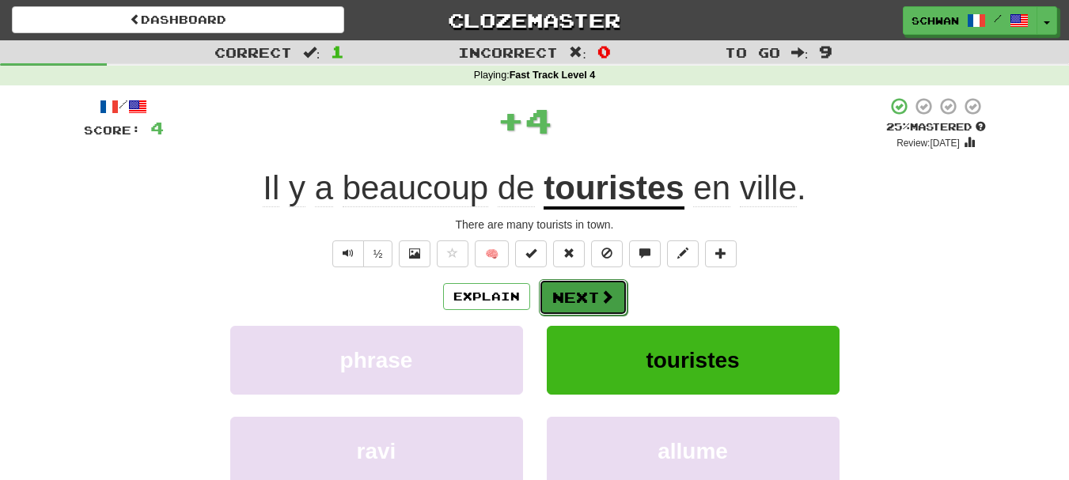
click at [594, 291] on button "Next" at bounding box center [583, 297] width 89 height 36
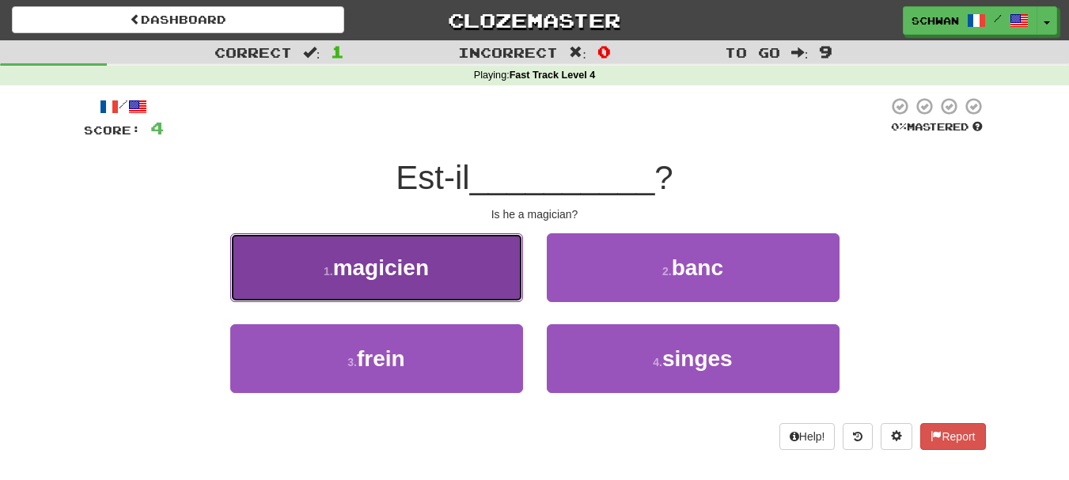
click at [487, 274] on button "1 . magicien" at bounding box center [376, 267] width 293 height 69
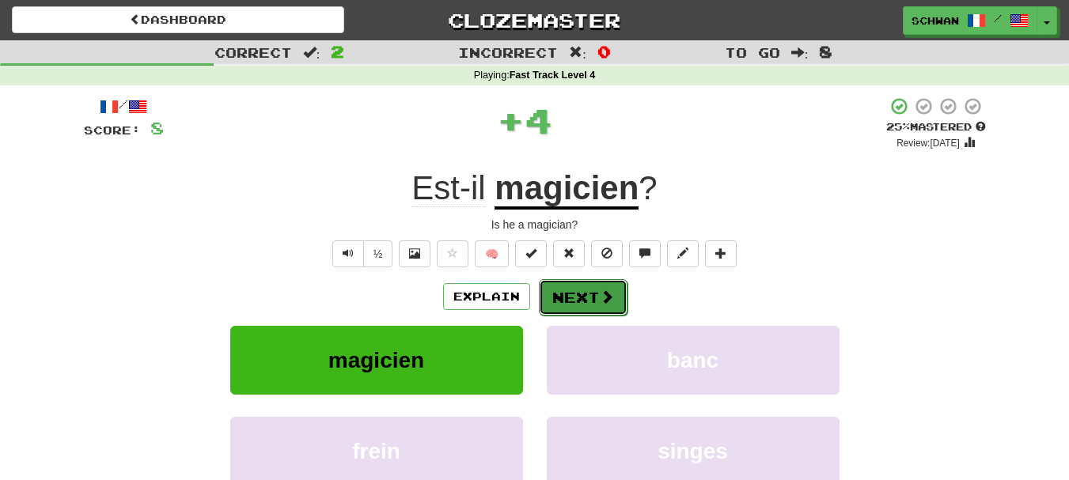
click at [577, 301] on button "Next" at bounding box center [583, 297] width 89 height 36
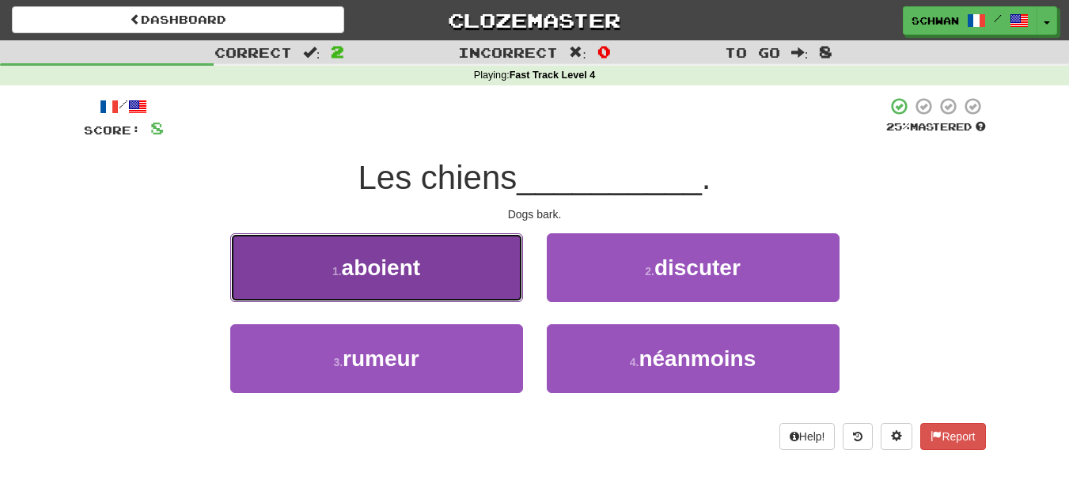
click at [440, 278] on button "1 . aboient" at bounding box center [376, 267] width 293 height 69
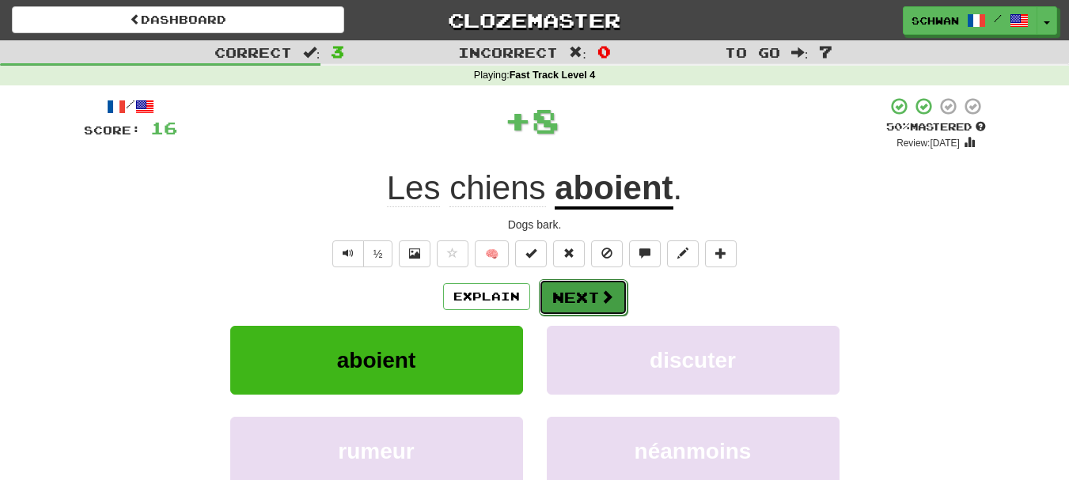
click at [574, 302] on button "Next" at bounding box center [583, 297] width 89 height 36
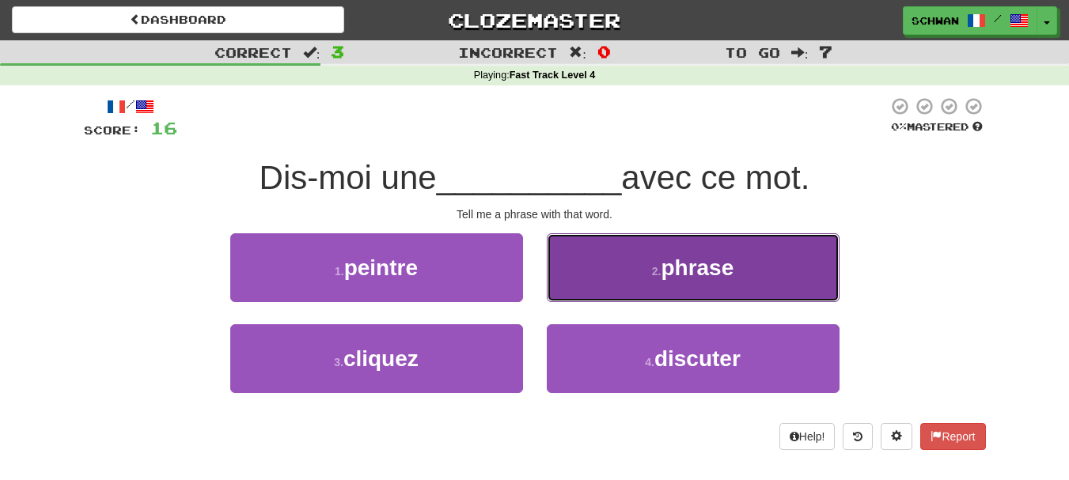
click at [599, 272] on button "2 . phrase" at bounding box center [693, 267] width 293 height 69
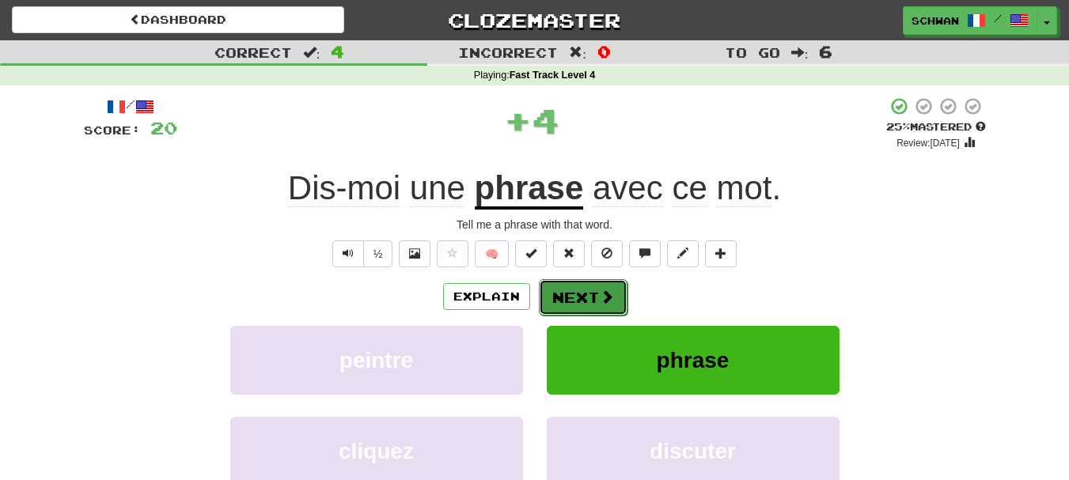
click at [592, 297] on button "Next" at bounding box center [583, 297] width 89 height 36
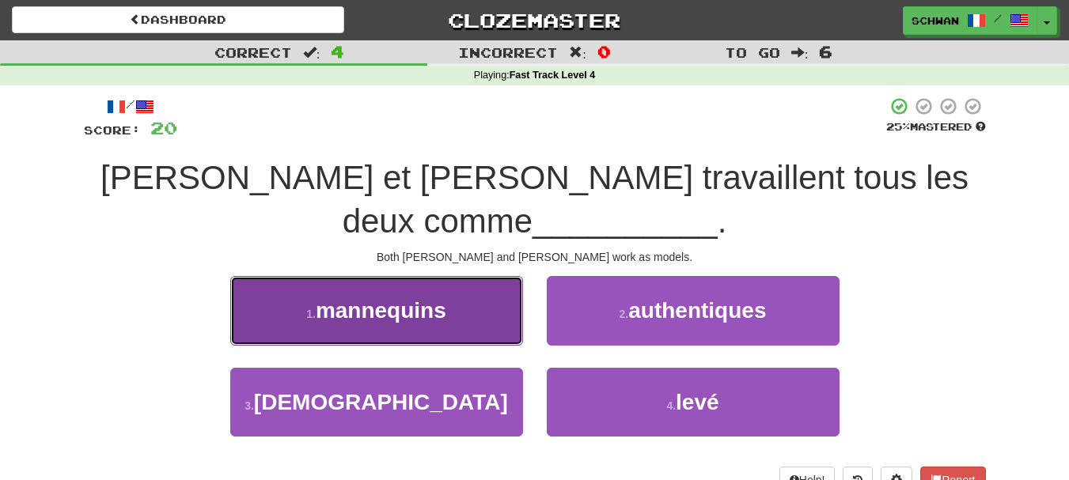
click at [480, 276] on button "1 . mannequins" at bounding box center [376, 310] width 293 height 69
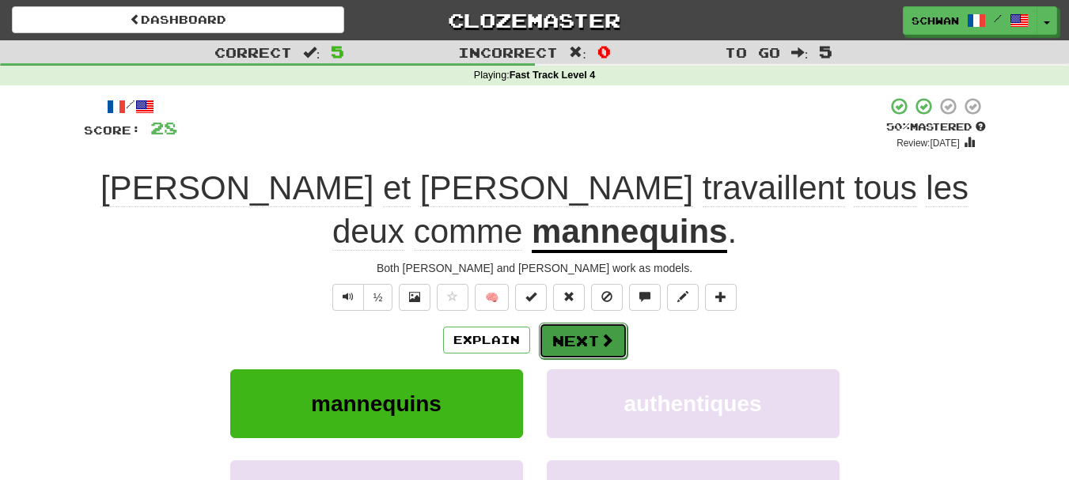
click at [600, 333] on span at bounding box center [607, 340] width 14 height 14
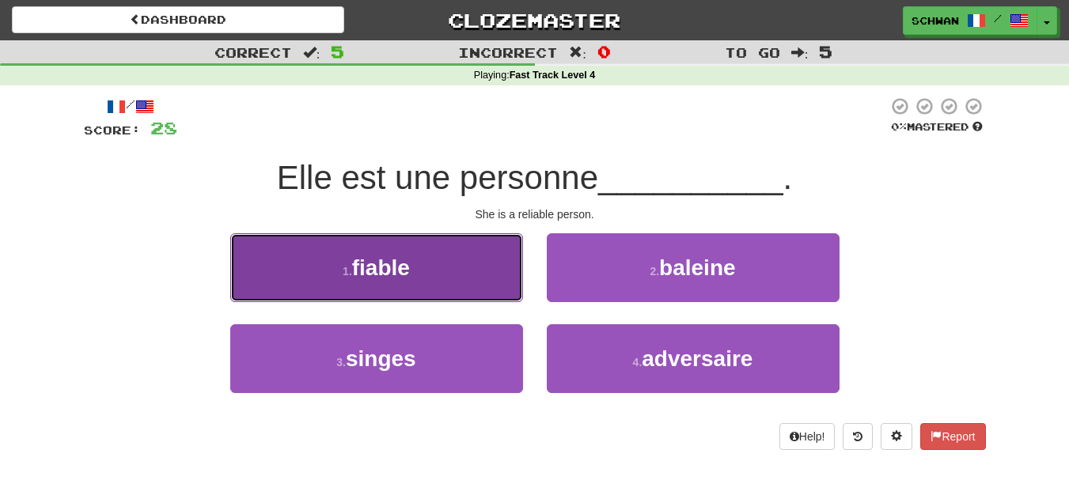
click at [474, 299] on button "1 . fiable" at bounding box center [376, 267] width 293 height 69
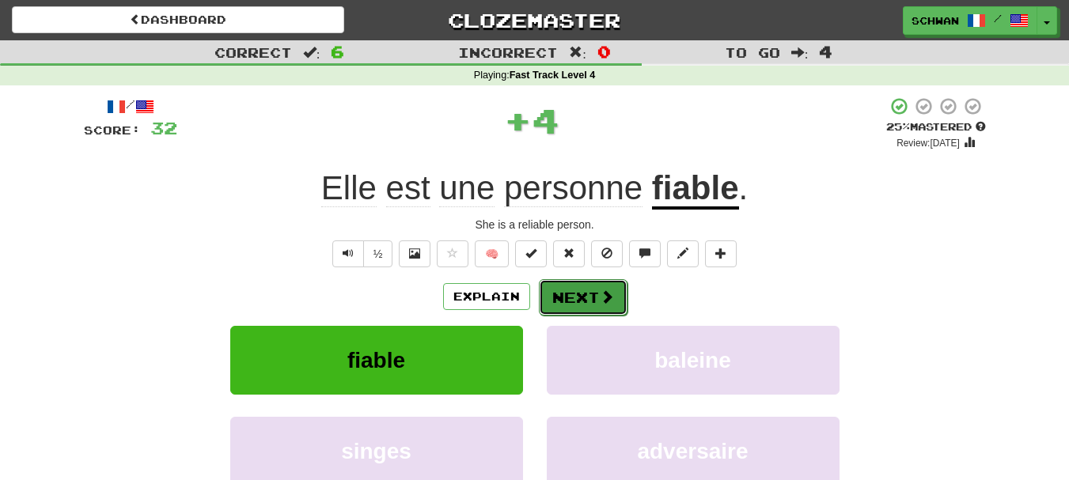
click at [570, 296] on button "Next" at bounding box center [583, 297] width 89 height 36
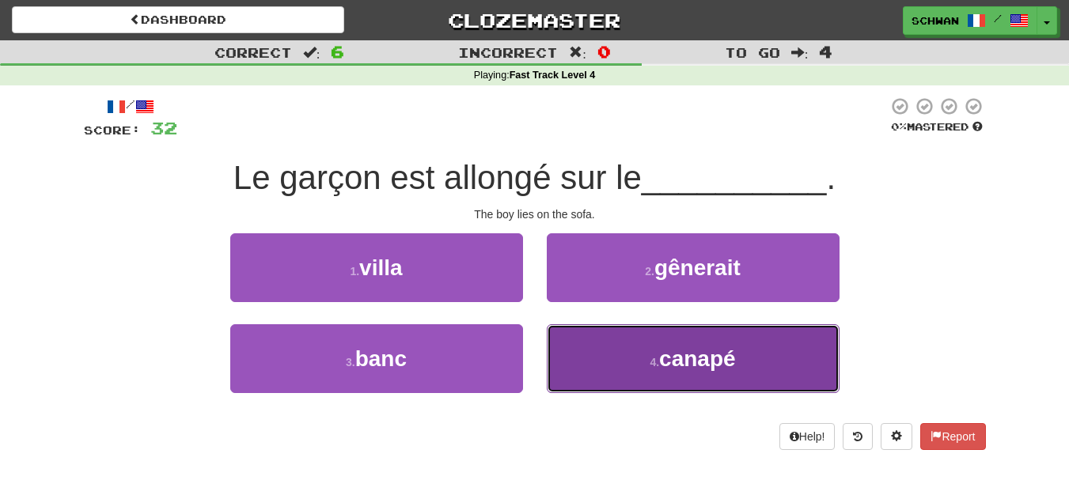
click at [622, 363] on button "4 . canapé" at bounding box center [693, 358] width 293 height 69
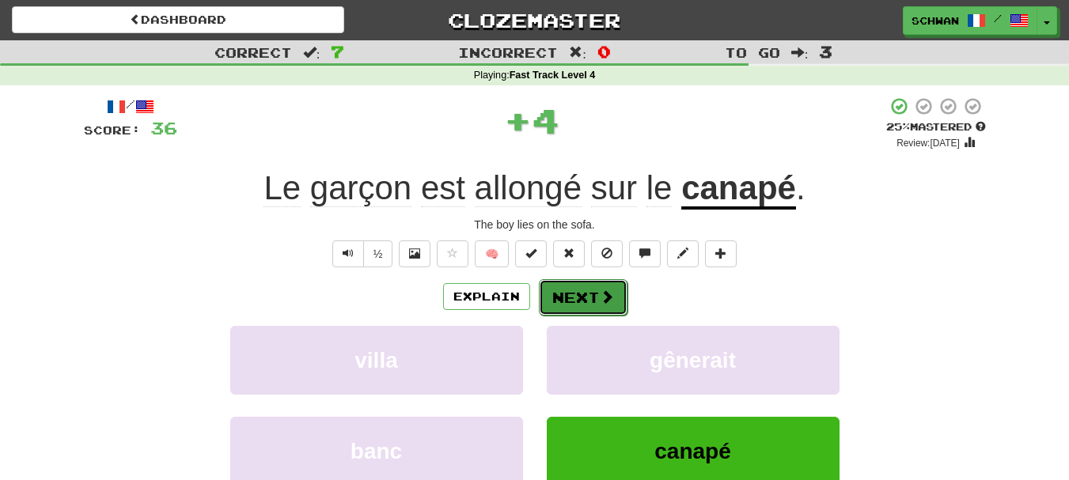
click at [606, 304] on span at bounding box center [607, 297] width 14 height 14
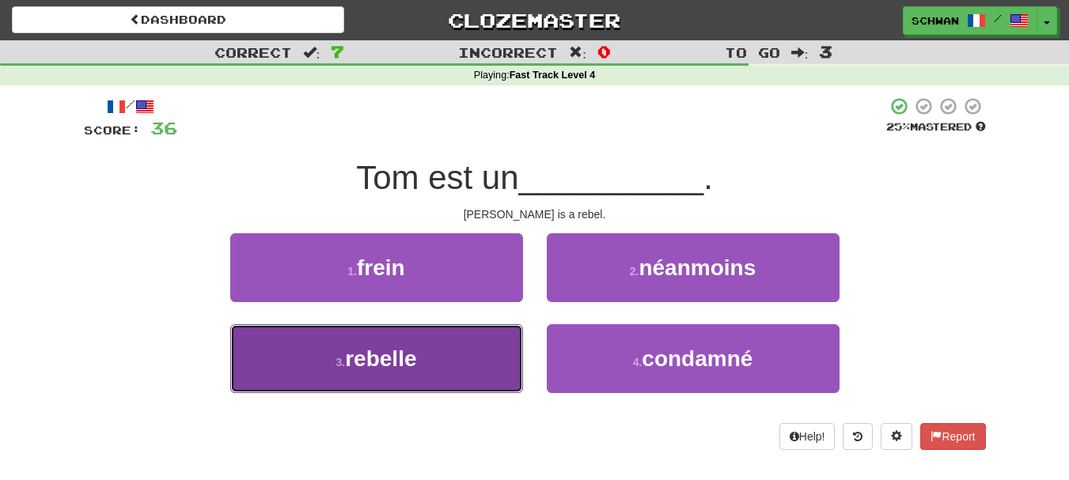
click at [499, 358] on button "3 . rebelle" at bounding box center [376, 358] width 293 height 69
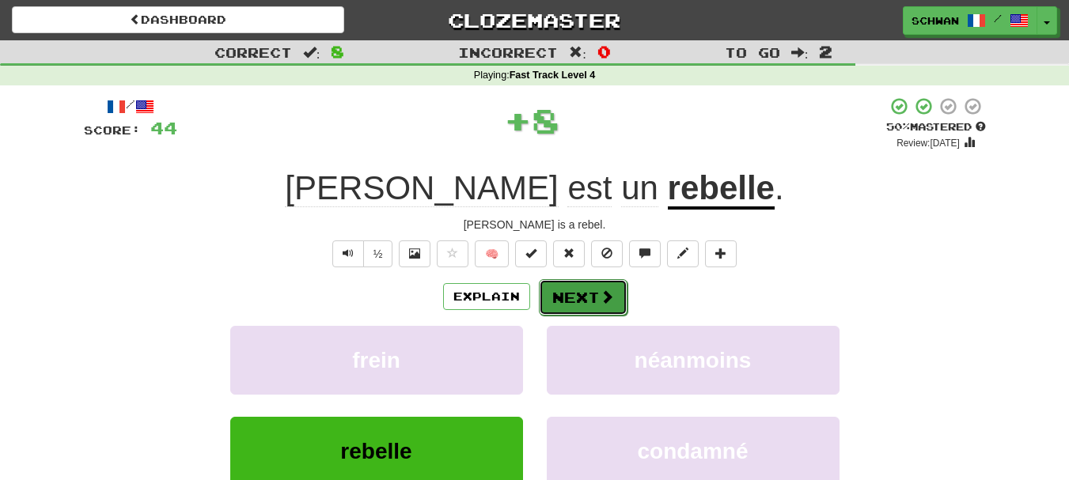
click at [579, 303] on button "Next" at bounding box center [583, 297] width 89 height 36
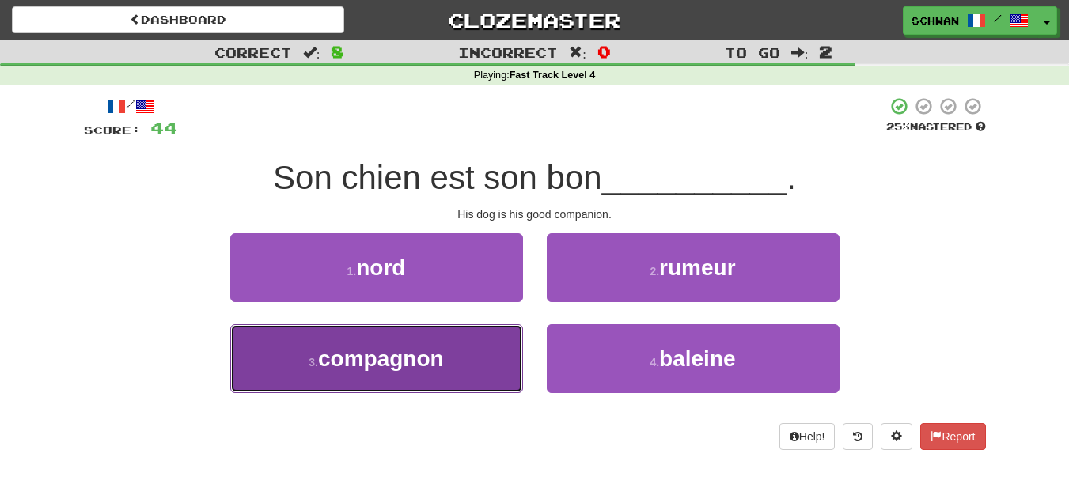
click at [493, 360] on button "3 . compagnon" at bounding box center [376, 358] width 293 height 69
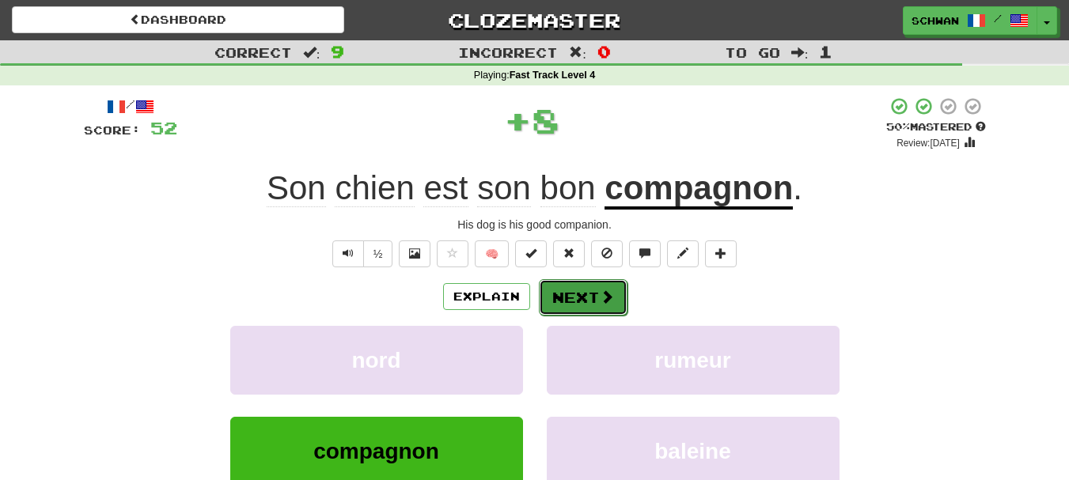
click at [573, 303] on button "Next" at bounding box center [583, 297] width 89 height 36
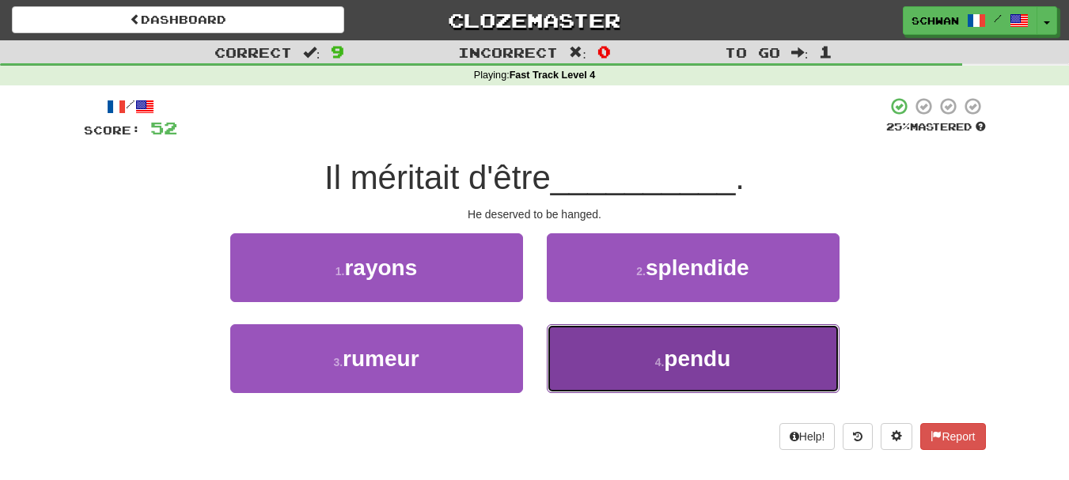
click at [591, 362] on button "4 . pendu" at bounding box center [693, 358] width 293 height 69
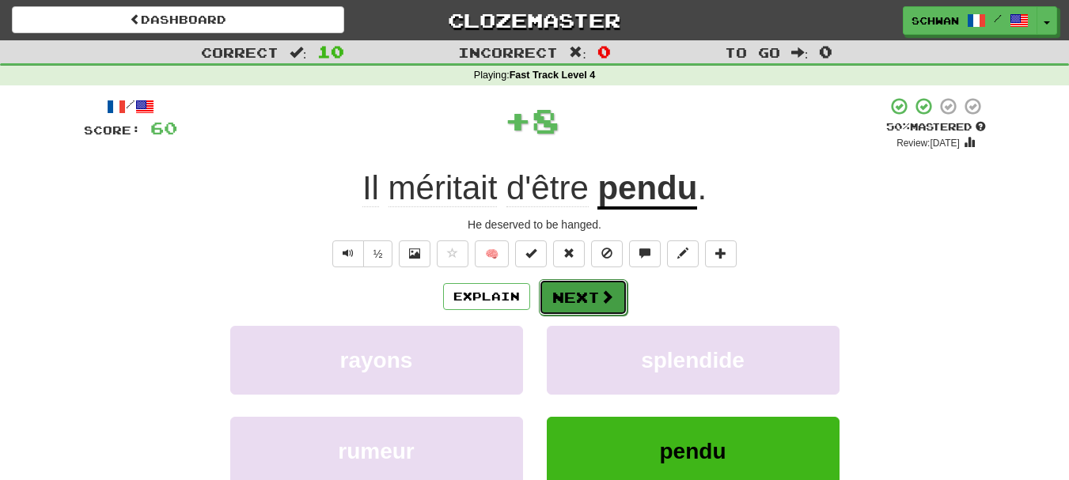
click at [592, 299] on button "Next" at bounding box center [583, 297] width 89 height 36
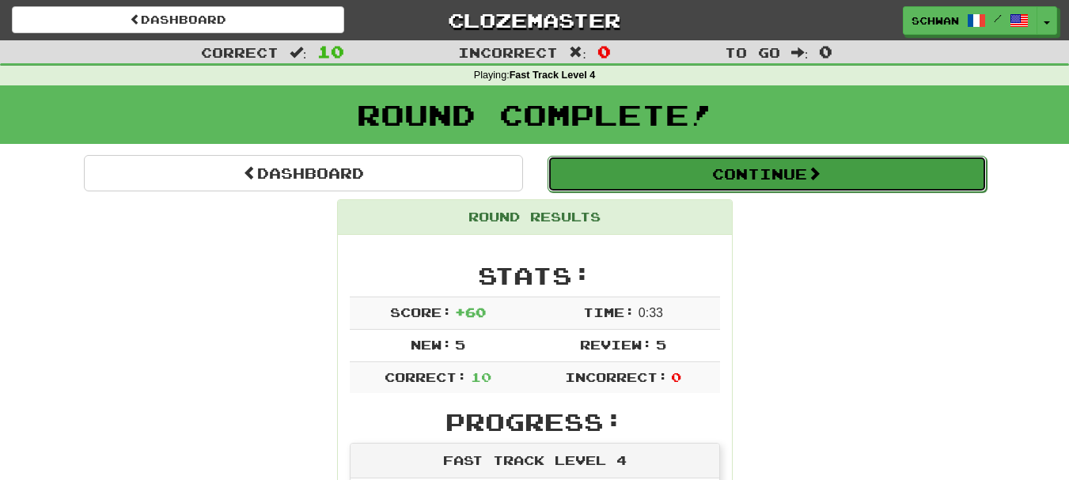
click at [782, 180] on button "Continue" at bounding box center [766, 174] width 439 height 36
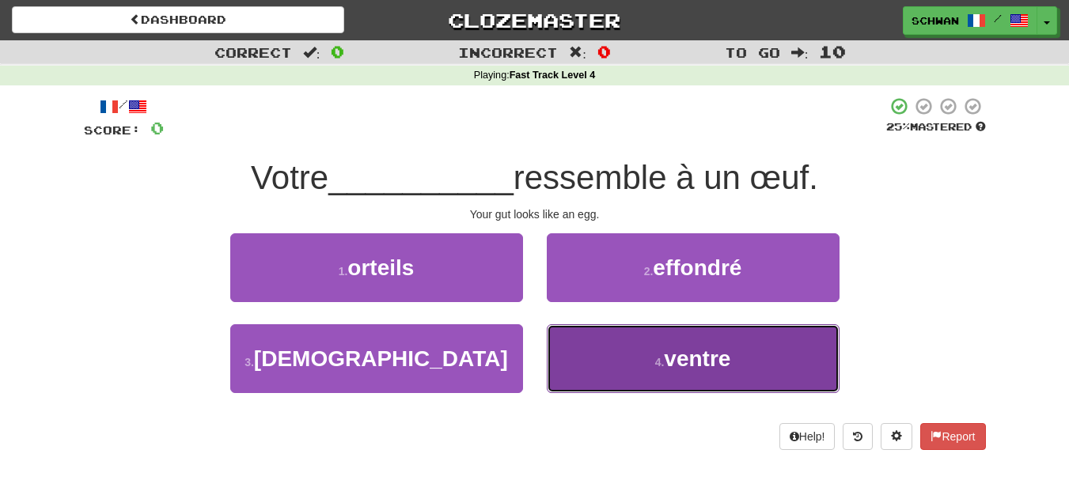
click at [642, 365] on button "4 . ventre" at bounding box center [693, 358] width 293 height 69
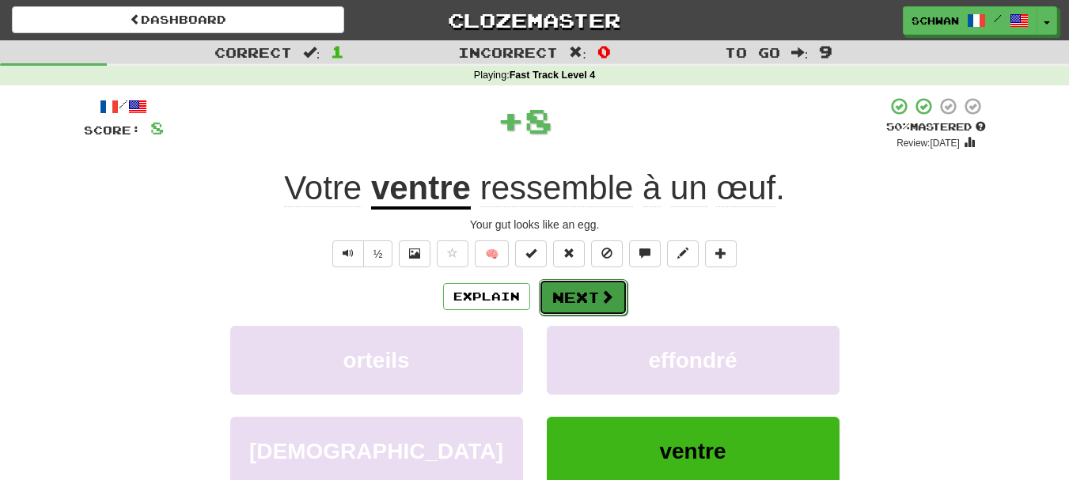
click at [562, 296] on button "Next" at bounding box center [583, 297] width 89 height 36
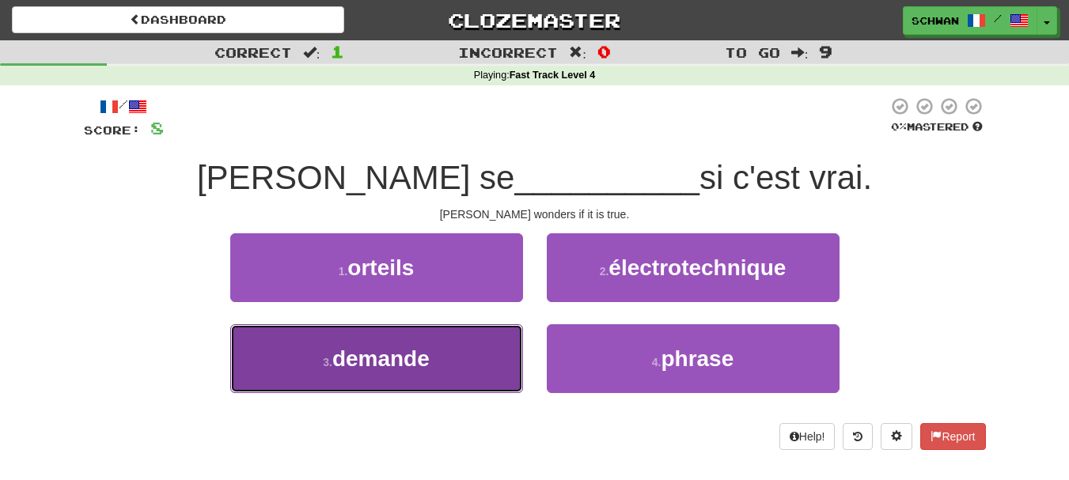
click at [370, 373] on button "3 . demande" at bounding box center [376, 358] width 293 height 69
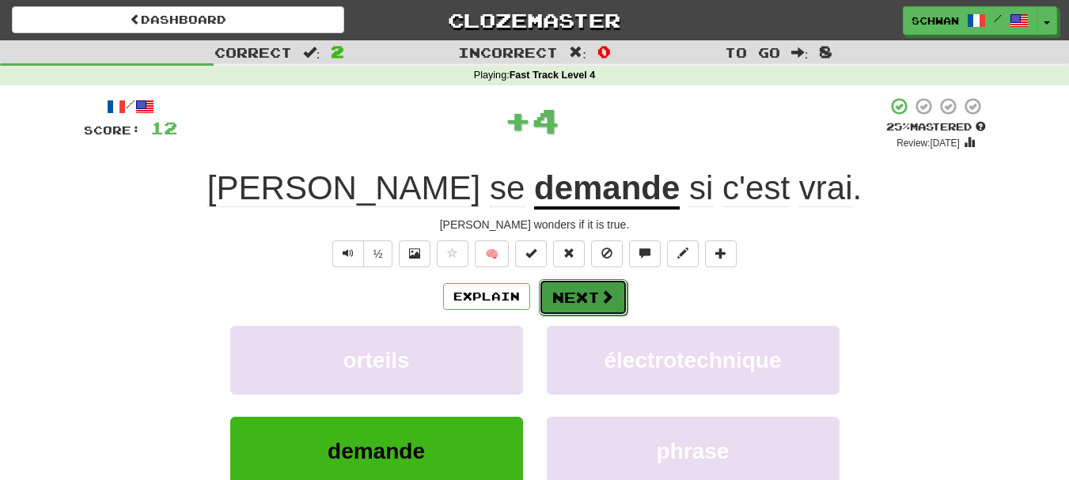
click at [581, 301] on button "Next" at bounding box center [583, 297] width 89 height 36
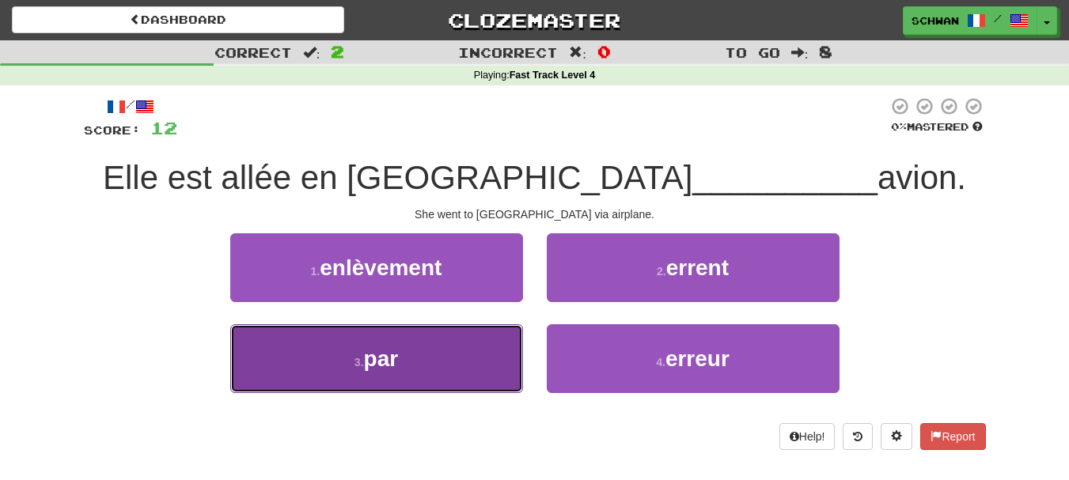
click at [365, 364] on span "par" at bounding box center [381, 358] width 35 height 25
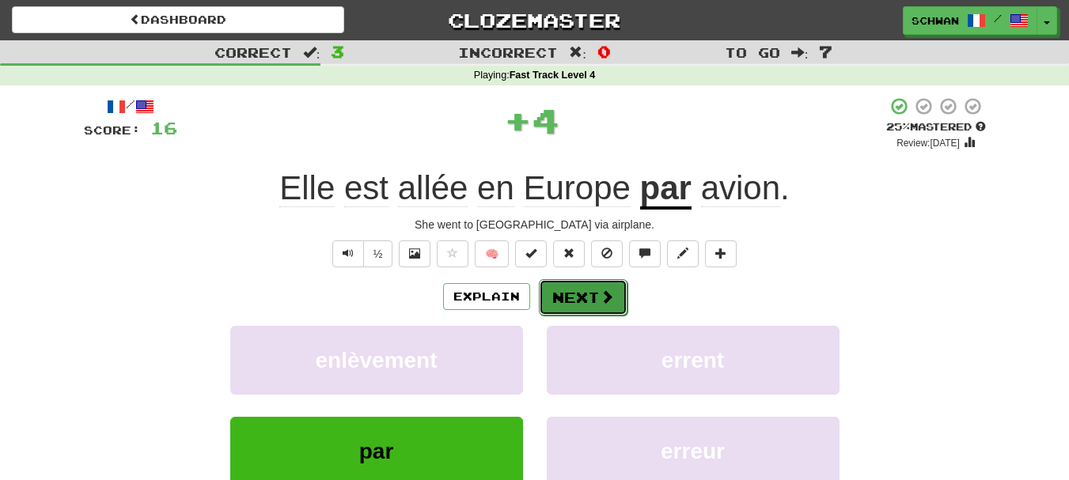
click at [574, 293] on button "Next" at bounding box center [583, 297] width 89 height 36
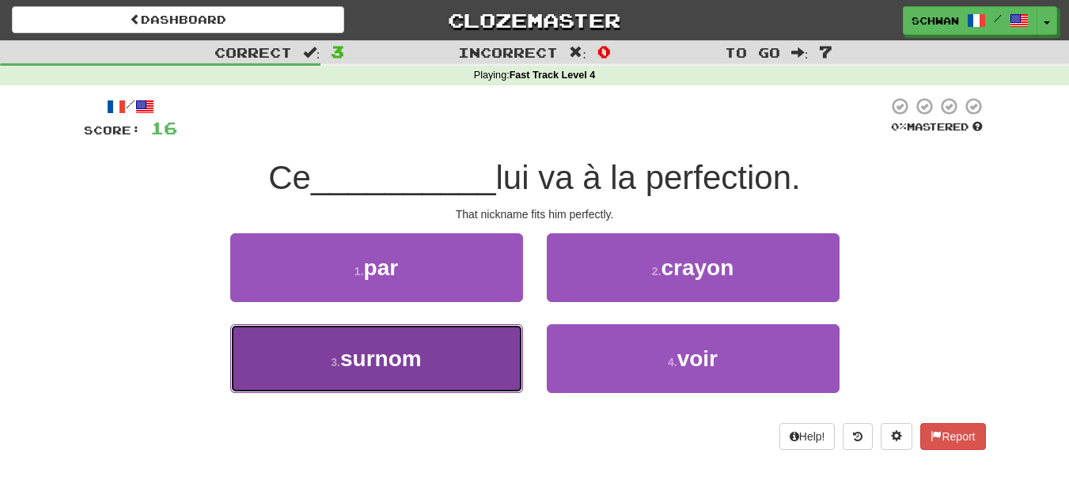
click at [392, 368] on span "surnom" at bounding box center [380, 358] width 81 height 25
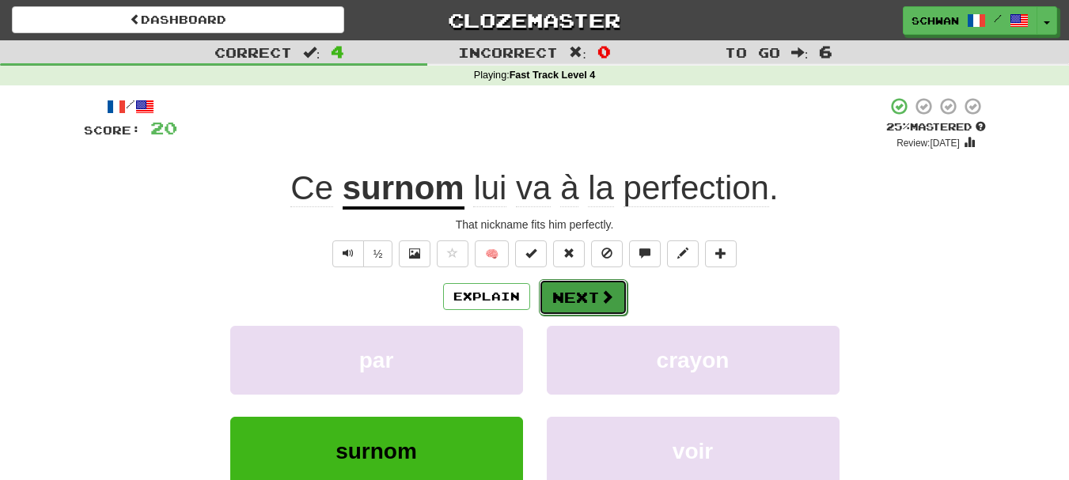
click at [593, 299] on button "Next" at bounding box center [583, 297] width 89 height 36
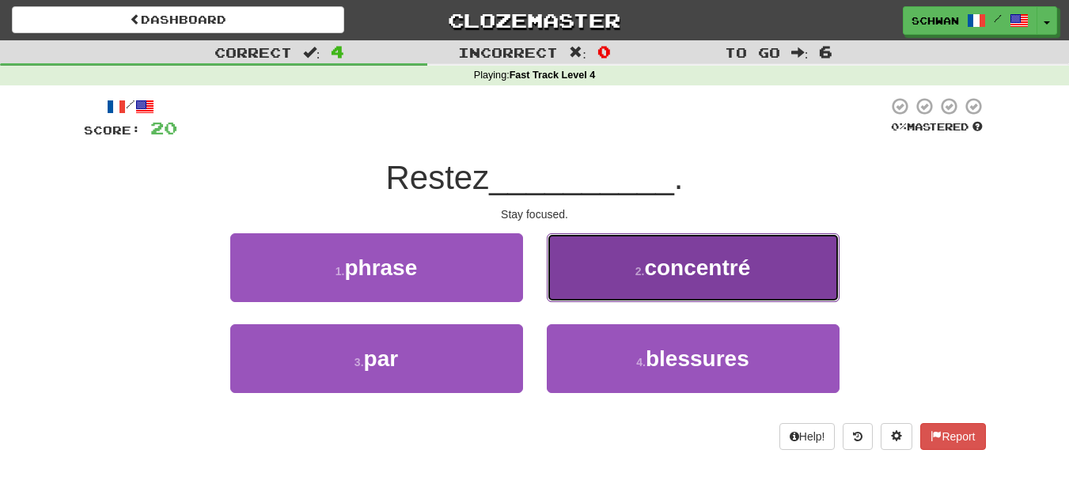
click at [596, 274] on button "2 . concentré" at bounding box center [693, 267] width 293 height 69
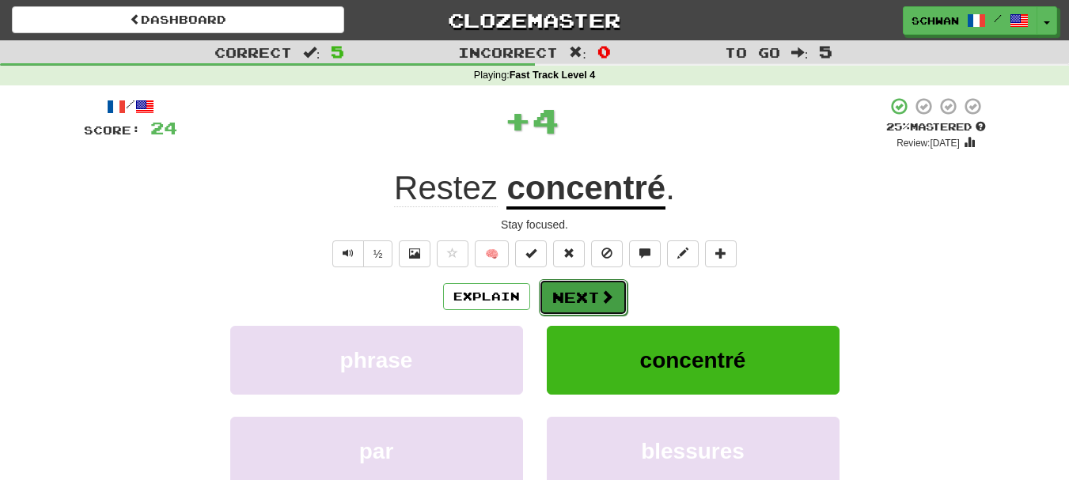
click at [566, 300] on button "Next" at bounding box center [583, 297] width 89 height 36
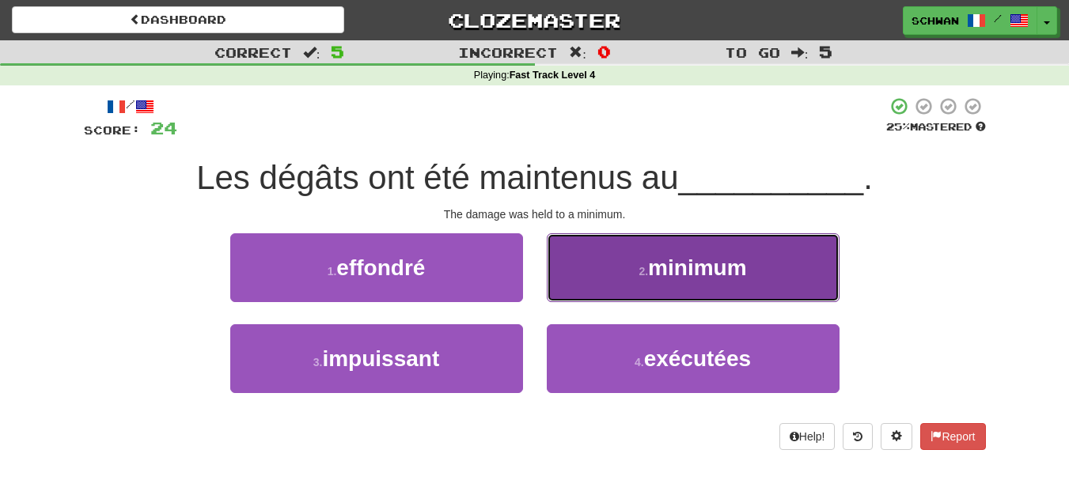
click at [577, 282] on button "2 . minimum" at bounding box center [693, 267] width 293 height 69
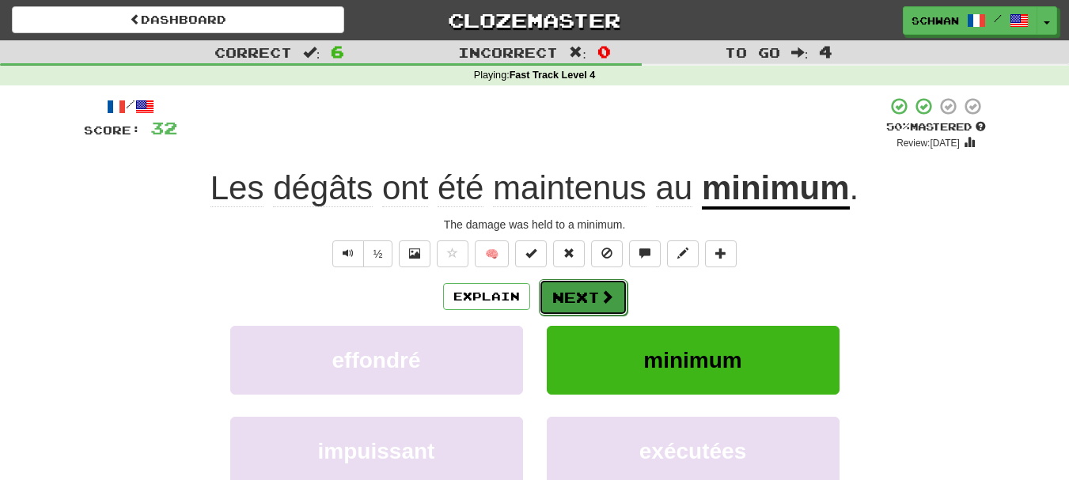
click at [567, 294] on button "Next" at bounding box center [583, 297] width 89 height 36
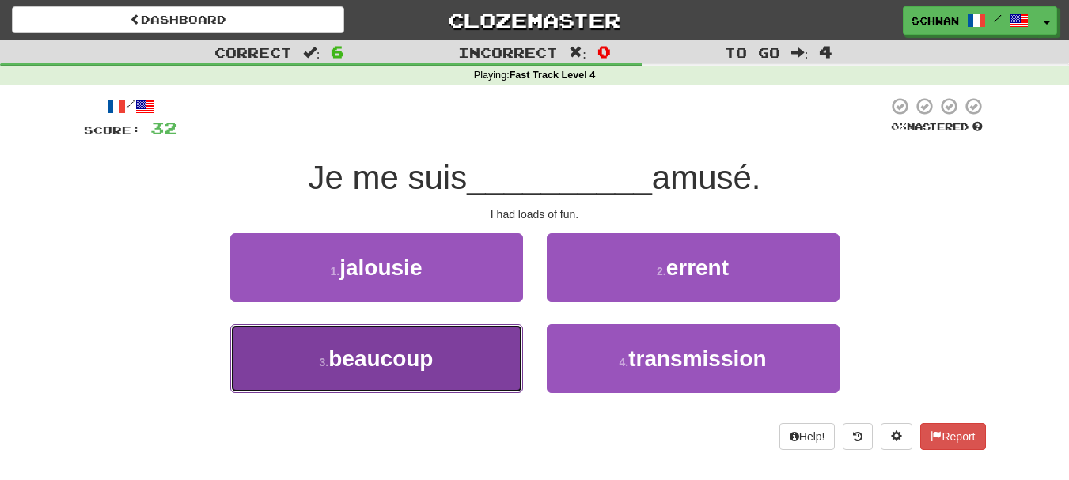
click at [423, 367] on span "beaucoup" at bounding box center [380, 358] width 104 height 25
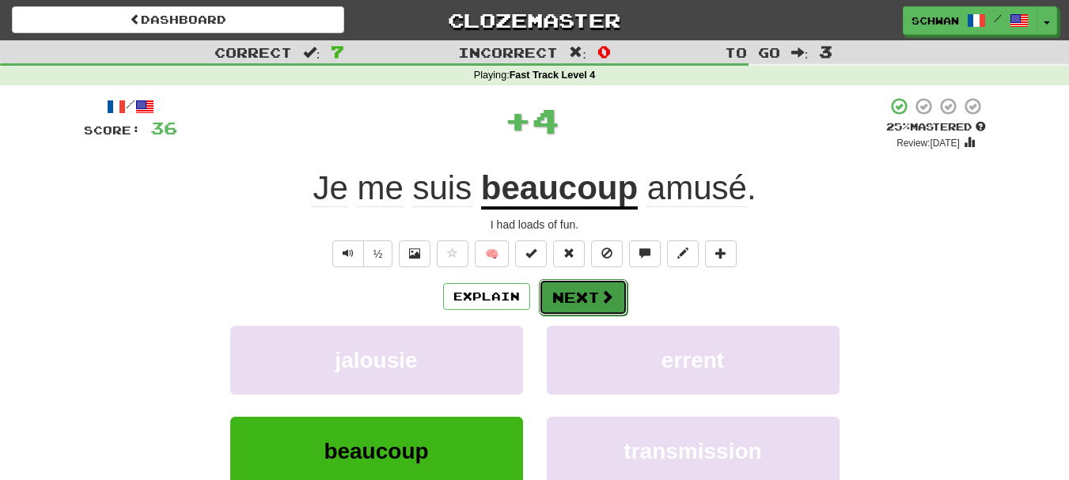
click at [573, 291] on button "Next" at bounding box center [583, 297] width 89 height 36
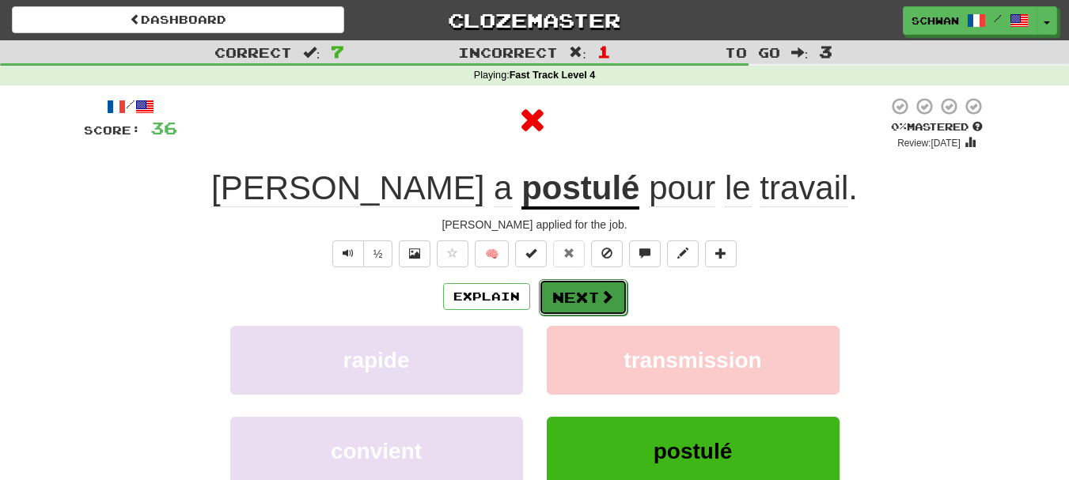
click at [572, 301] on button "Next" at bounding box center [583, 297] width 89 height 36
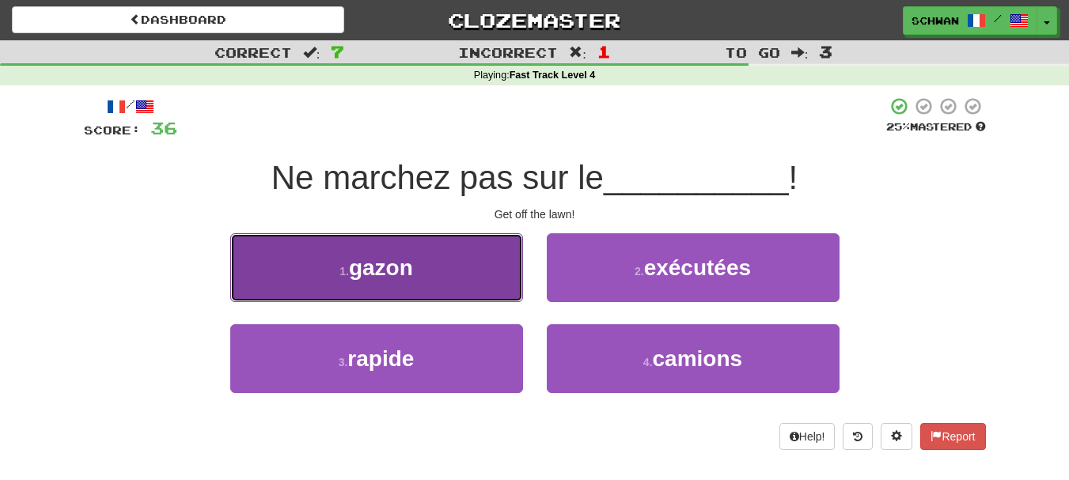
click at [454, 281] on button "1 . gazon" at bounding box center [376, 267] width 293 height 69
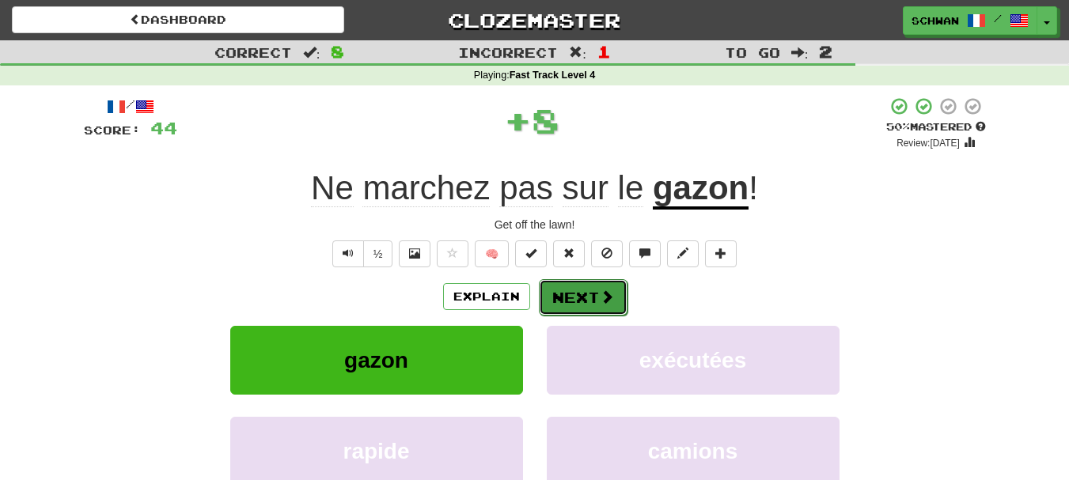
click at [574, 305] on button "Next" at bounding box center [583, 297] width 89 height 36
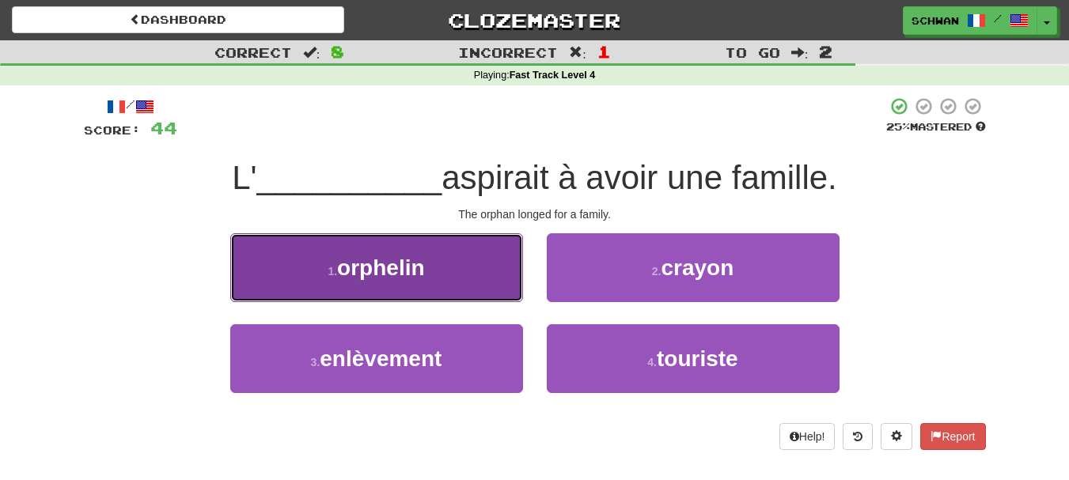
click at [343, 285] on button "1 . orphelin" at bounding box center [376, 267] width 293 height 69
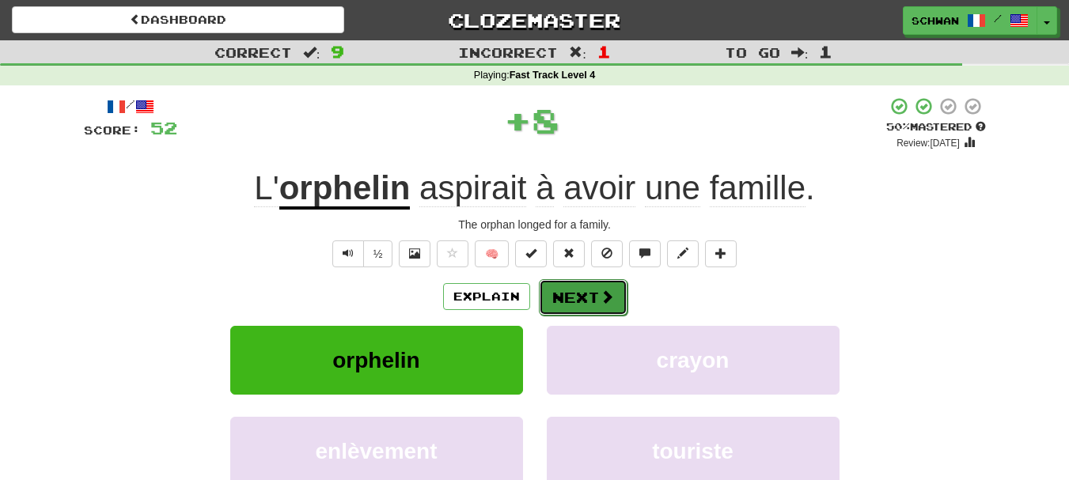
click at [581, 298] on button "Next" at bounding box center [583, 297] width 89 height 36
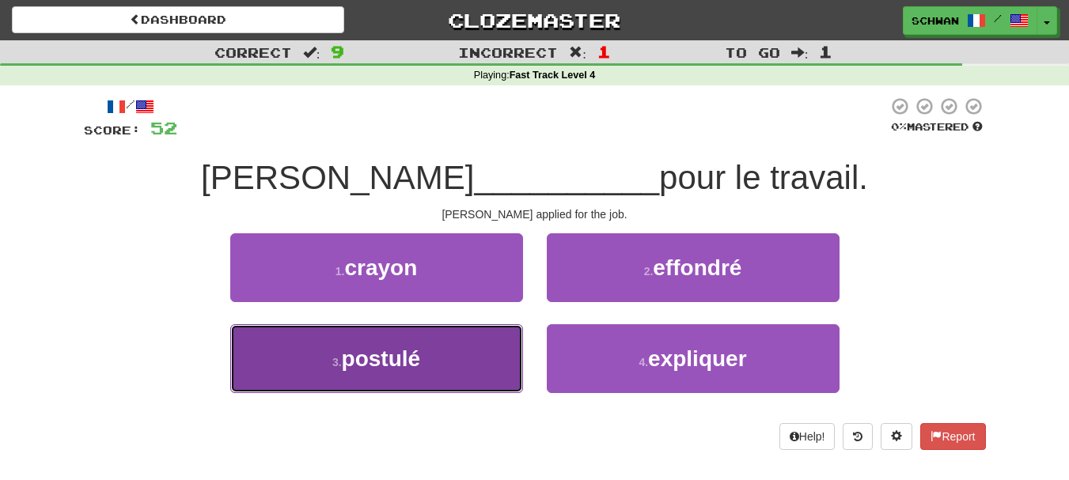
click at [434, 365] on button "3 . postulé" at bounding box center [376, 358] width 293 height 69
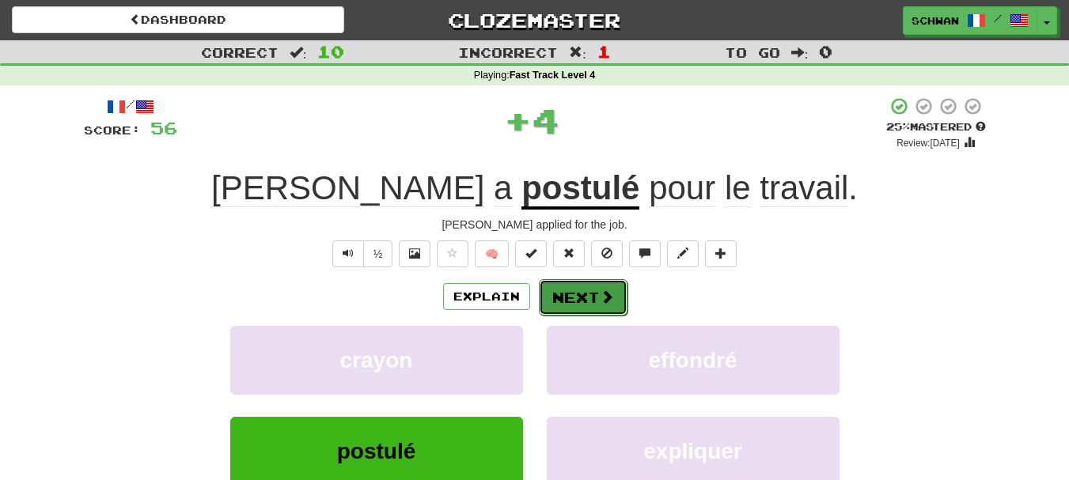
click at [585, 297] on button "Next" at bounding box center [583, 297] width 89 height 36
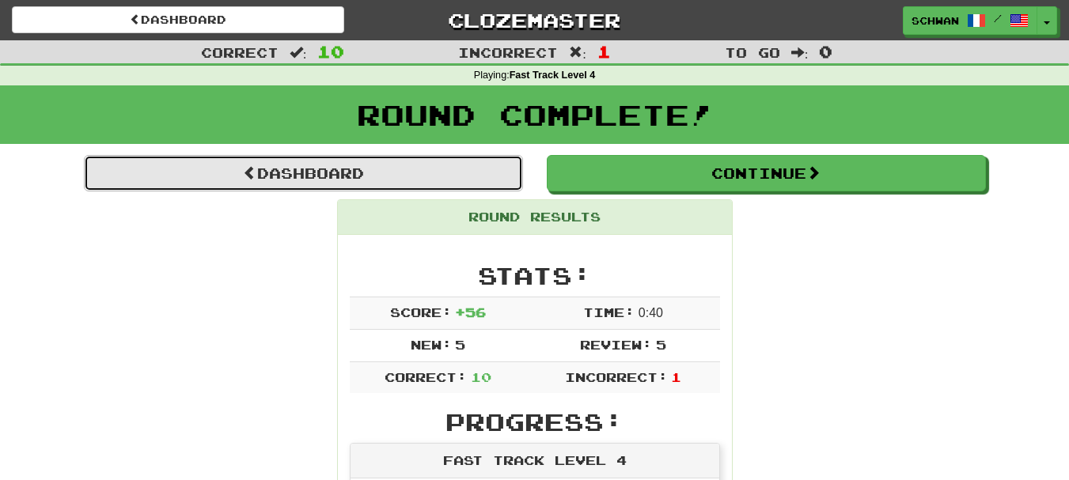
click at [373, 171] on link "Dashboard" at bounding box center [303, 173] width 439 height 36
